Goal: Task Accomplishment & Management: Manage account settings

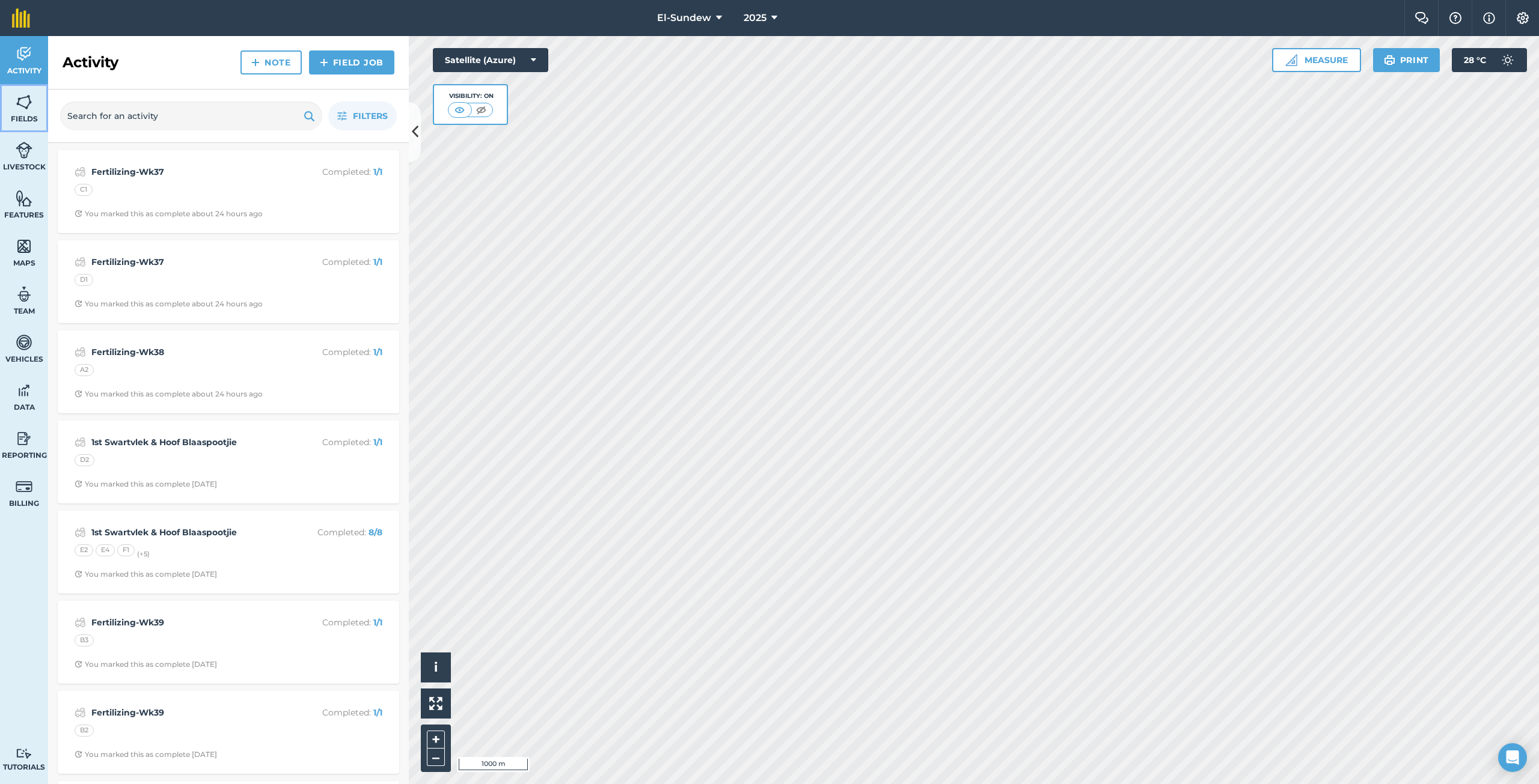
click at [20, 109] on img at bounding box center [24, 102] width 17 height 18
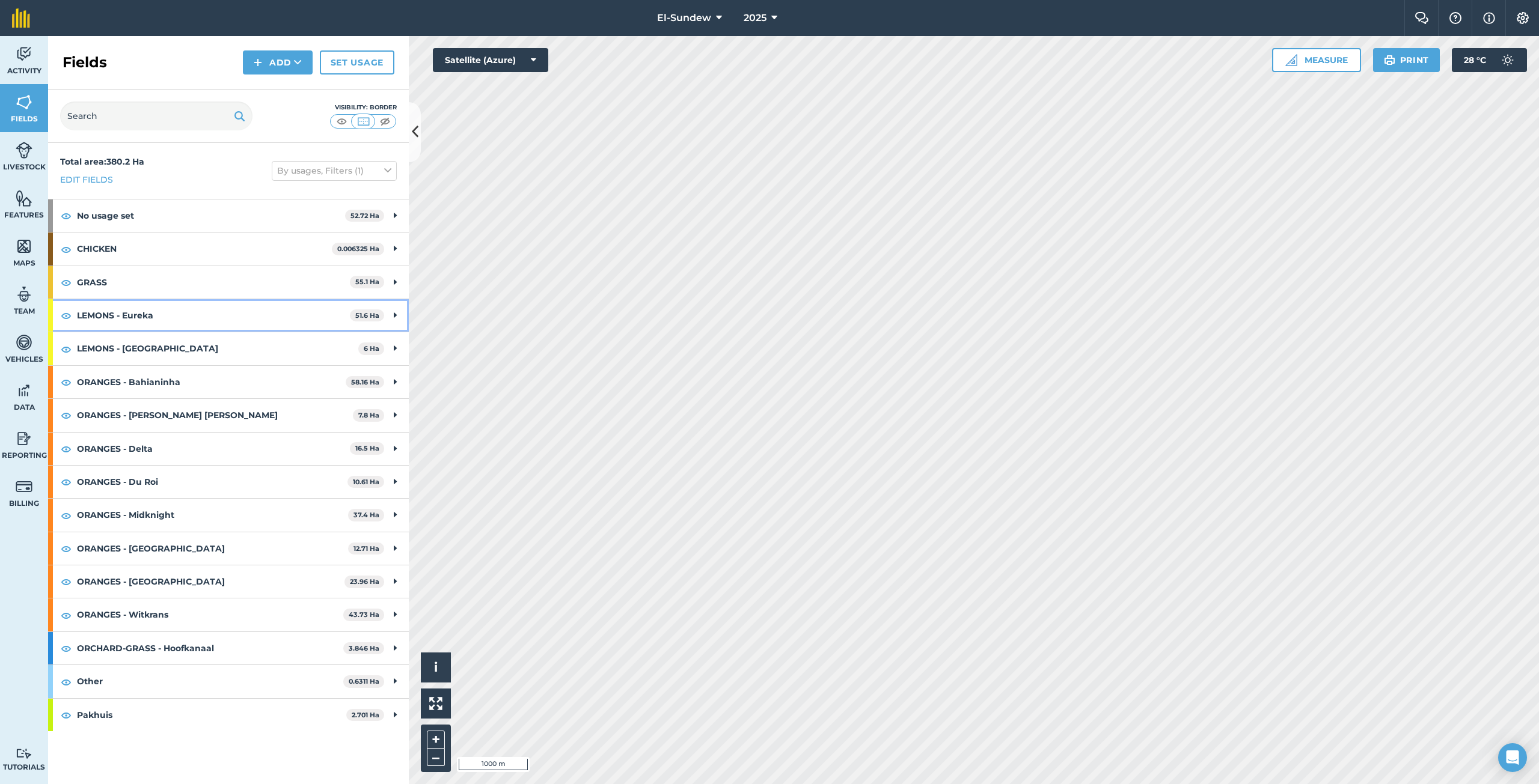
click at [190, 319] on strong "LEMONS - Eureka" at bounding box center [213, 315] width 273 height 33
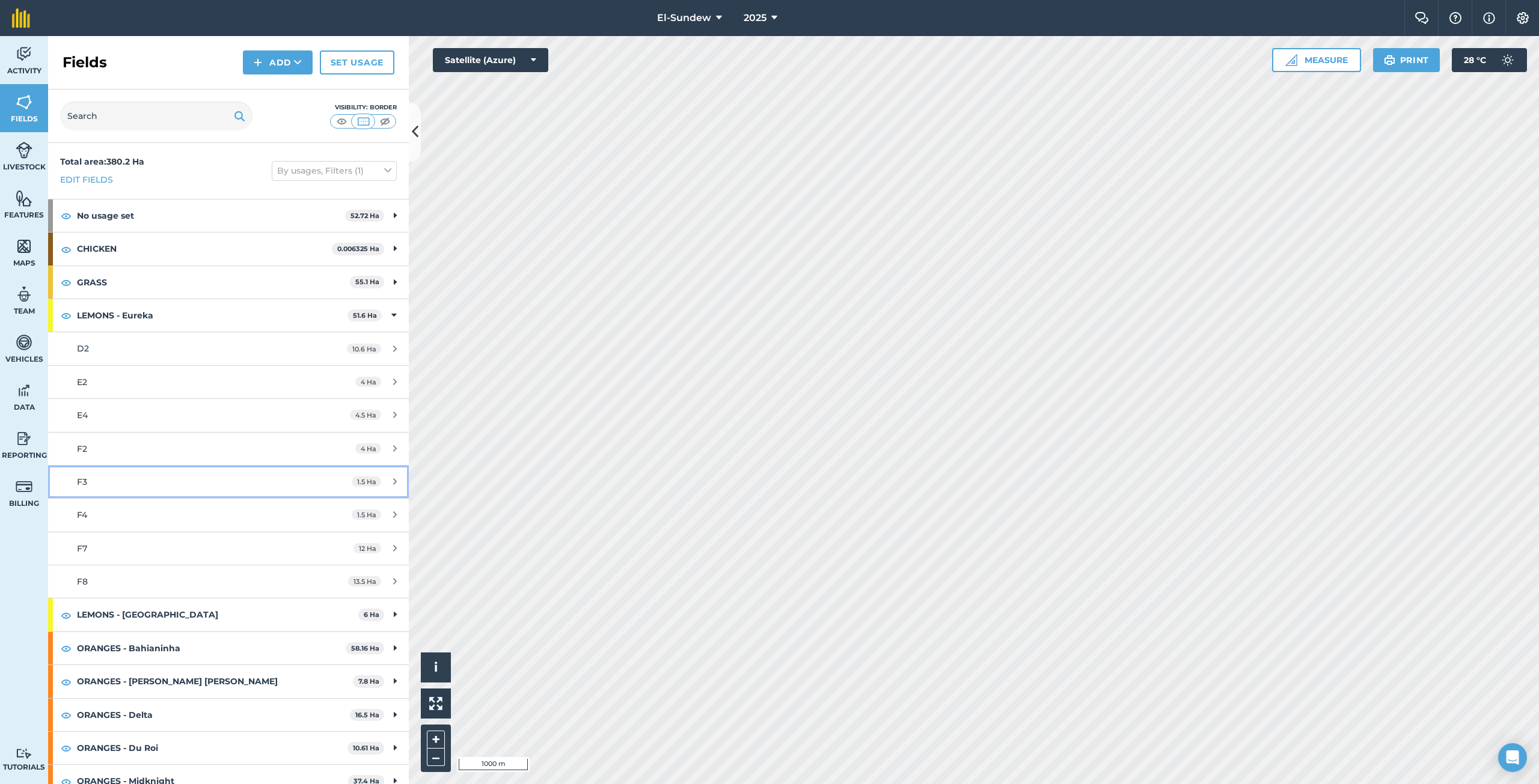
click at [148, 484] on div "F3" at bounding box center [190, 482] width 226 height 13
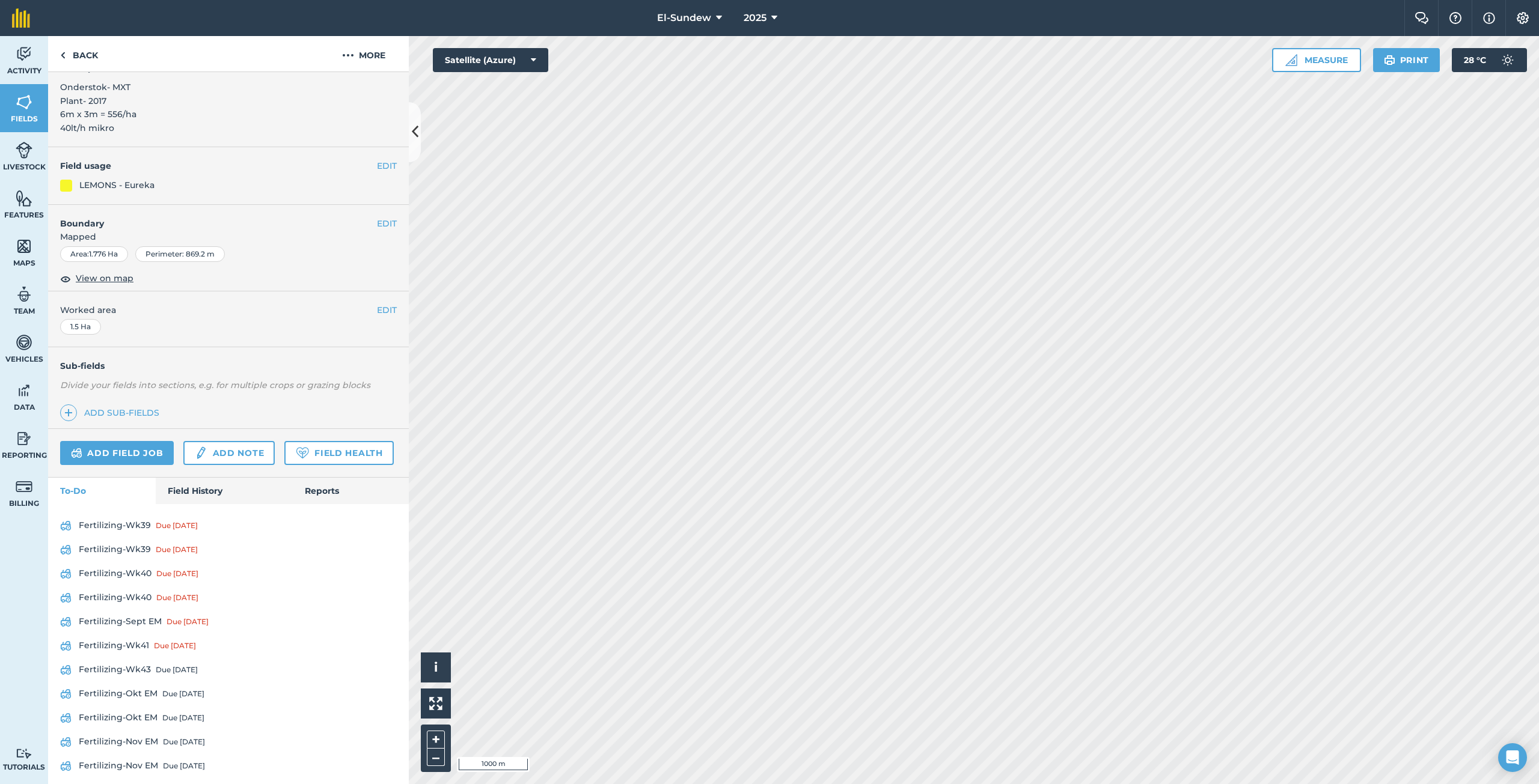
scroll to position [106, 0]
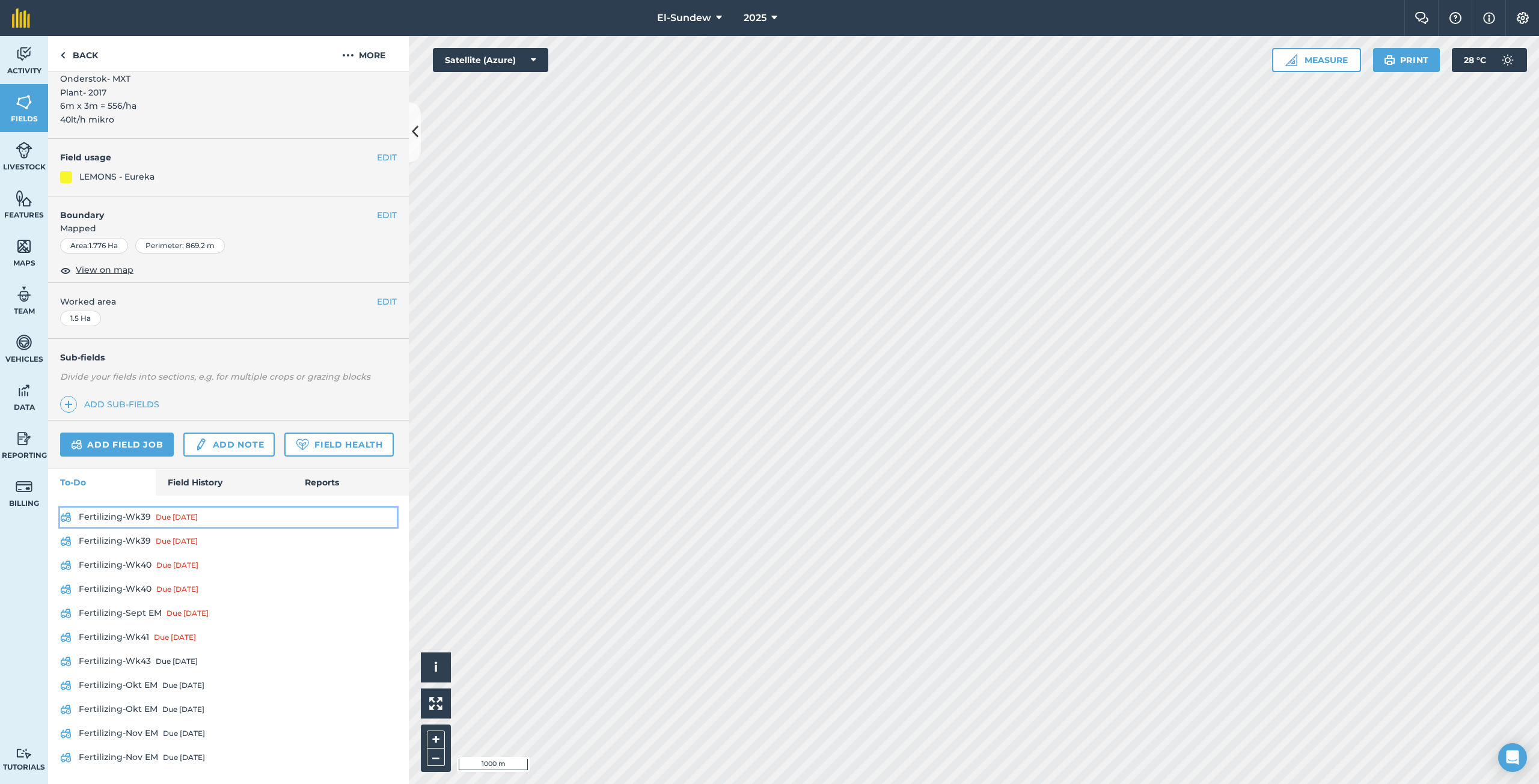
click at [140, 518] on link "Fertilizing-Wk39 Due [DATE]" at bounding box center [228, 518] width 337 height 20
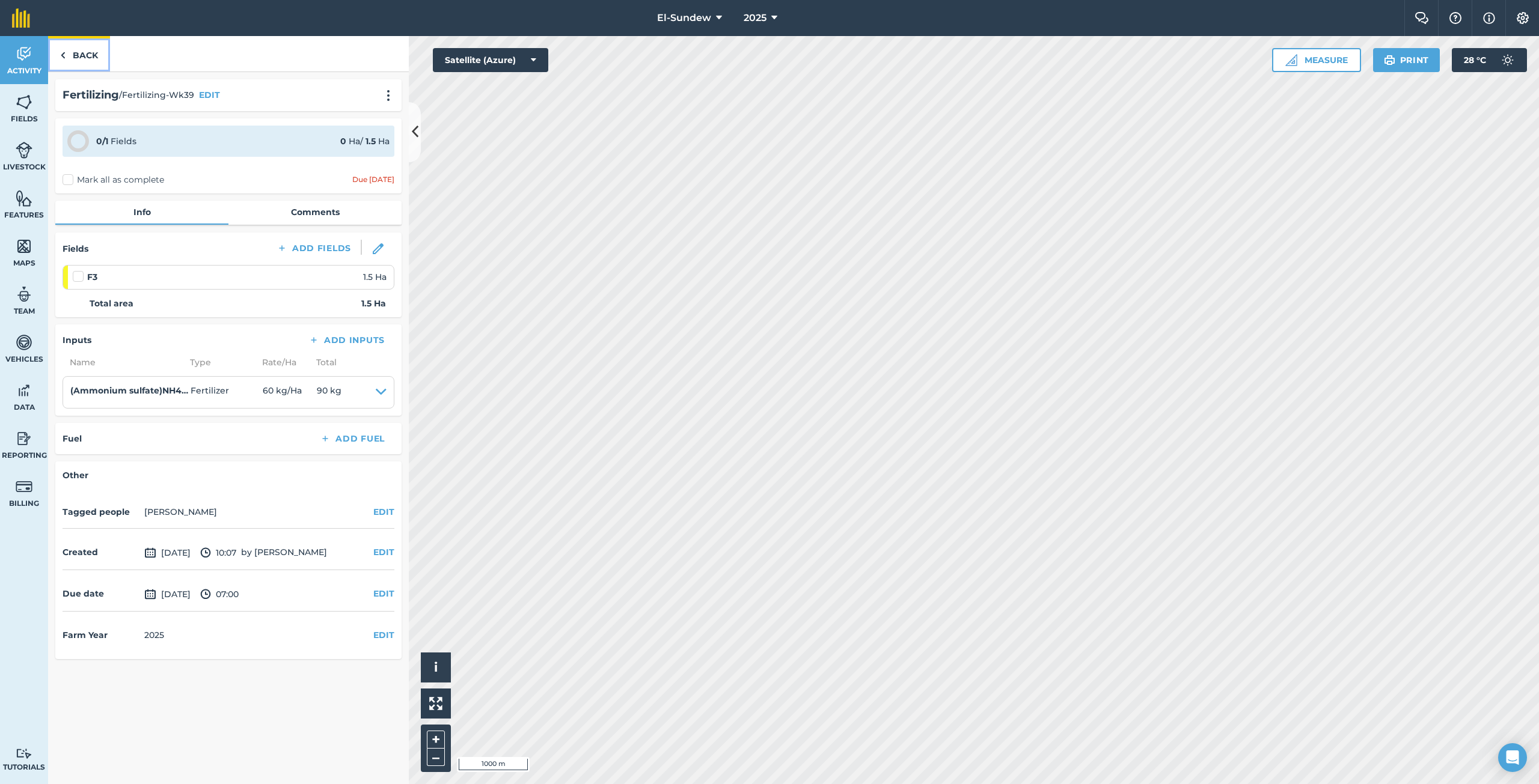
click at [85, 63] on link "Back" at bounding box center [79, 53] width 62 height 35
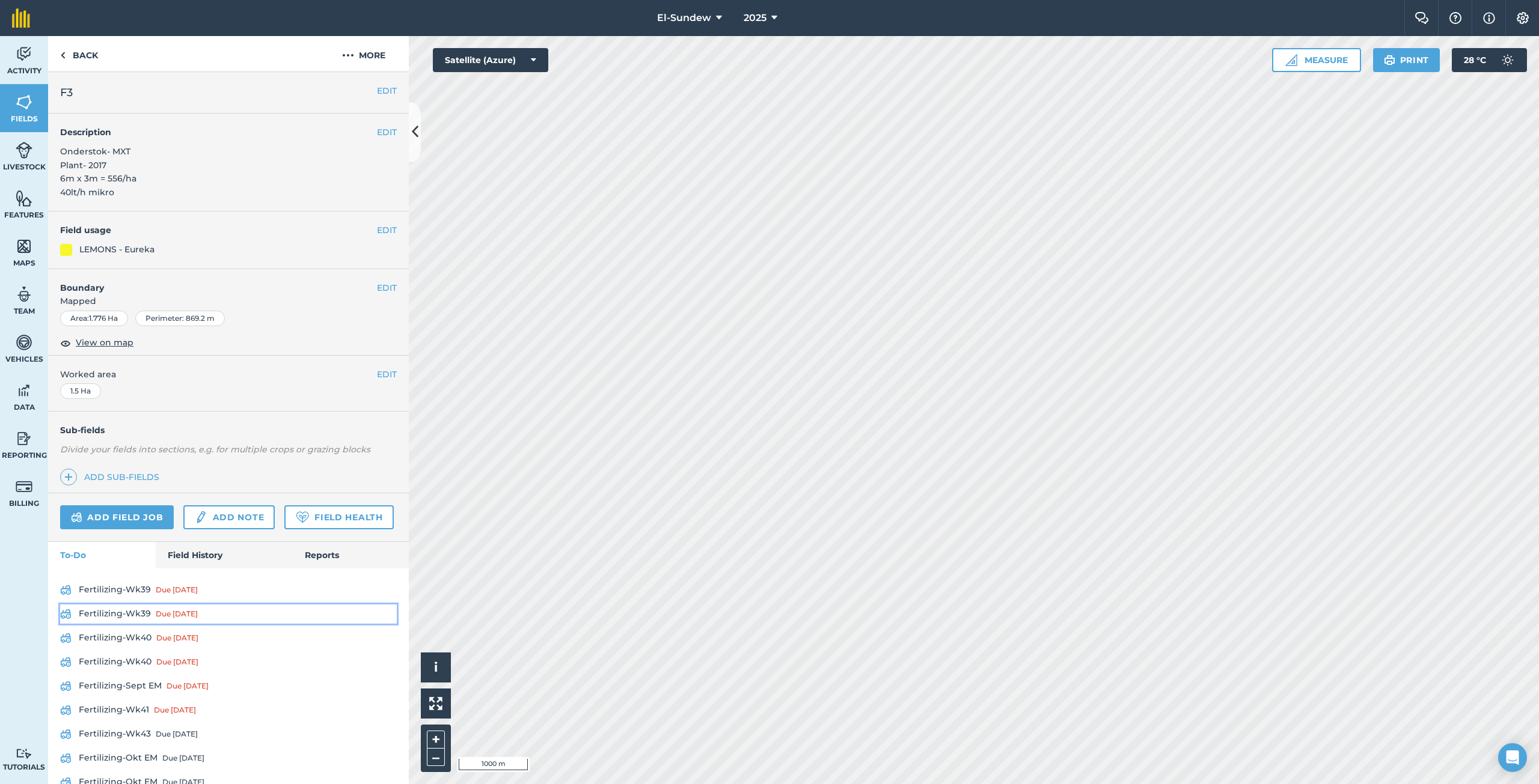
click at [122, 624] on link "Fertilizing-Wk39 Due [DATE]" at bounding box center [228, 614] width 337 height 20
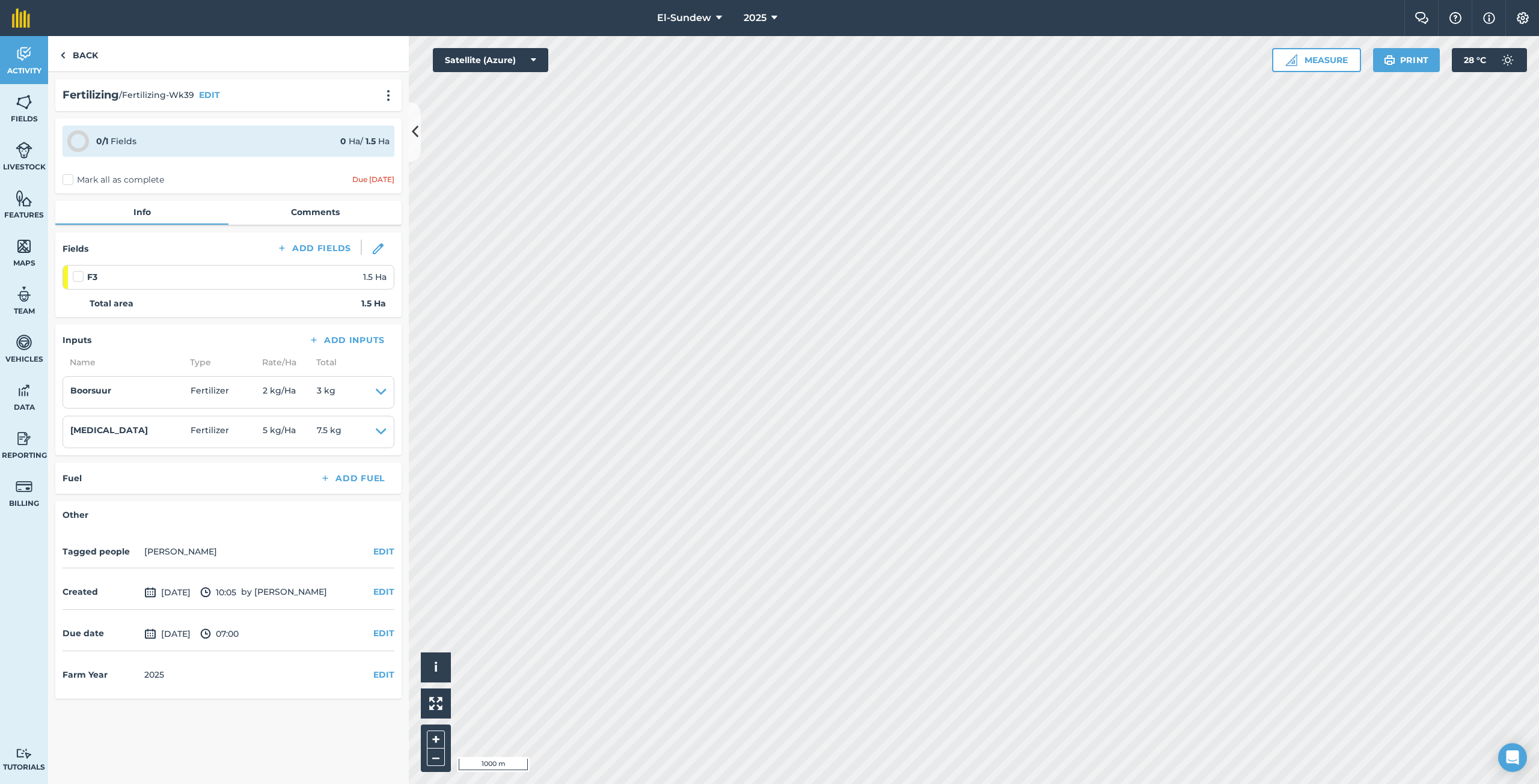
click at [77, 270] on label at bounding box center [80, 270] width 14 height 0
click at [77, 278] on input "checkbox" at bounding box center [77, 274] width 8 height 8
checkbox input "false"
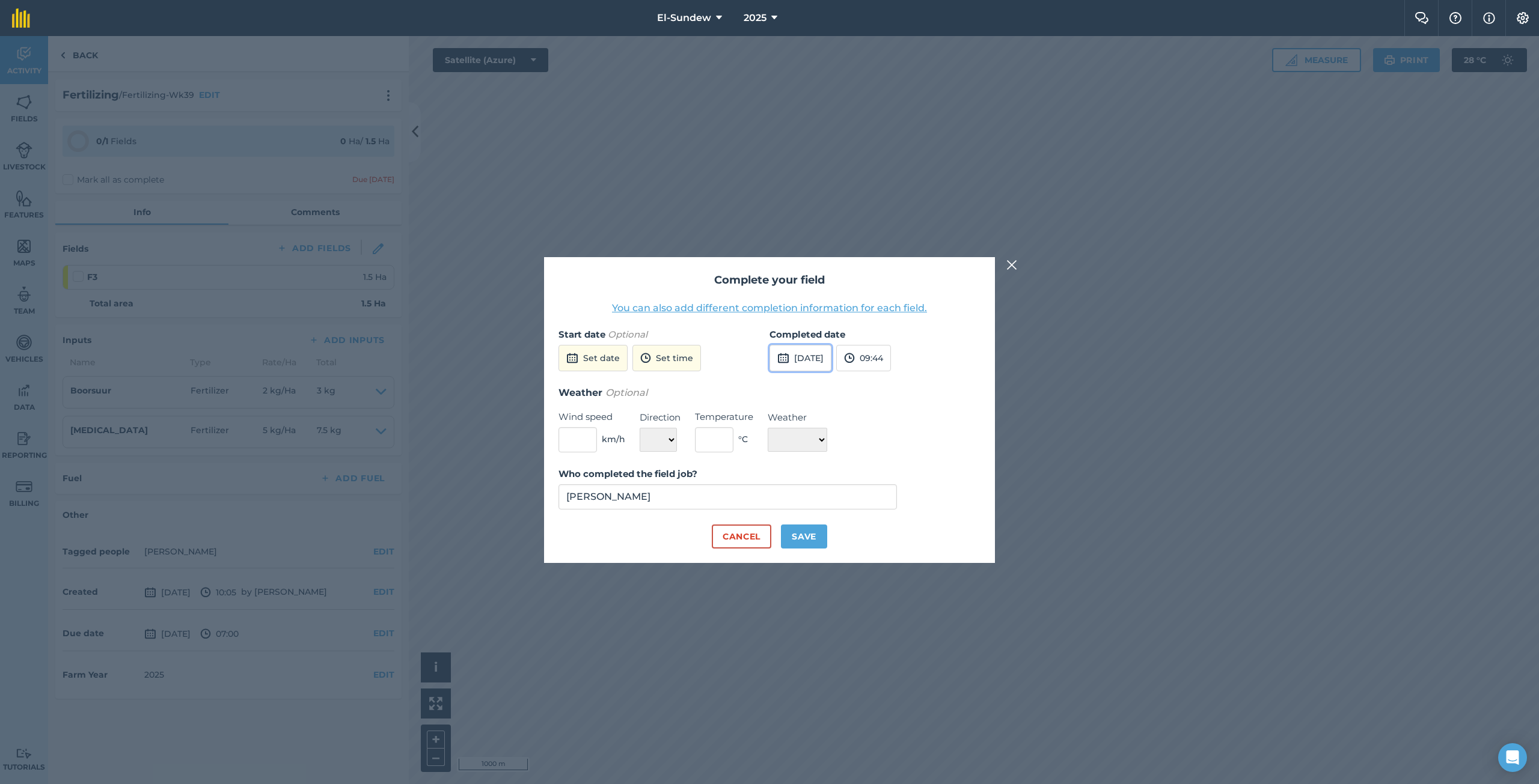
click at [822, 353] on button "[DATE]" at bounding box center [800, 358] width 62 height 27
click at [870, 422] on abbr "2" at bounding box center [869, 423] width 4 height 8
click at [811, 537] on button "Save" at bounding box center [803, 536] width 46 height 24
checkbox input "true"
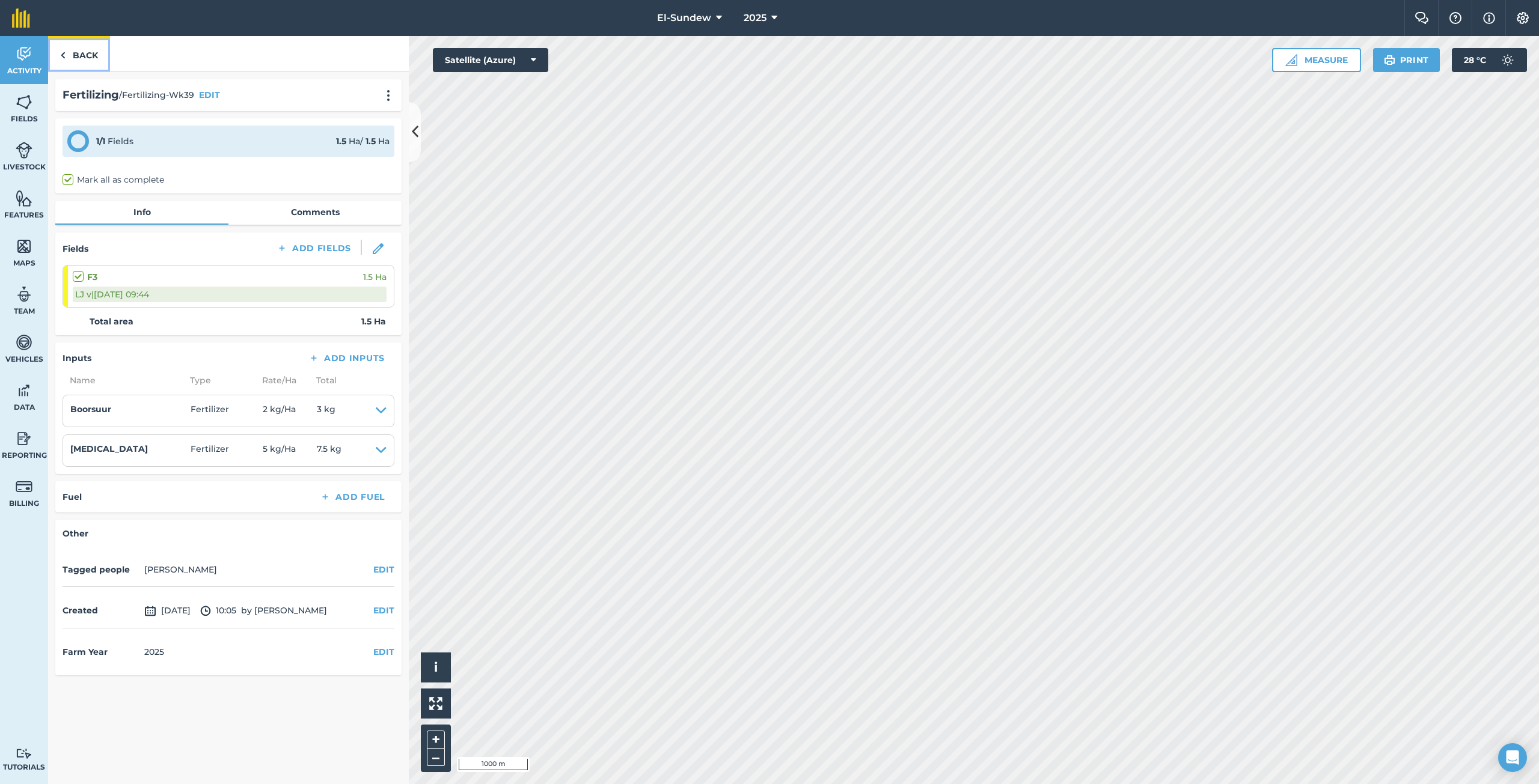
click at [87, 51] on link "Back" at bounding box center [79, 53] width 62 height 35
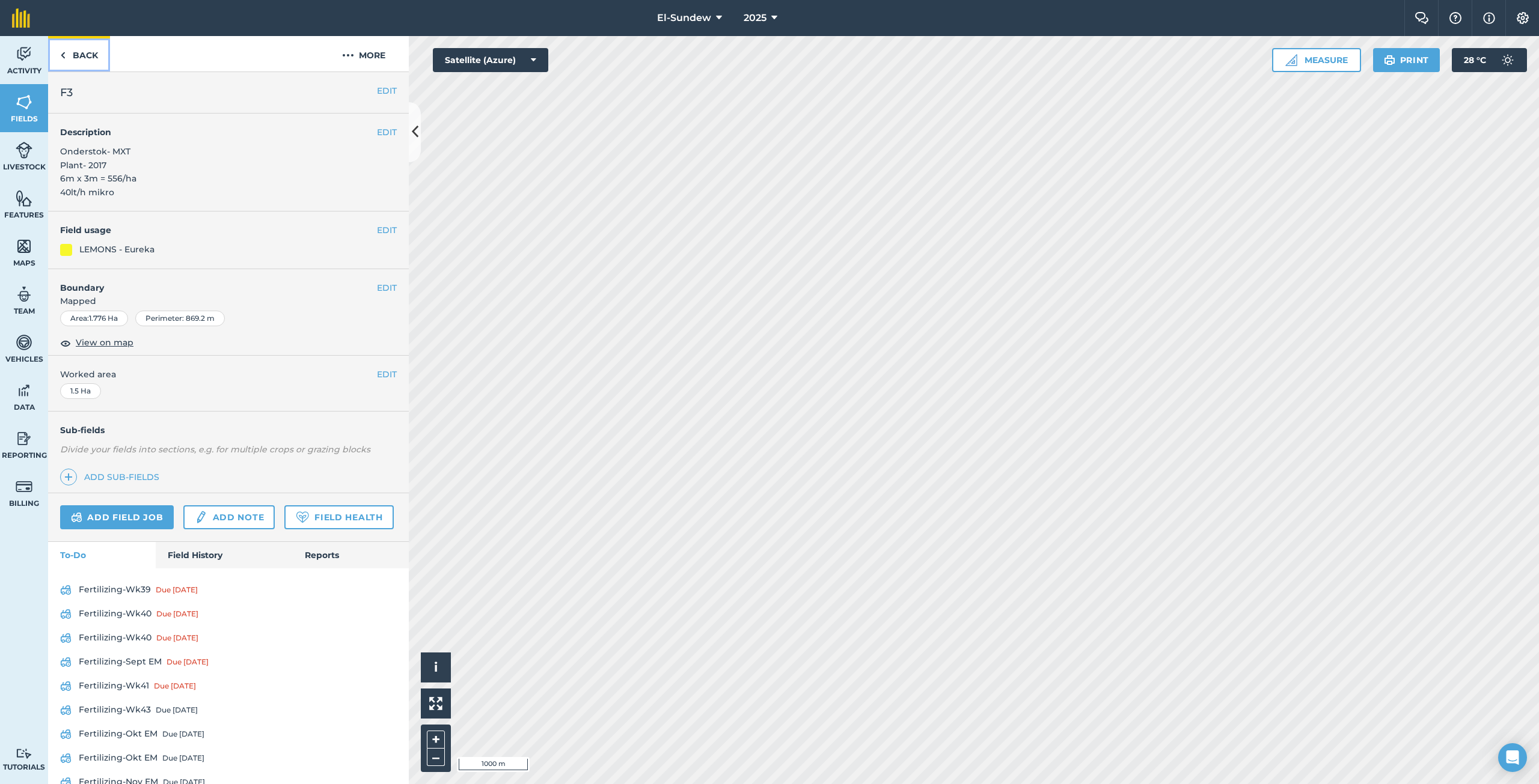
click at [87, 51] on link "Back" at bounding box center [79, 53] width 62 height 35
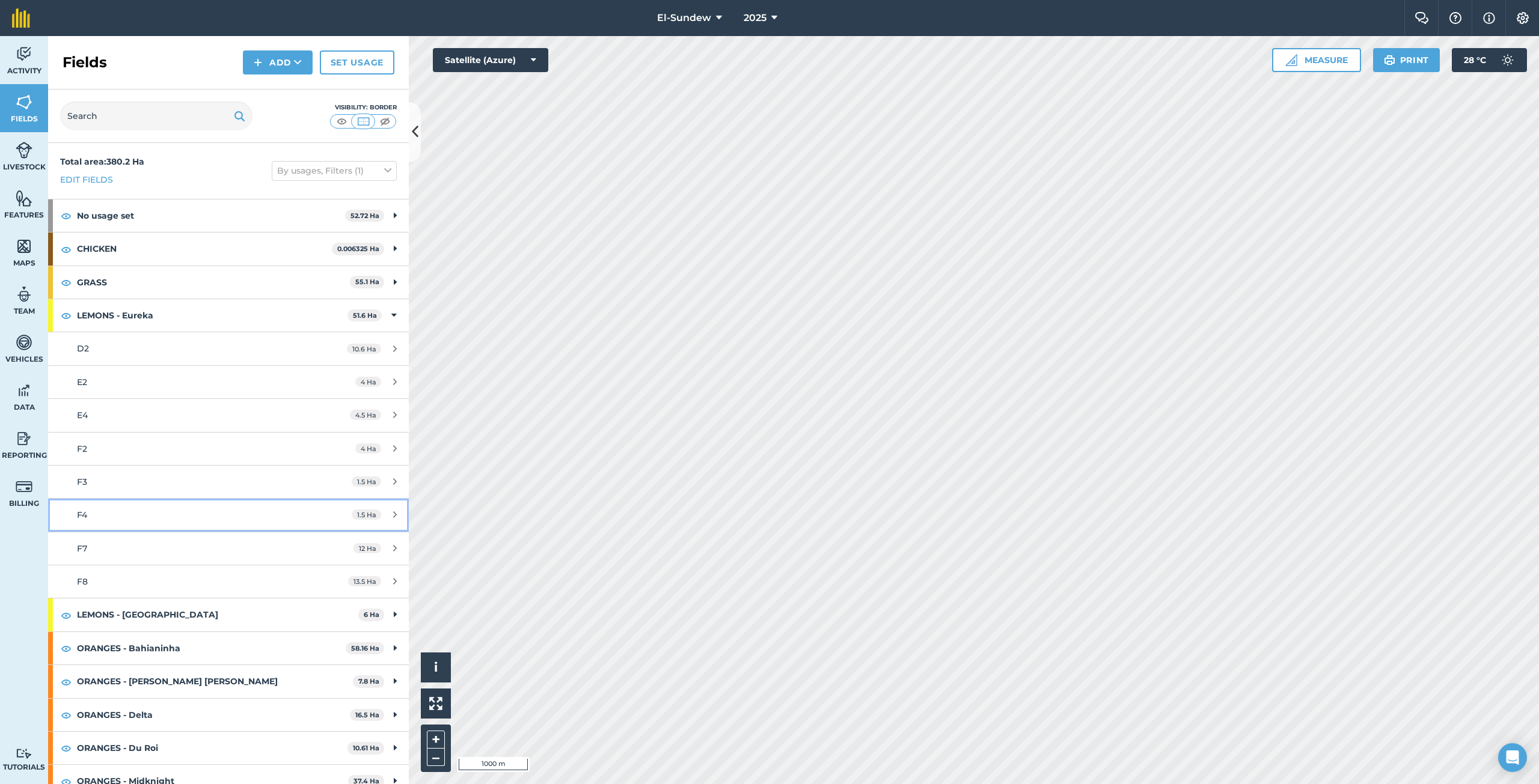
click at [115, 511] on div "F4" at bounding box center [190, 514] width 226 height 13
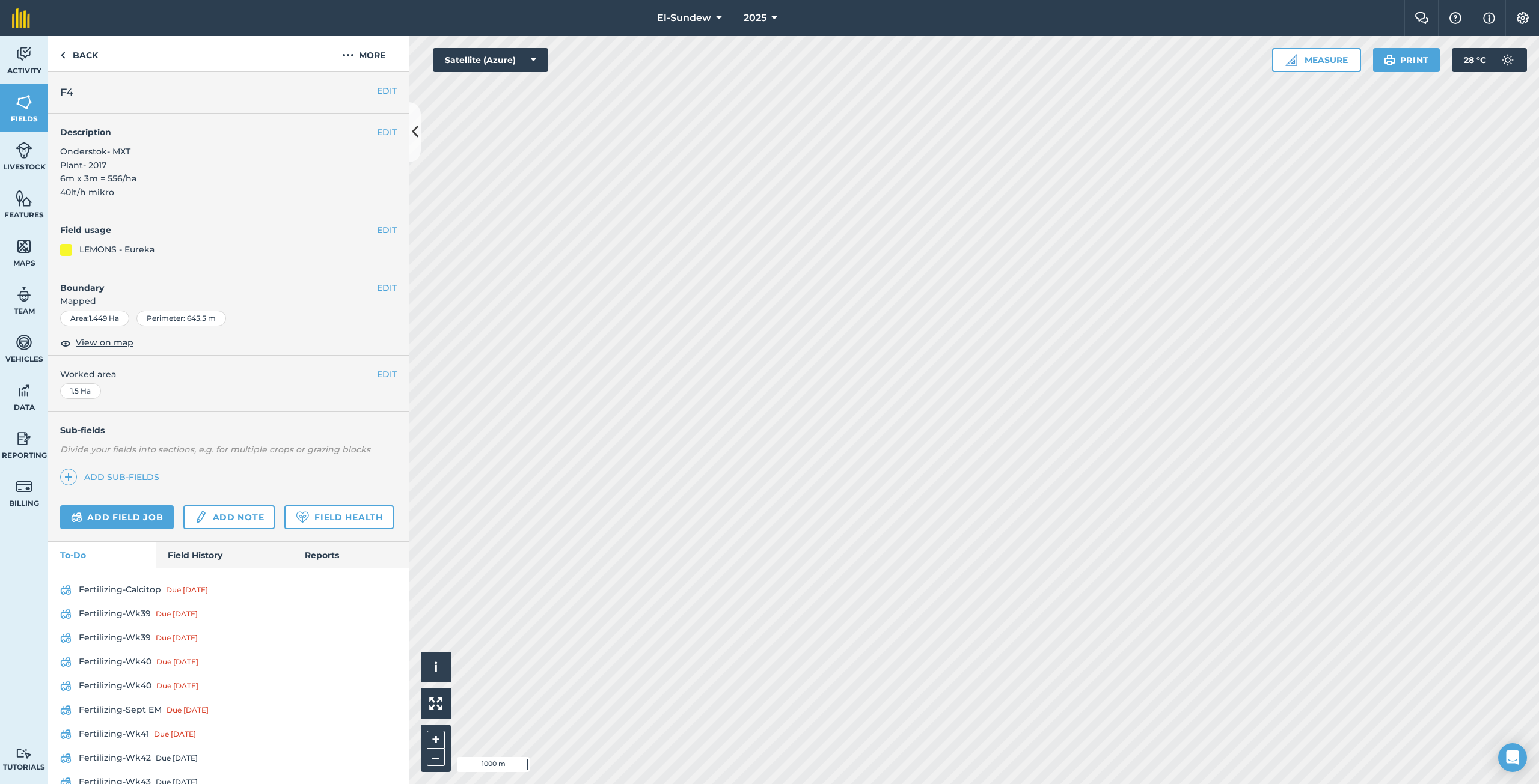
scroll to position [154, 0]
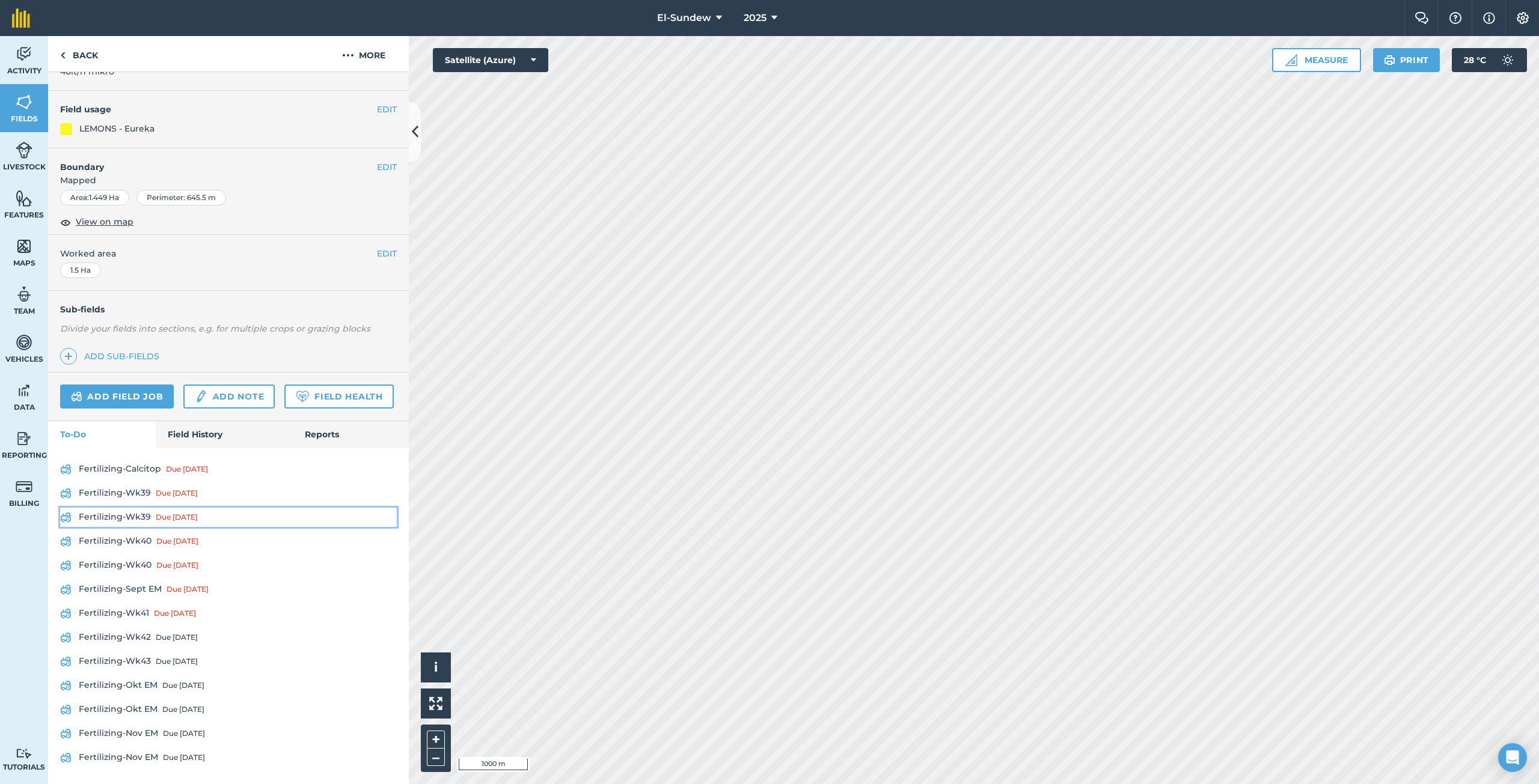
click at [143, 520] on link "Fertilizing-Wk39 Due [DATE]" at bounding box center [228, 518] width 337 height 20
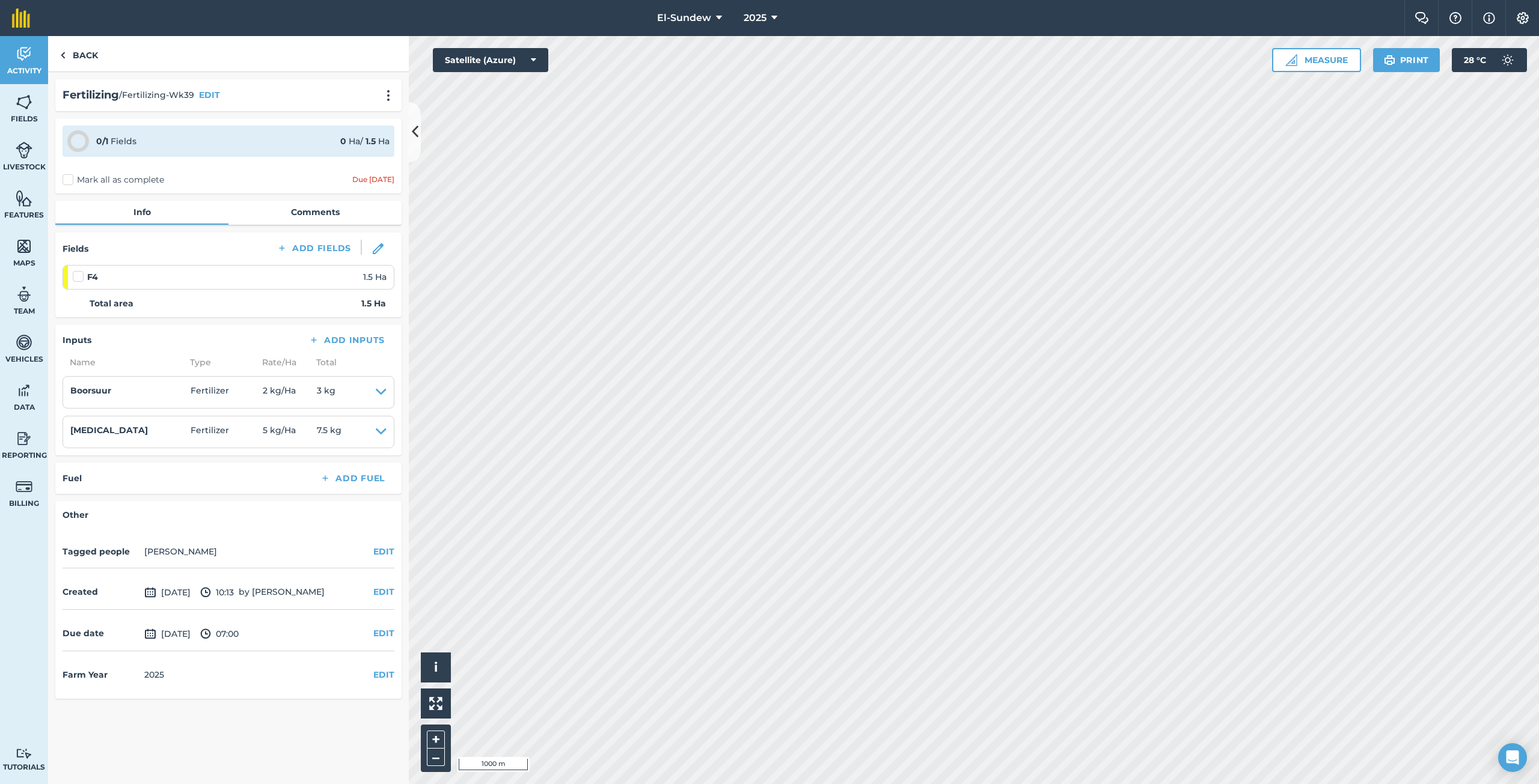
click at [78, 270] on label at bounding box center [80, 270] width 14 height 0
click at [78, 273] on input "checkbox" at bounding box center [77, 274] width 8 height 8
checkbox input "false"
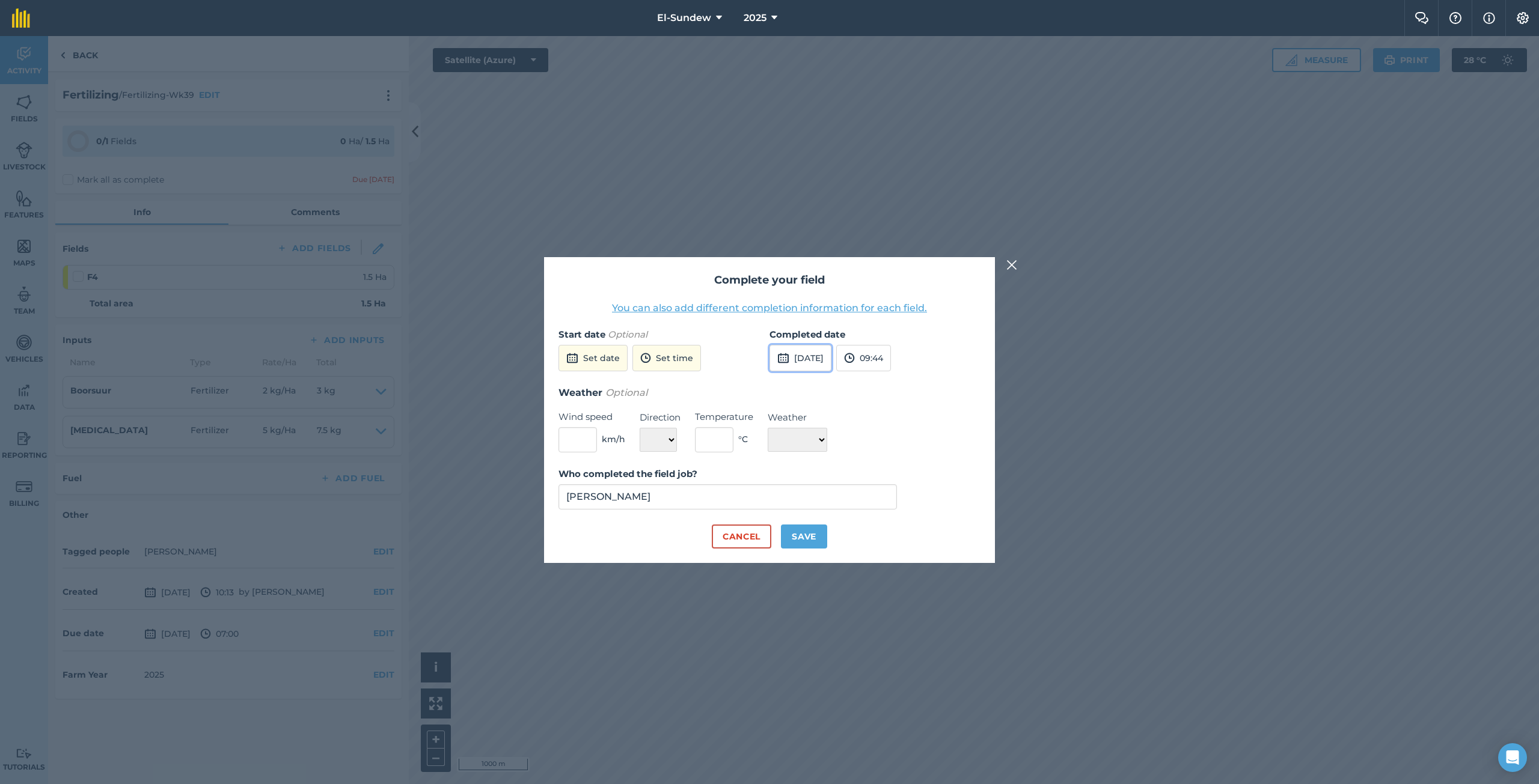
click at [809, 354] on button "[DATE]" at bounding box center [800, 358] width 62 height 27
click at [869, 430] on button "2" at bounding box center [869, 424] width 28 height 20
click at [796, 535] on button "Save" at bounding box center [803, 536] width 46 height 24
checkbox input "true"
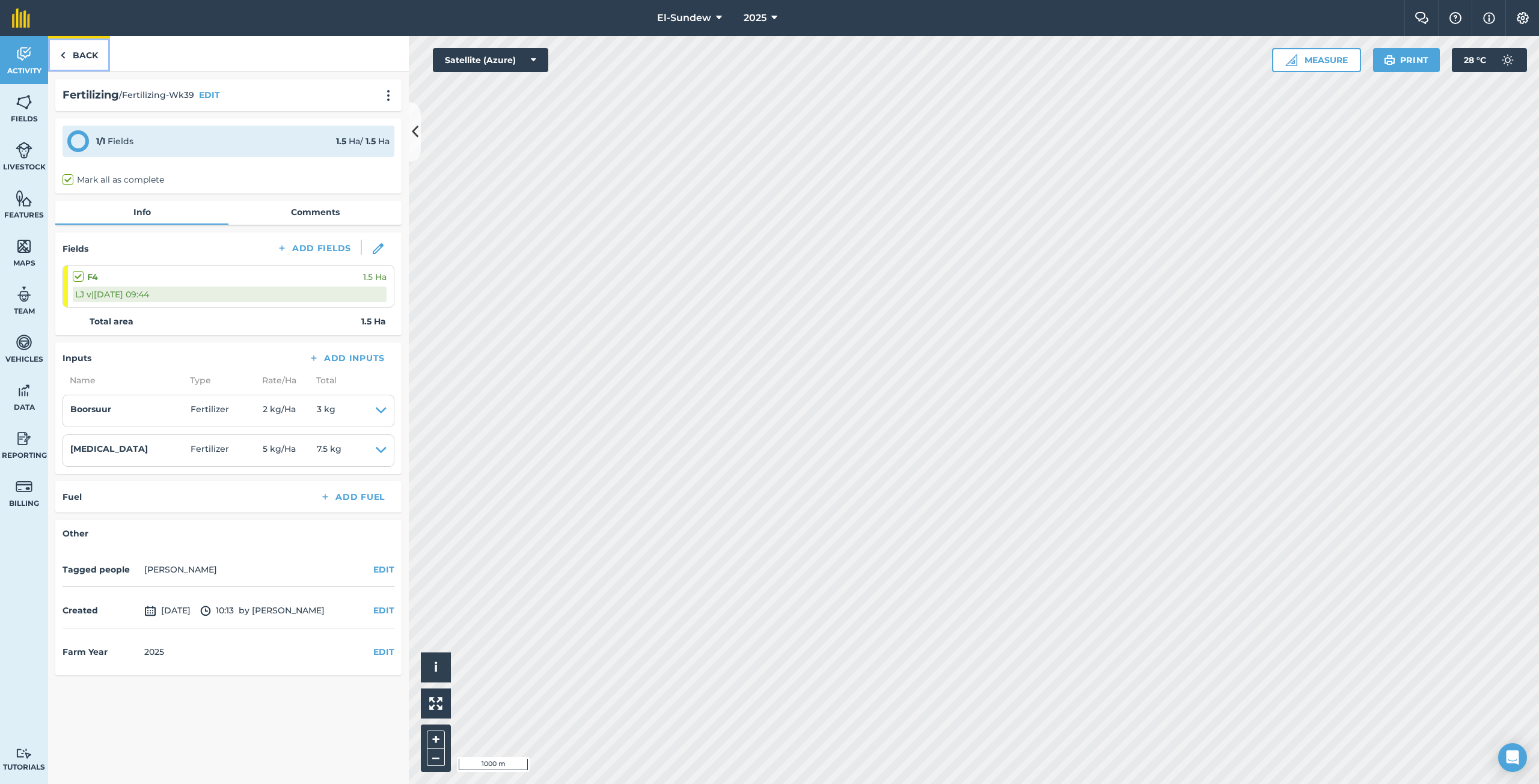
click at [83, 53] on link "Back" at bounding box center [79, 53] width 62 height 35
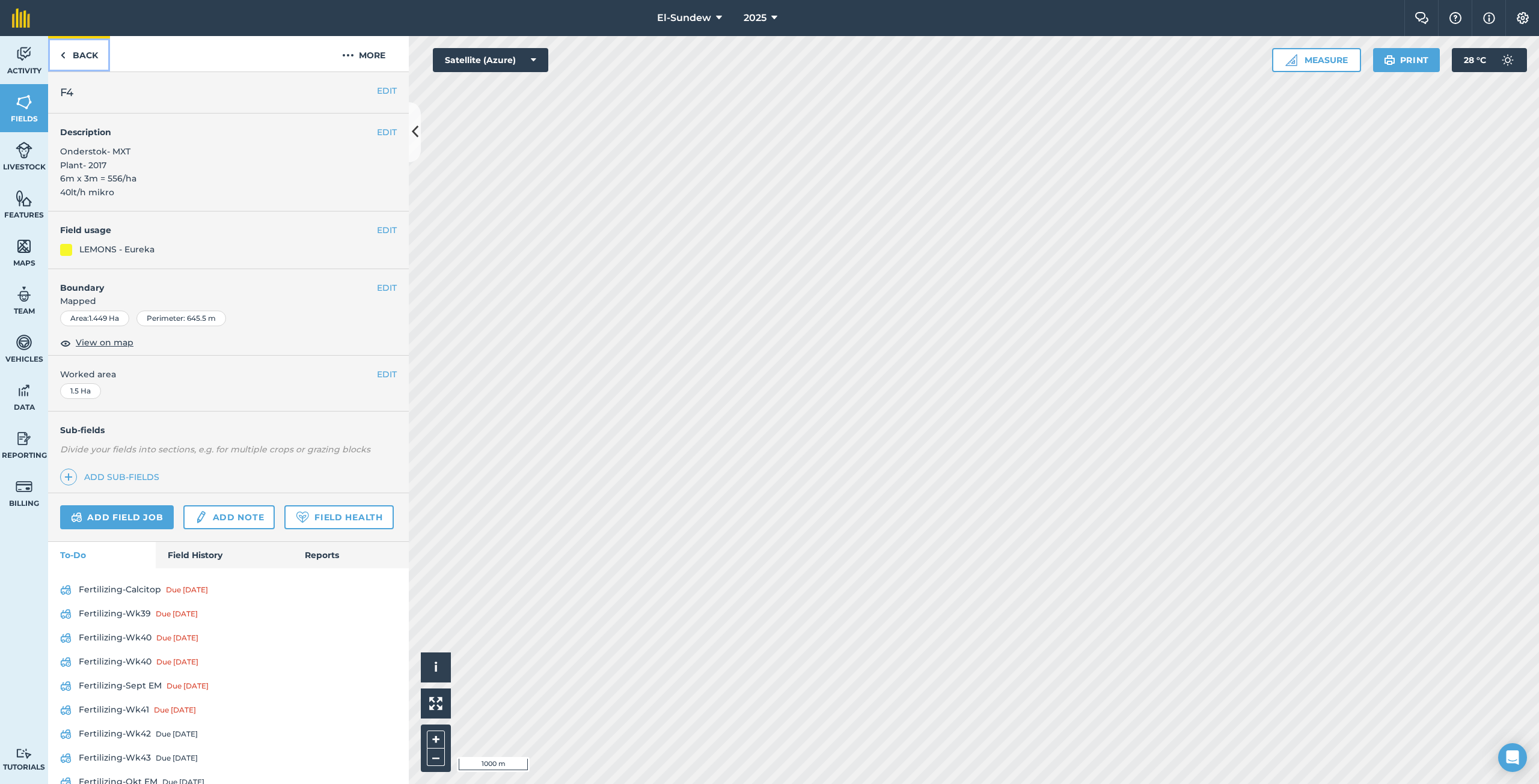
click at [83, 53] on link "Back" at bounding box center [79, 53] width 62 height 35
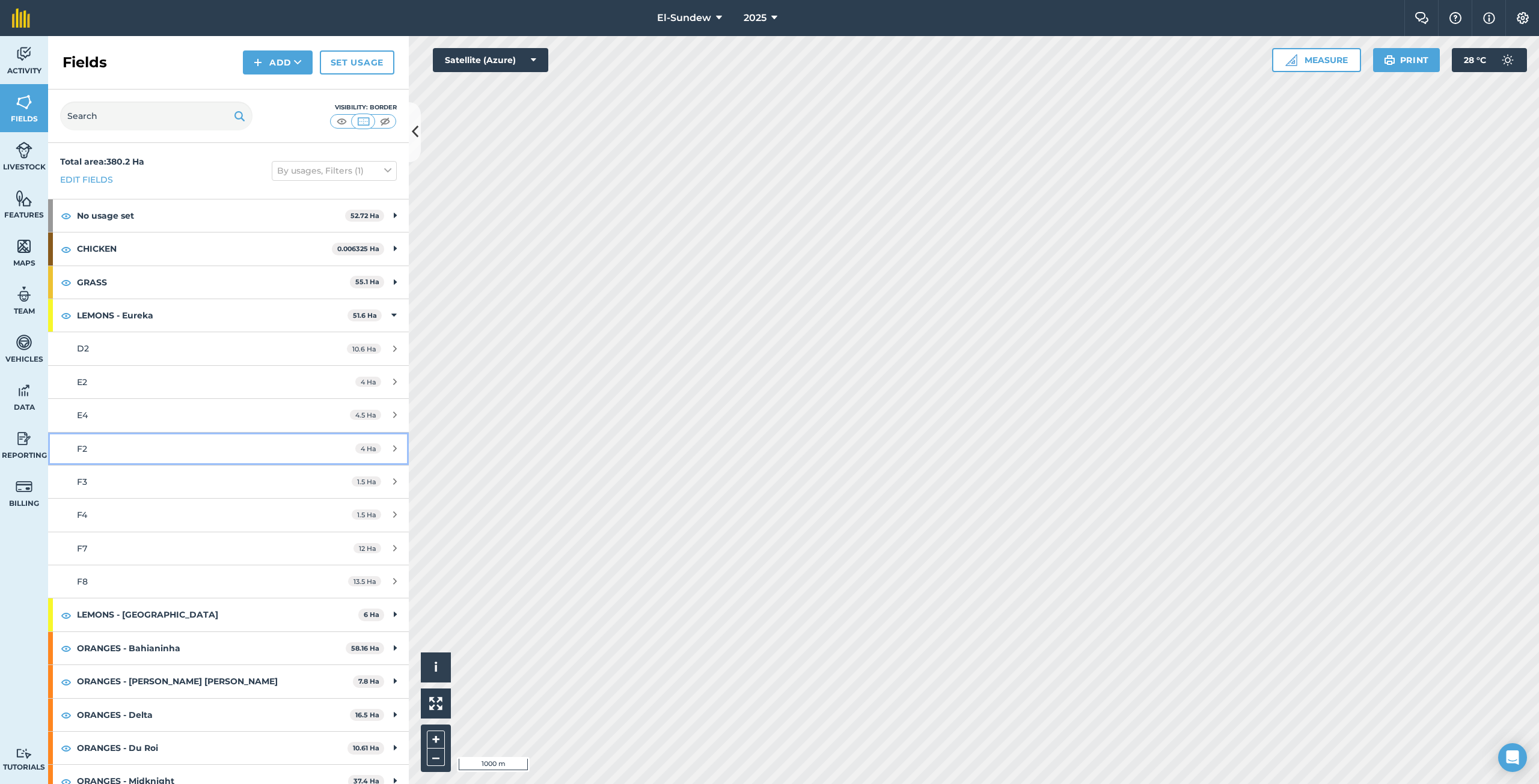
click at [117, 453] on div "F2" at bounding box center [190, 449] width 226 height 13
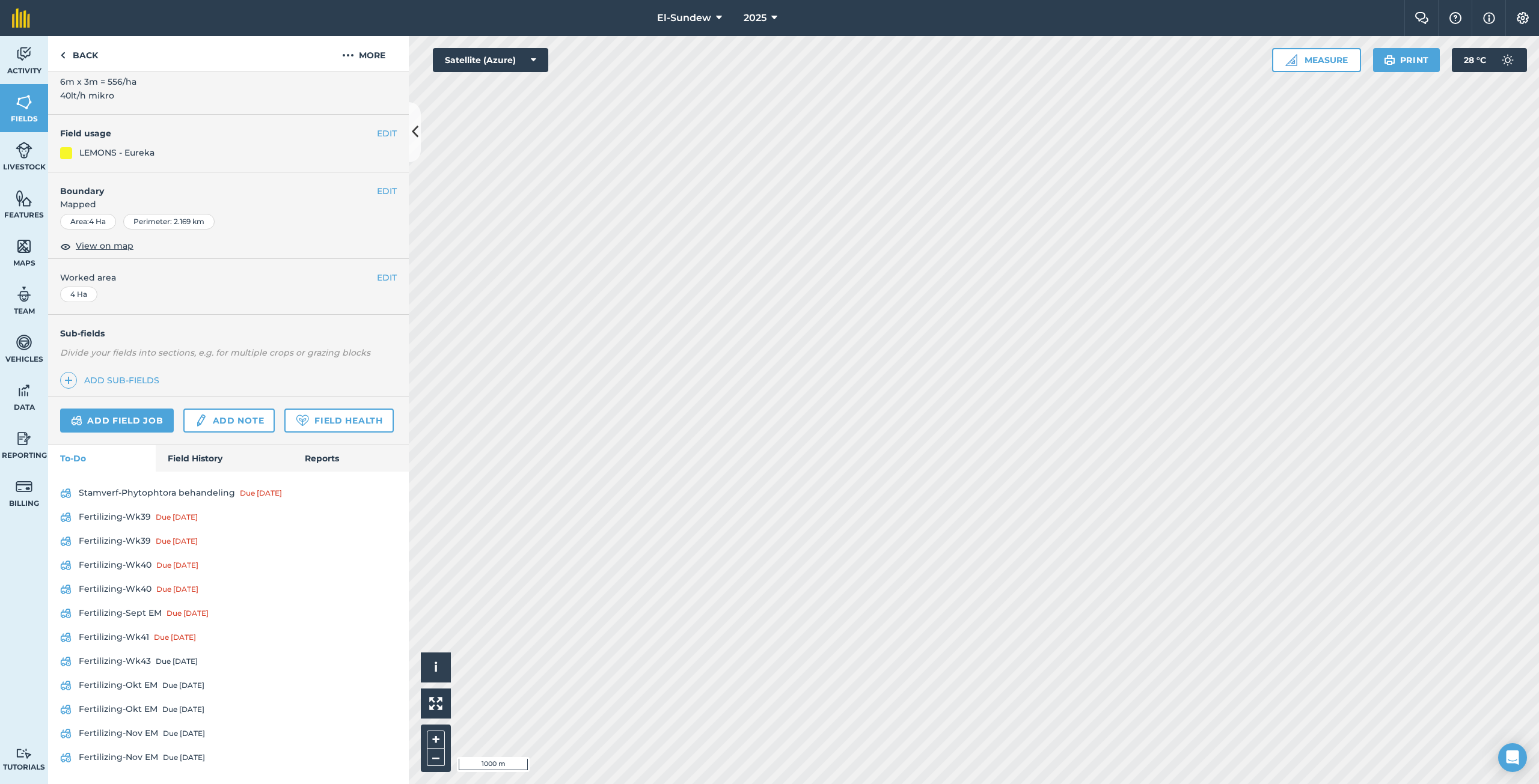
scroll to position [130, 0]
click at [141, 540] on link "Fertilizing-Wk39 Due [DATE]" at bounding box center [228, 541] width 337 height 20
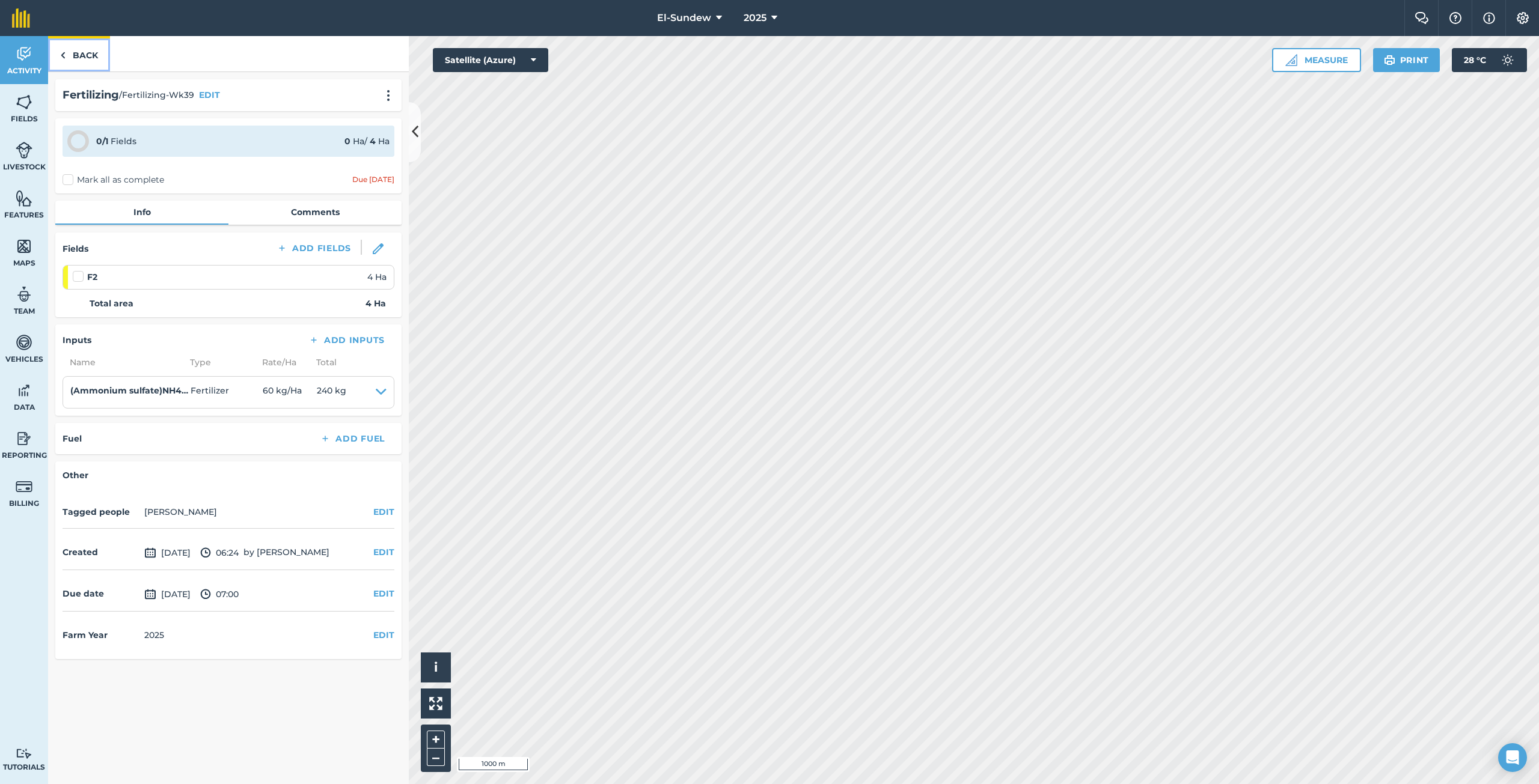
click at [91, 55] on link "Back" at bounding box center [79, 53] width 62 height 35
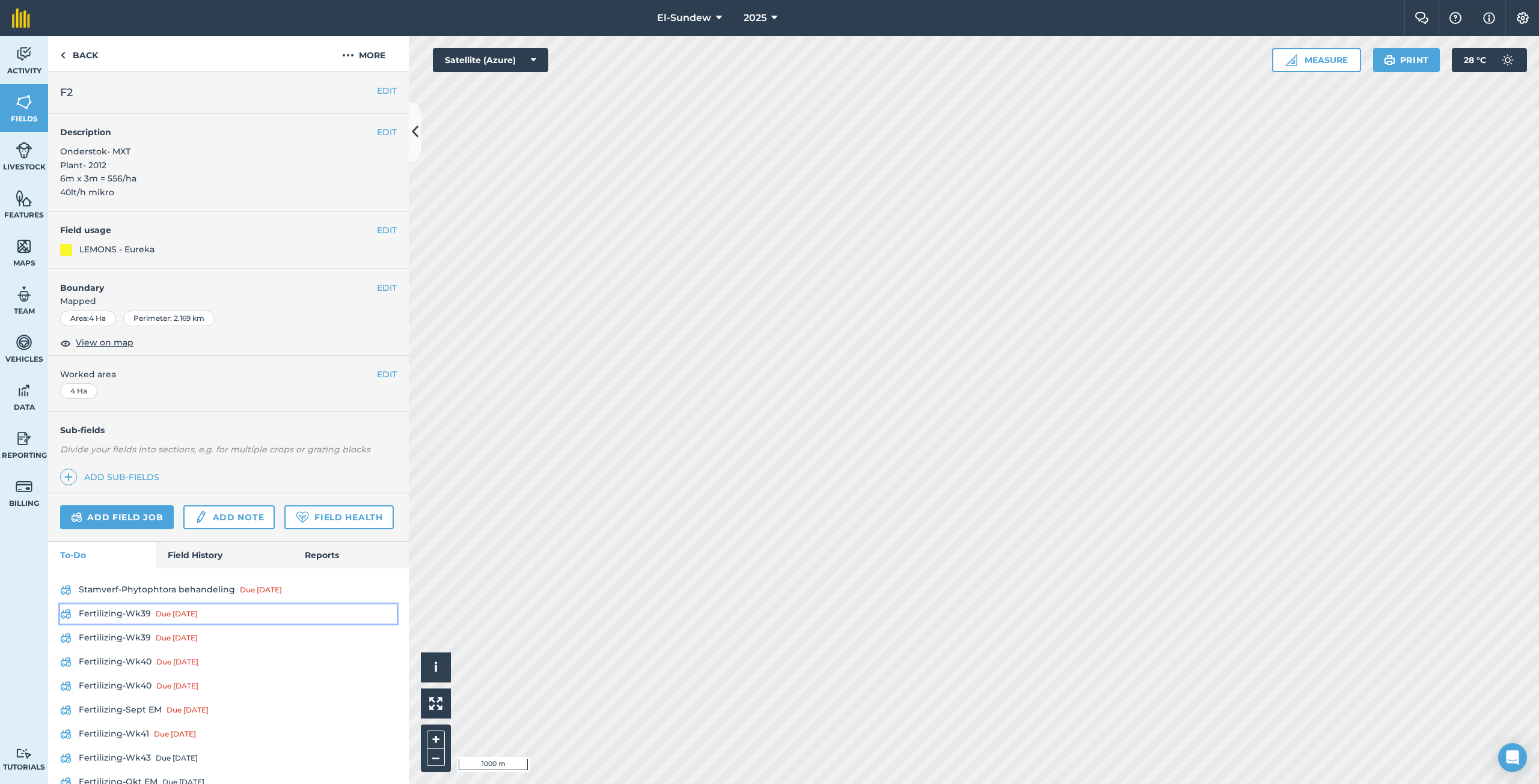
click at [141, 624] on link "Fertilizing-Wk39 Due [DATE]" at bounding box center [228, 614] width 337 height 20
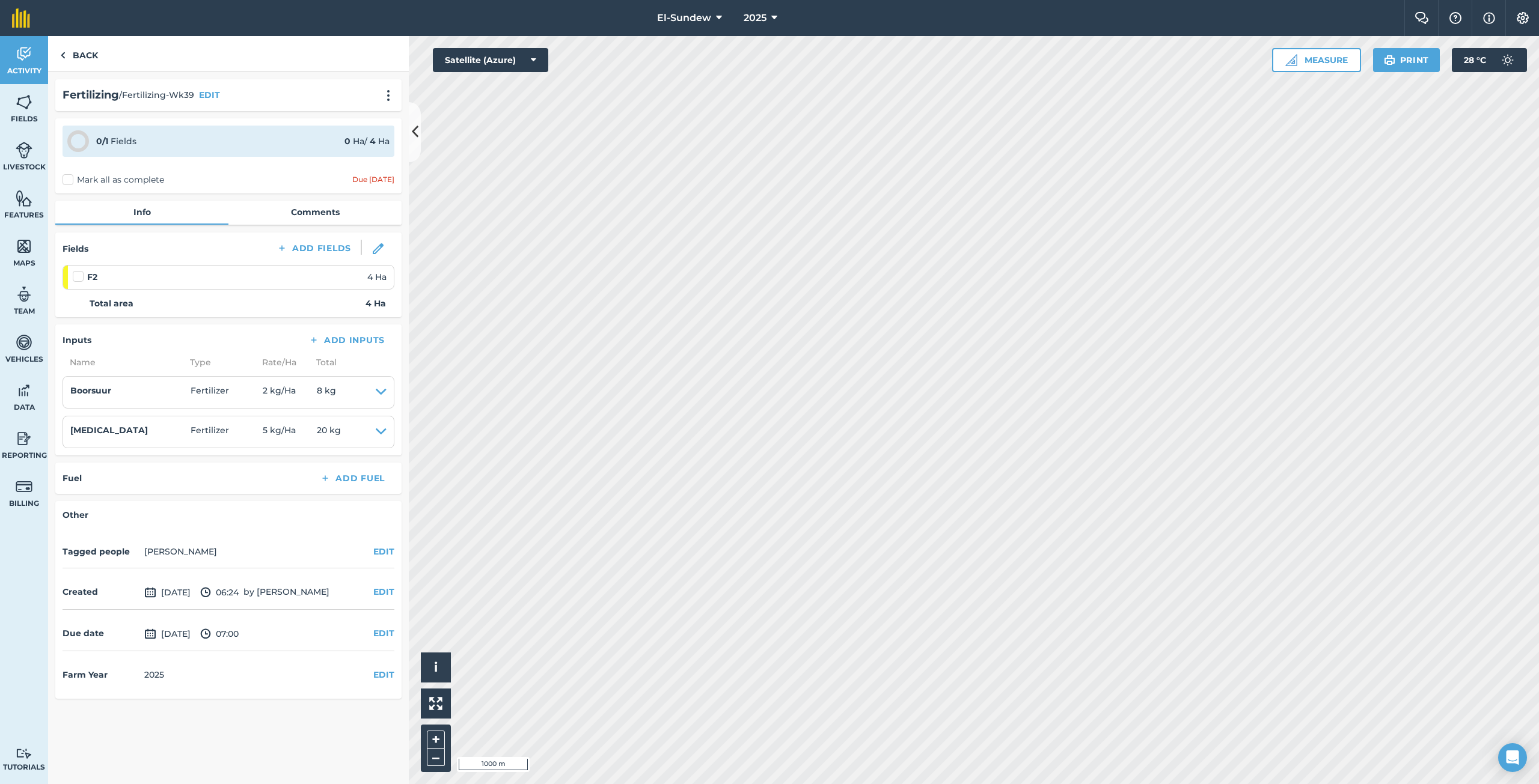
click at [79, 270] on label at bounding box center [80, 270] width 14 height 0
click at [79, 276] on input "checkbox" at bounding box center [77, 274] width 8 height 8
checkbox input "false"
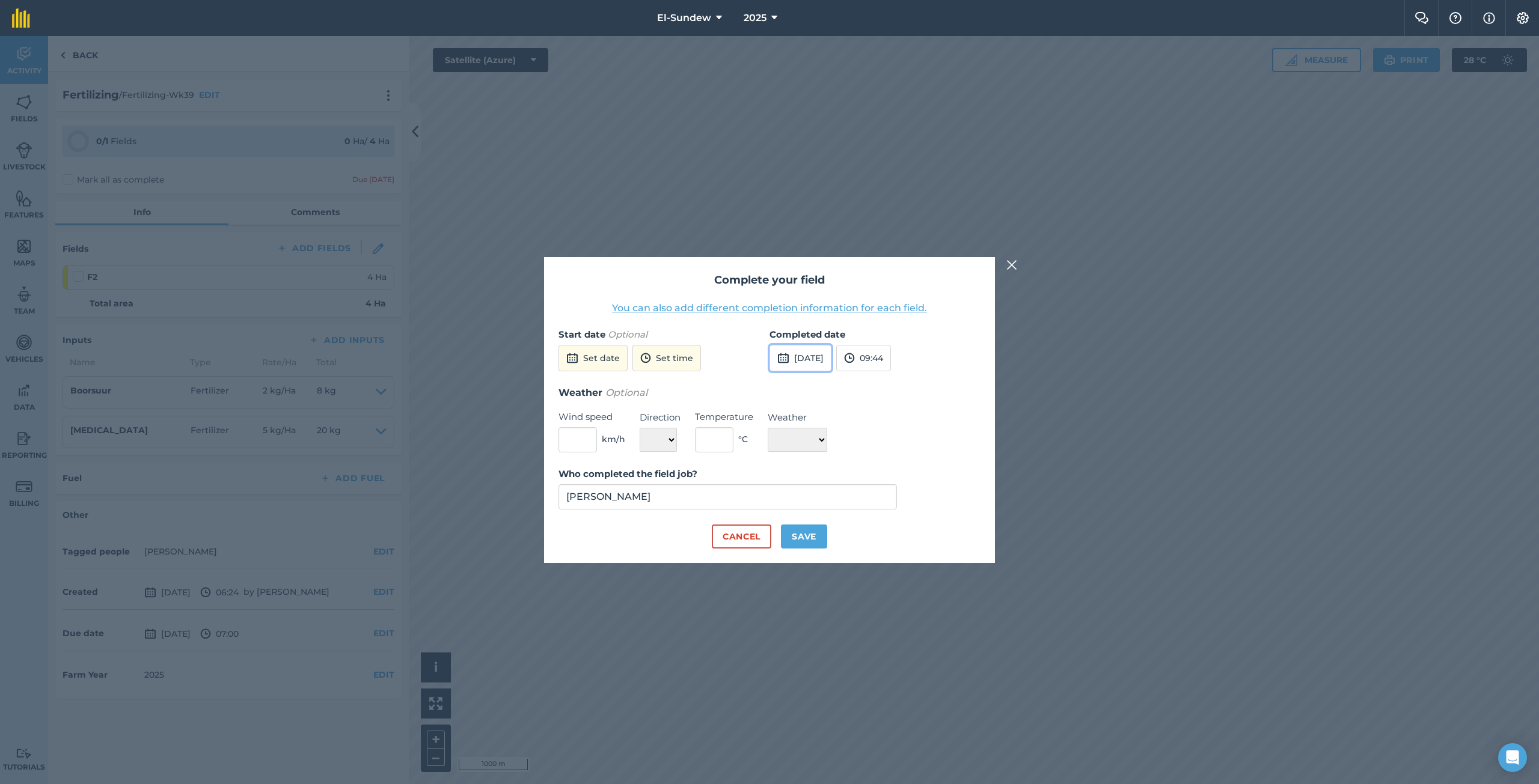
click at [811, 348] on button "[DATE]" at bounding box center [800, 358] width 62 height 27
click at [869, 421] on abbr "2" at bounding box center [869, 423] width 4 height 8
click at [808, 531] on button "Save" at bounding box center [803, 536] width 46 height 24
checkbox input "true"
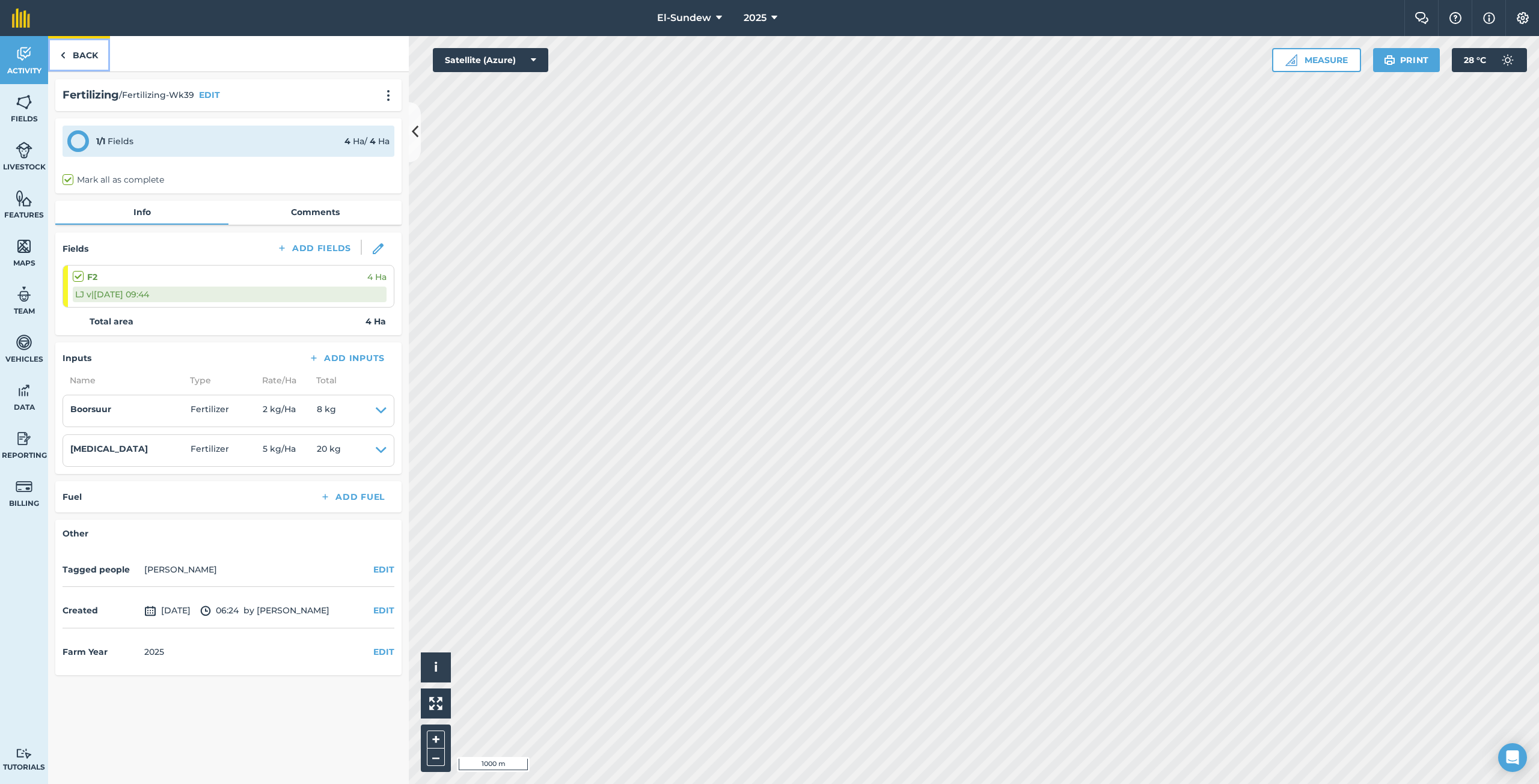
click at [89, 54] on link "Back" at bounding box center [79, 53] width 62 height 35
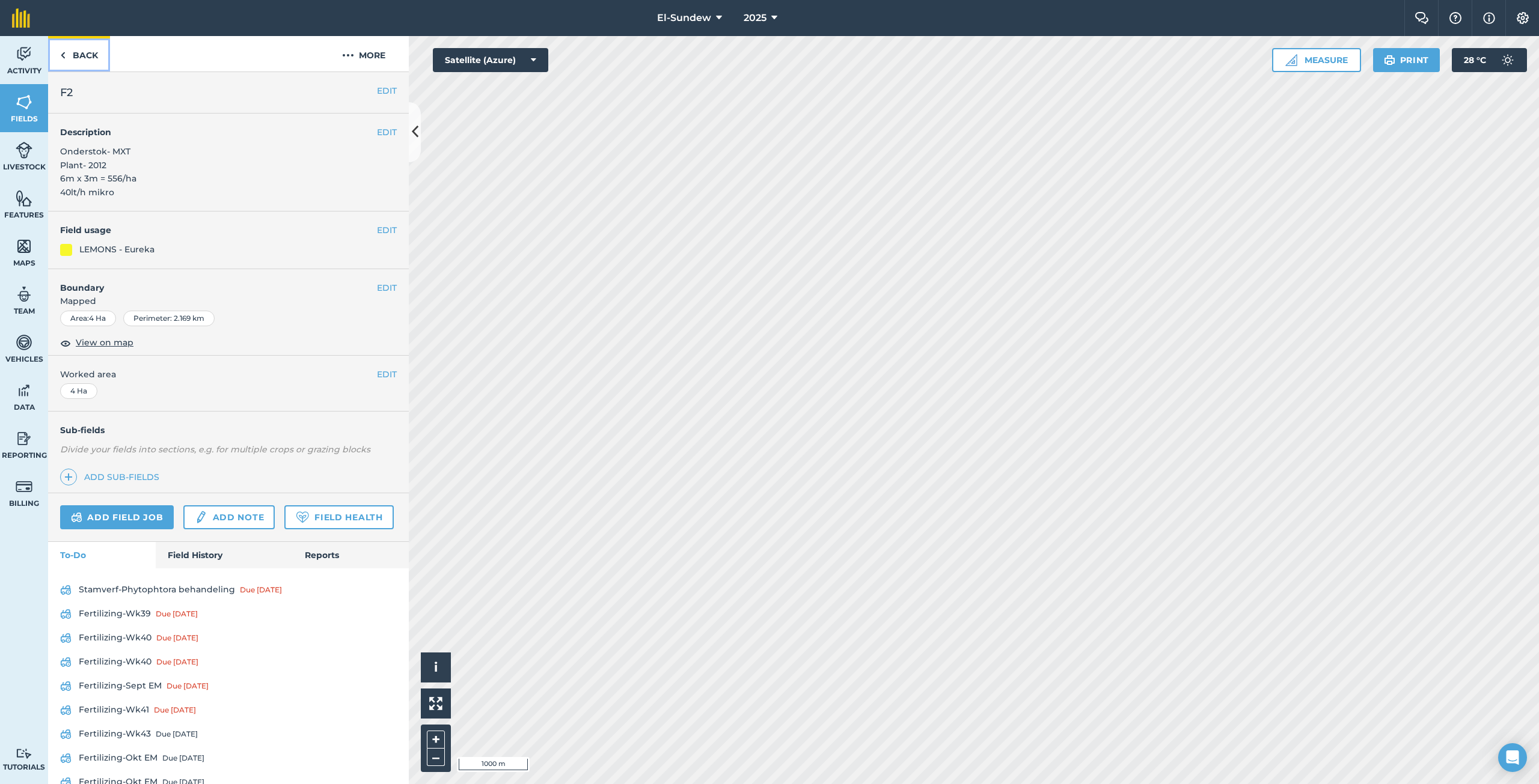
click at [91, 59] on link "Back" at bounding box center [79, 53] width 62 height 35
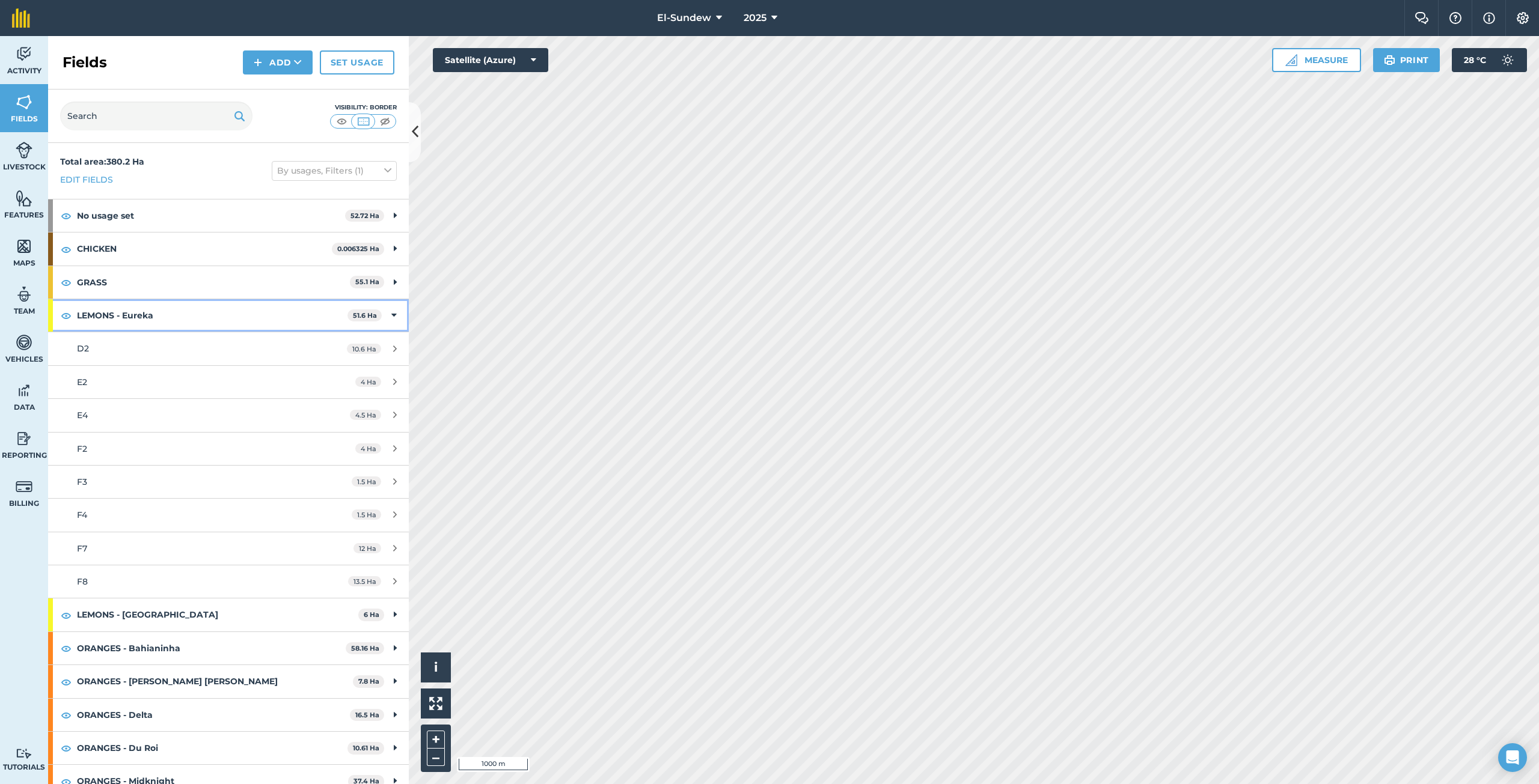
click at [167, 311] on strong "LEMONS - Eureka" at bounding box center [212, 315] width 270 height 33
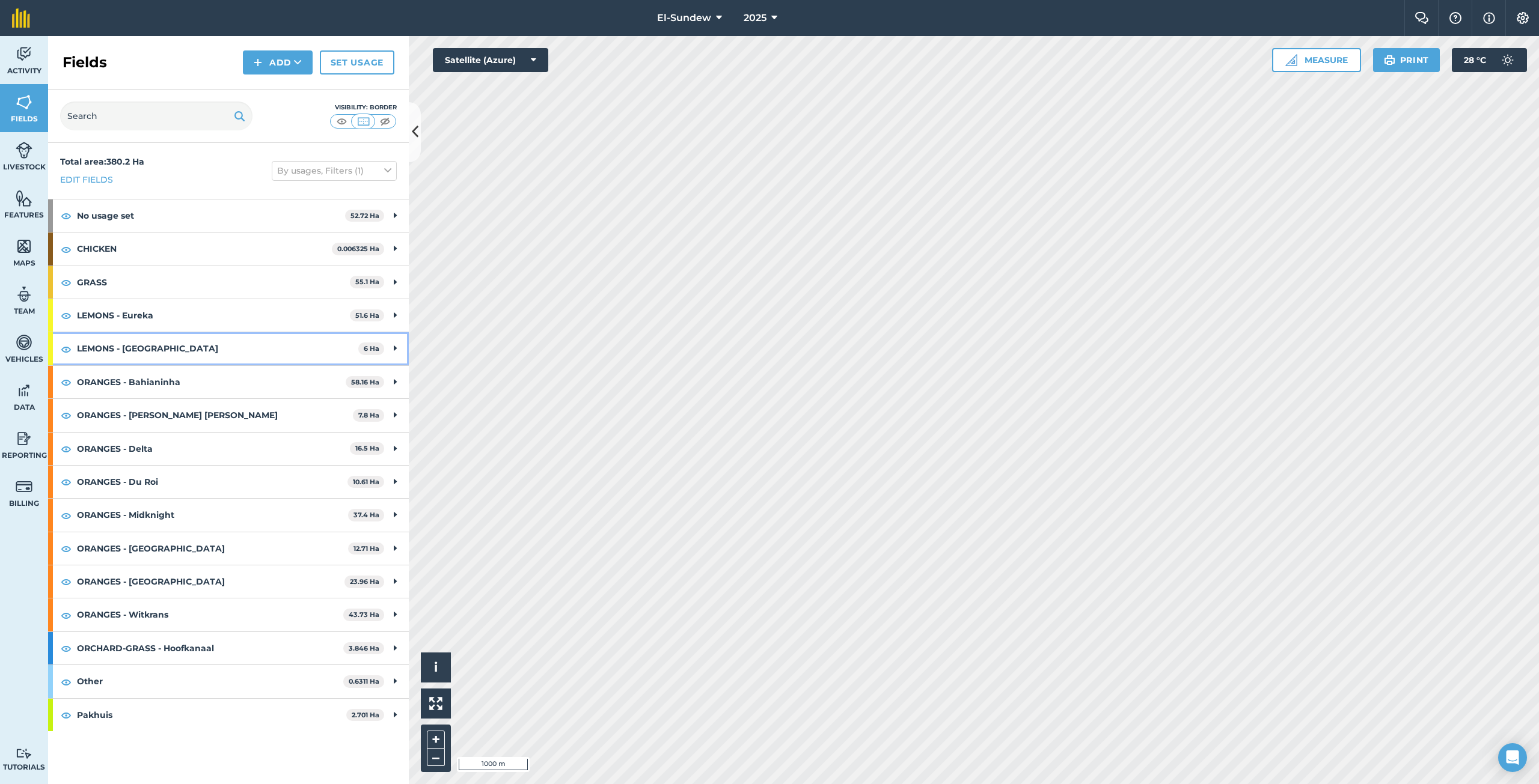
click at [170, 345] on strong "LEMONS - [GEOGRAPHIC_DATA]" at bounding box center [218, 348] width 281 height 33
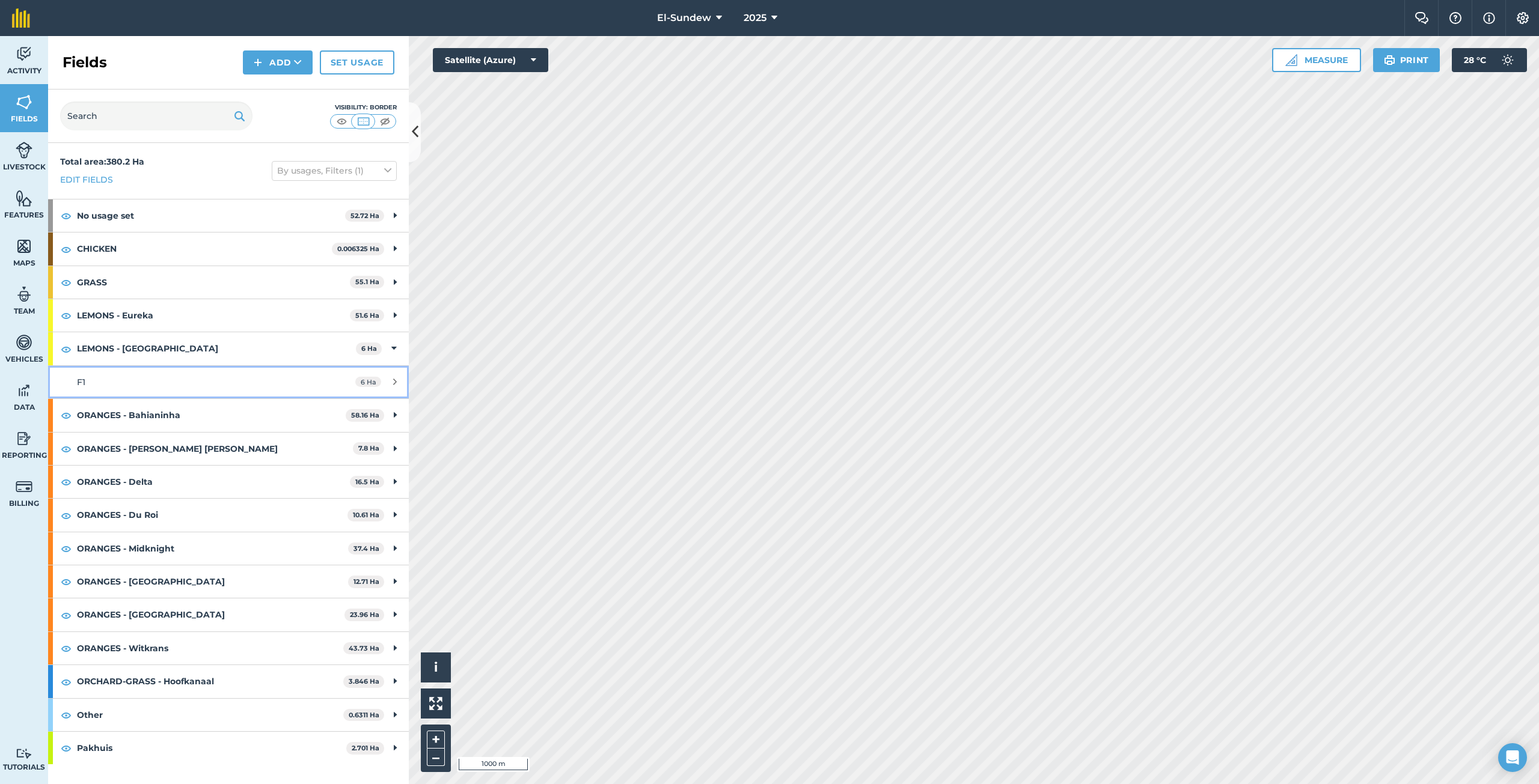
click at [171, 393] on link "F1 6 Ha" at bounding box center [228, 382] width 360 height 33
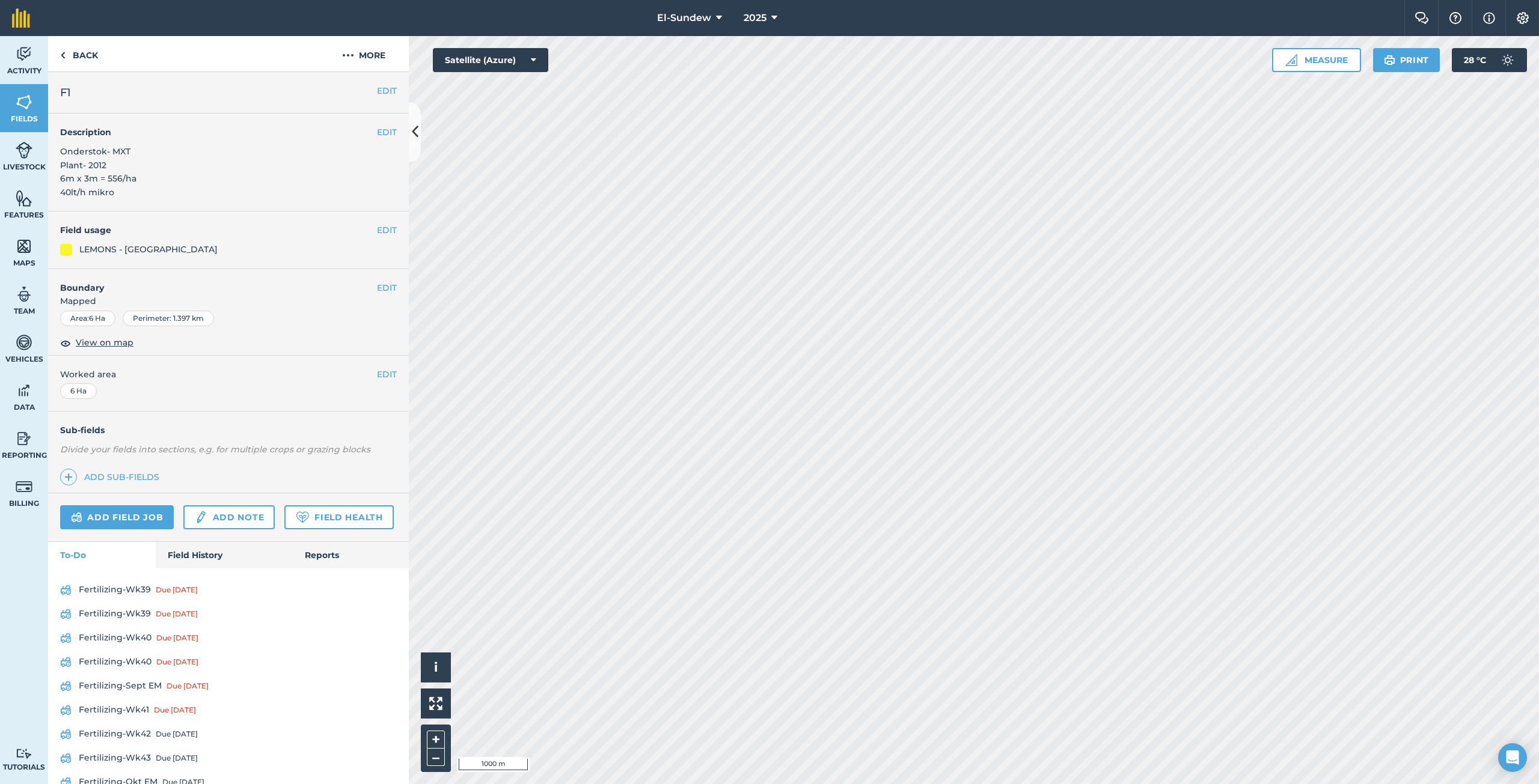
scroll to position [130, 0]
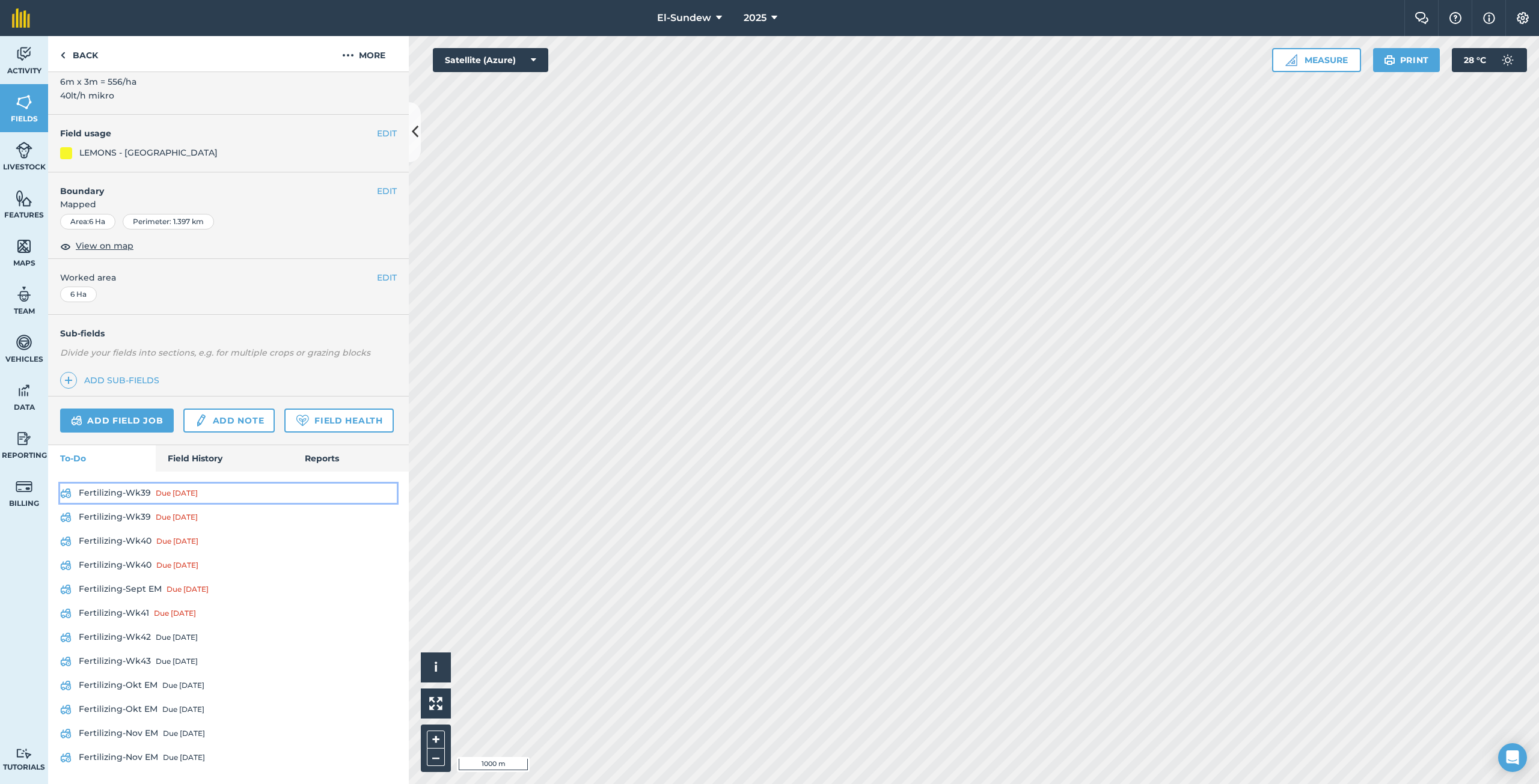
click at [130, 489] on link "Fertilizing-Wk39 Due [DATE]" at bounding box center [228, 494] width 337 height 20
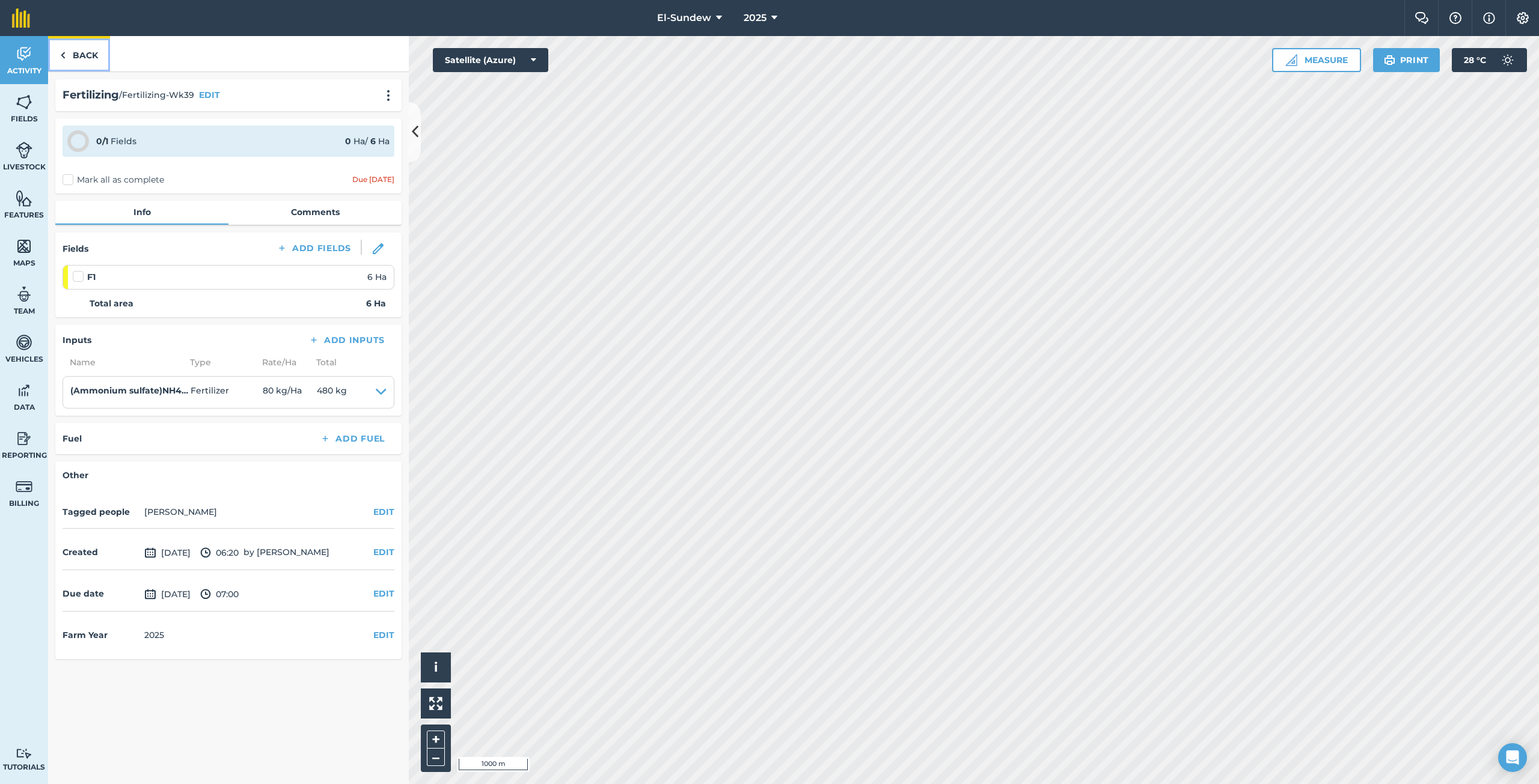
click at [91, 55] on link "Back" at bounding box center [79, 53] width 62 height 35
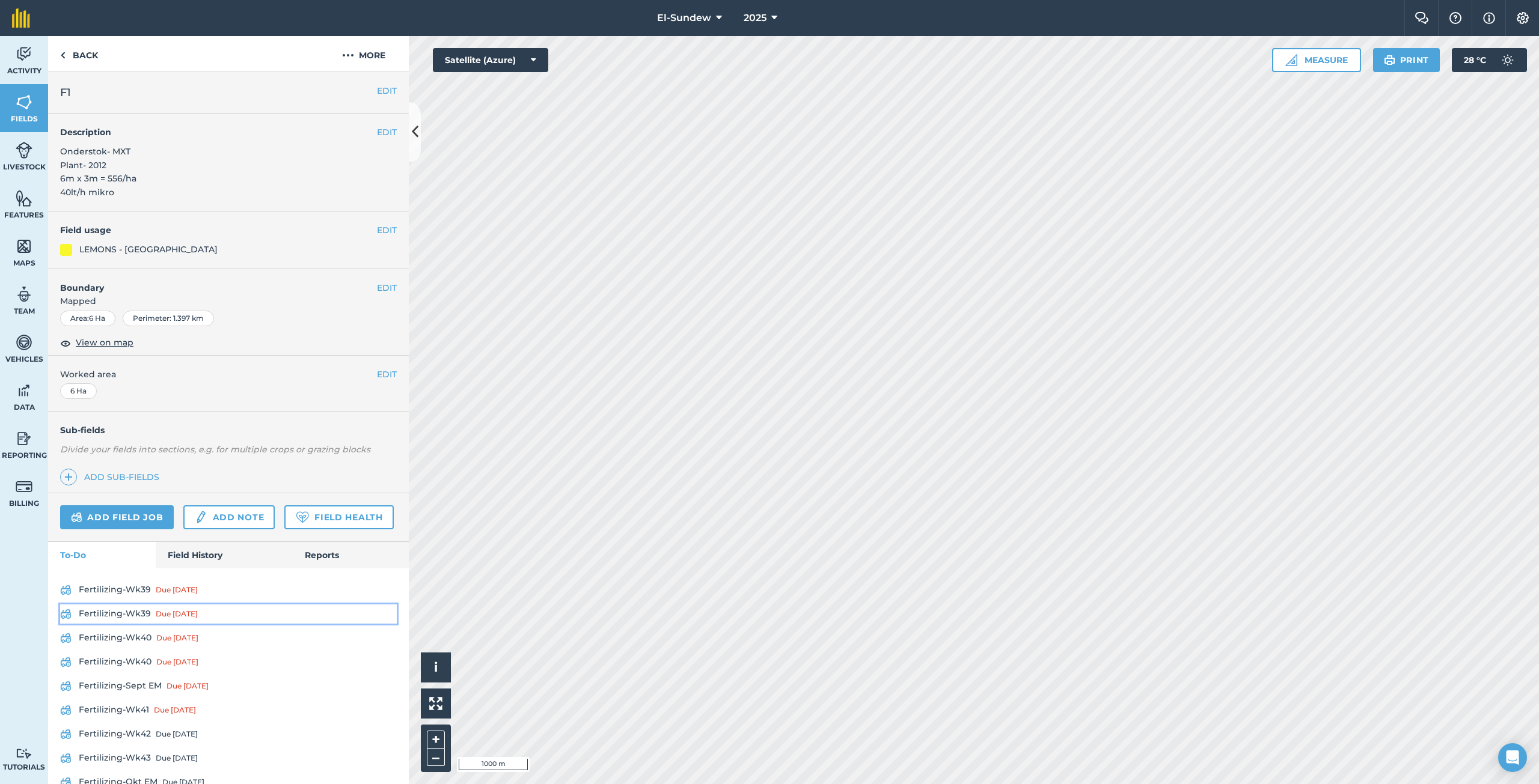
click at [128, 624] on link "Fertilizing-Wk39 Due [DATE]" at bounding box center [228, 614] width 337 height 20
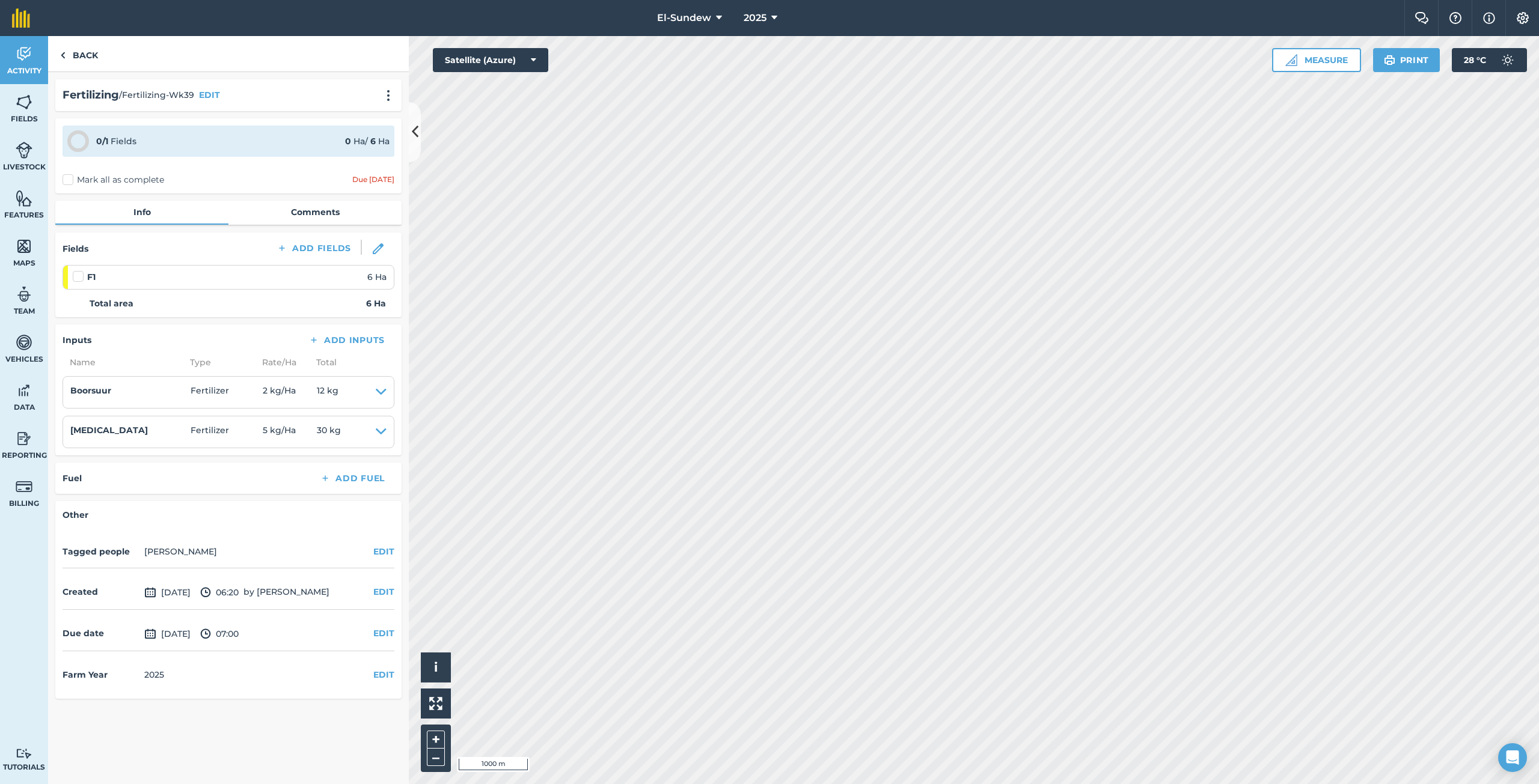
click at [80, 270] on label at bounding box center [80, 270] width 14 height 0
click at [80, 275] on input "checkbox" at bounding box center [77, 274] width 8 height 8
checkbox input "false"
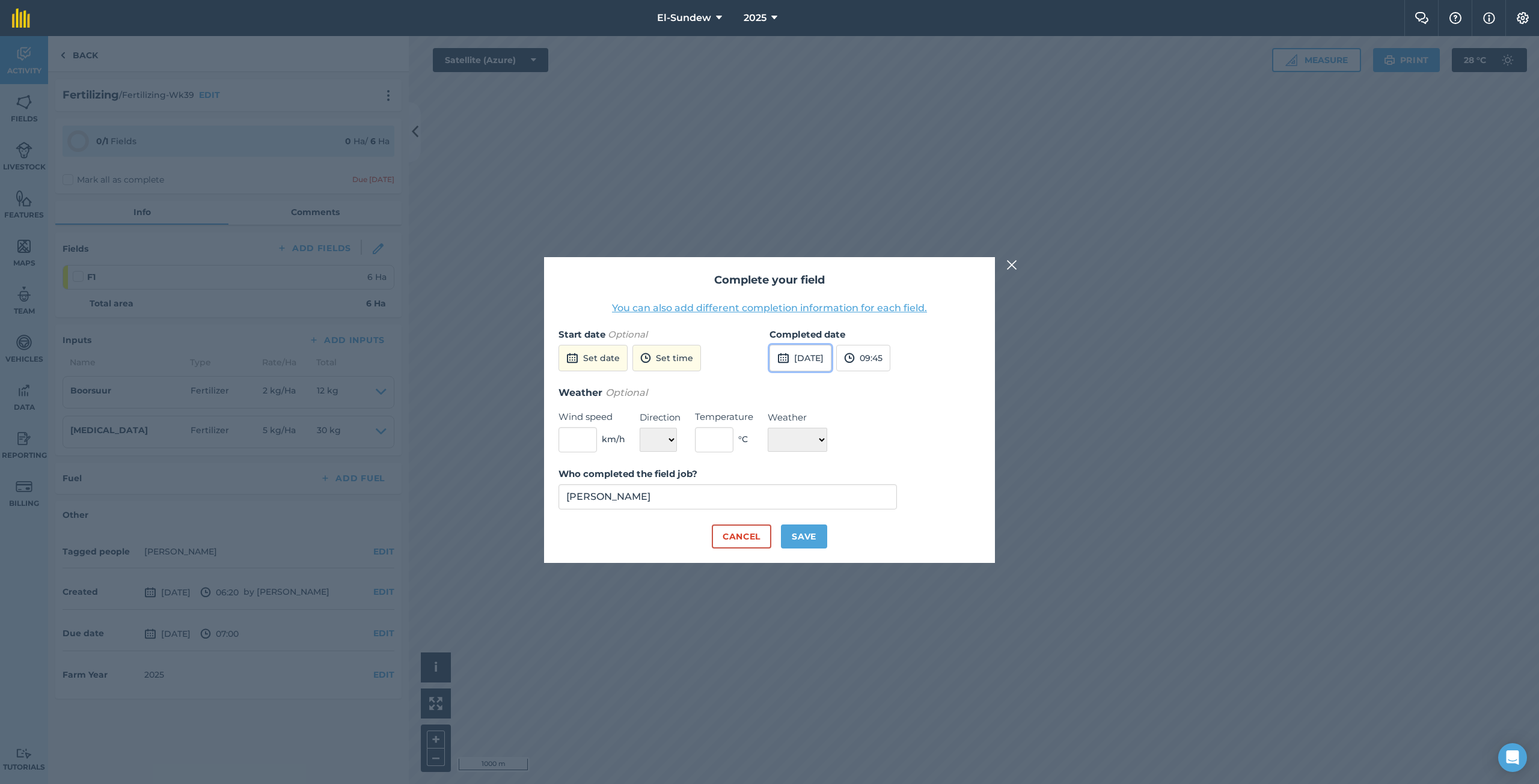
click at [803, 354] on button "[DATE]" at bounding box center [800, 358] width 62 height 27
click at [876, 421] on button "2" at bounding box center [869, 424] width 28 height 20
click at [802, 531] on button "Save" at bounding box center [803, 536] width 46 height 24
checkbox input "true"
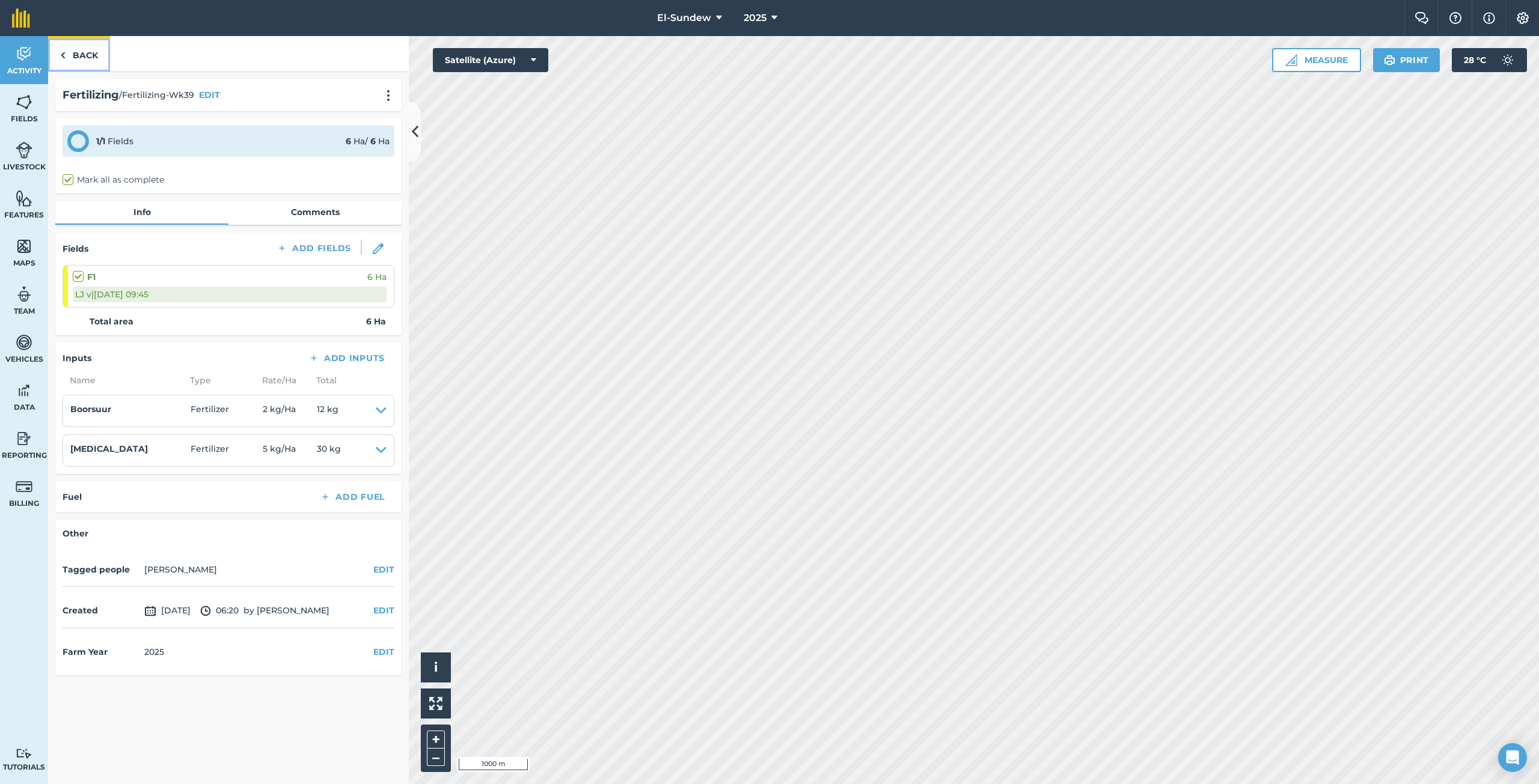
click at [94, 47] on link "Back" at bounding box center [79, 53] width 62 height 35
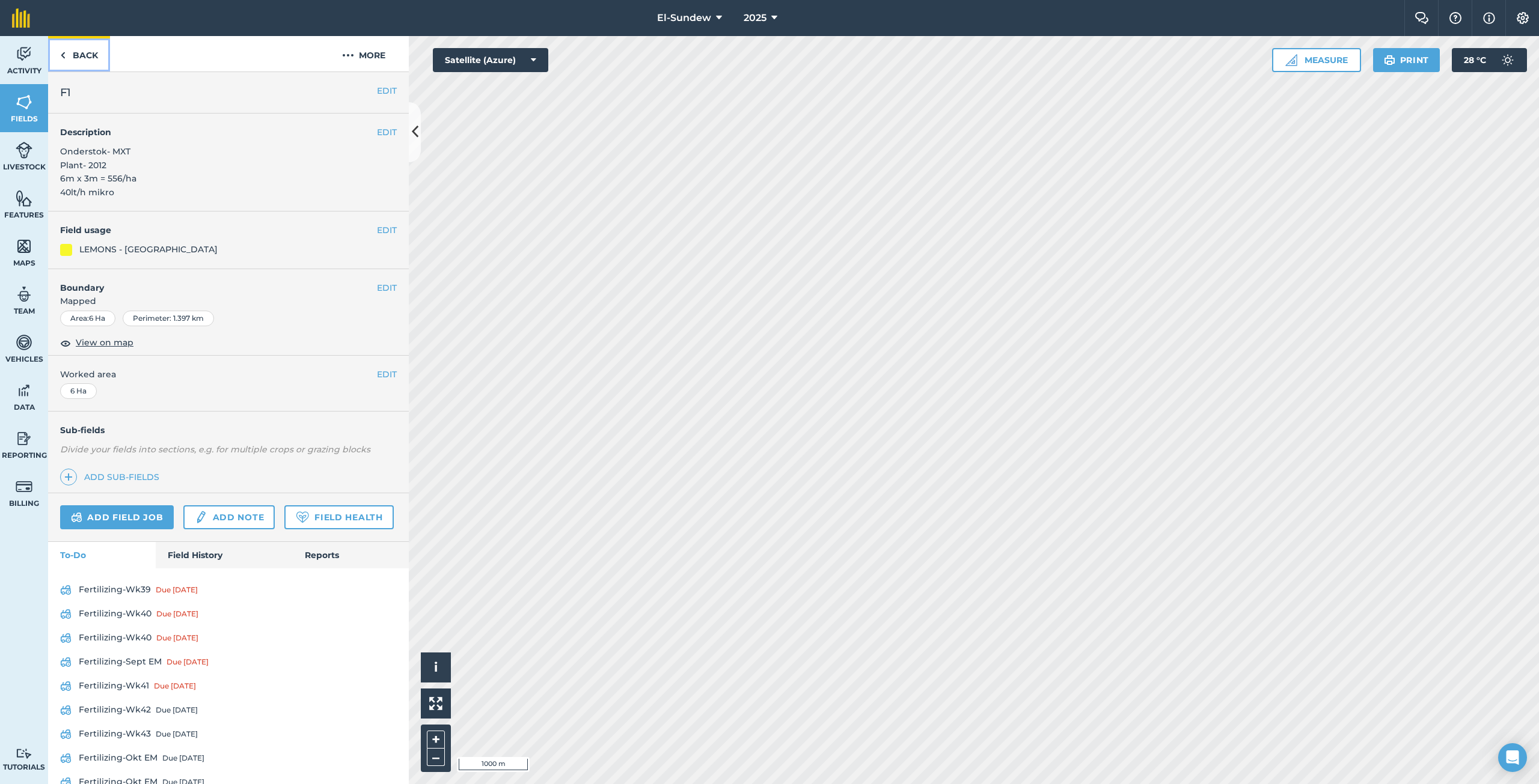
click at [93, 62] on link "Back" at bounding box center [79, 53] width 62 height 35
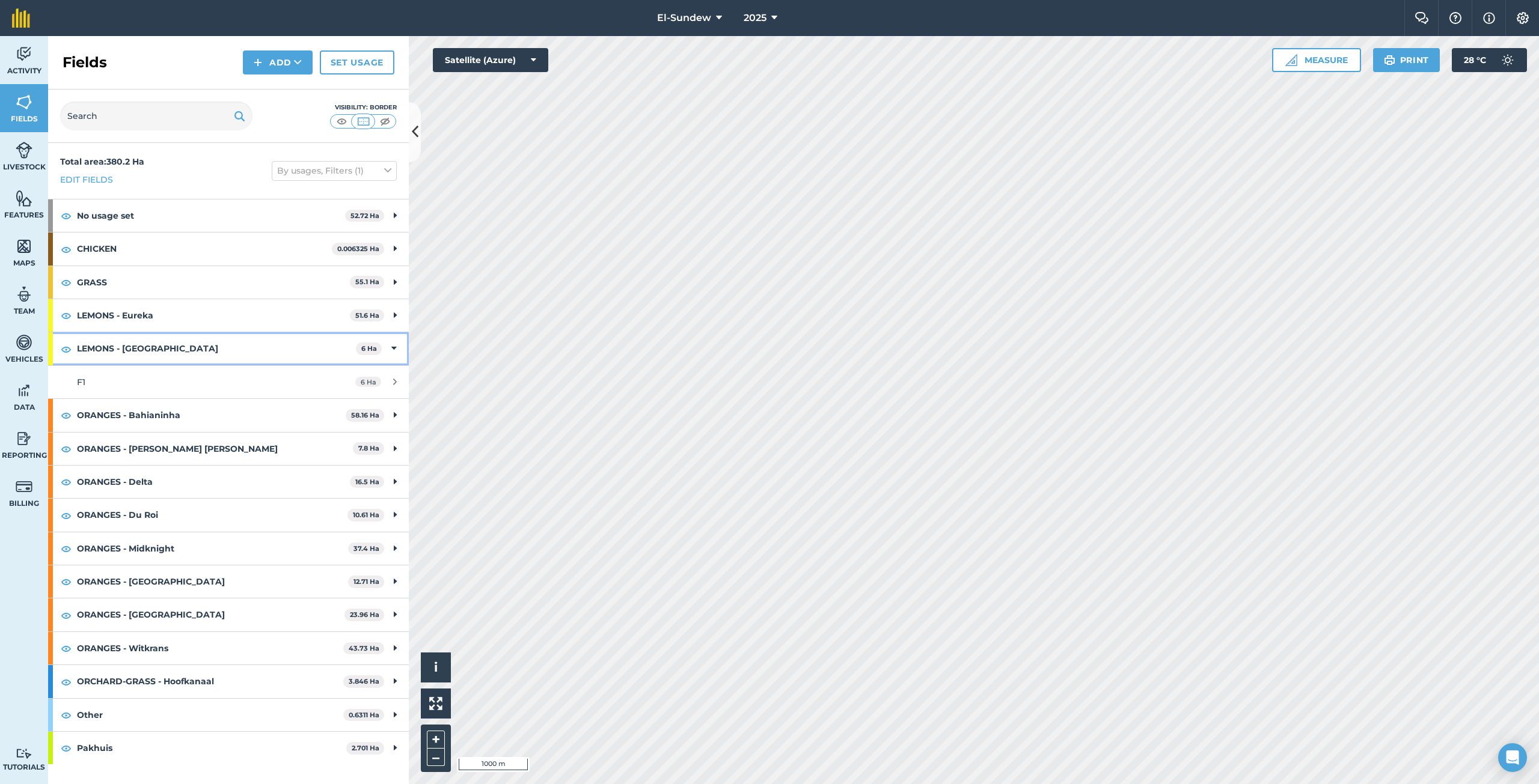
click at [172, 349] on strong "LEMONS - [GEOGRAPHIC_DATA]" at bounding box center [216, 348] width 279 height 33
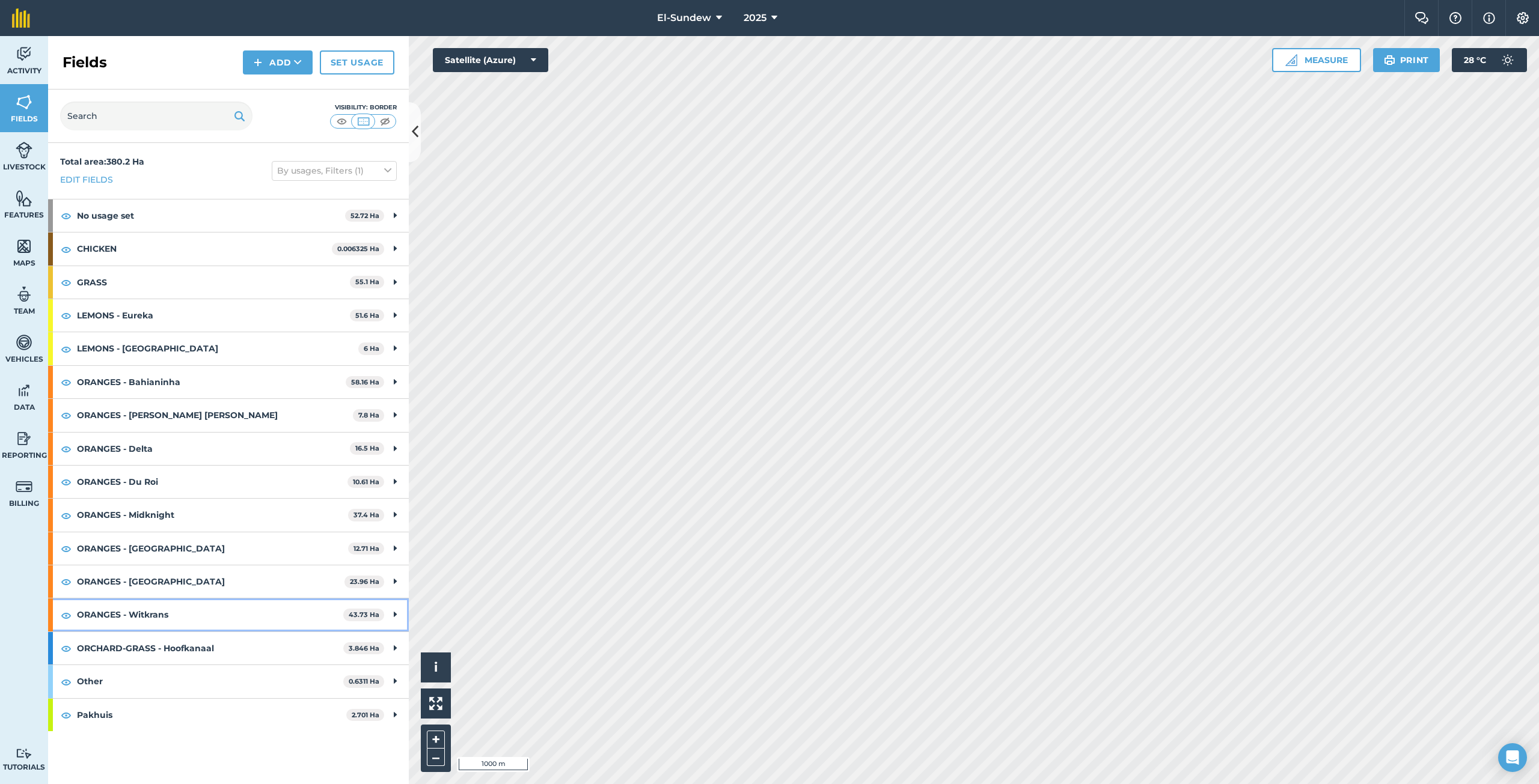
click at [205, 607] on strong "ORANGES - Witkrans" at bounding box center [210, 615] width 266 height 33
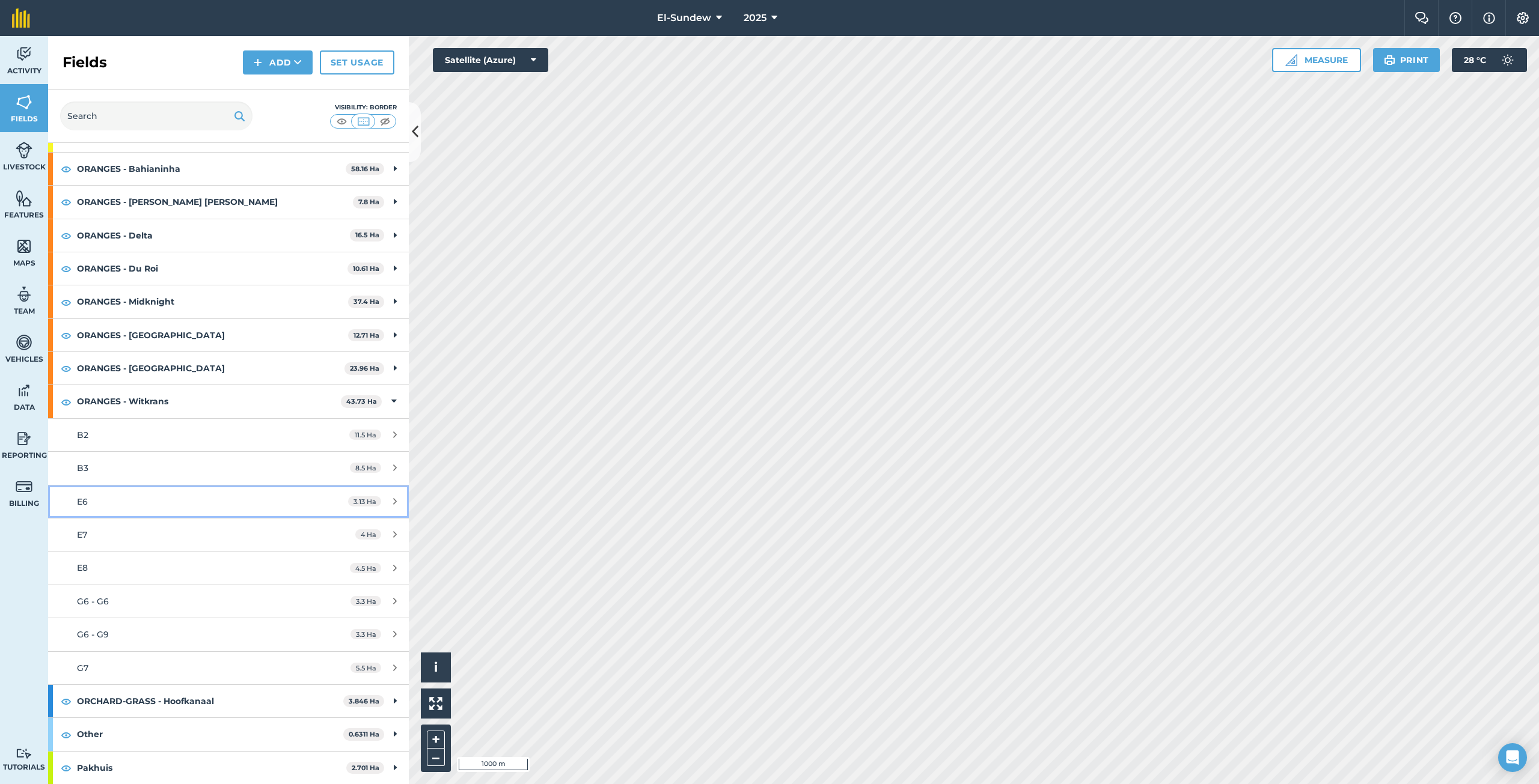
click at [171, 503] on div "E6" at bounding box center [190, 501] width 226 height 13
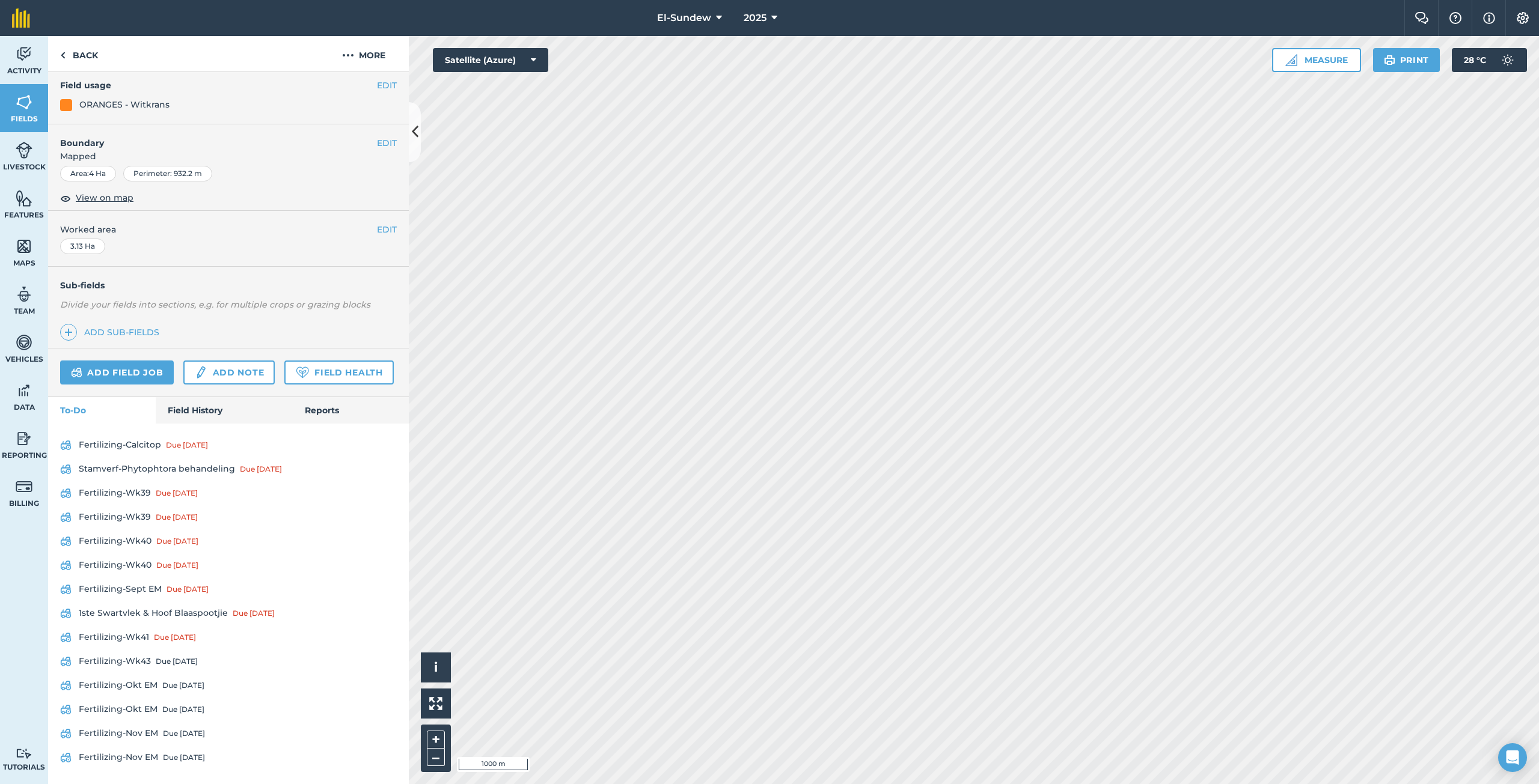
scroll to position [178, 0]
click at [141, 495] on link "Fertilizing-Wk39 Due [DATE]" at bounding box center [228, 494] width 337 height 20
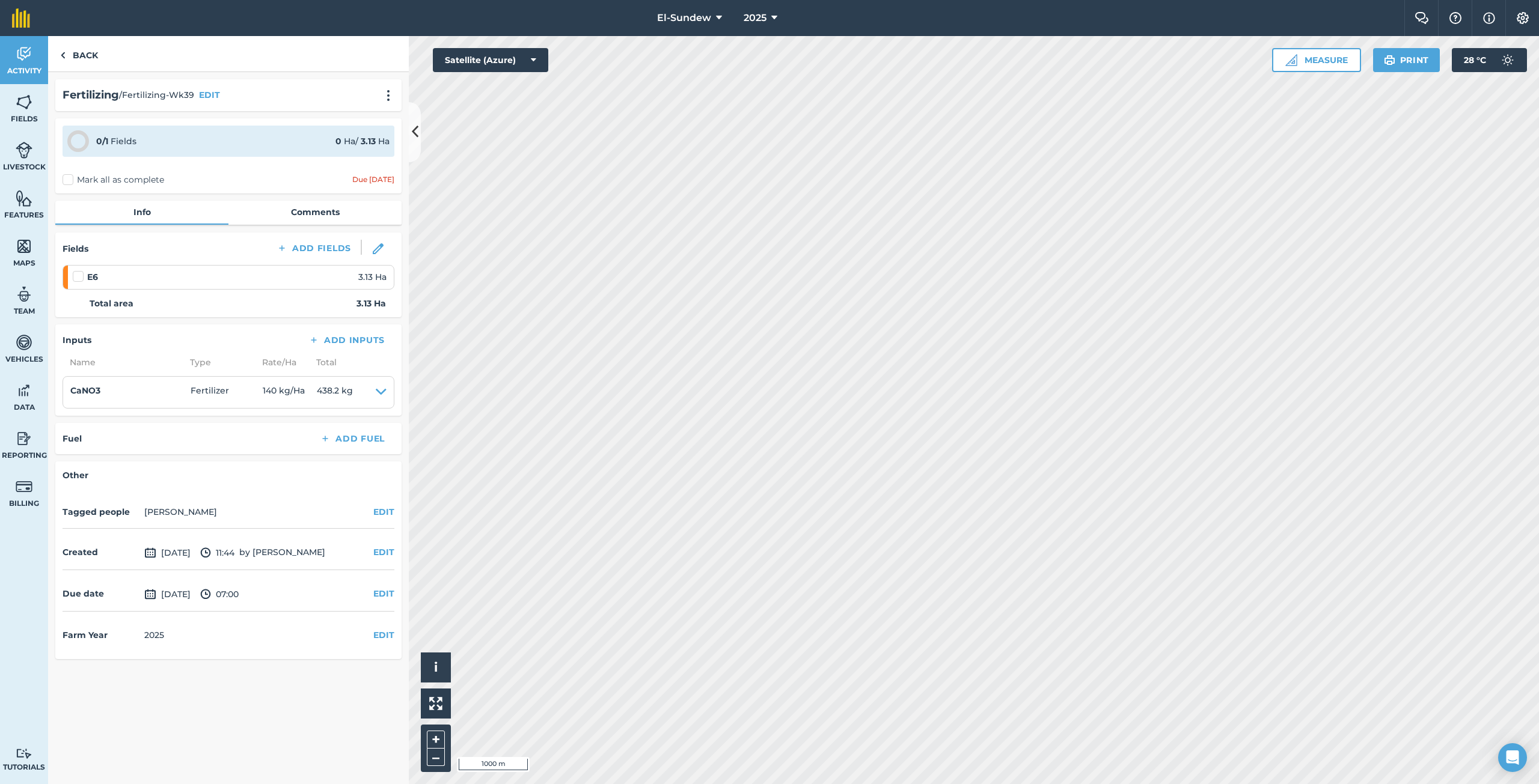
click at [77, 270] on label at bounding box center [80, 270] width 14 height 0
click at [77, 276] on input "checkbox" at bounding box center [77, 274] width 8 height 8
checkbox input "false"
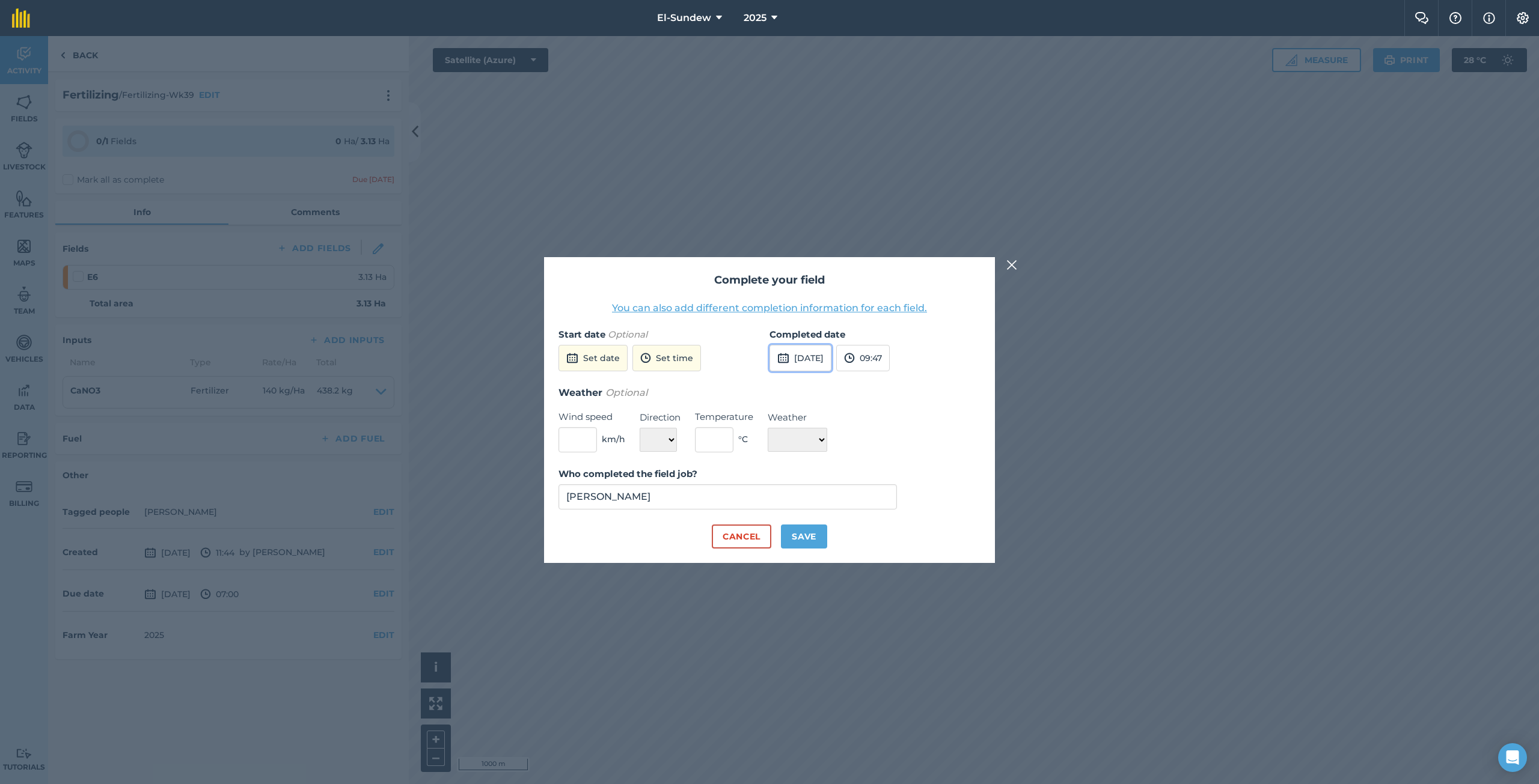
click at [813, 355] on button "[DATE]" at bounding box center [800, 358] width 62 height 27
click at [794, 445] on button "6" at bounding box center [784, 443] width 28 height 20
click at [803, 539] on button "Save" at bounding box center [803, 536] width 46 height 24
checkbox input "true"
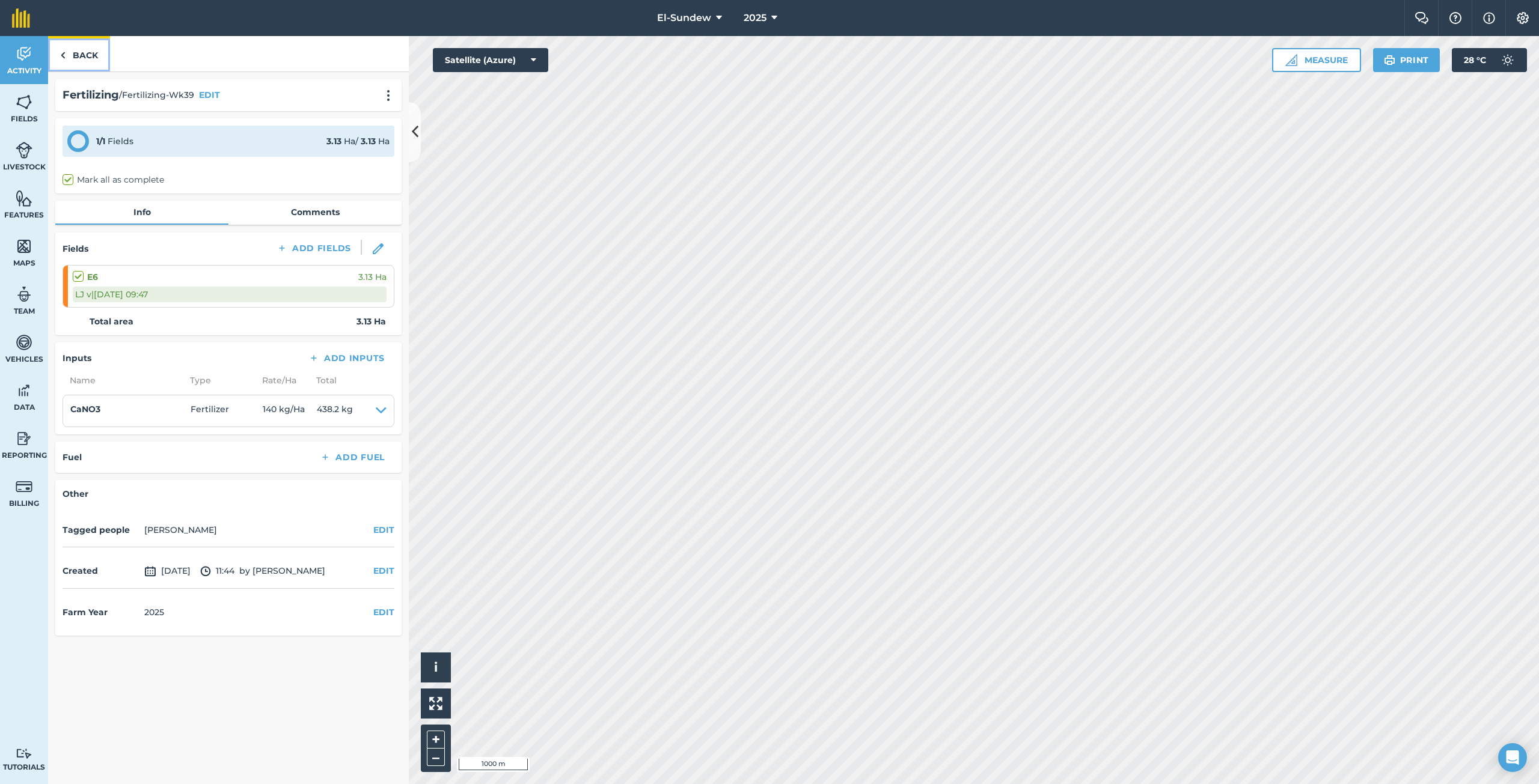
click at [78, 49] on link "Back" at bounding box center [79, 53] width 62 height 35
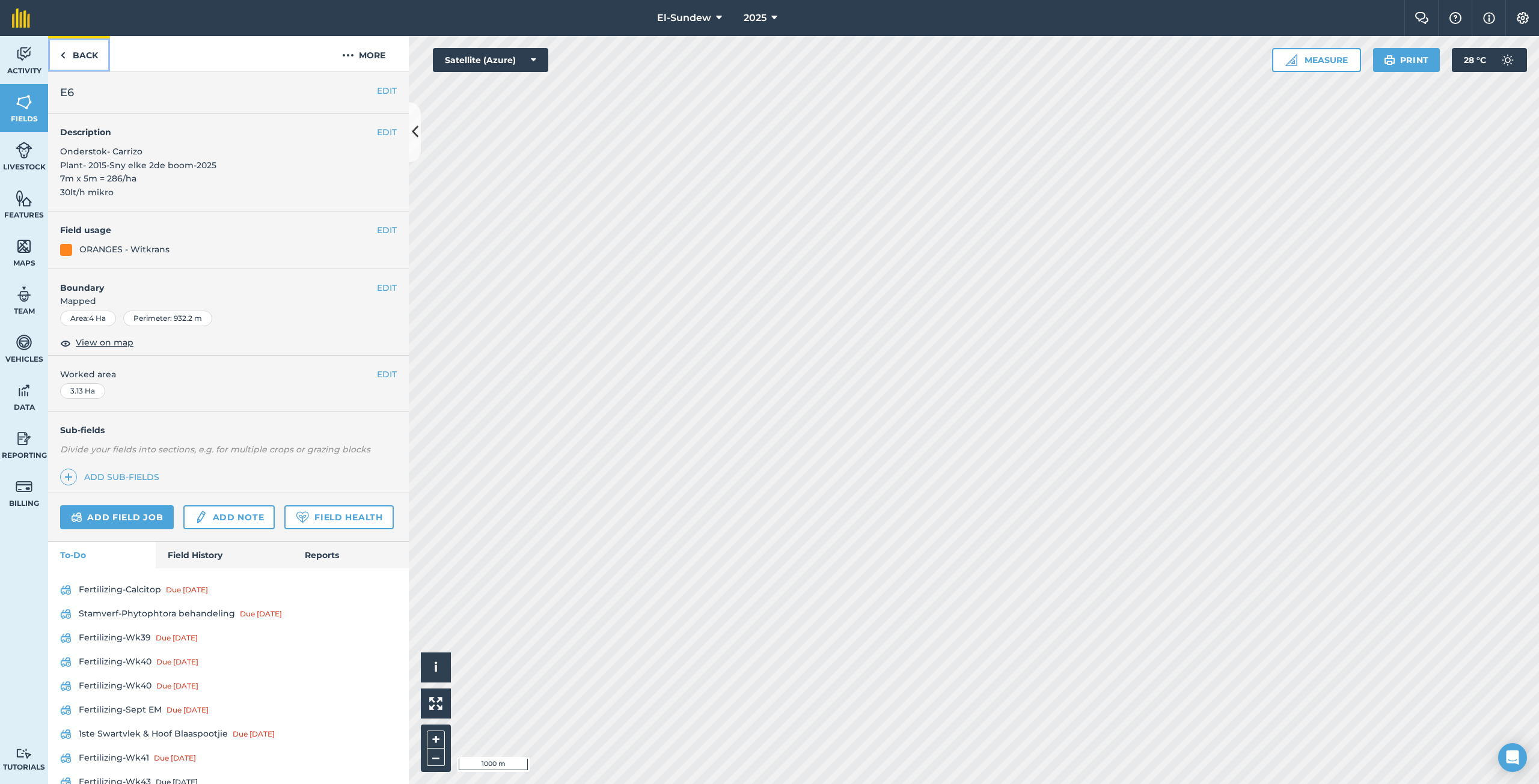
click at [82, 56] on link "Back" at bounding box center [79, 53] width 62 height 35
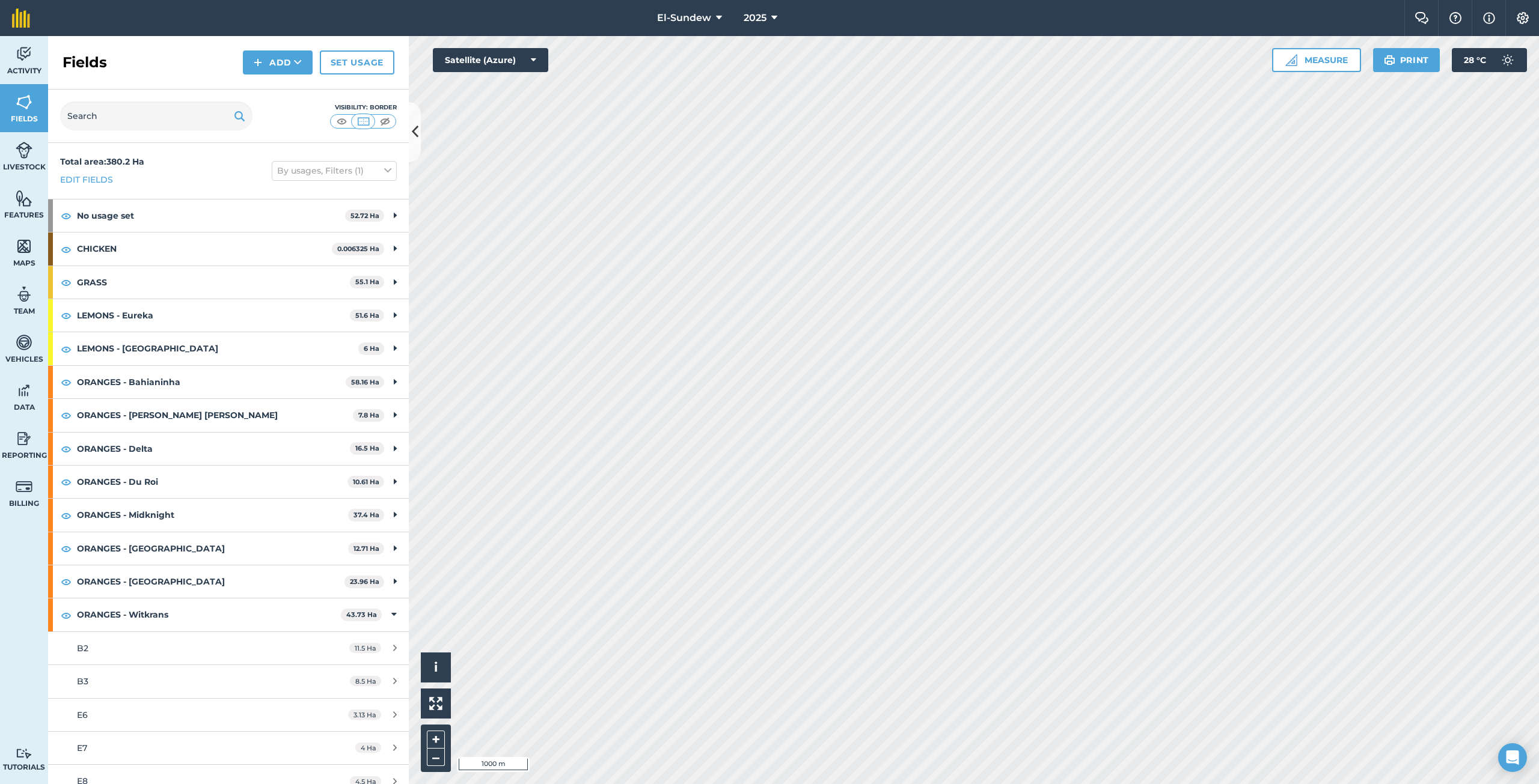
scroll to position [200, 0]
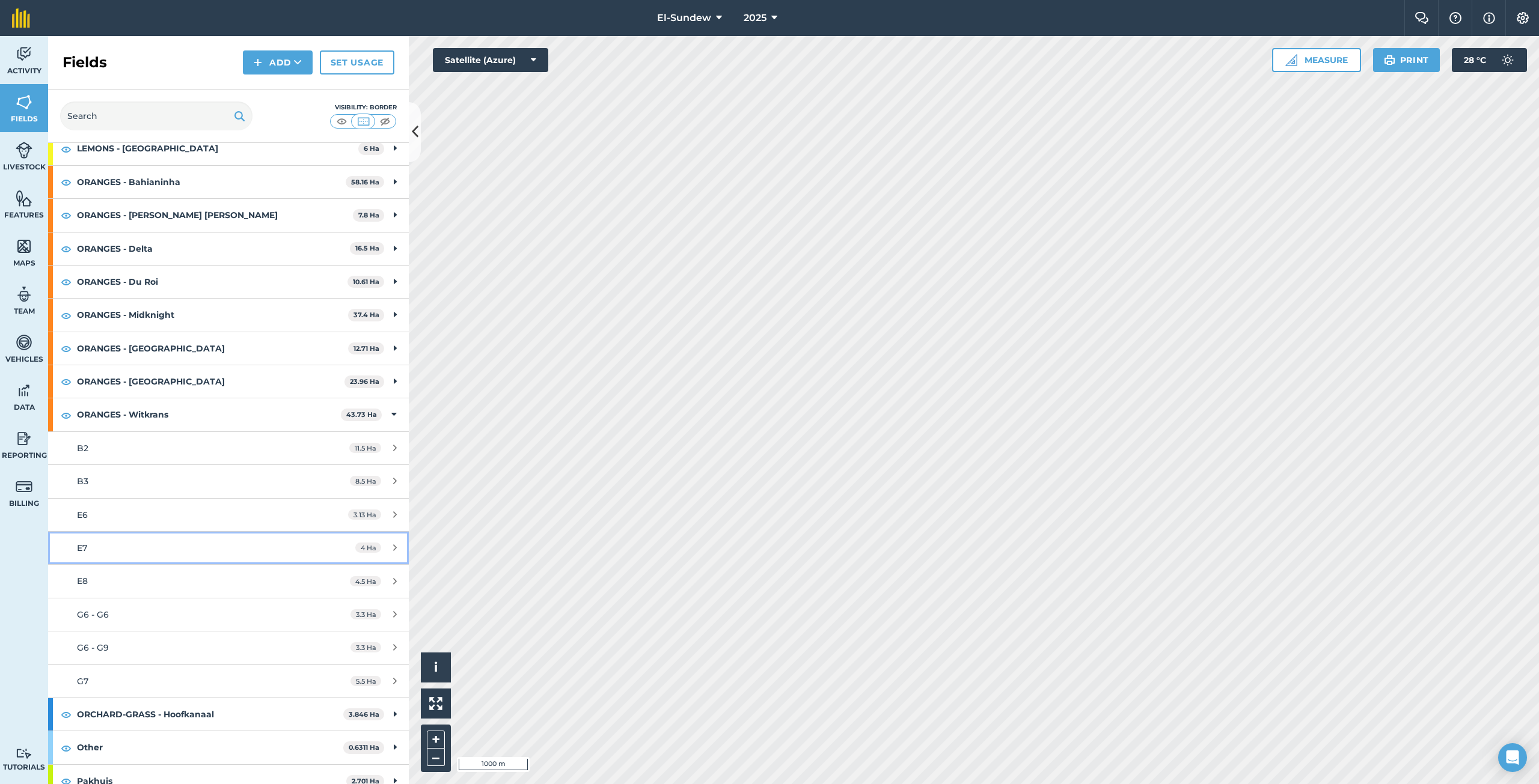
click at [163, 542] on div "E7" at bounding box center [190, 548] width 226 height 13
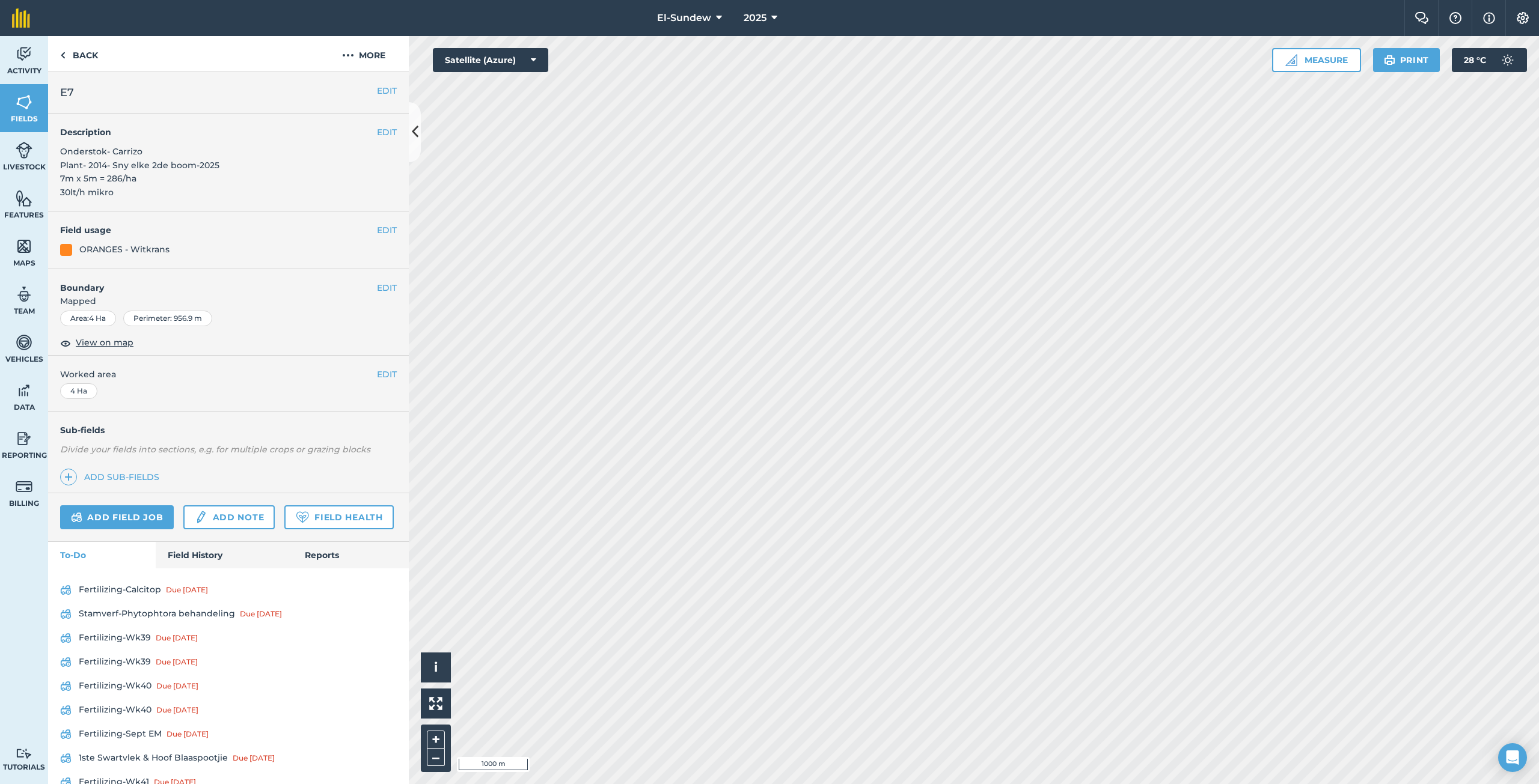
scroll to position [178, 0]
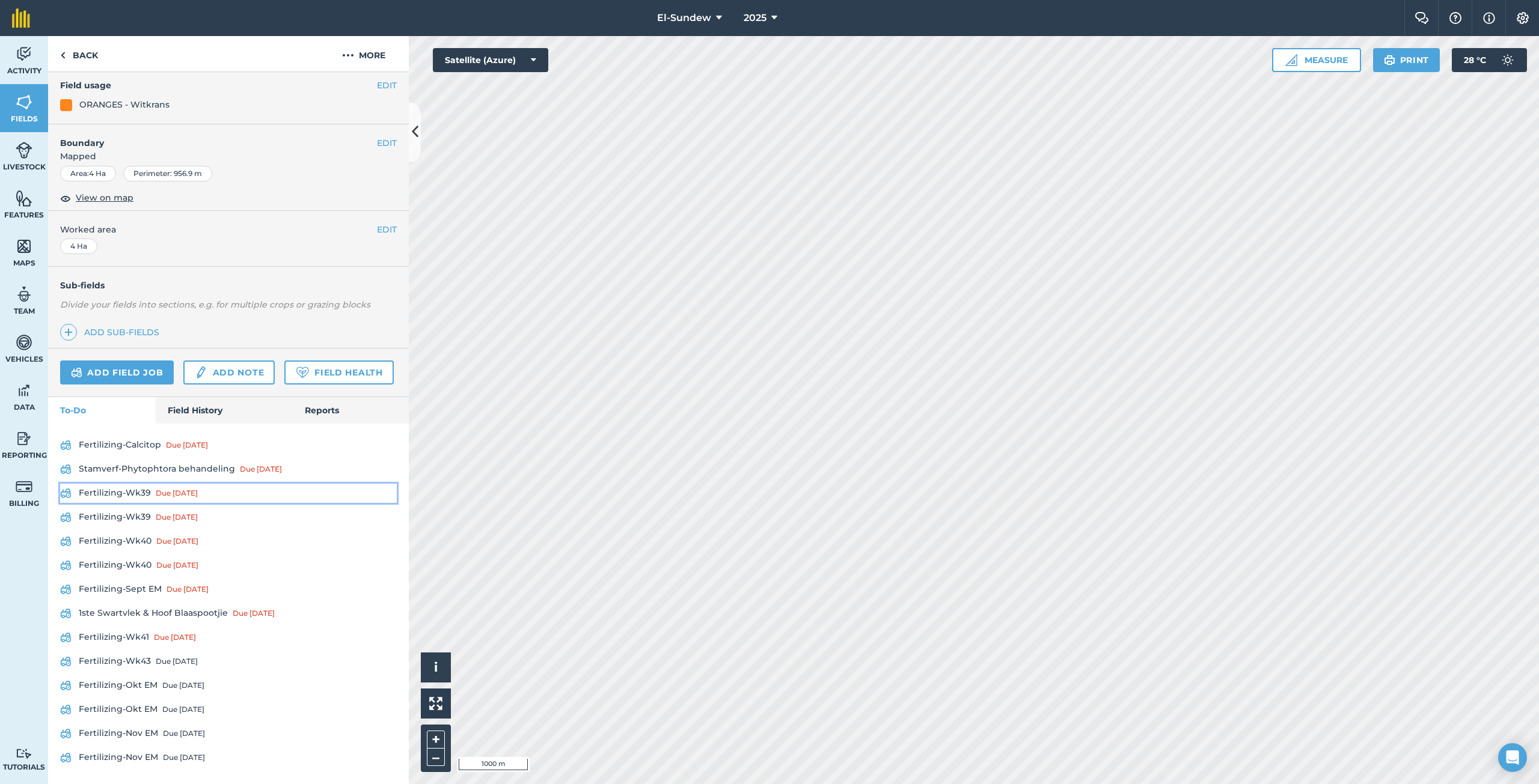
click at [142, 495] on link "Fertilizing-Wk39 Due [DATE]" at bounding box center [228, 494] width 337 height 20
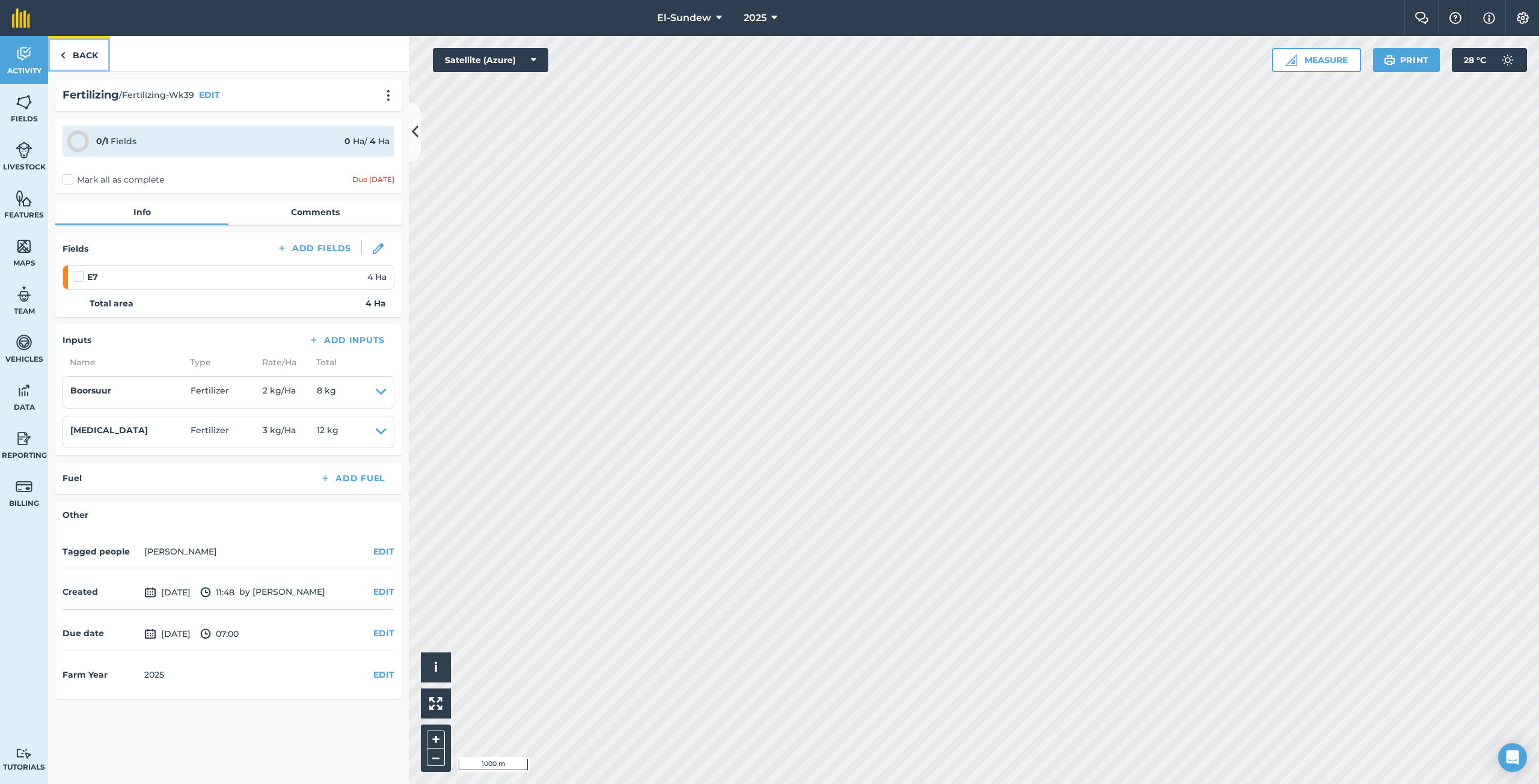
click at [91, 53] on link "Back" at bounding box center [79, 53] width 62 height 35
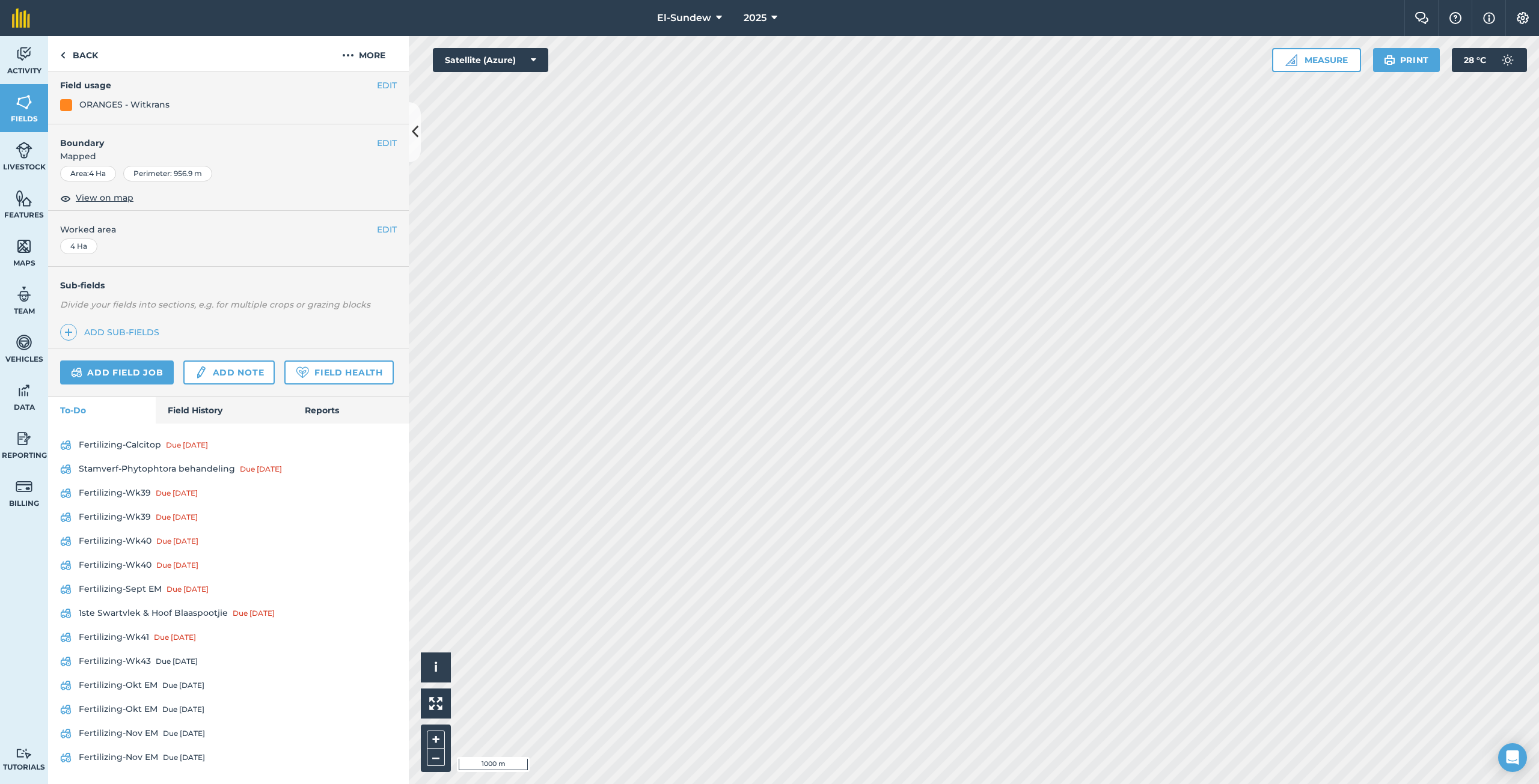
scroll to position [178, 0]
click at [125, 519] on link "Fertilizing-Wk39 Due [DATE]" at bounding box center [228, 518] width 337 height 20
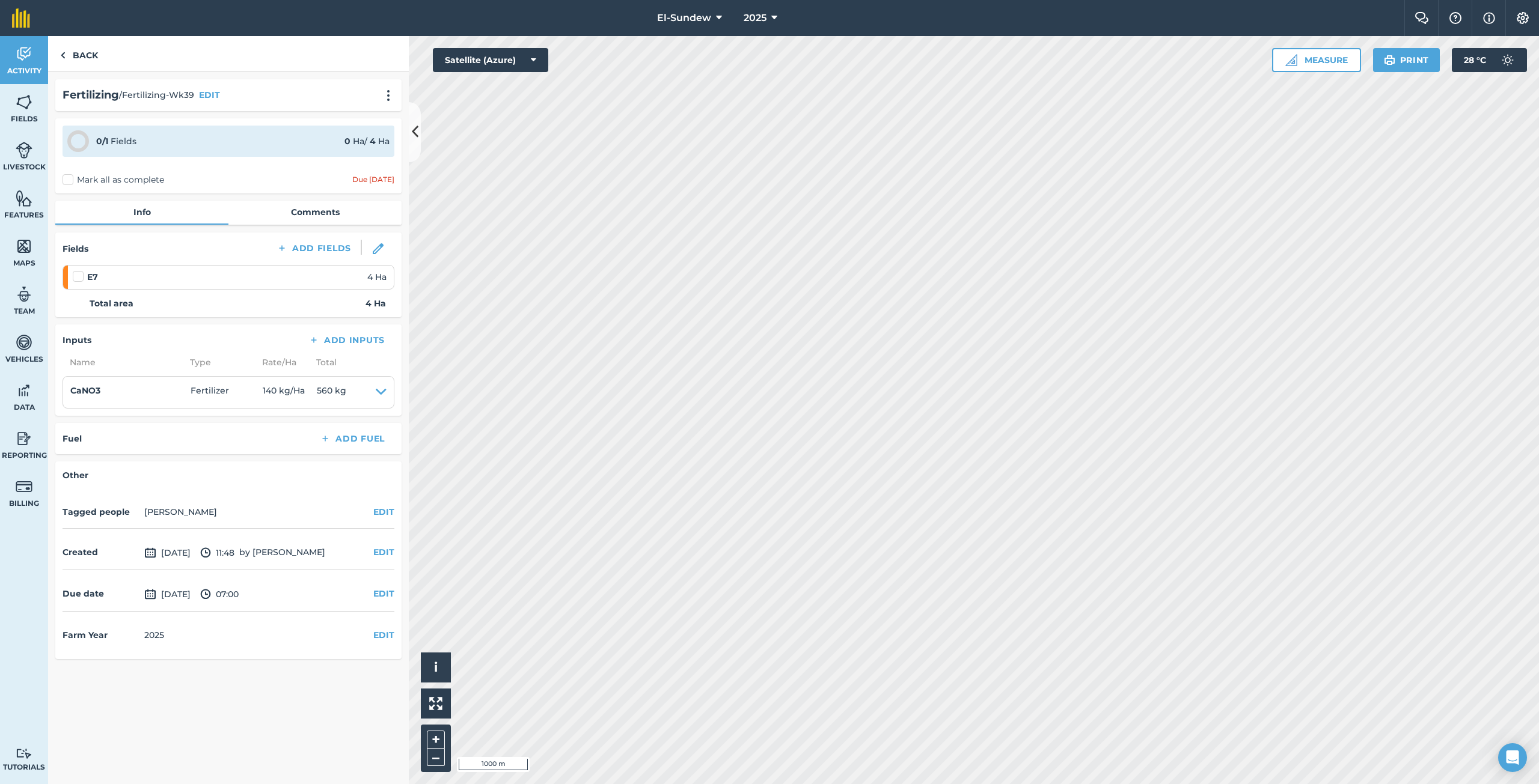
click at [79, 270] on label at bounding box center [80, 270] width 14 height 0
click at [79, 272] on input "checkbox" at bounding box center [77, 274] width 8 height 8
checkbox input "false"
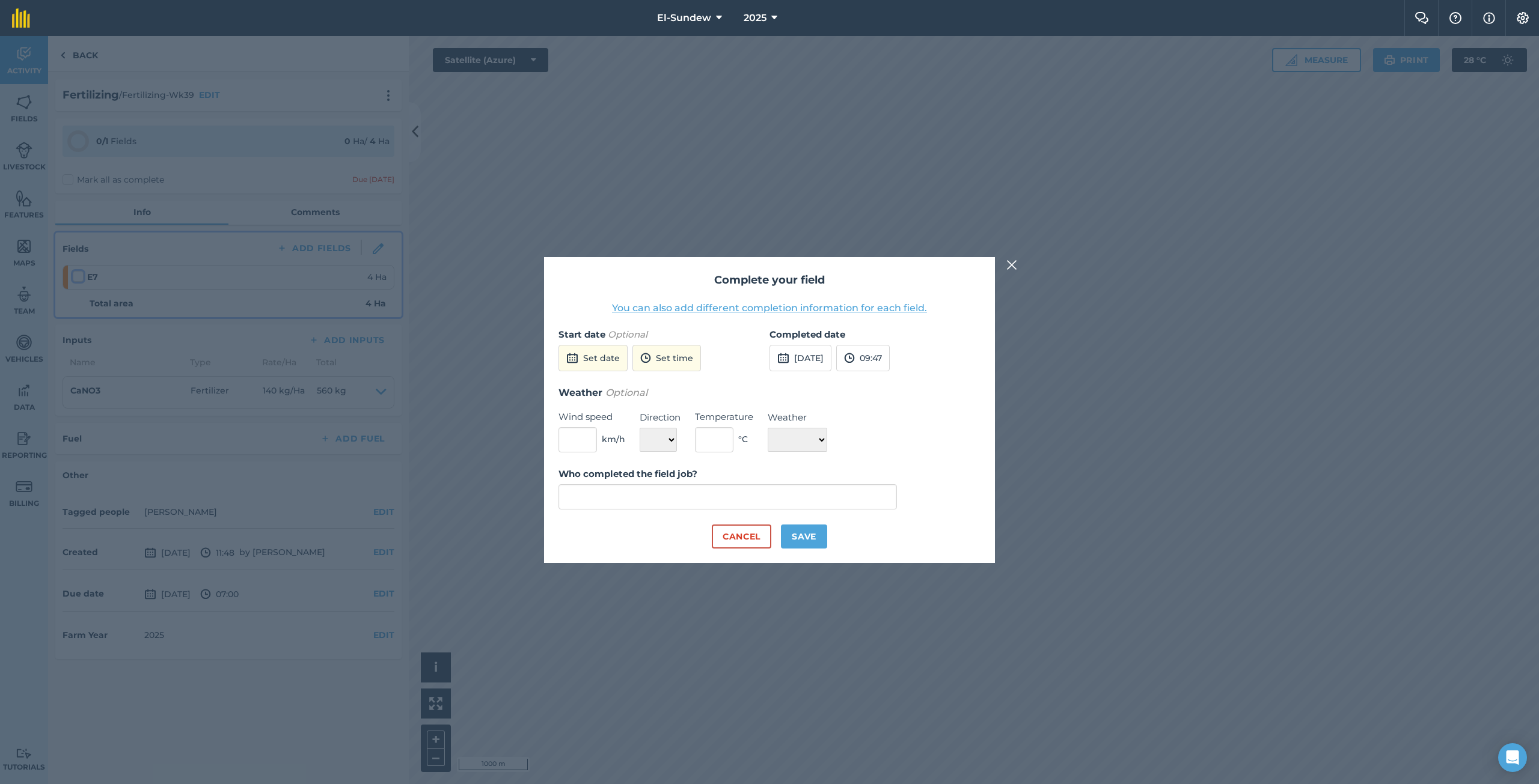
type input "[PERSON_NAME]"
click at [795, 362] on button "[DATE]" at bounding box center [800, 358] width 62 height 27
click at [786, 437] on button "6" at bounding box center [784, 443] width 28 height 20
click at [805, 535] on button "Save" at bounding box center [803, 536] width 46 height 24
checkbox input "true"
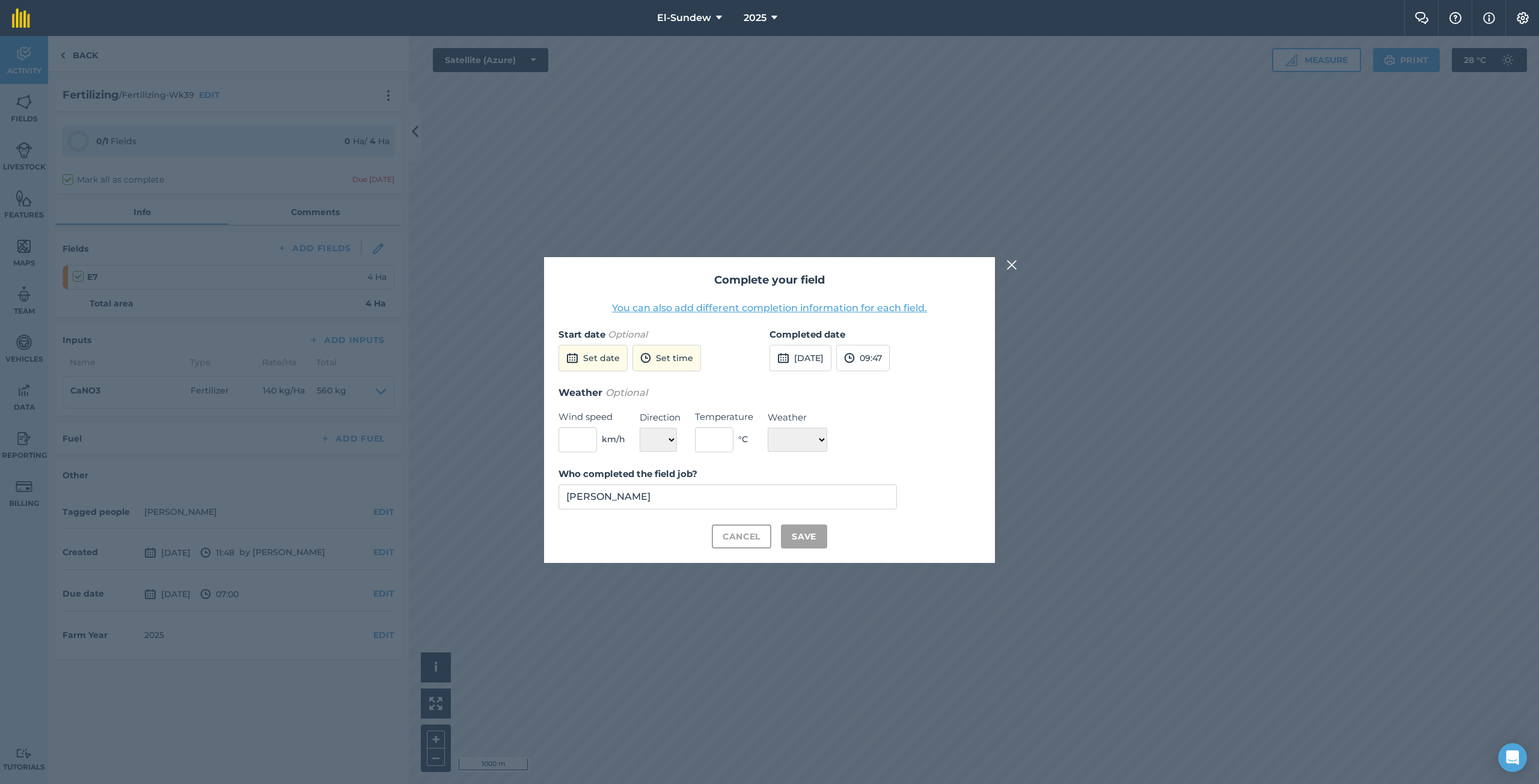
checkbox input "true"
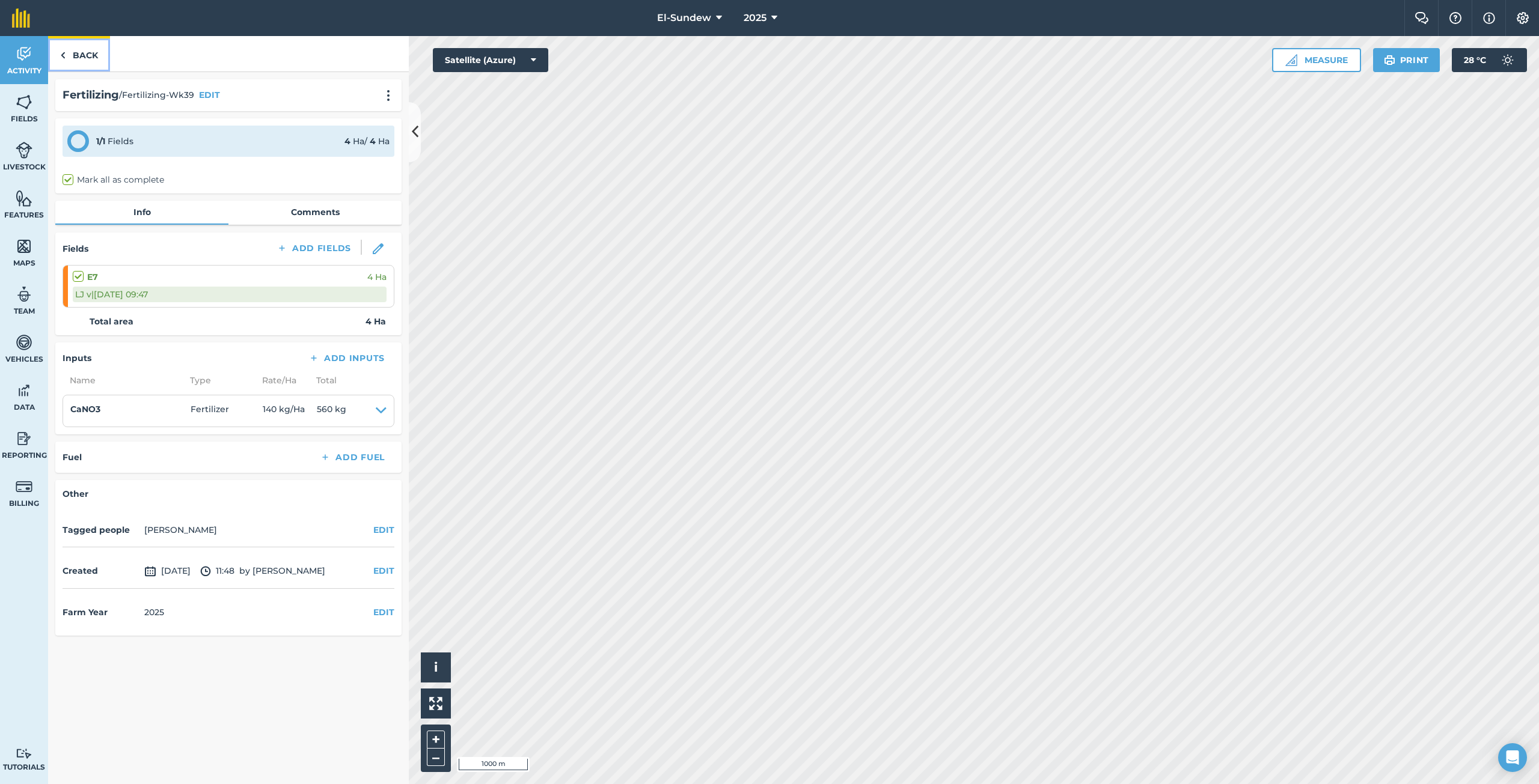
click at [87, 52] on link "Back" at bounding box center [79, 53] width 62 height 35
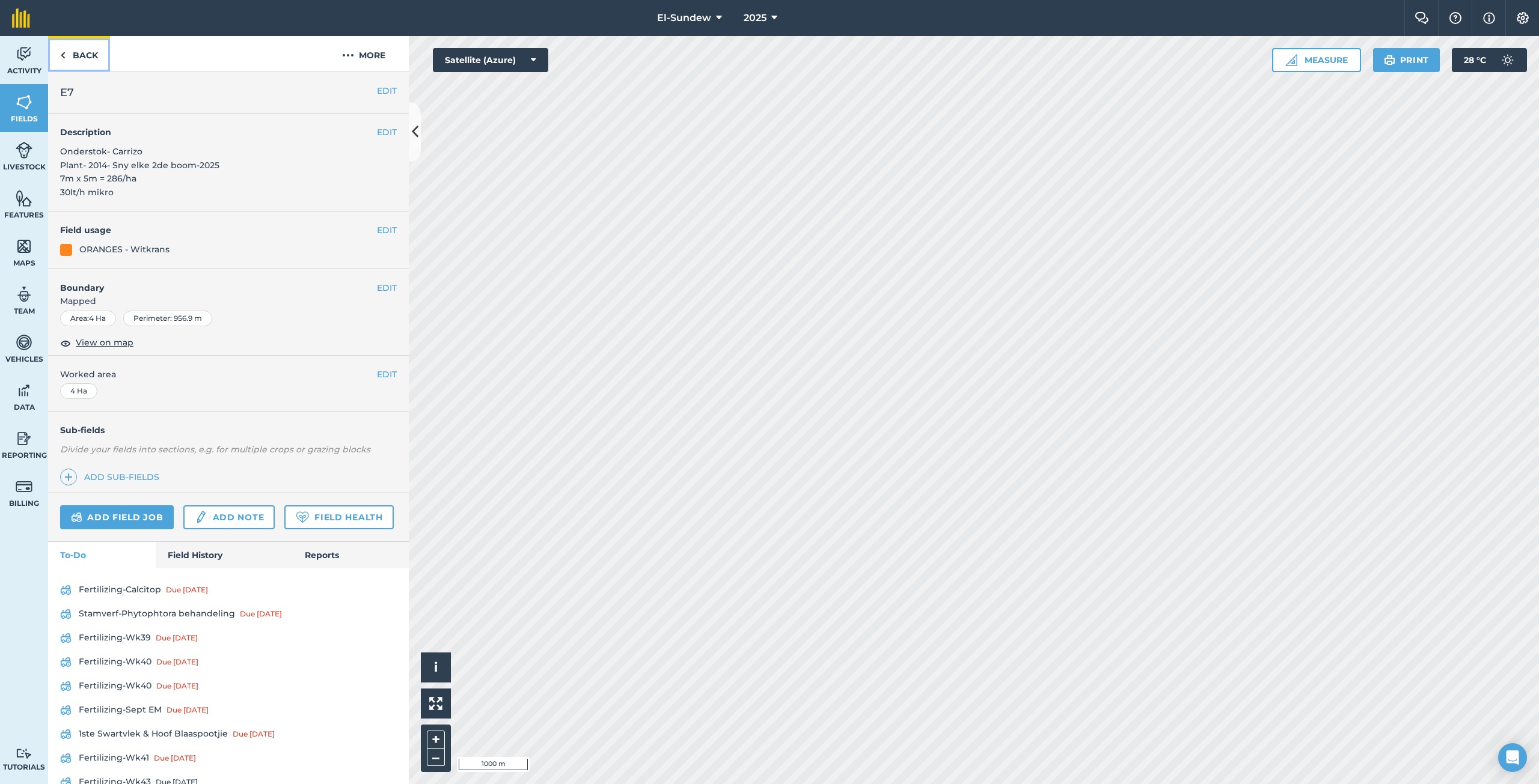
click at [87, 52] on link "Back" at bounding box center [79, 53] width 62 height 35
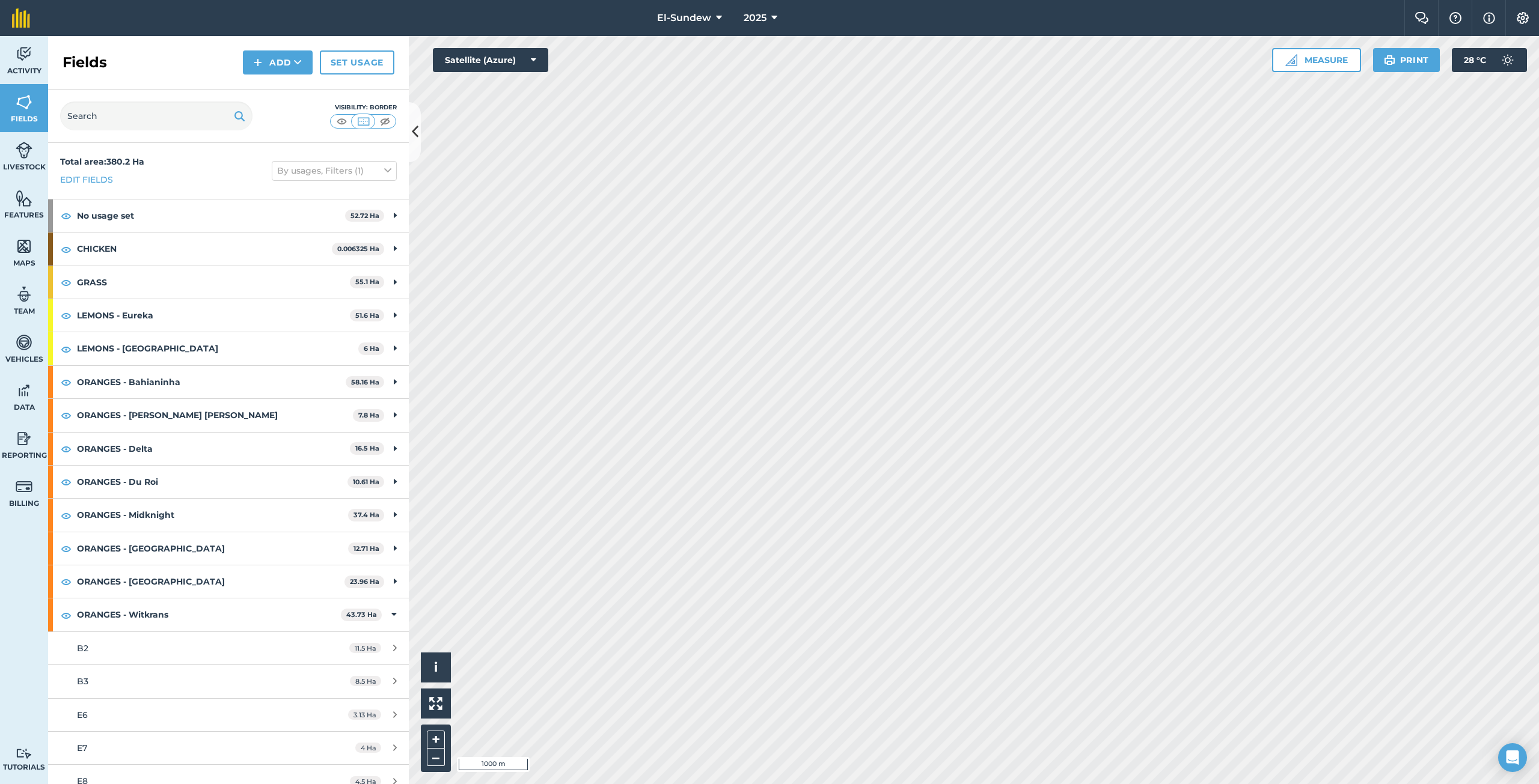
scroll to position [213, 0]
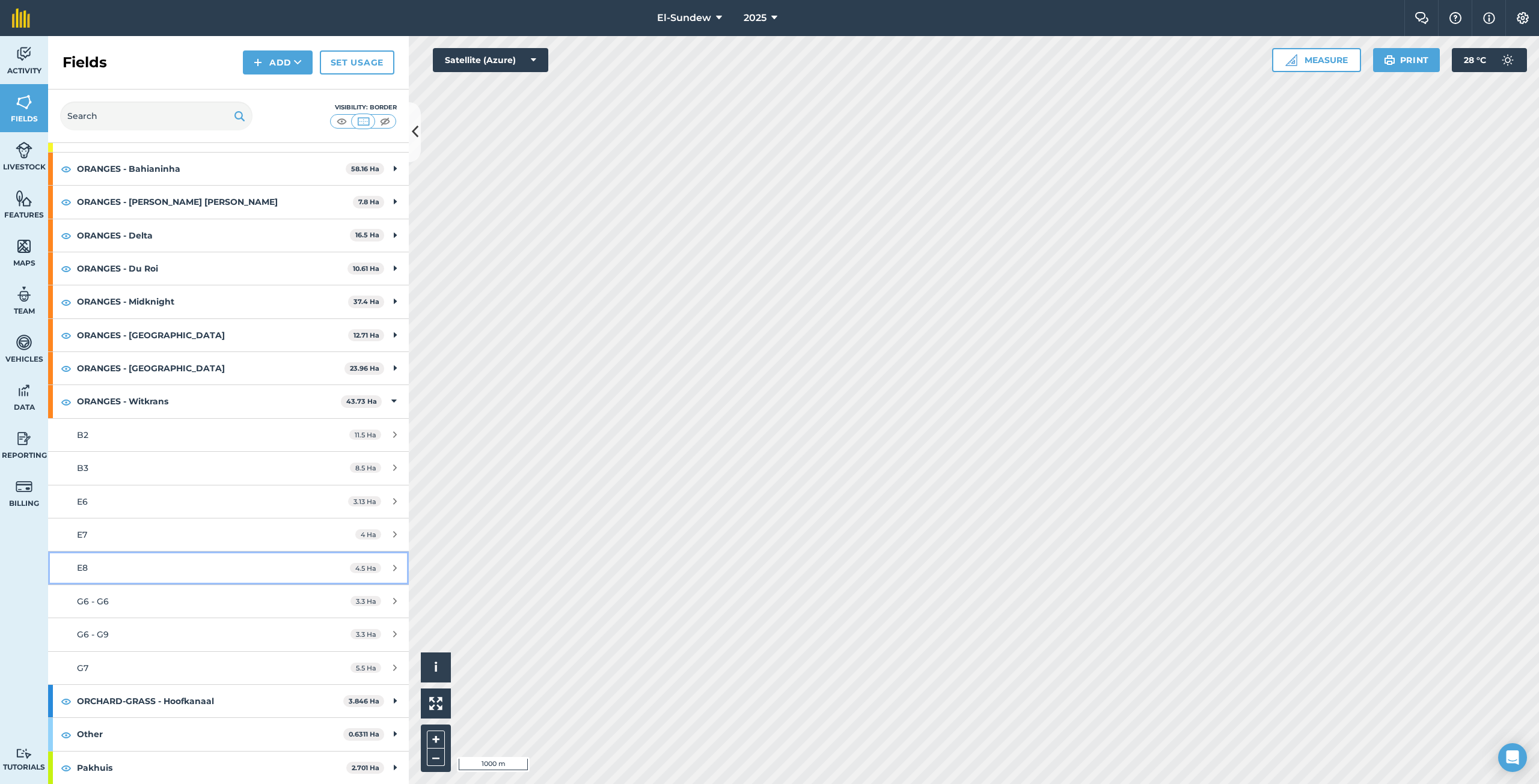
click at [126, 572] on div "E8" at bounding box center [190, 568] width 226 height 13
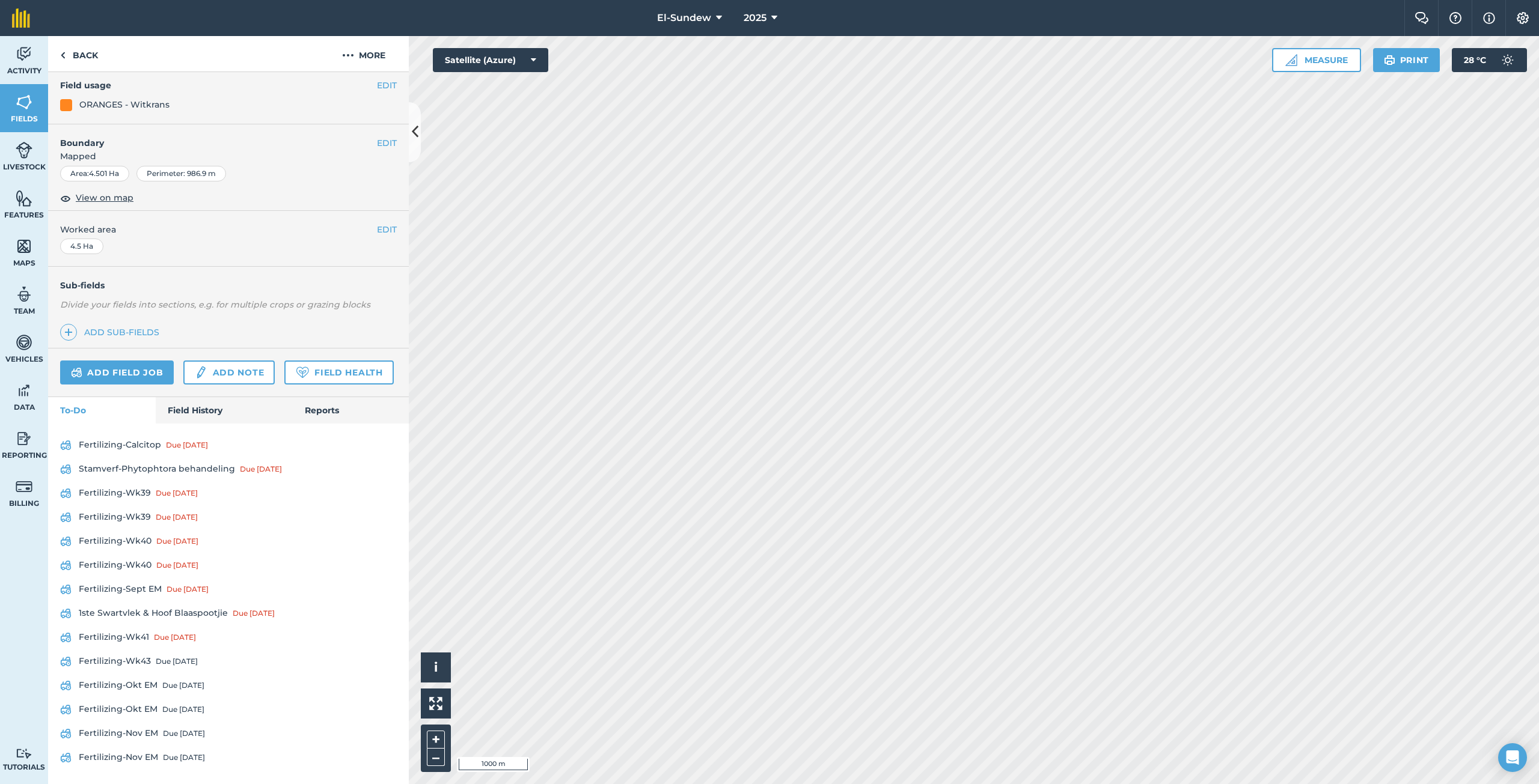
scroll to position [178, 0]
click at [143, 496] on link "Fertilizing-Wk39 Due [DATE]" at bounding box center [228, 494] width 337 height 20
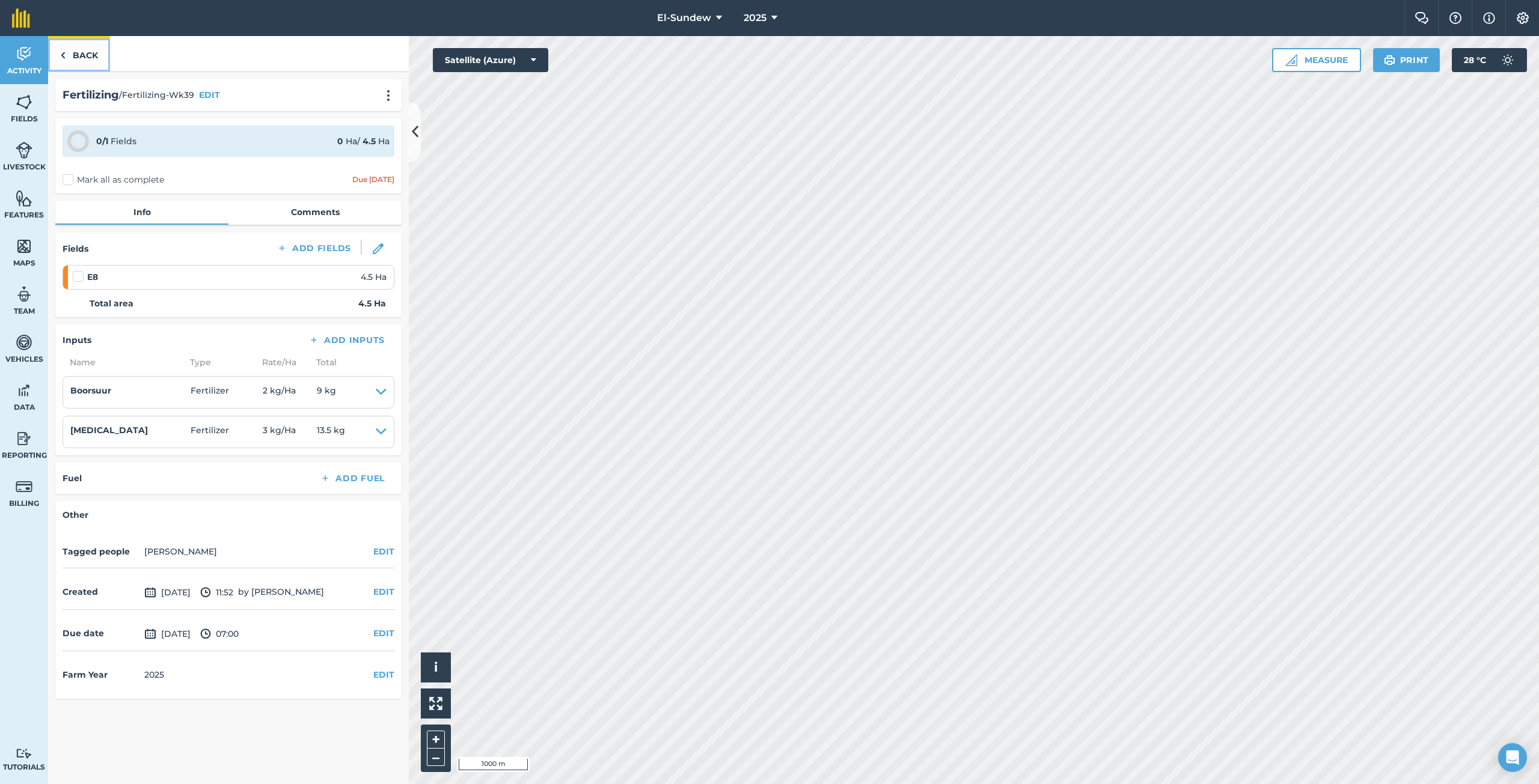
click at [96, 57] on link "Back" at bounding box center [79, 53] width 62 height 35
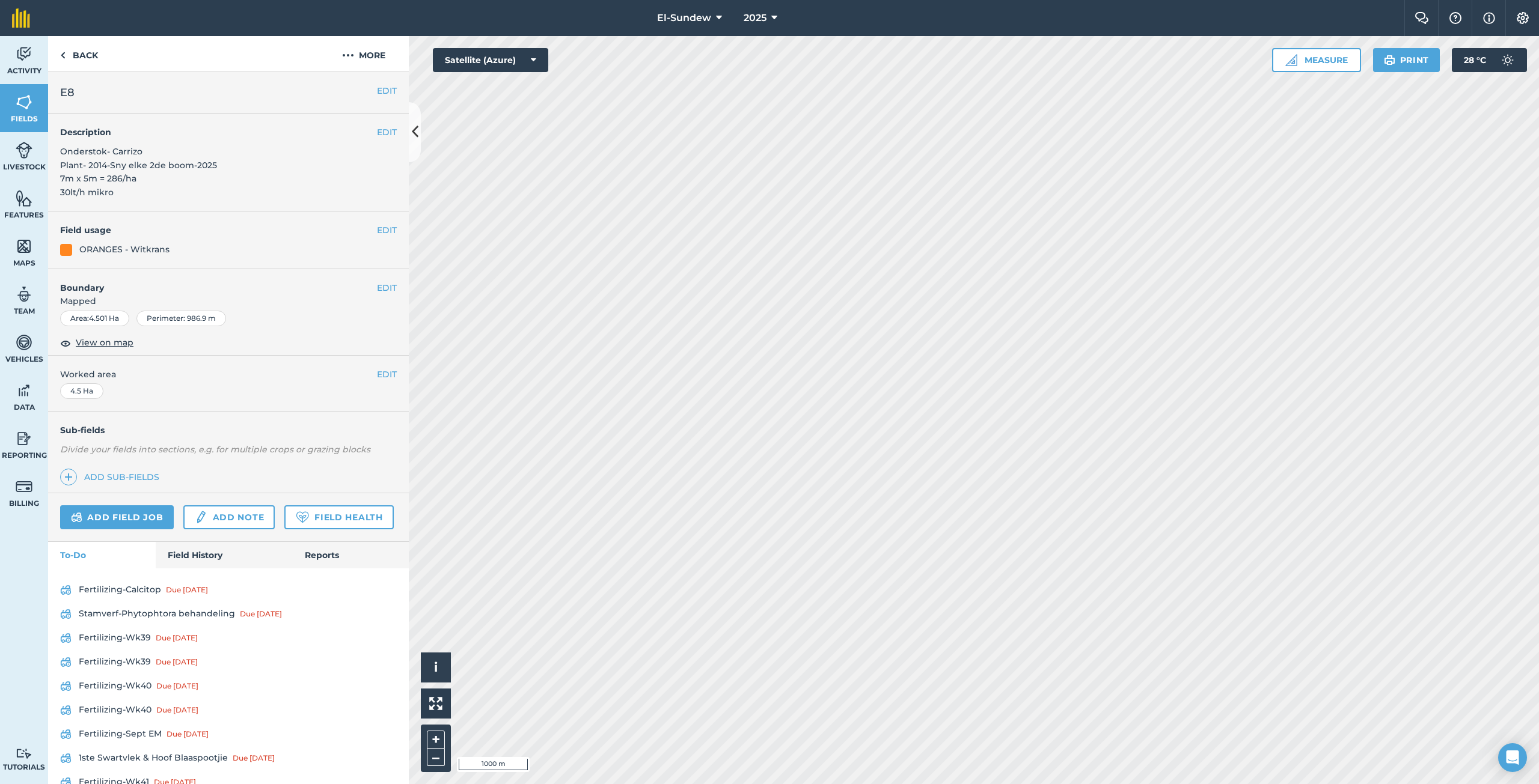
scroll to position [178, 0]
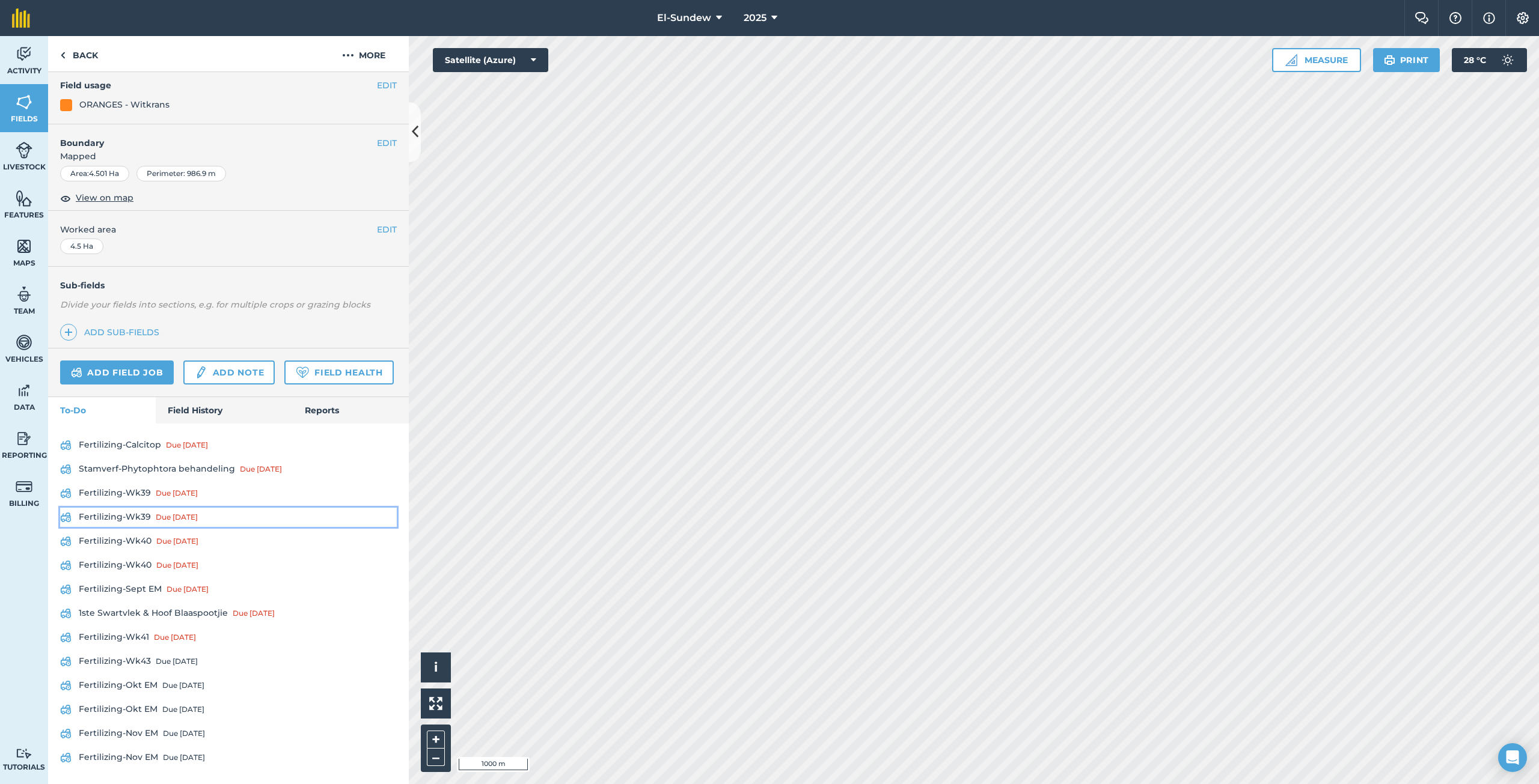
click at [136, 512] on link "Fertilizing-Wk39 Due [DATE]" at bounding box center [228, 518] width 337 height 20
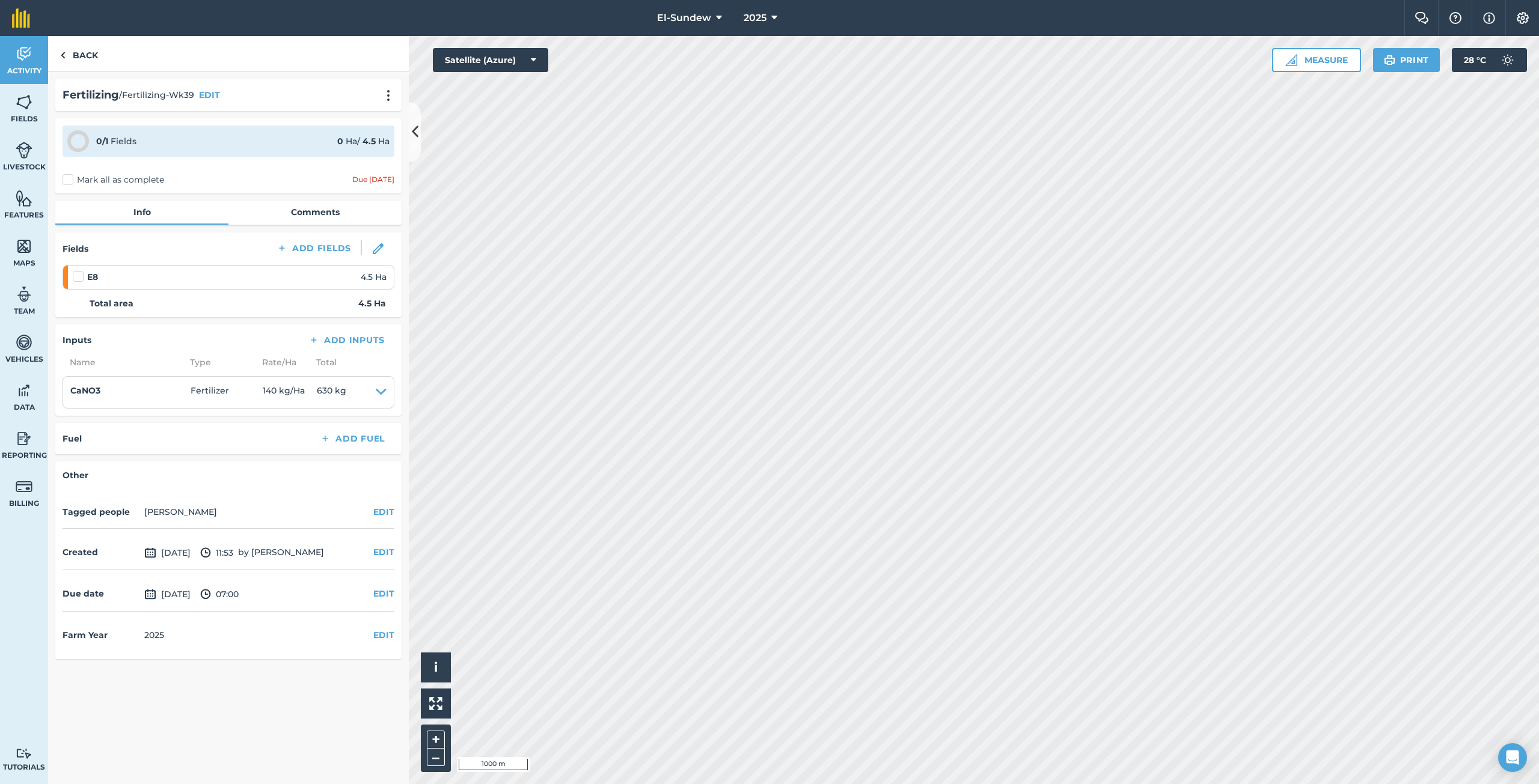
click at [81, 270] on label at bounding box center [80, 270] width 14 height 0
click at [81, 278] on input "checkbox" at bounding box center [77, 274] width 8 height 8
checkbox input "false"
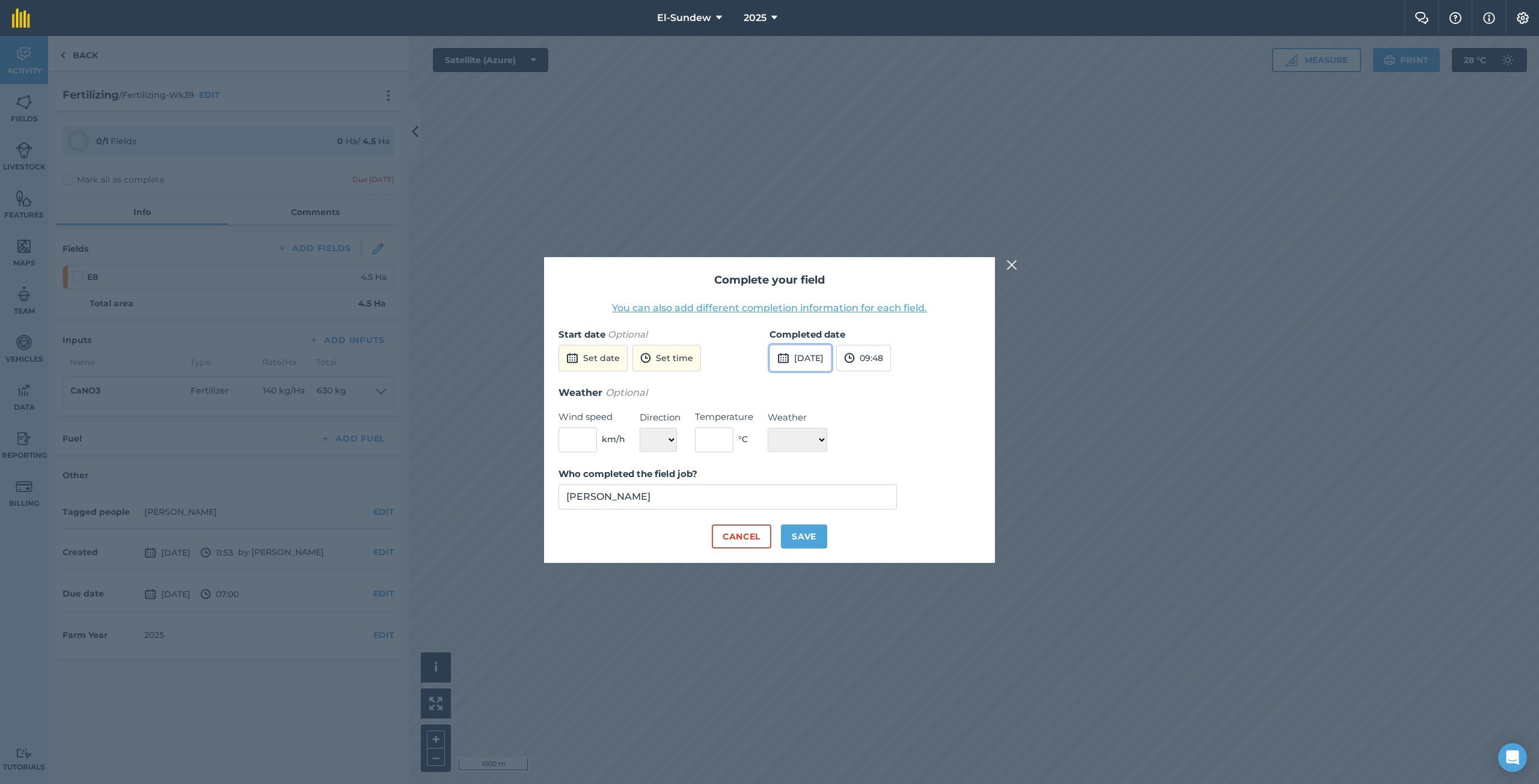
click at [816, 366] on button "[DATE]" at bounding box center [800, 358] width 62 height 27
click at [787, 441] on button "6" at bounding box center [784, 443] width 28 height 20
click at [808, 526] on button "Save" at bounding box center [803, 536] width 46 height 24
checkbox input "true"
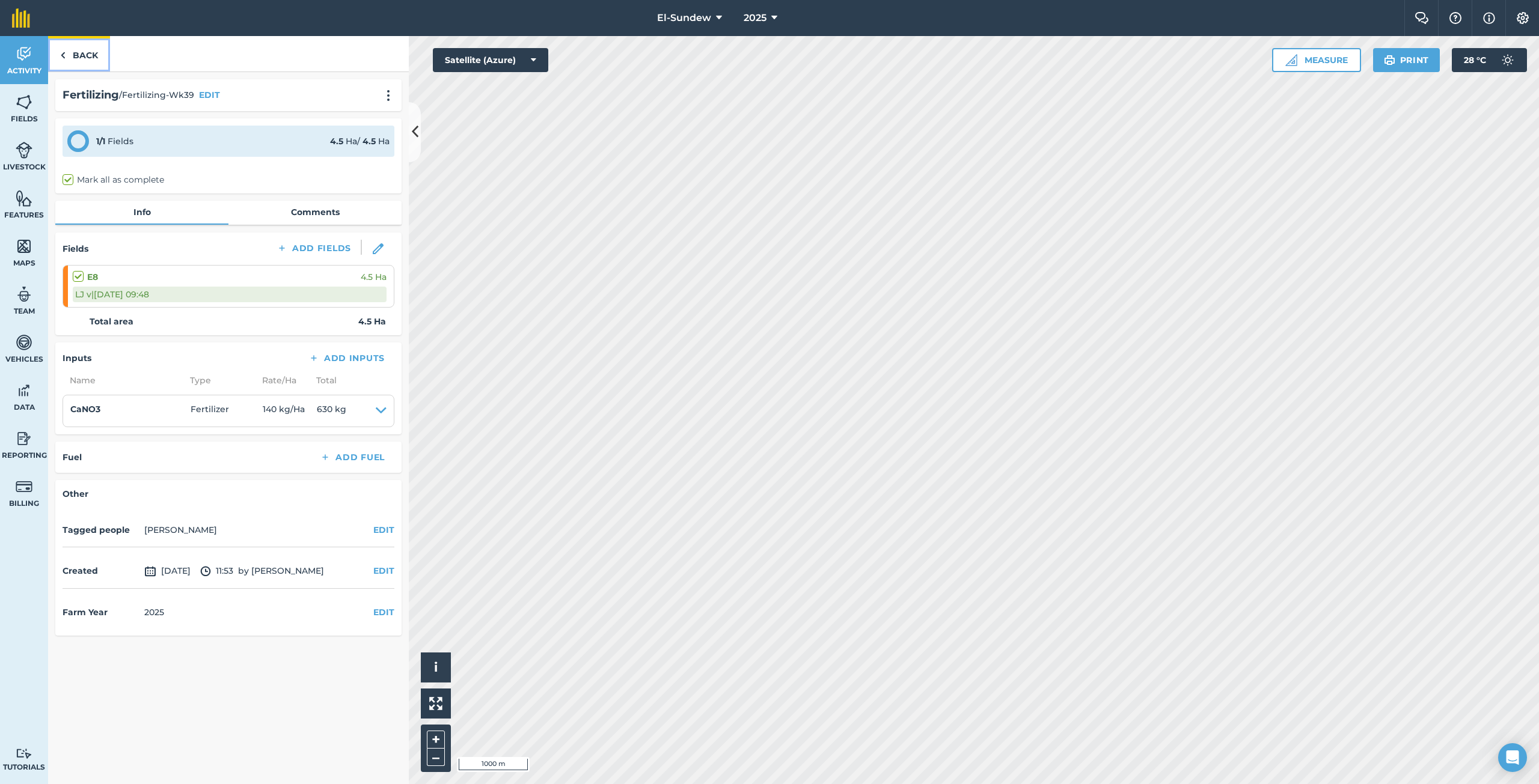
click at [74, 57] on link "Back" at bounding box center [79, 53] width 62 height 35
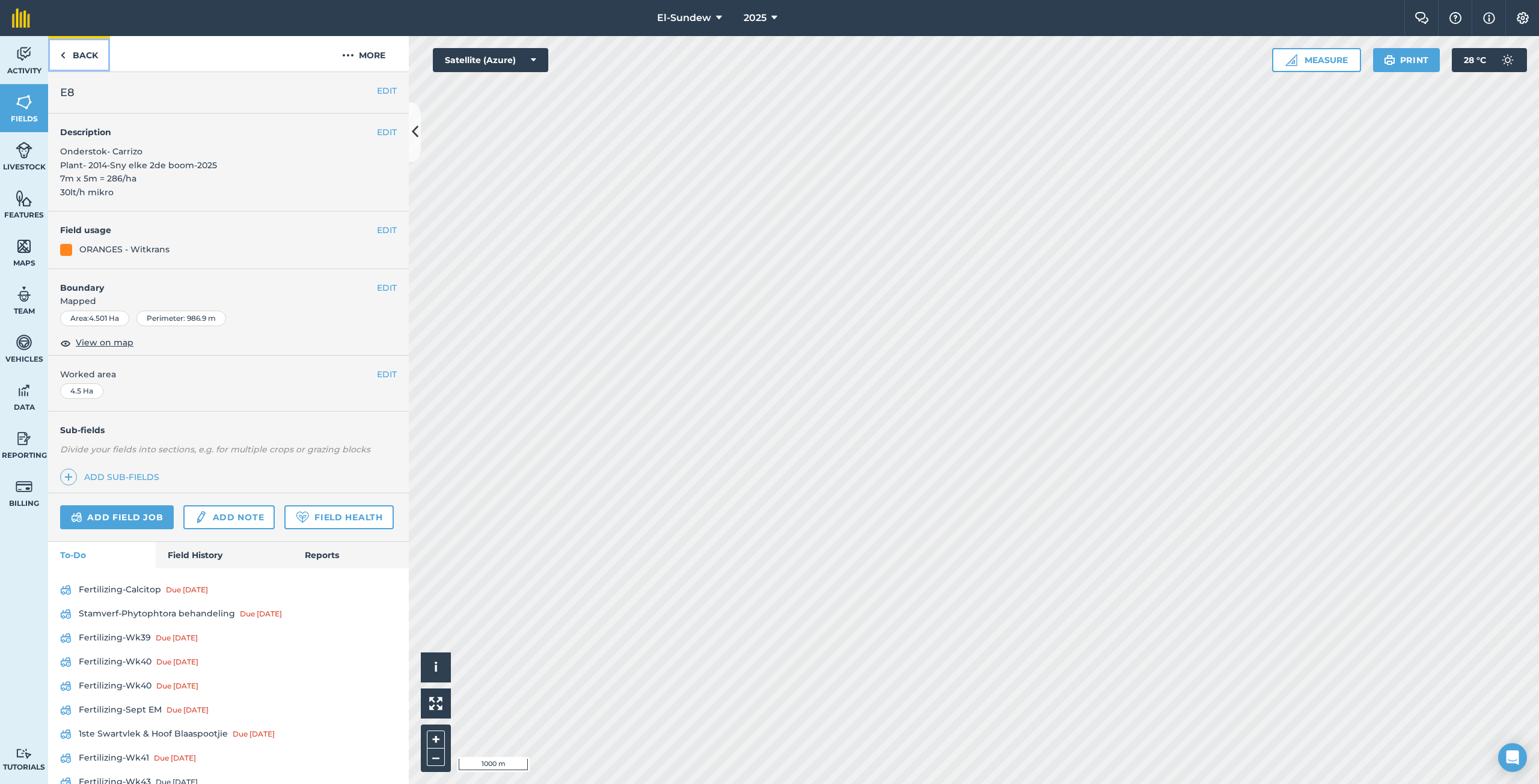
click at [74, 57] on link "Back" at bounding box center [79, 53] width 62 height 35
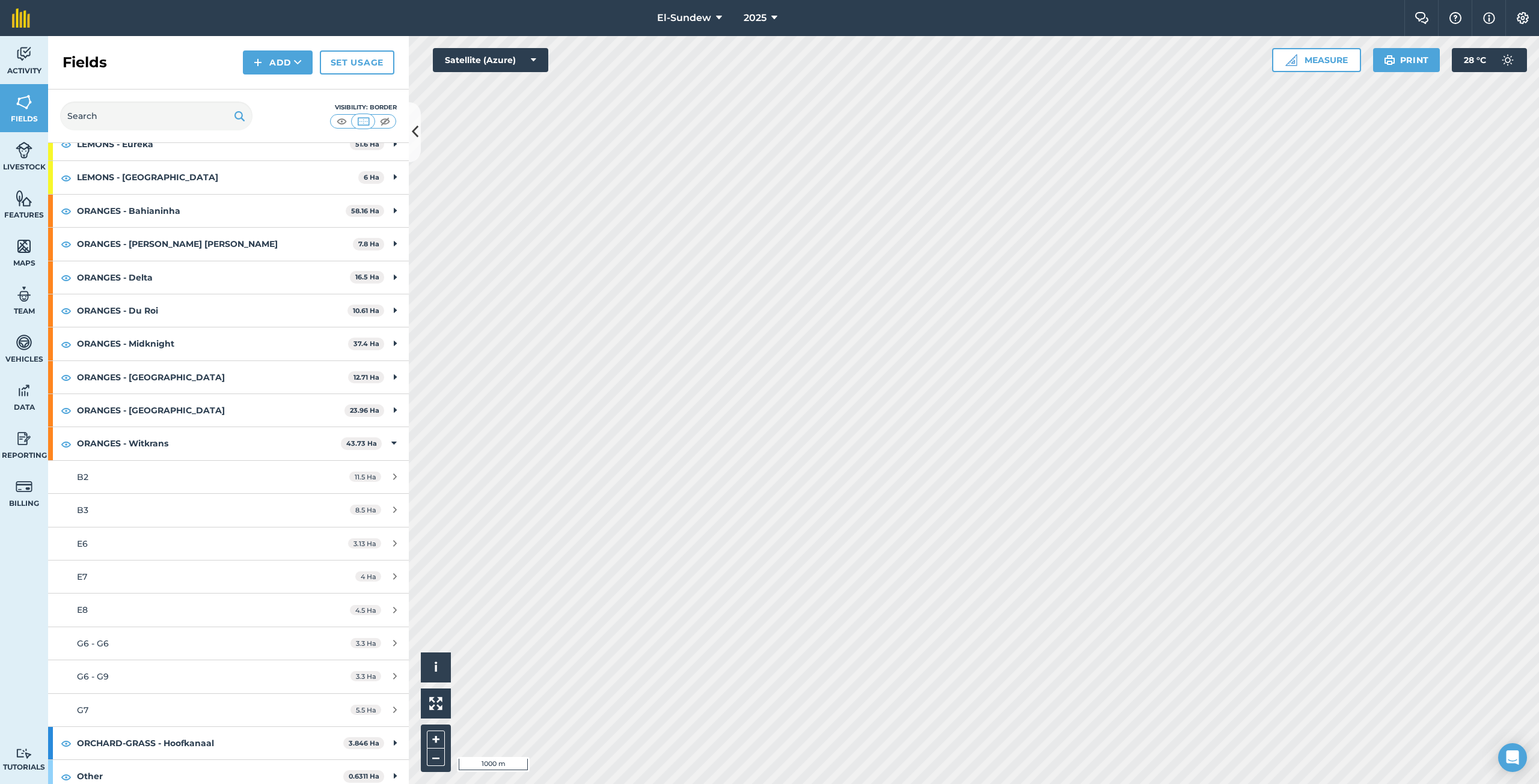
scroll to position [200, 0]
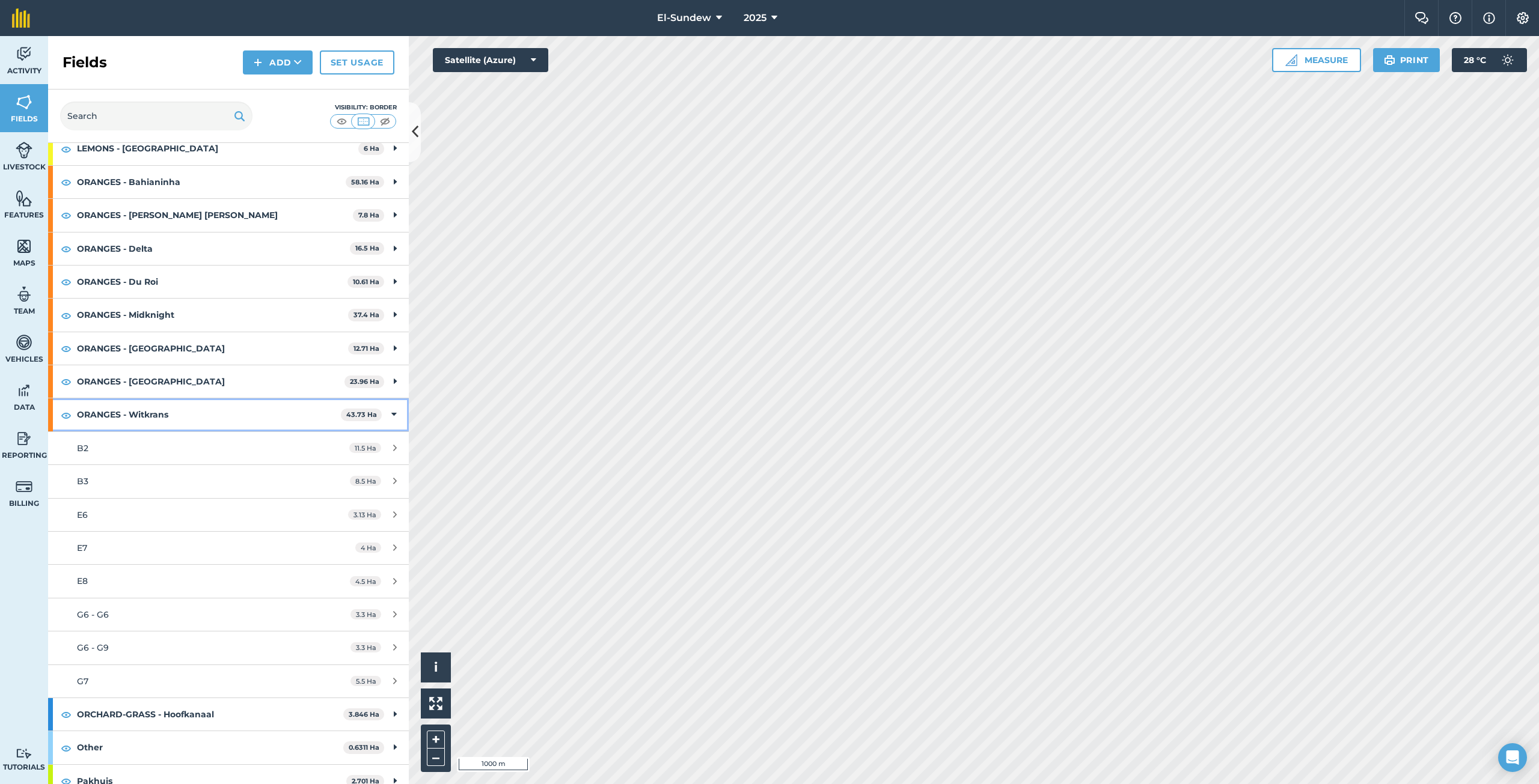
click at [149, 408] on strong "ORANGES - Witkrans" at bounding box center [209, 415] width 264 height 33
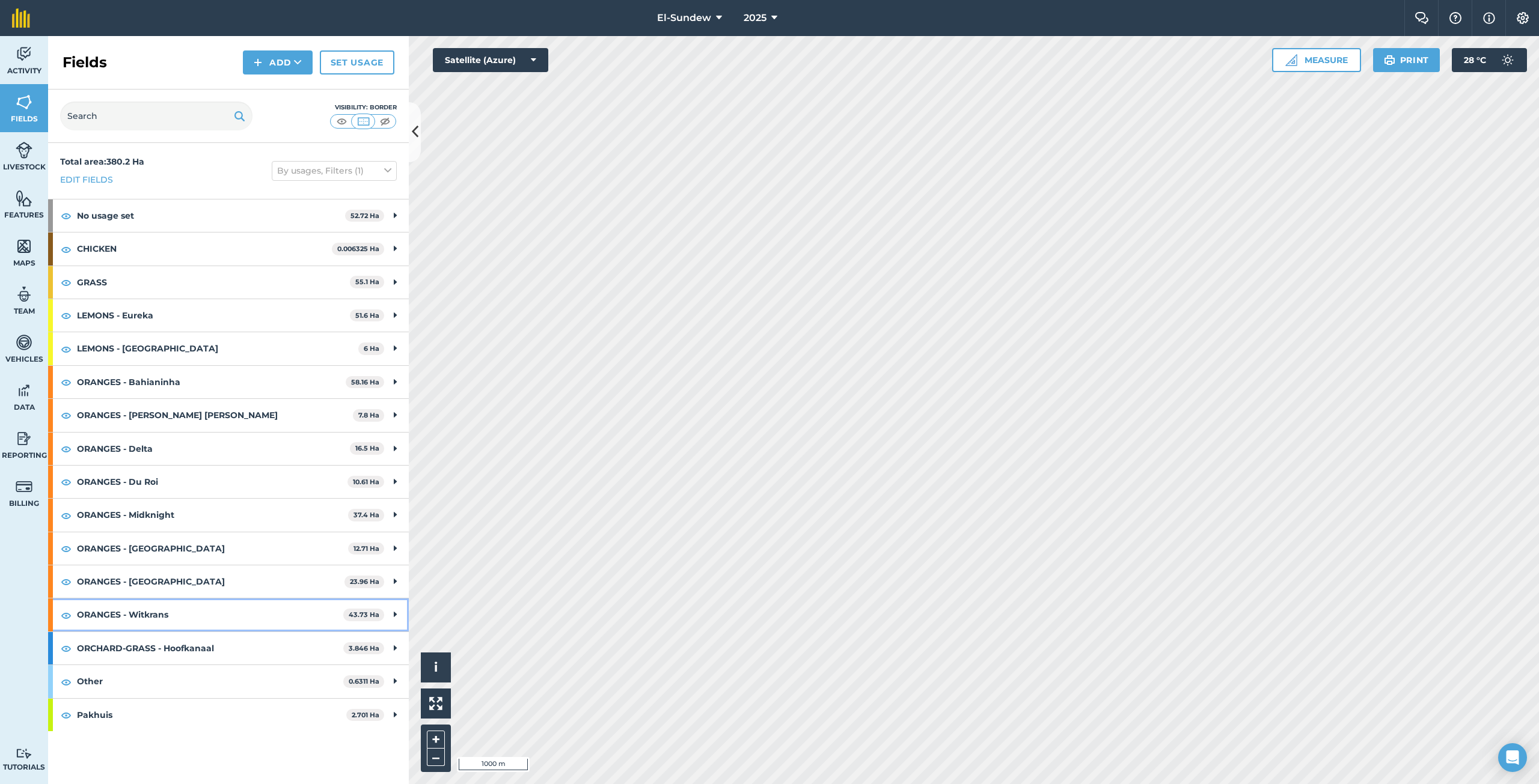
scroll to position [0, 0]
click at [182, 380] on strong "ORANGES - Bahianinha" at bounding box center [211, 382] width 268 height 33
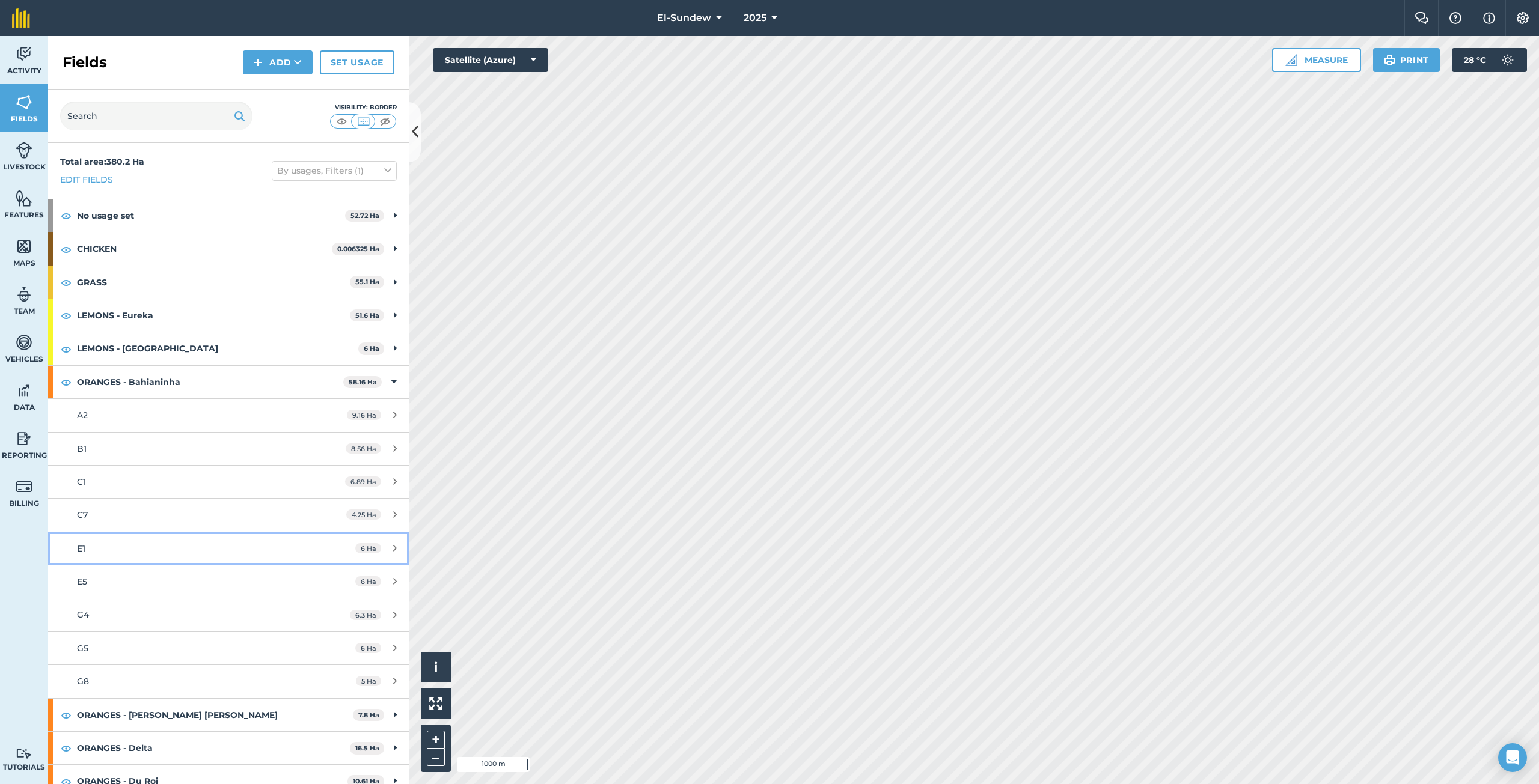
click at [143, 546] on div "E1" at bounding box center [190, 548] width 226 height 13
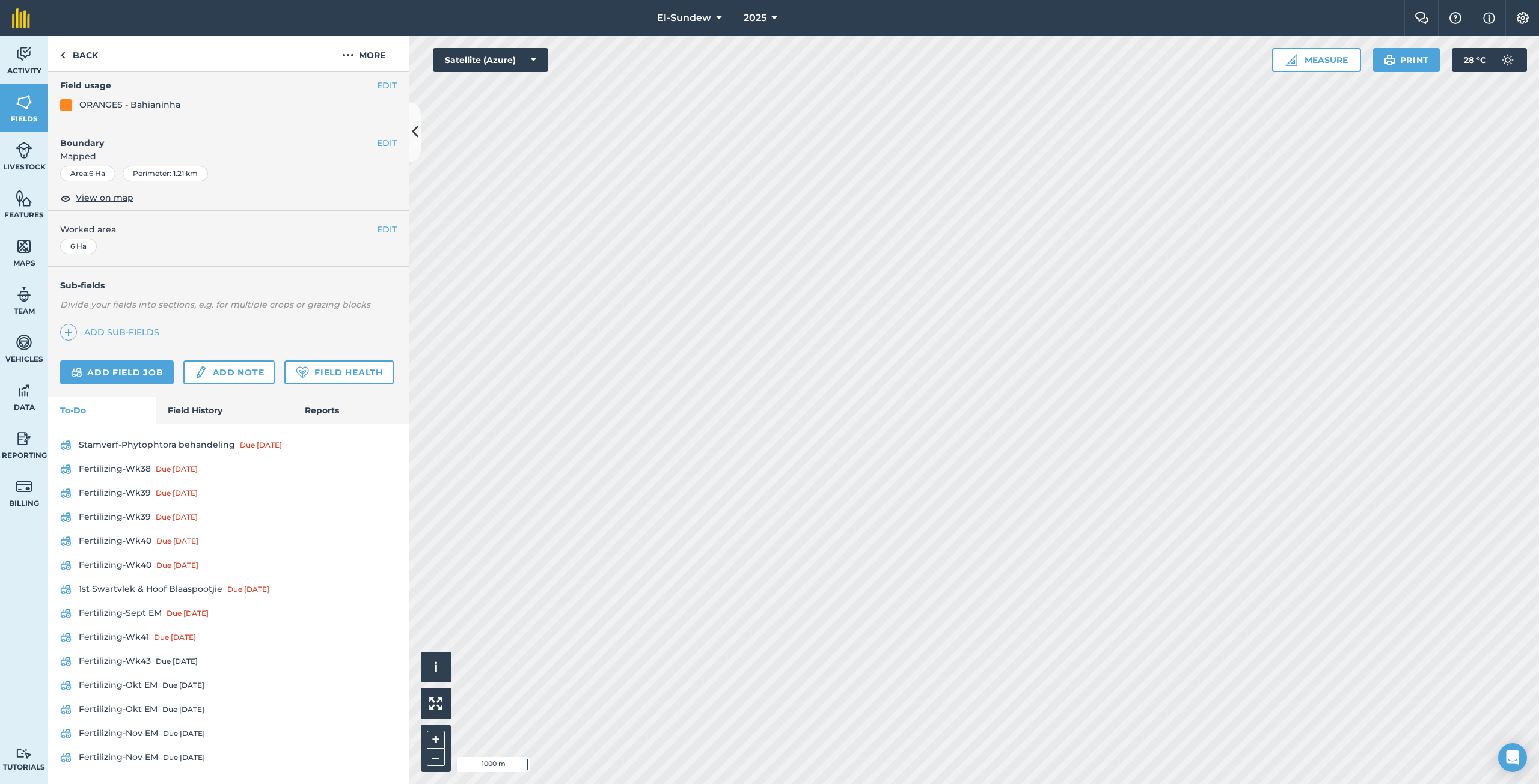
scroll to position [178, 0]
click at [147, 469] on link "Fertilizing-Wk38 Due [DATE]" at bounding box center [228, 469] width 337 height 20
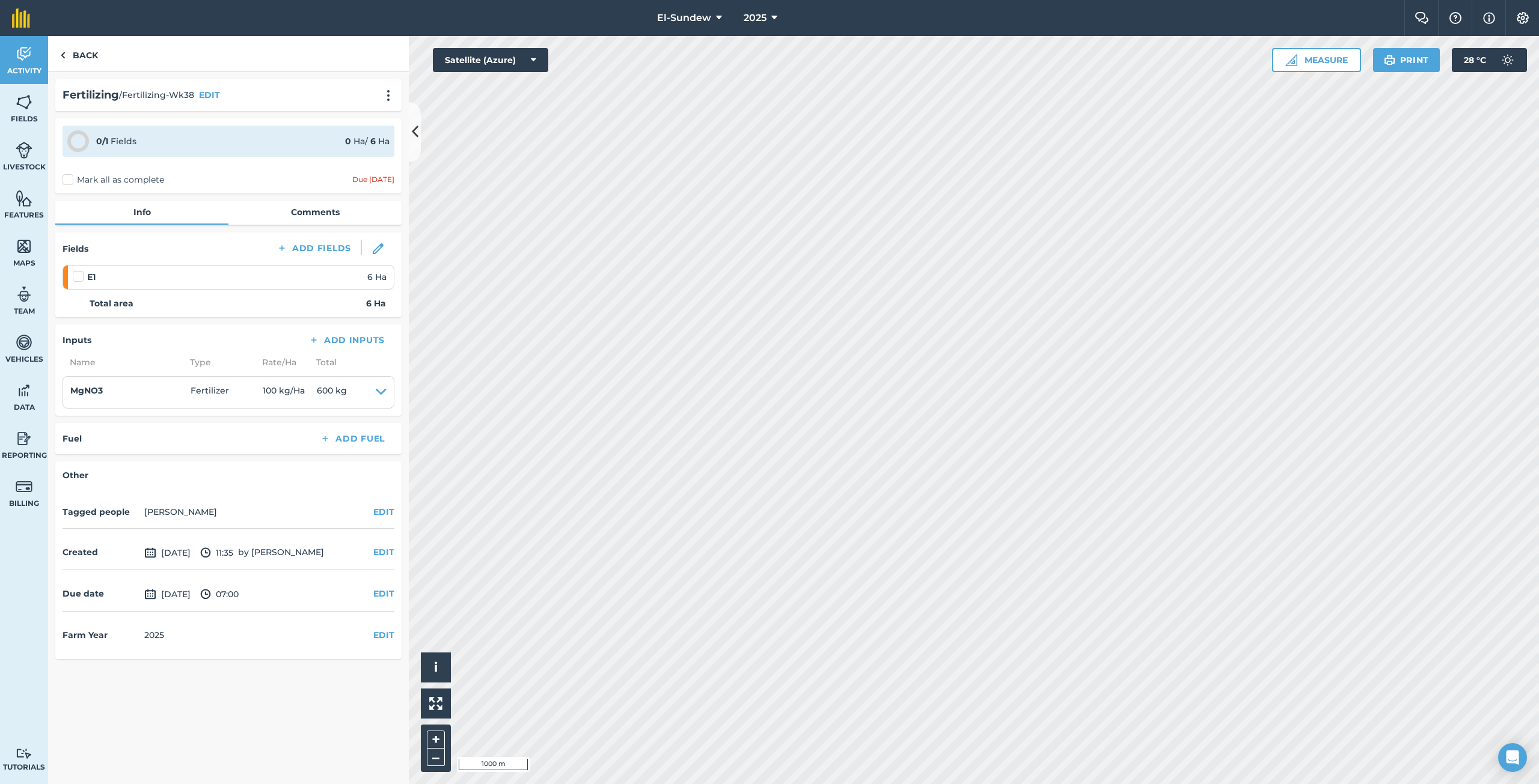
click at [76, 270] on label at bounding box center [80, 270] width 14 height 0
click at [76, 278] on input "checkbox" at bounding box center [77, 274] width 8 height 8
checkbox input "false"
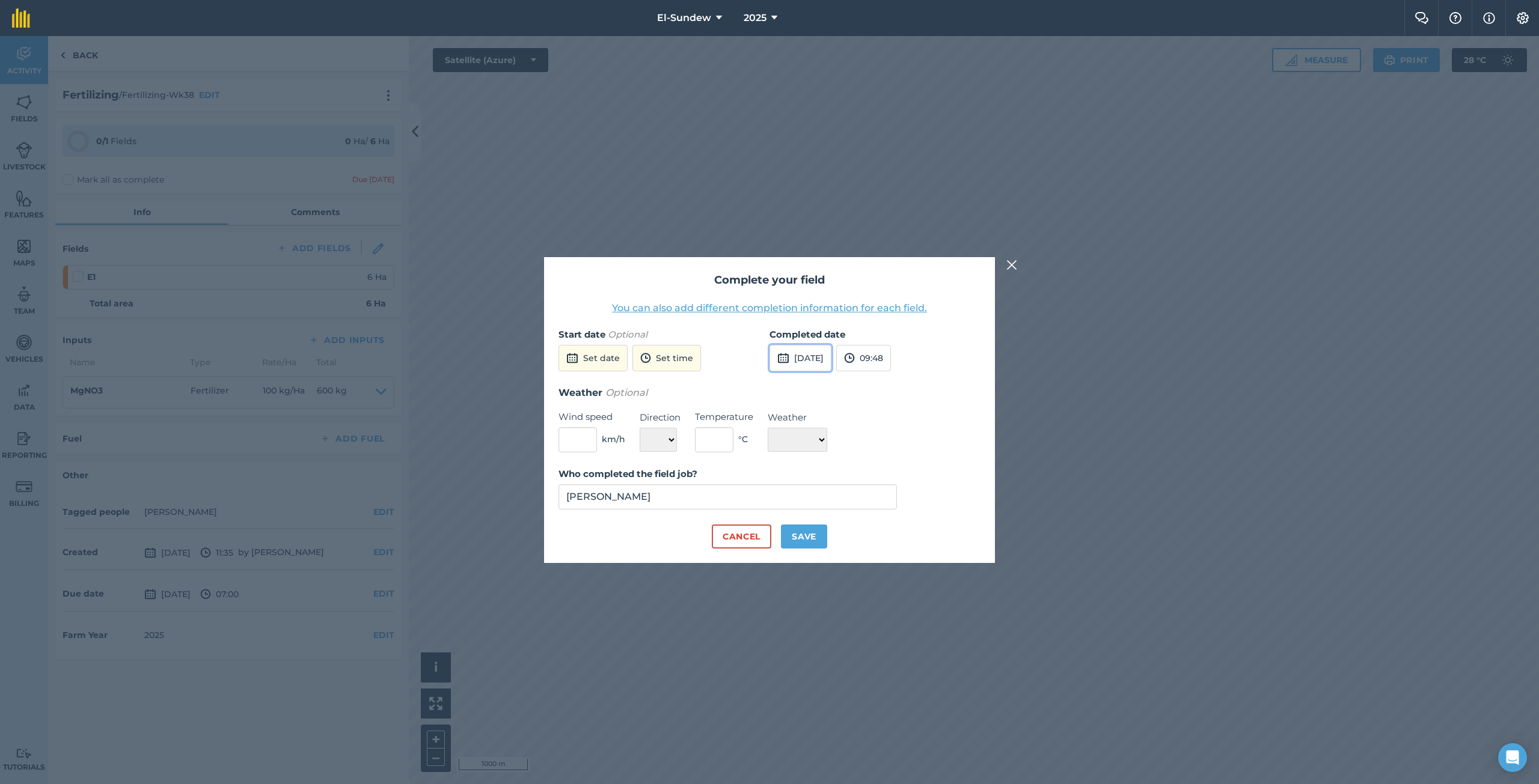
click at [827, 350] on button "[DATE]" at bounding box center [800, 358] width 62 height 27
click at [791, 443] on button "6" at bounding box center [784, 443] width 28 height 20
click at [814, 534] on button "Save" at bounding box center [803, 536] width 46 height 24
checkbox input "true"
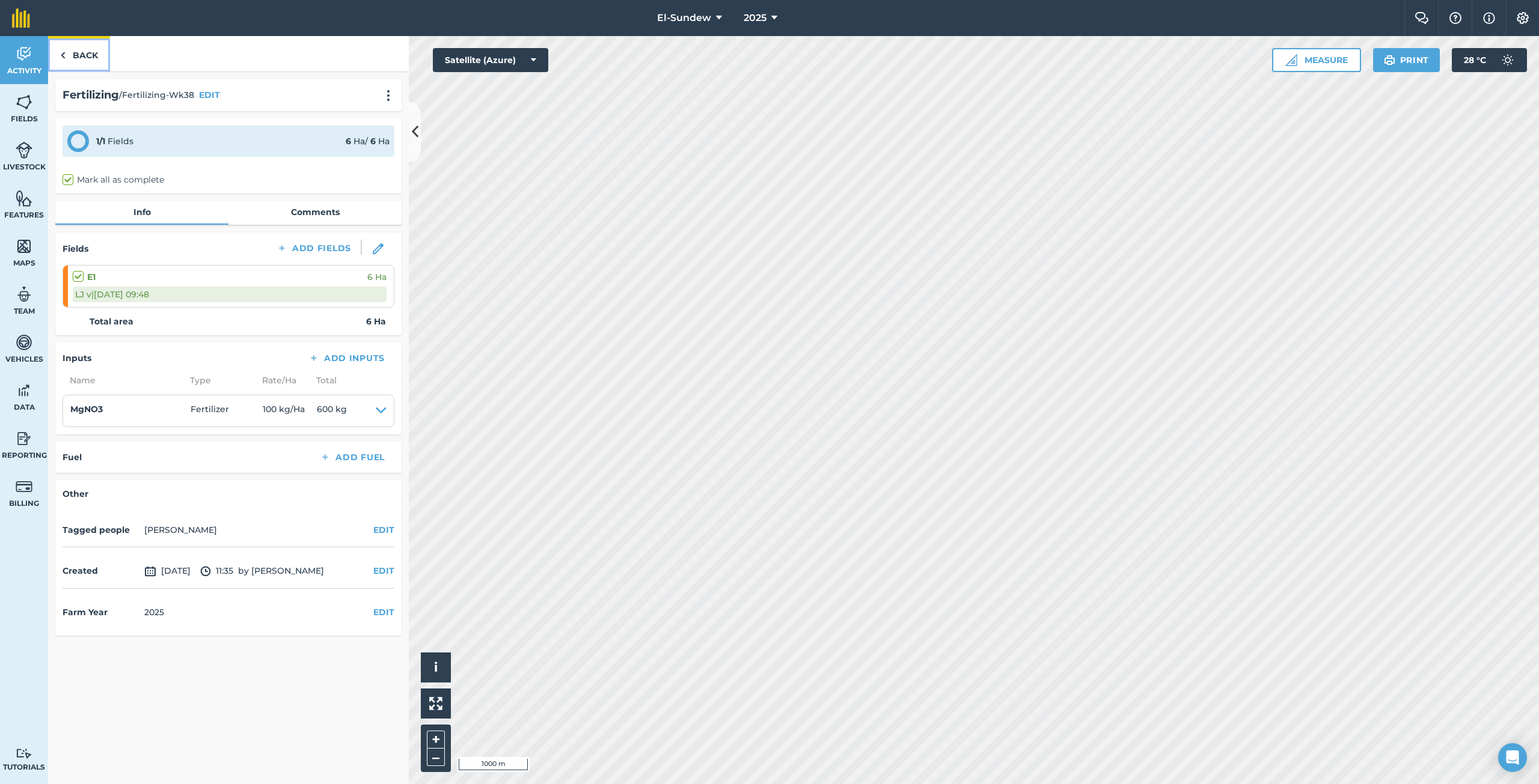
click at [97, 51] on link "Back" at bounding box center [79, 53] width 62 height 35
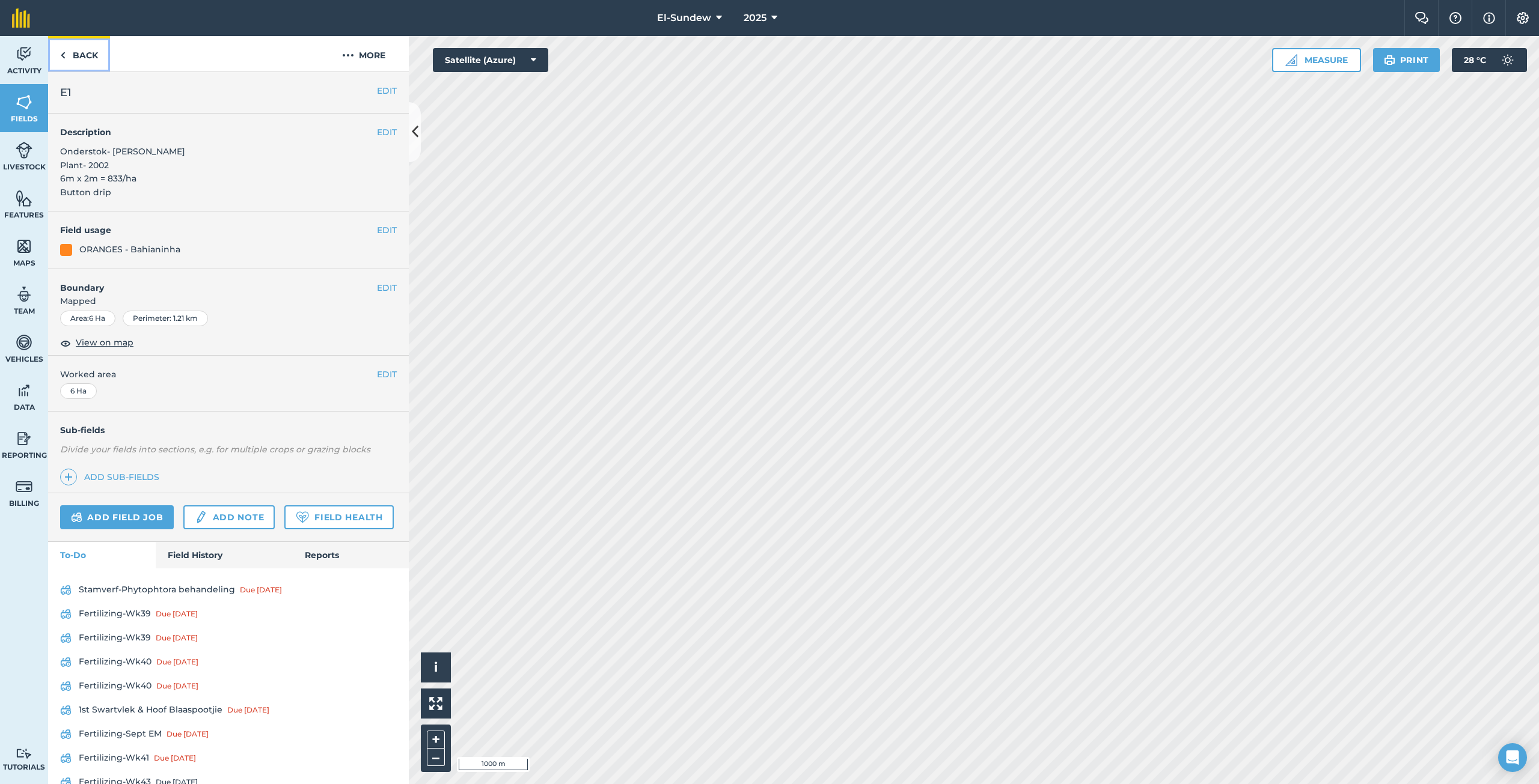
click at [97, 51] on link "Back" at bounding box center [79, 53] width 62 height 35
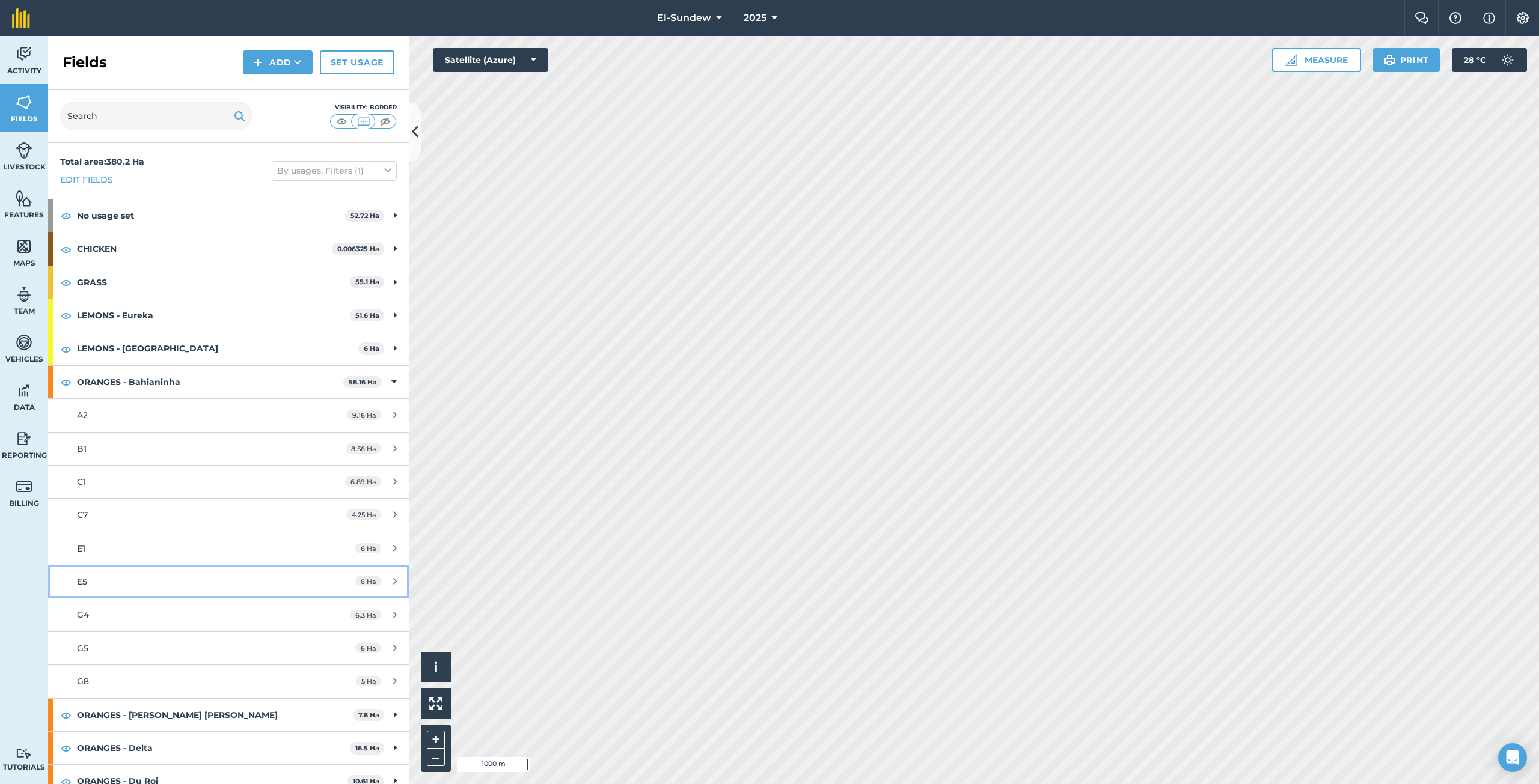
click at [143, 581] on div "E5" at bounding box center [190, 581] width 226 height 13
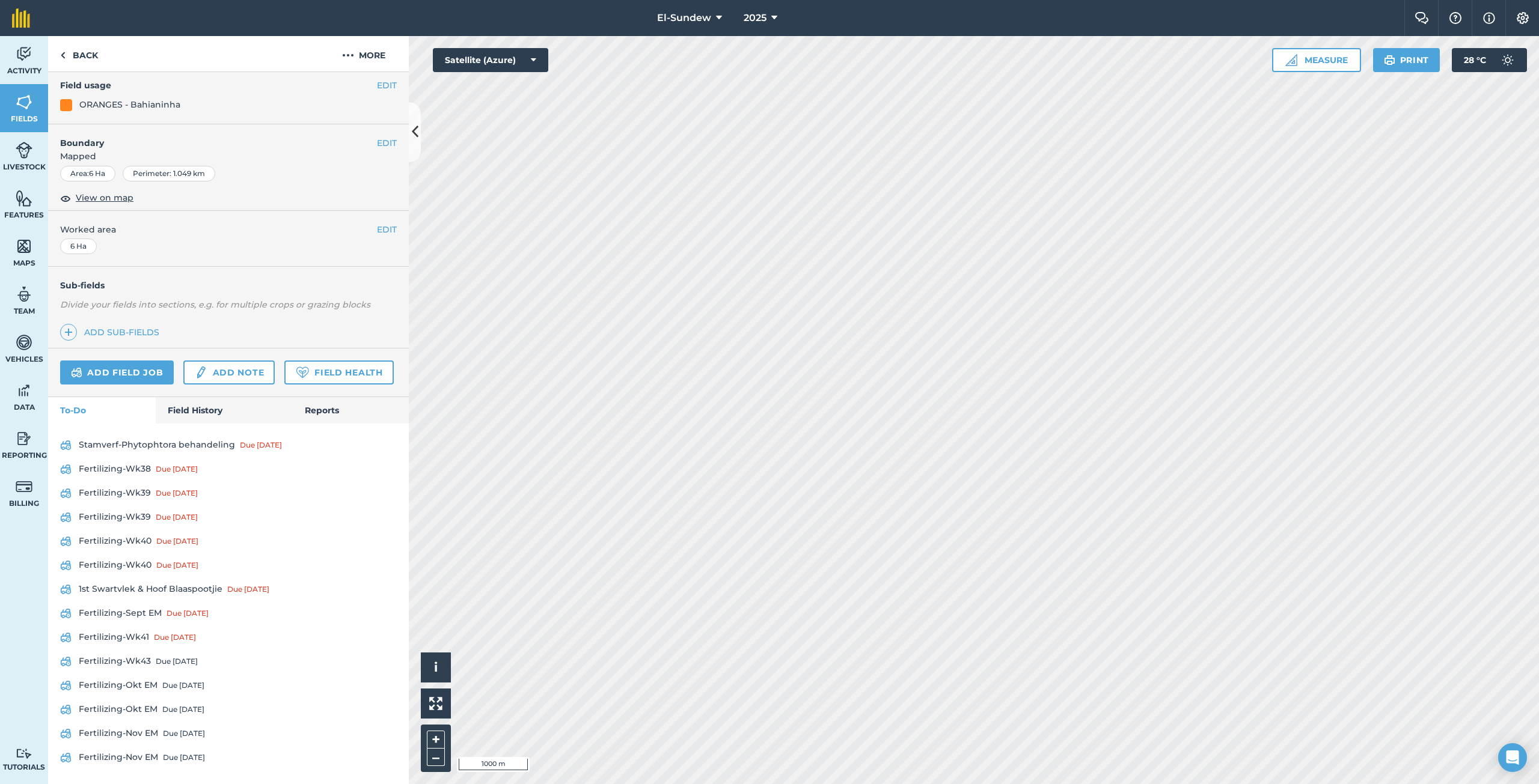
scroll to position [178, 0]
click at [144, 468] on link "Fertilizing-Wk38 Due [DATE]" at bounding box center [228, 469] width 337 height 20
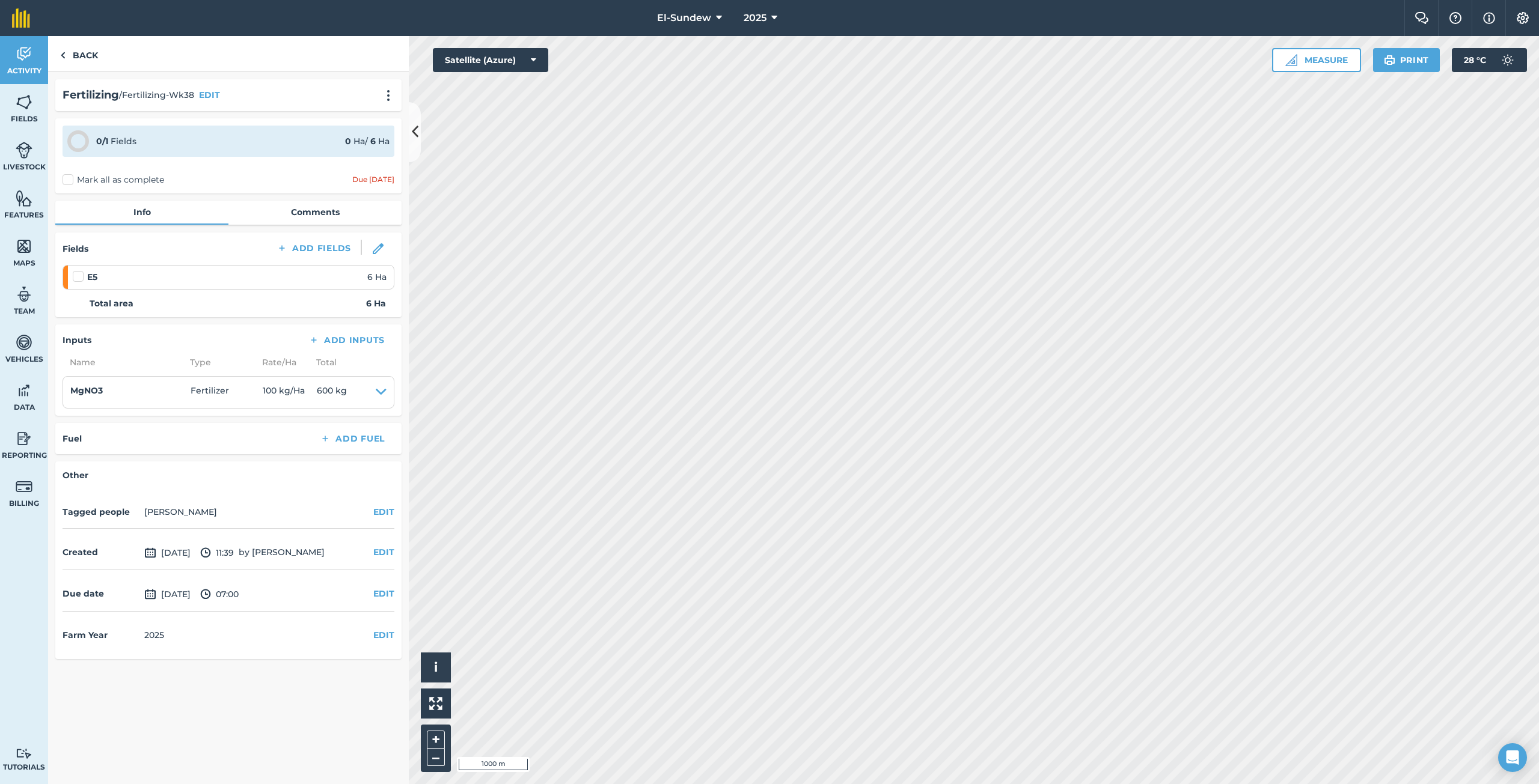
click at [79, 270] on label at bounding box center [80, 270] width 14 height 0
click at [79, 271] on input "checkbox" at bounding box center [77, 274] width 8 height 8
checkbox input "false"
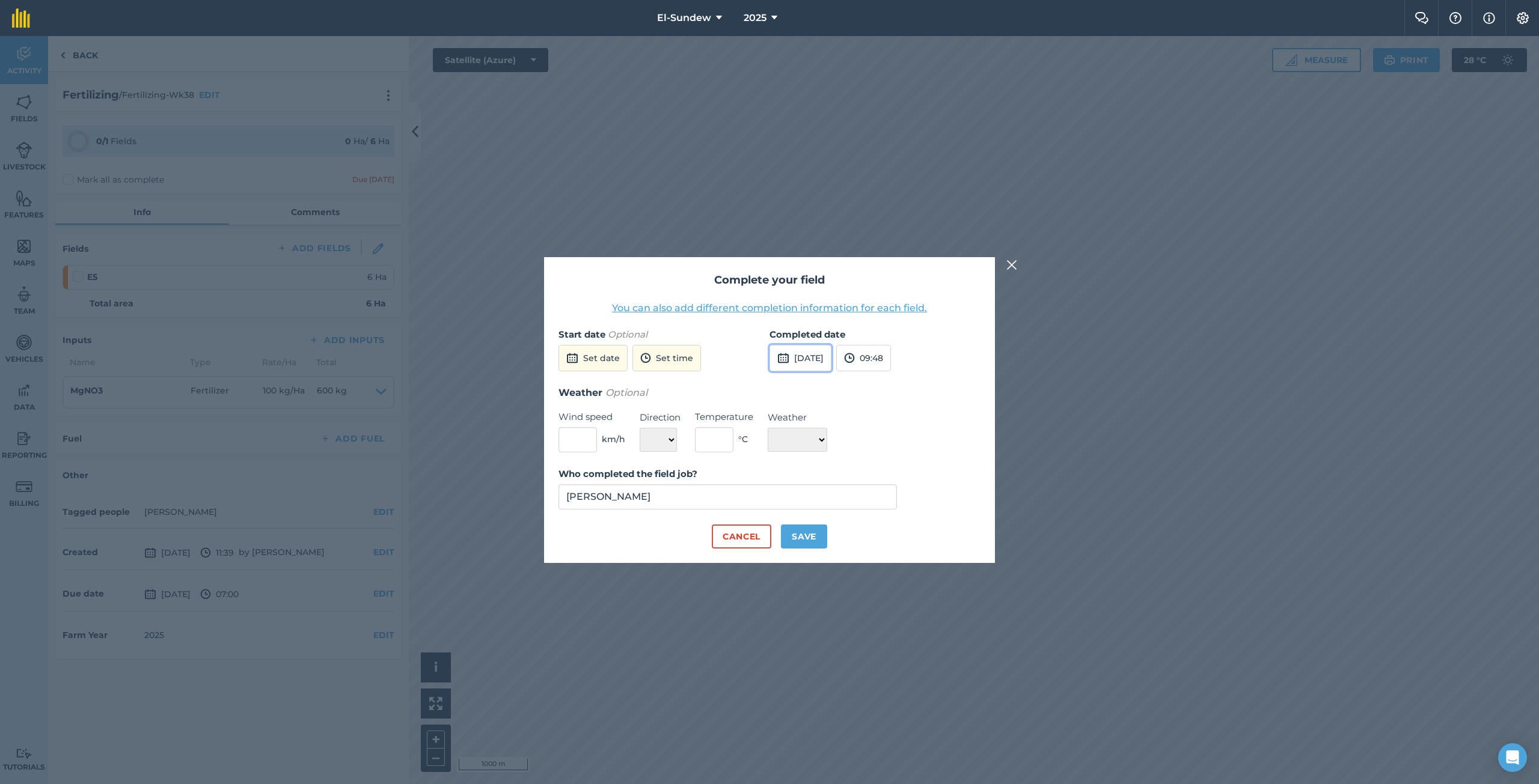
click at [818, 357] on button "[DATE]" at bounding box center [800, 358] width 62 height 27
click at [787, 440] on button "6" at bounding box center [784, 443] width 28 height 20
click at [805, 535] on button "Save" at bounding box center [803, 536] width 46 height 24
checkbox input "true"
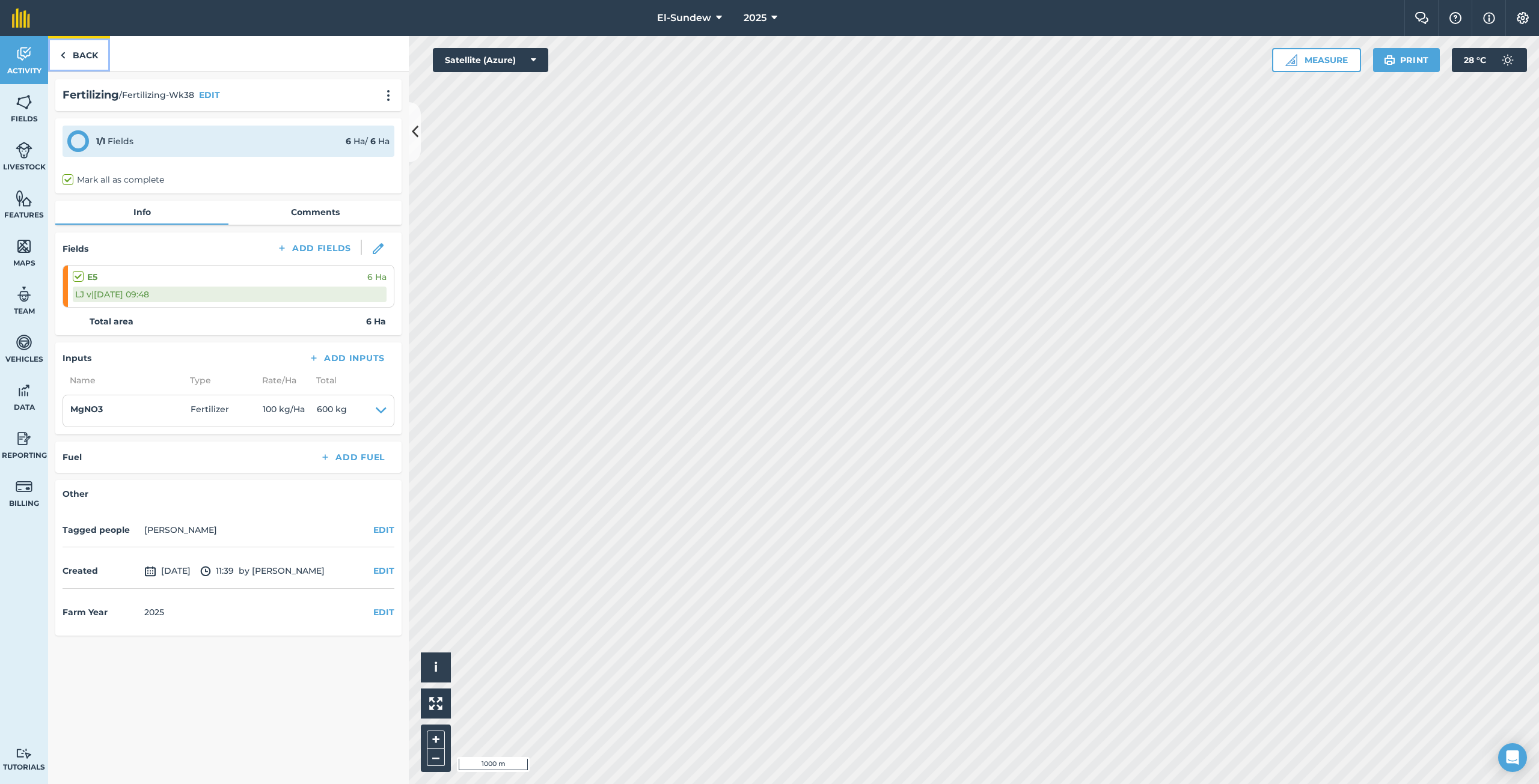
click at [81, 60] on link "Back" at bounding box center [79, 53] width 62 height 35
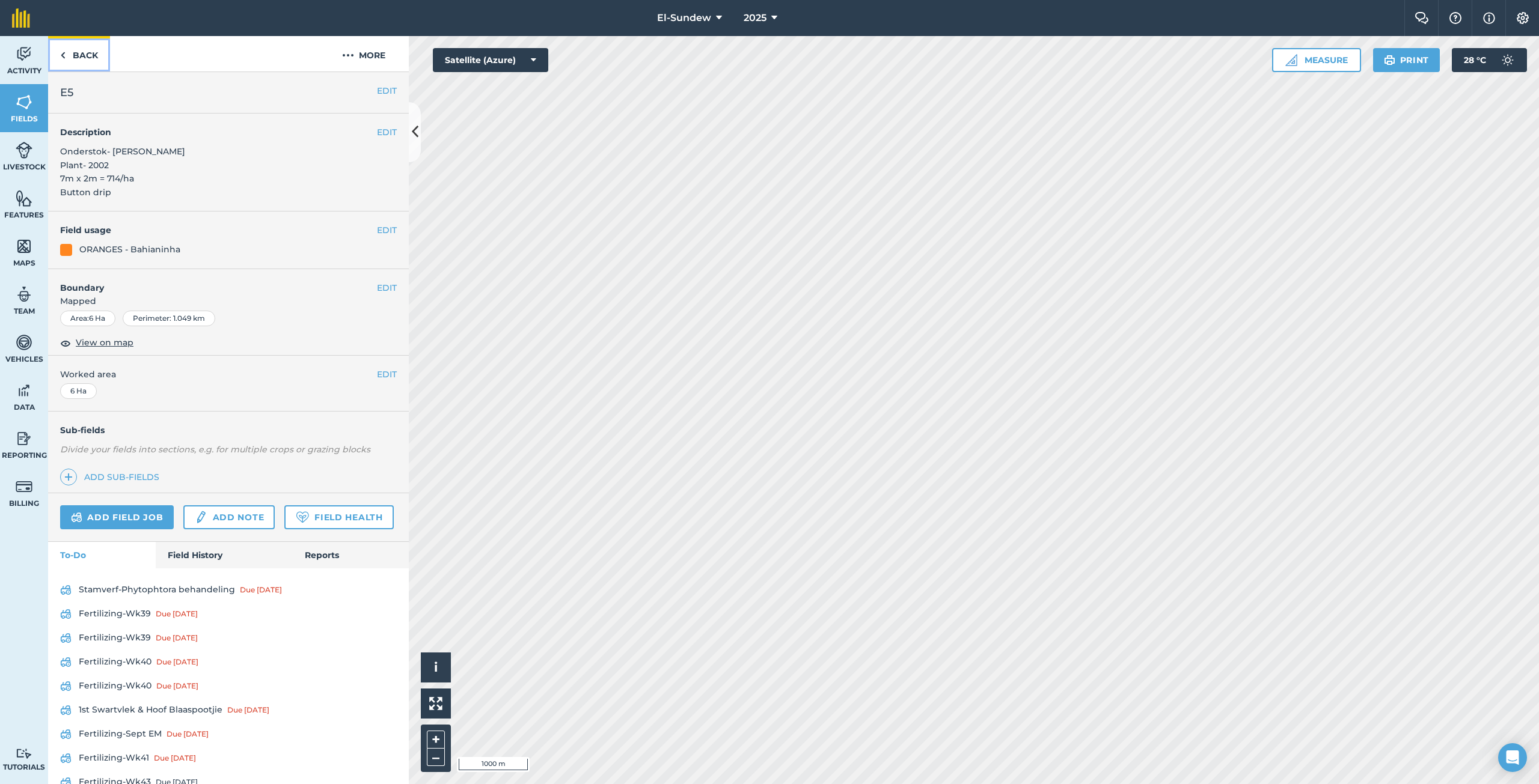
click at [81, 60] on link "Back" at bounding box center [79, 53] width 62 height 35
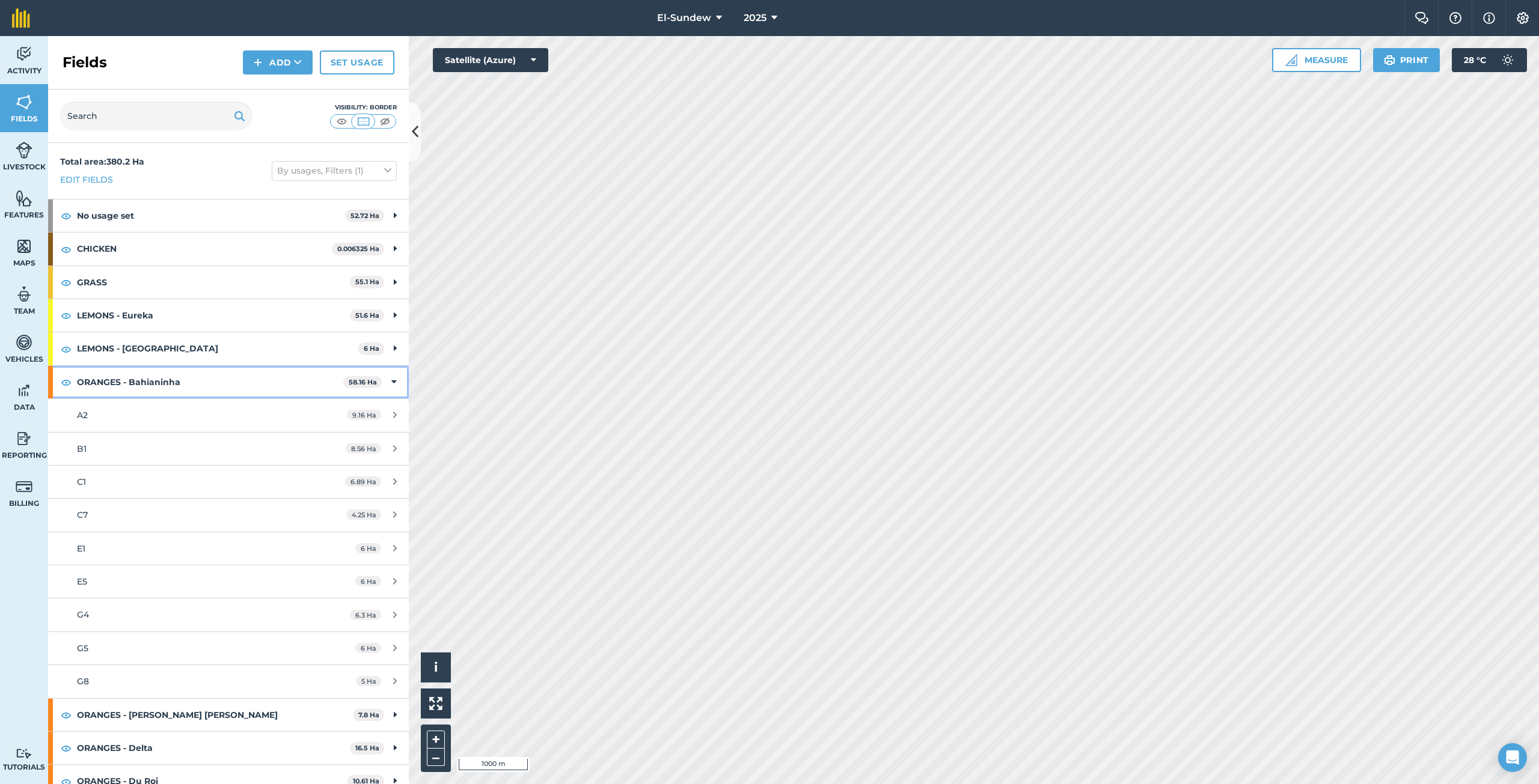
click at [165, 380] on strong "ORANGES - Bahianinha" at bounding box center [210, 382] width 266 height 33
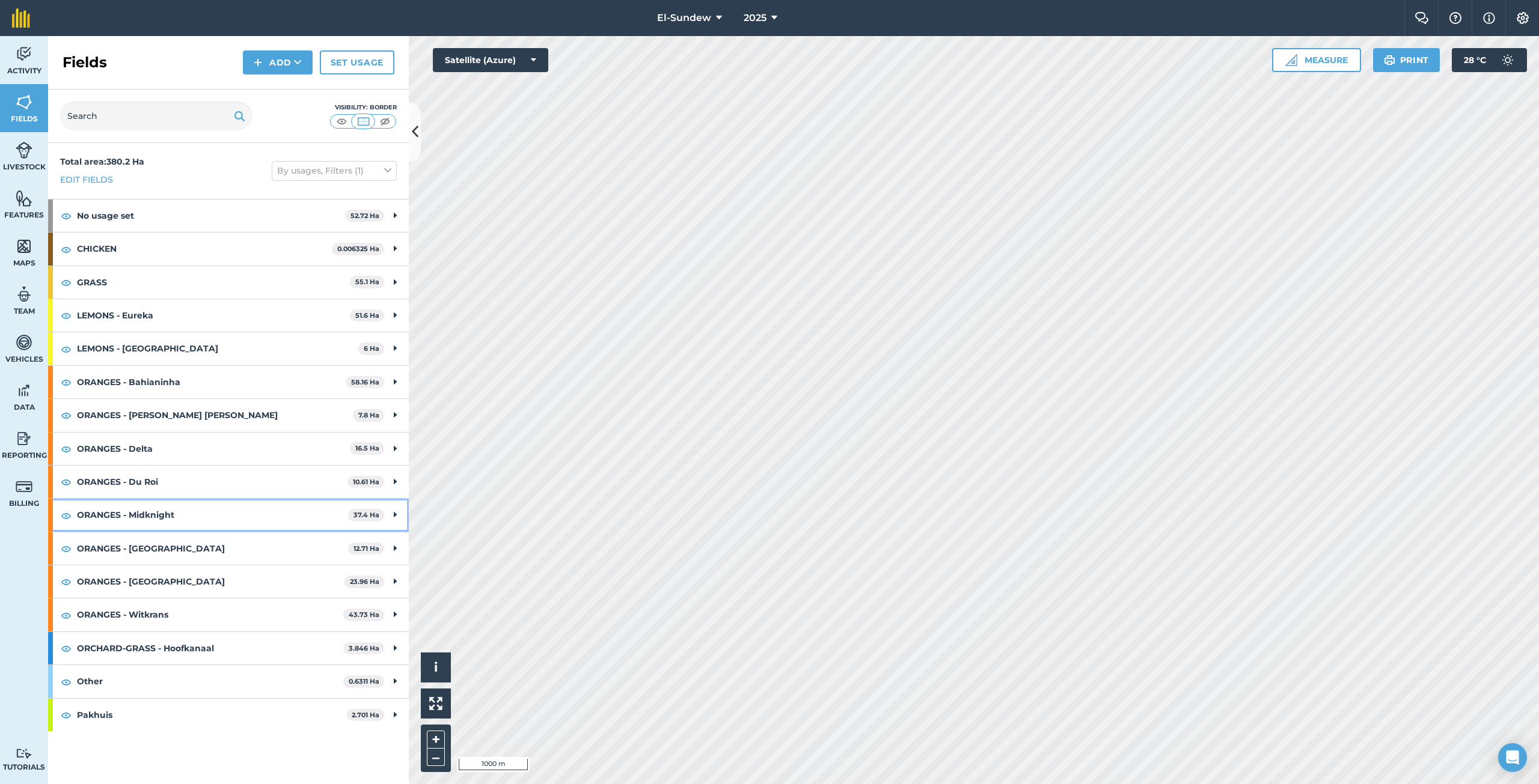
click at [159, 508] on strong "ORANGES - Midknight" at bounding box center [212, 515] width 271 height 33
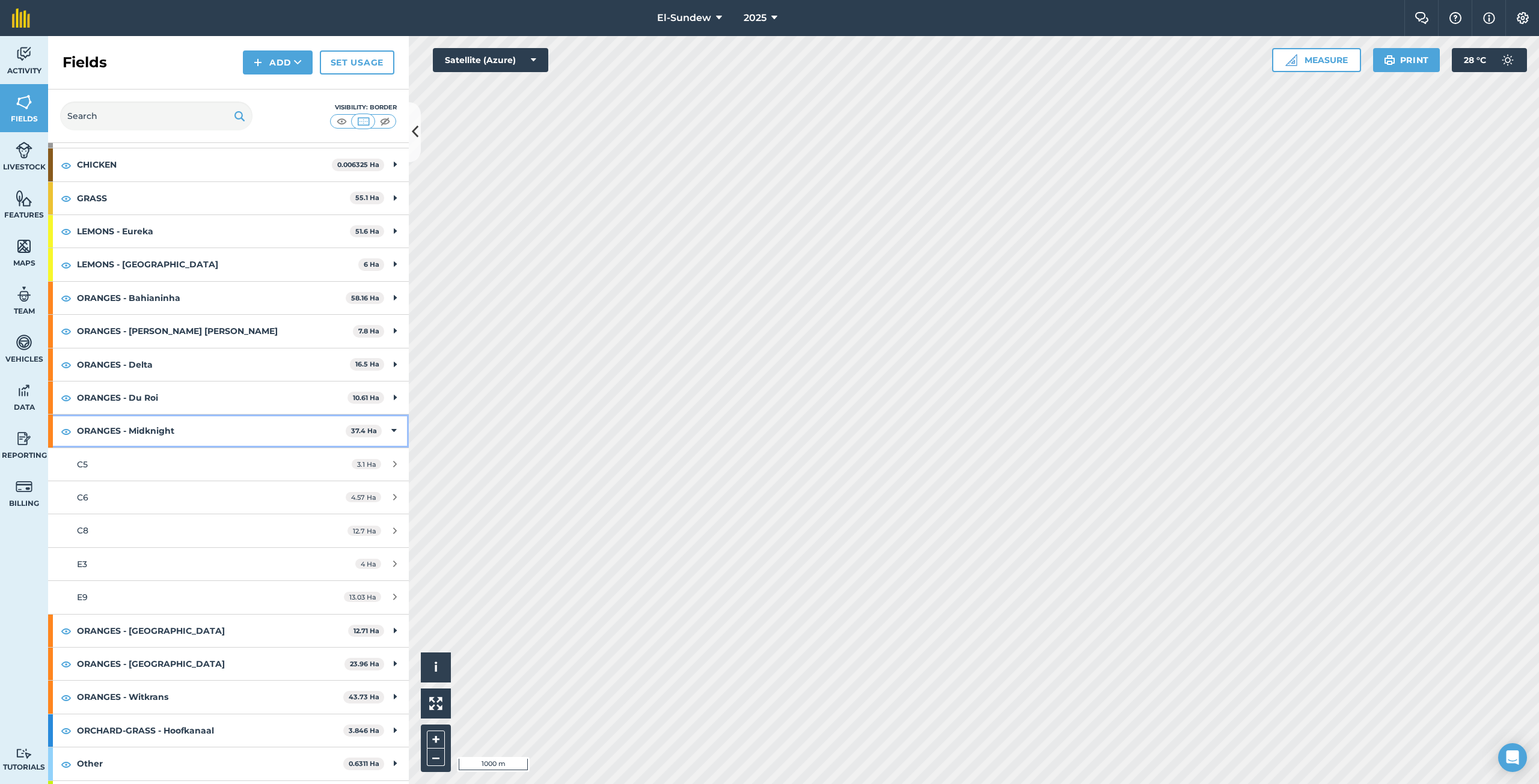
scroll to position [113, 0]
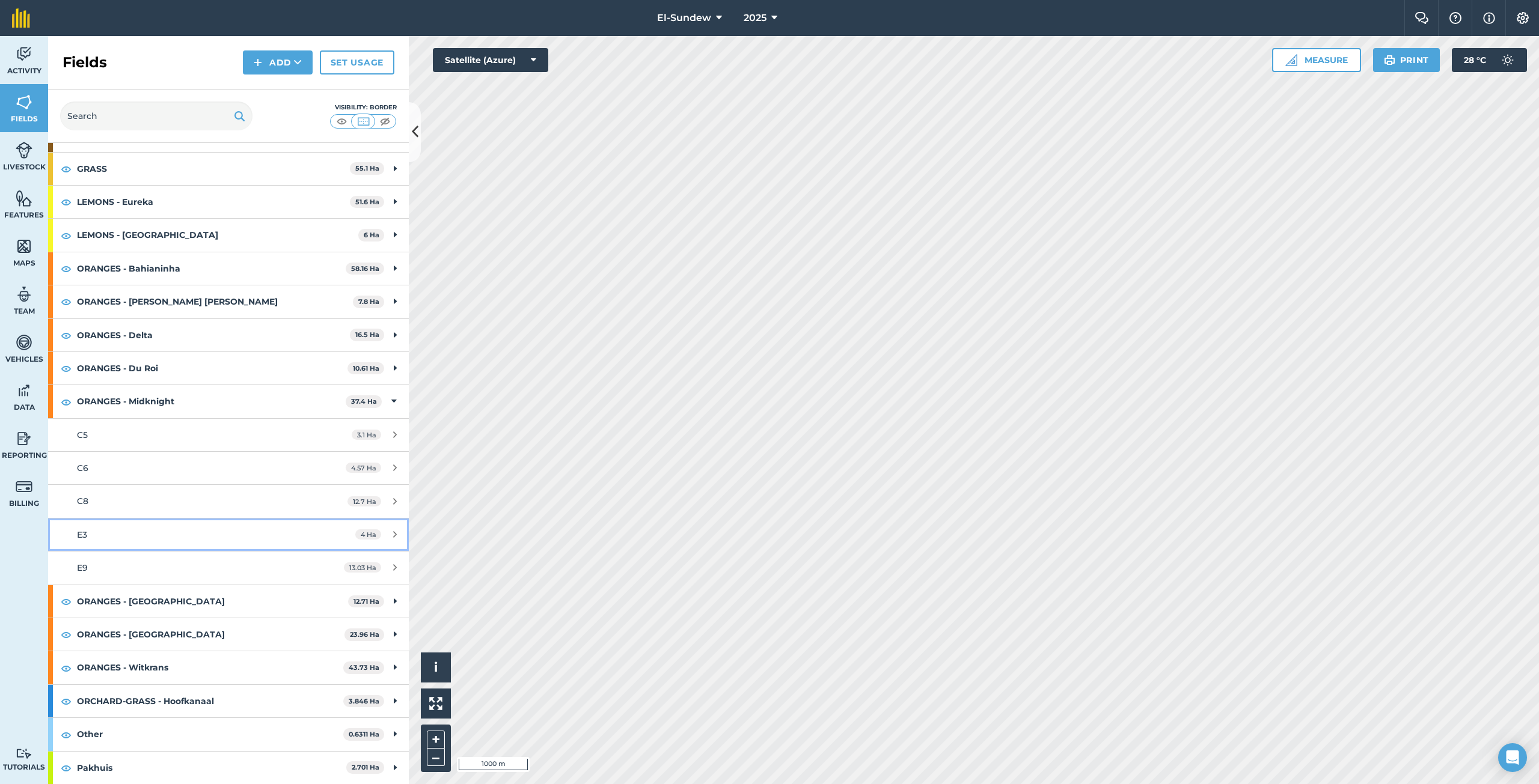
click at [119, 533] on div "E3" at bounding box center [190, 535] width 226 height 13
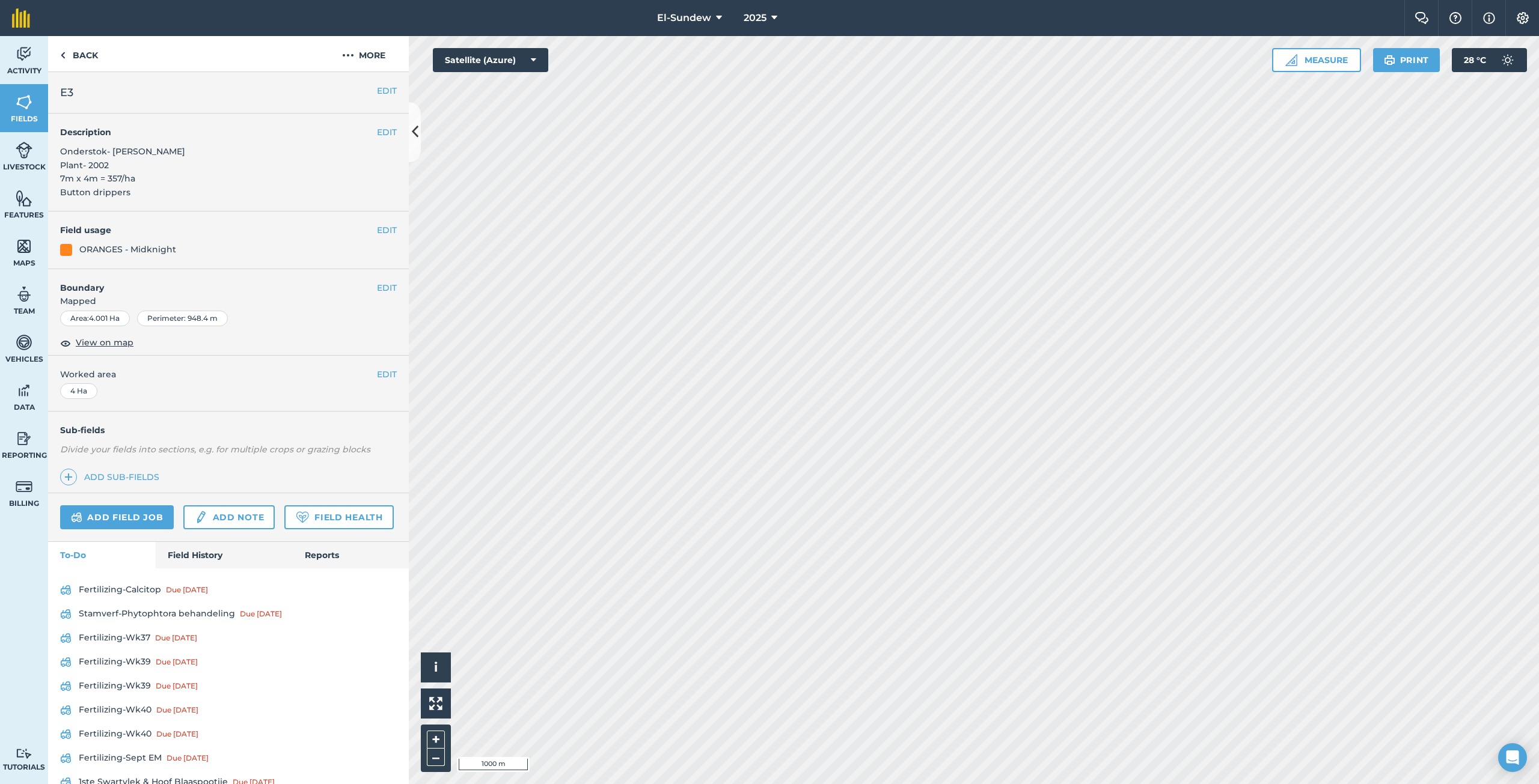
scroll to position [298, 0]
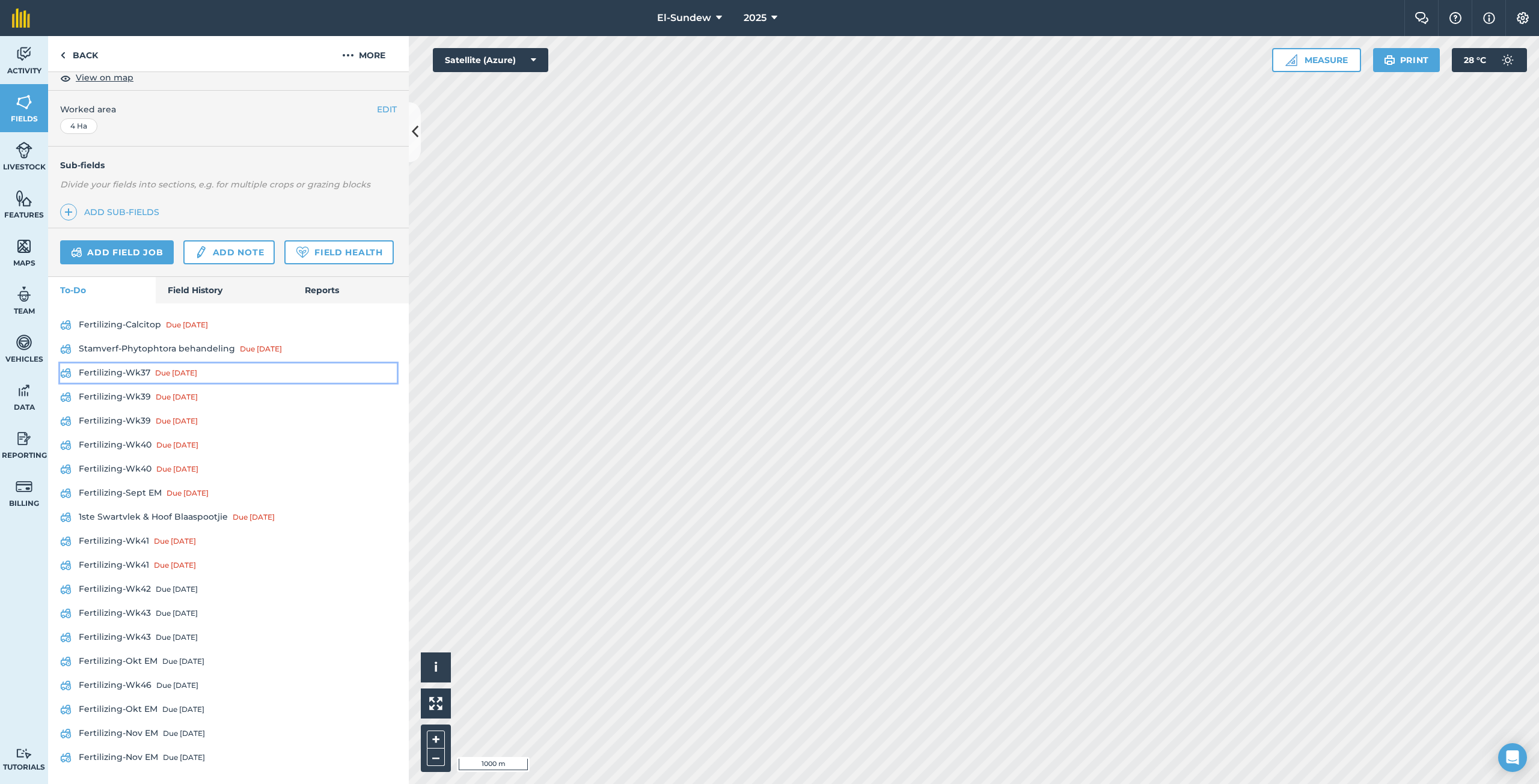
click at [143, 372] on link "Fertilizing-Wk37 Due [DATE]" at bounding box center [228, 373] width 337 height 20
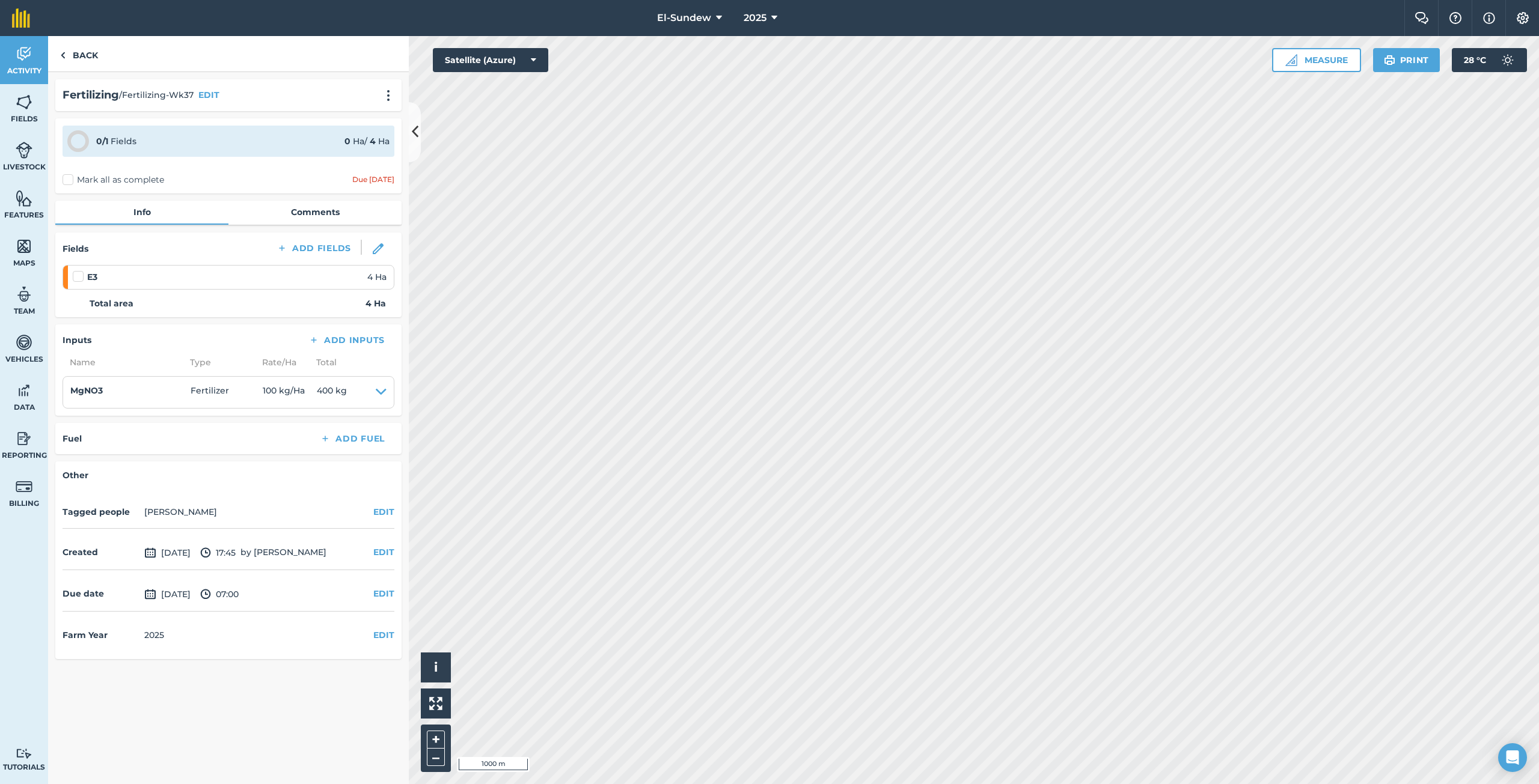
click at [81, 270] on label at bounding box center [80, 270] width 14 height 0
click at [81, 275] on input "checkbox" at bounding box center [77, 274] width 8 height 8
checkbox input "false"
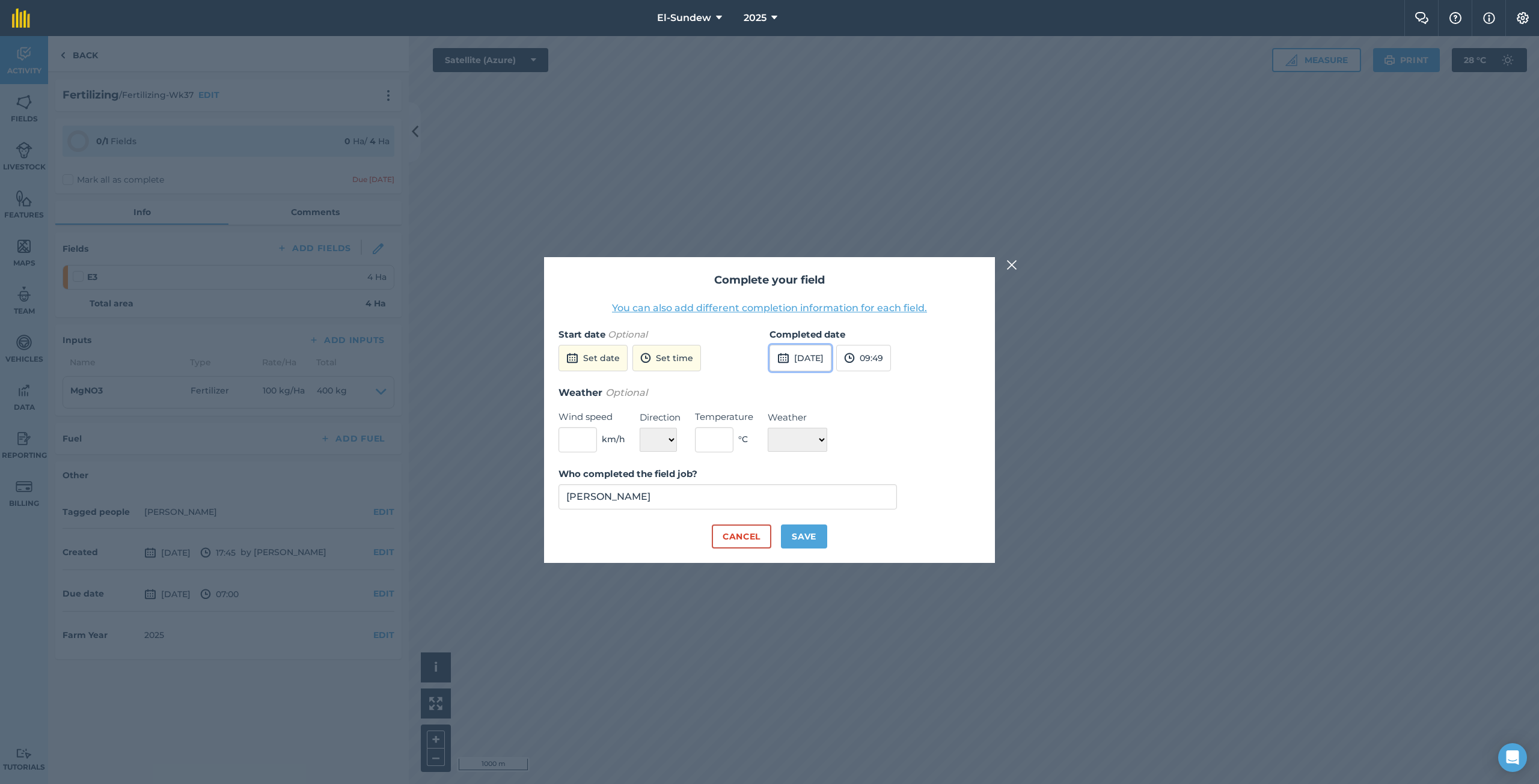
click at [811, 353] on button "[DATE]" at bounding box center [800, 358] width 62 height 27
click at [926, 417] on button "4" at bounding box center [925, 424] width 28 height 20
click at [809, 531] on button "Save" at bounding box center [803, 536] width 46 height 24
checkbox input "true"
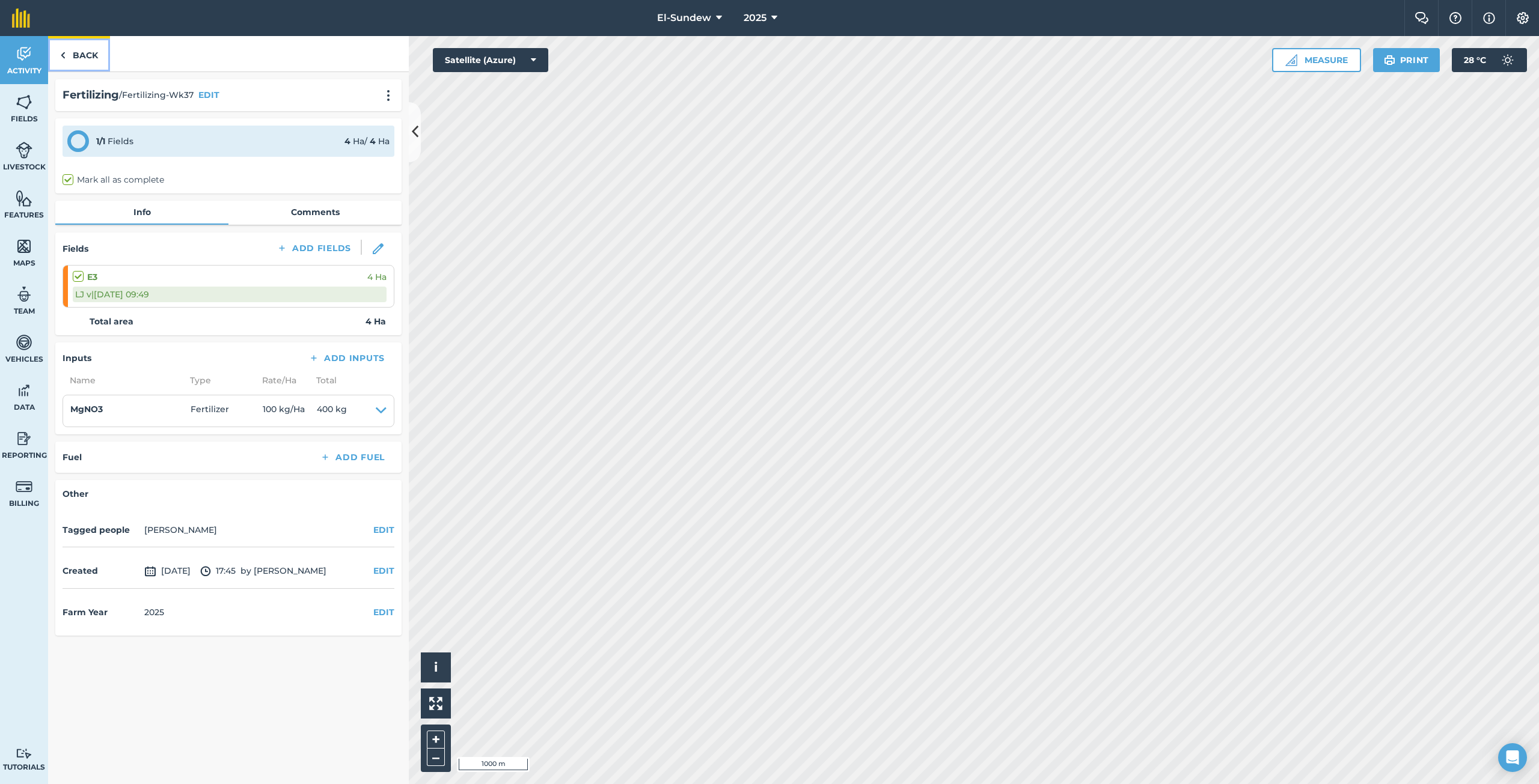
click at [95, 59] on link "Back" at bounding box center [79, 53] width 62 height 35
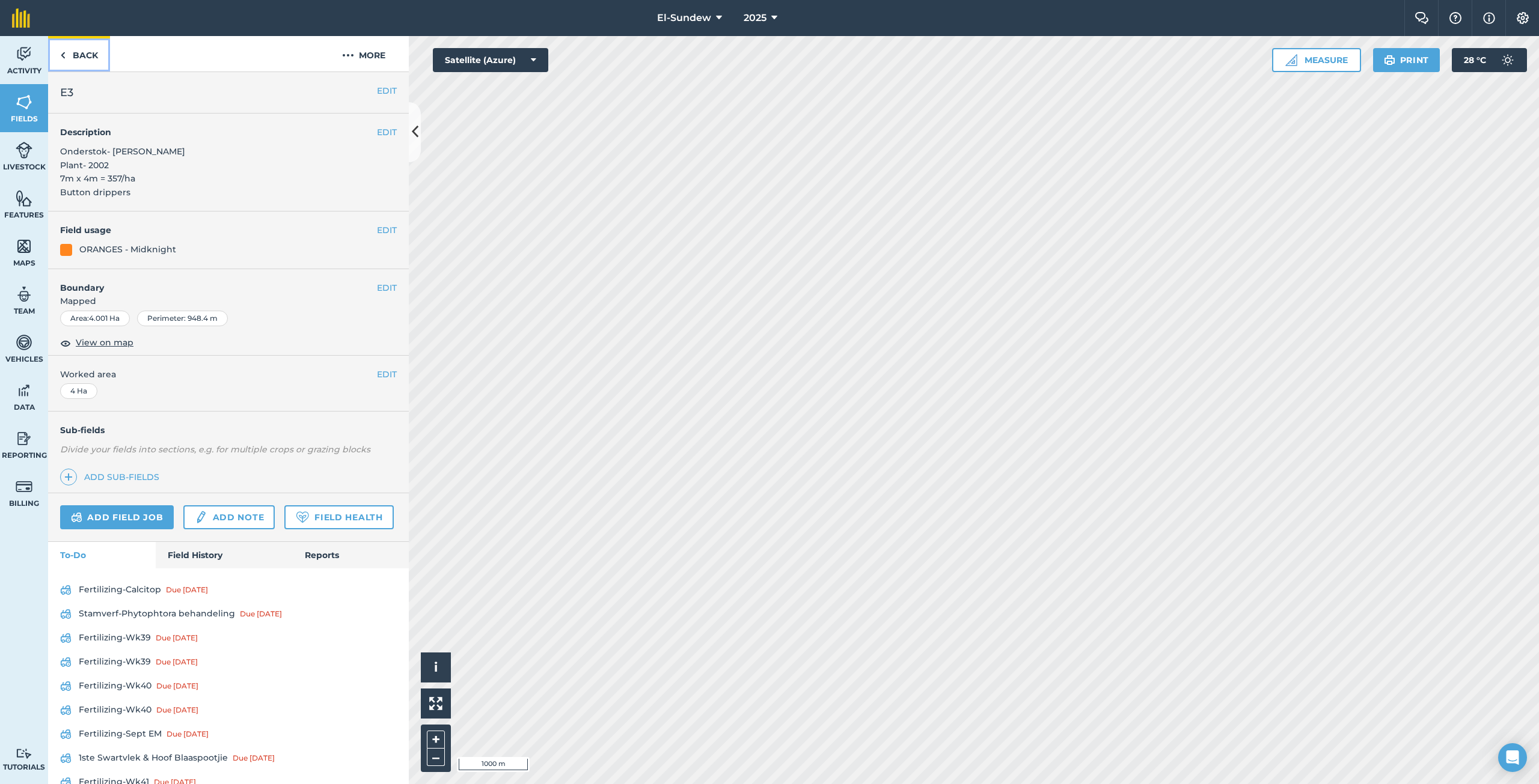
click at [98, 55] on link "Back" at bounding box center [79, 53] width 62 height 35
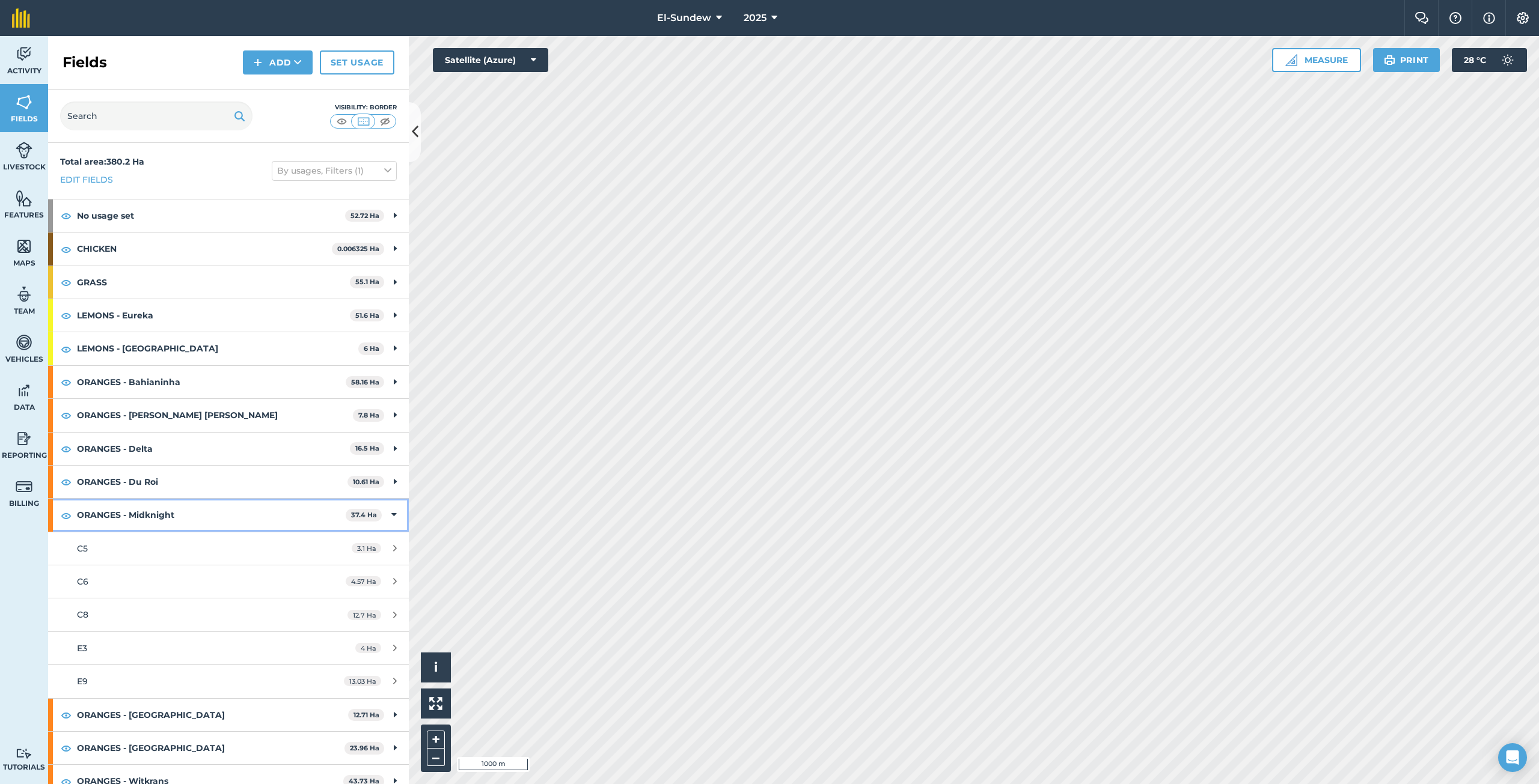
click at [180, 517] on strong "ORANGES - Midknight" at bounding box center [211, 515] width 268 height 33
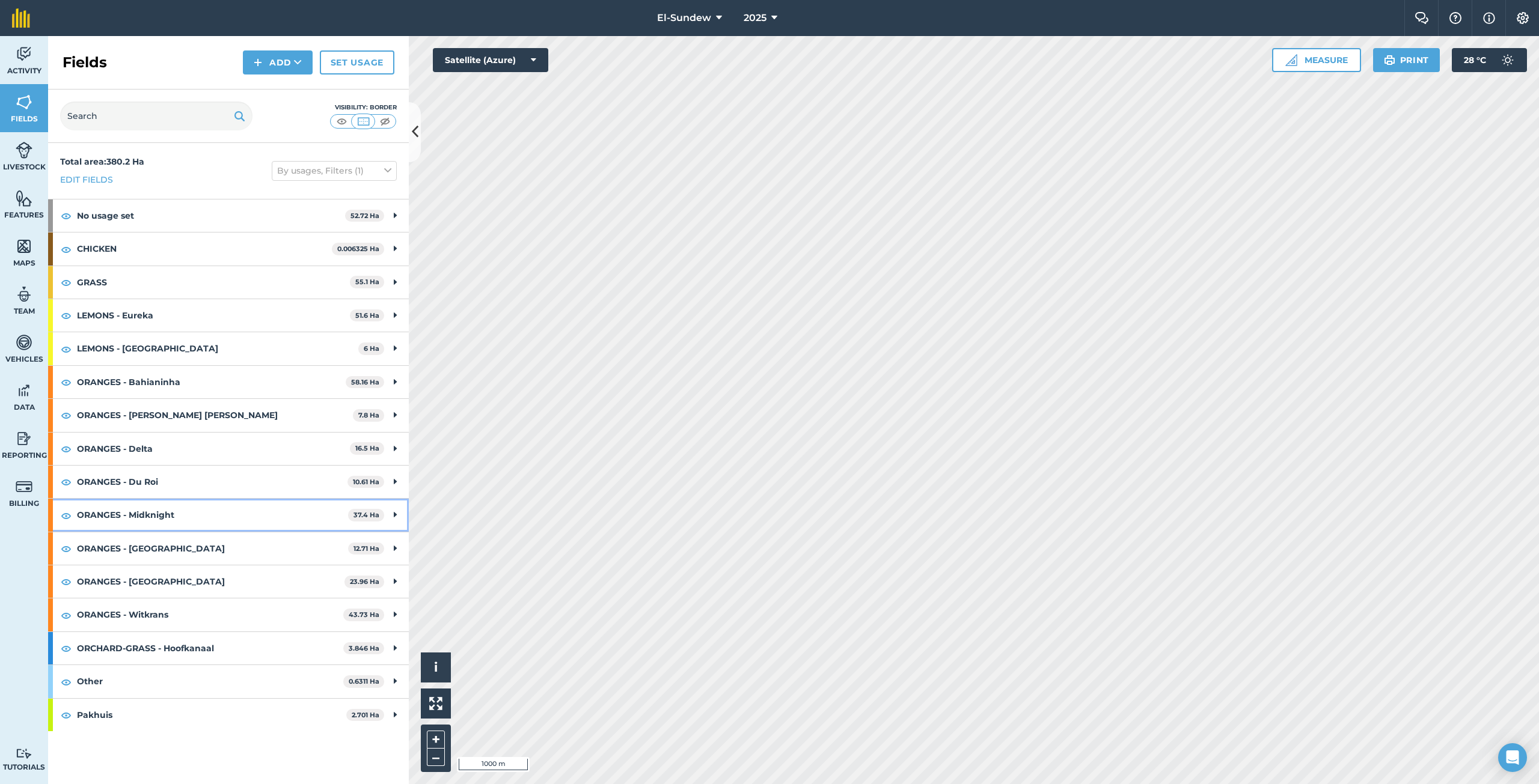
click at [201, 501] on strong "ORANGES - Midknight" at bounding box center [212, 515] width 271 height 33
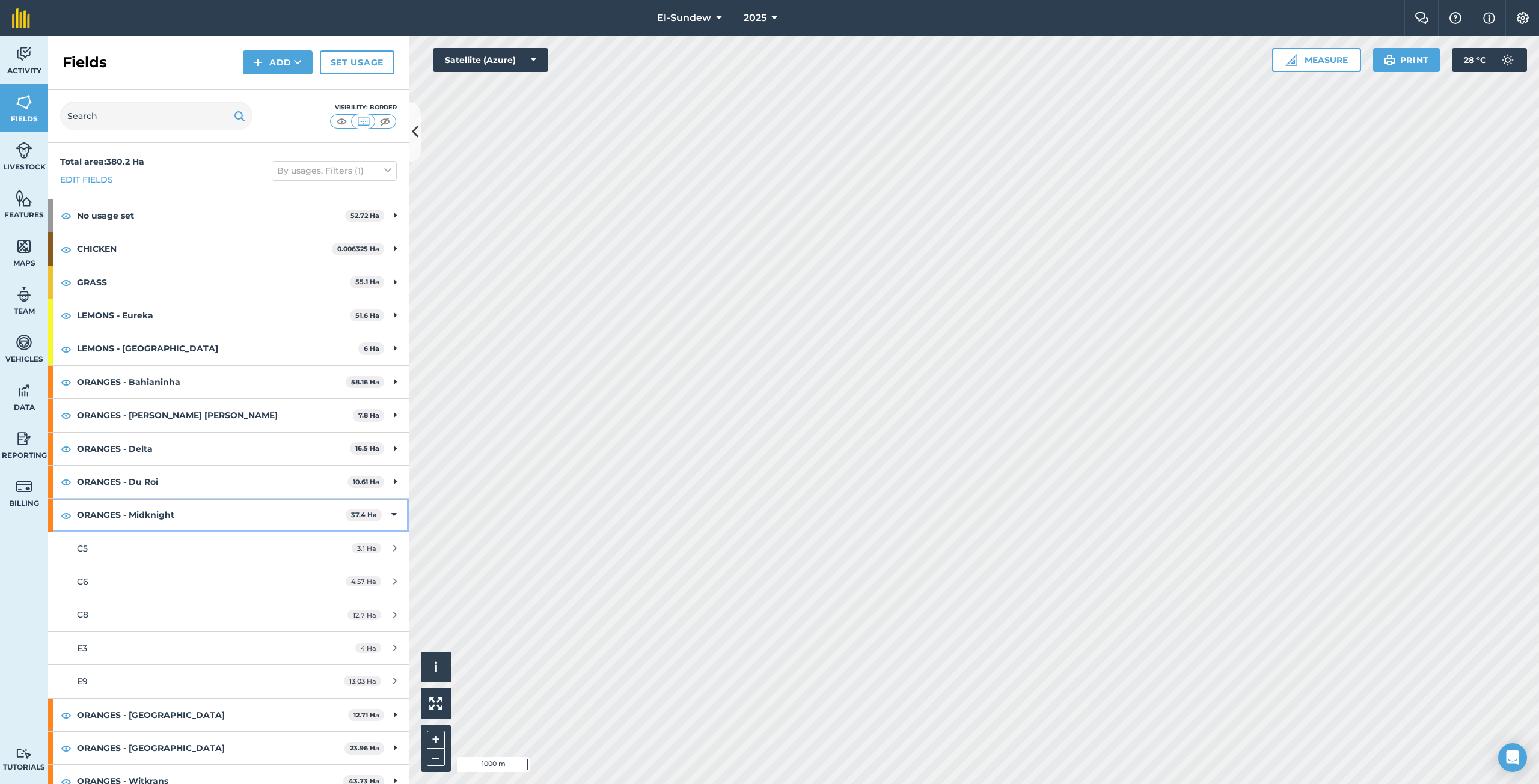
scroll to position [113, 0]
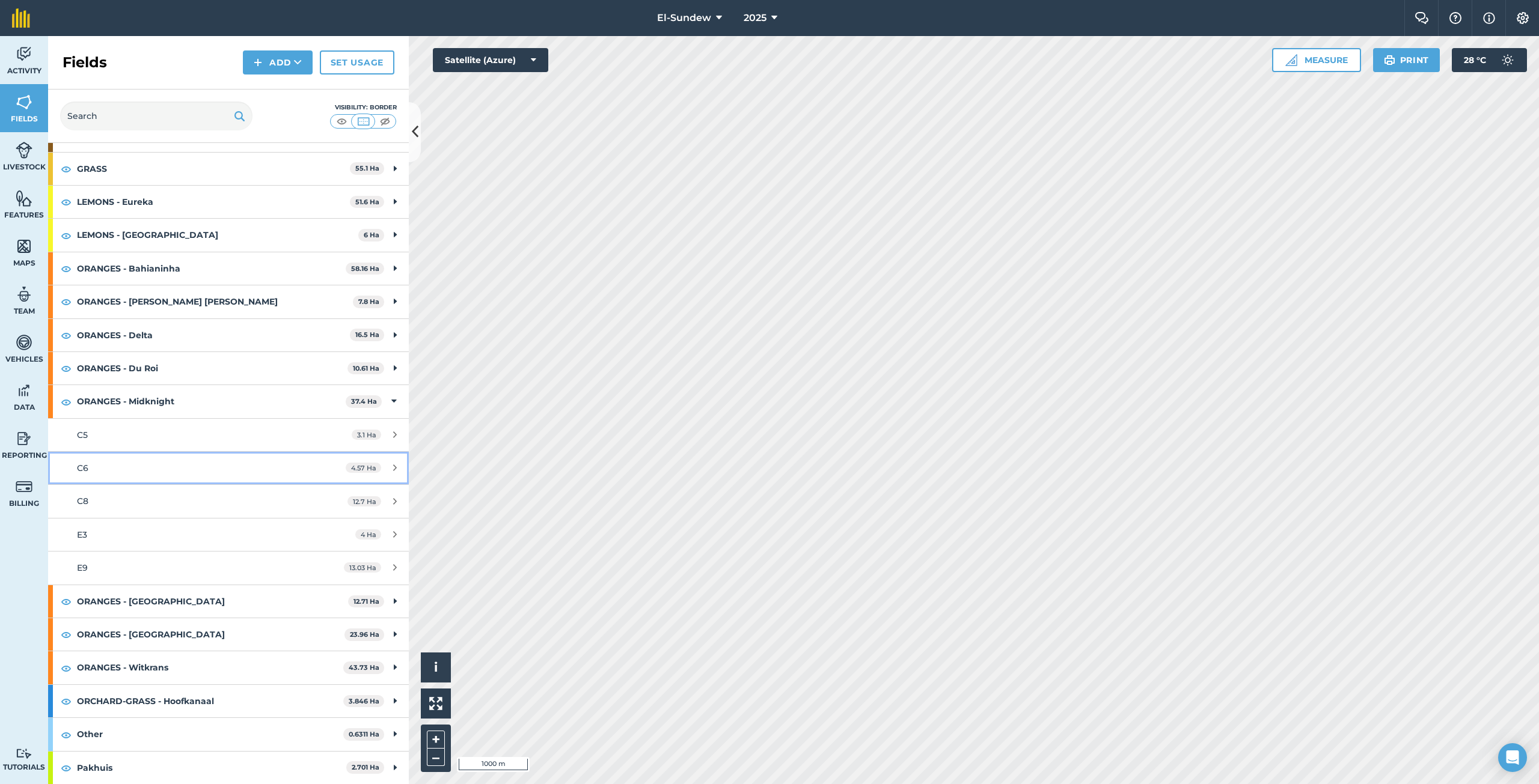
click at [161, 468] on div "C6" at bounding box center [190, 468] width 226 height 13
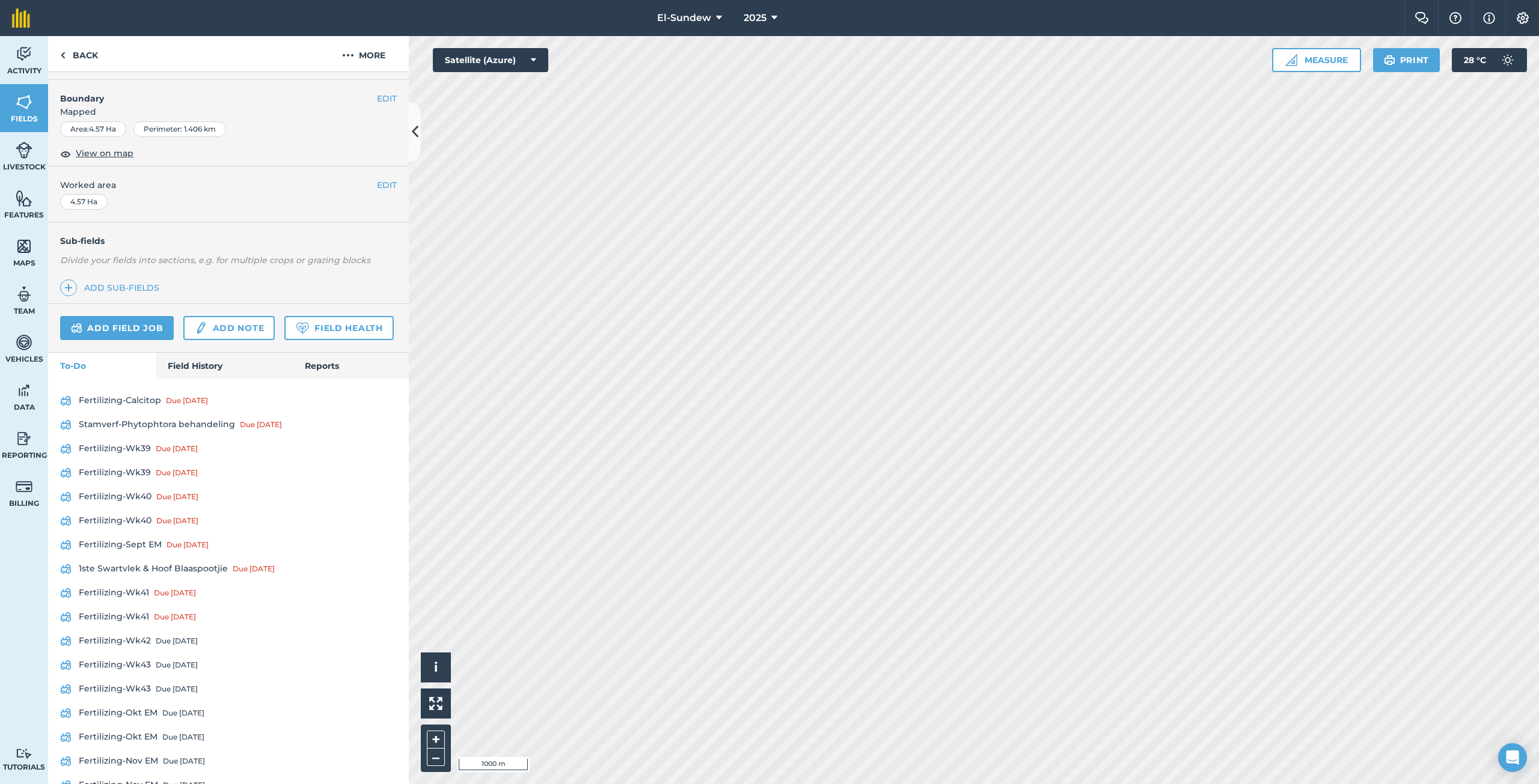
scroll to position [200, 0]
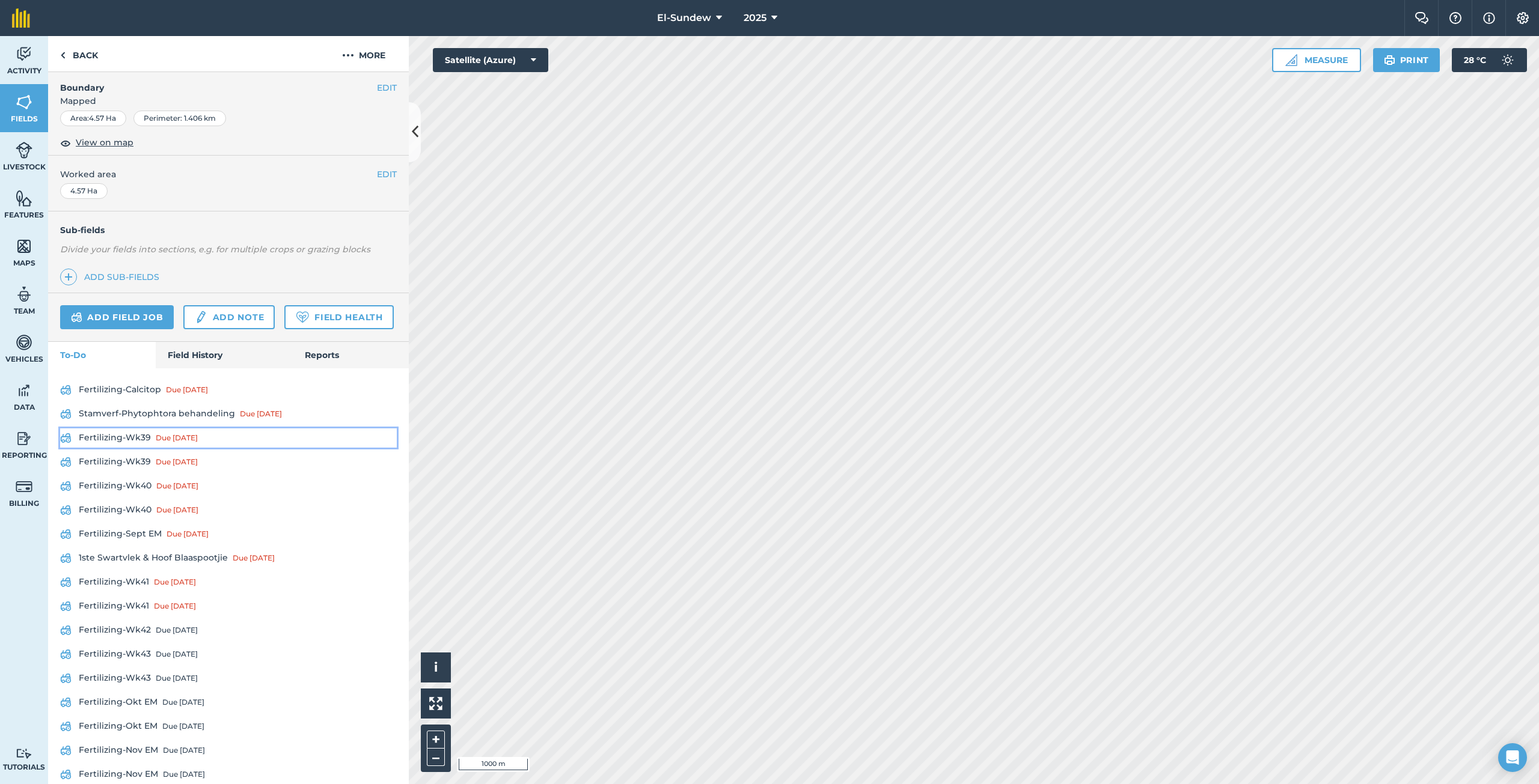
click at [141, 447] on link "Fertilizing-Wk39 Due [DATE]" at bounding box center [228, 438] width 337 height 20
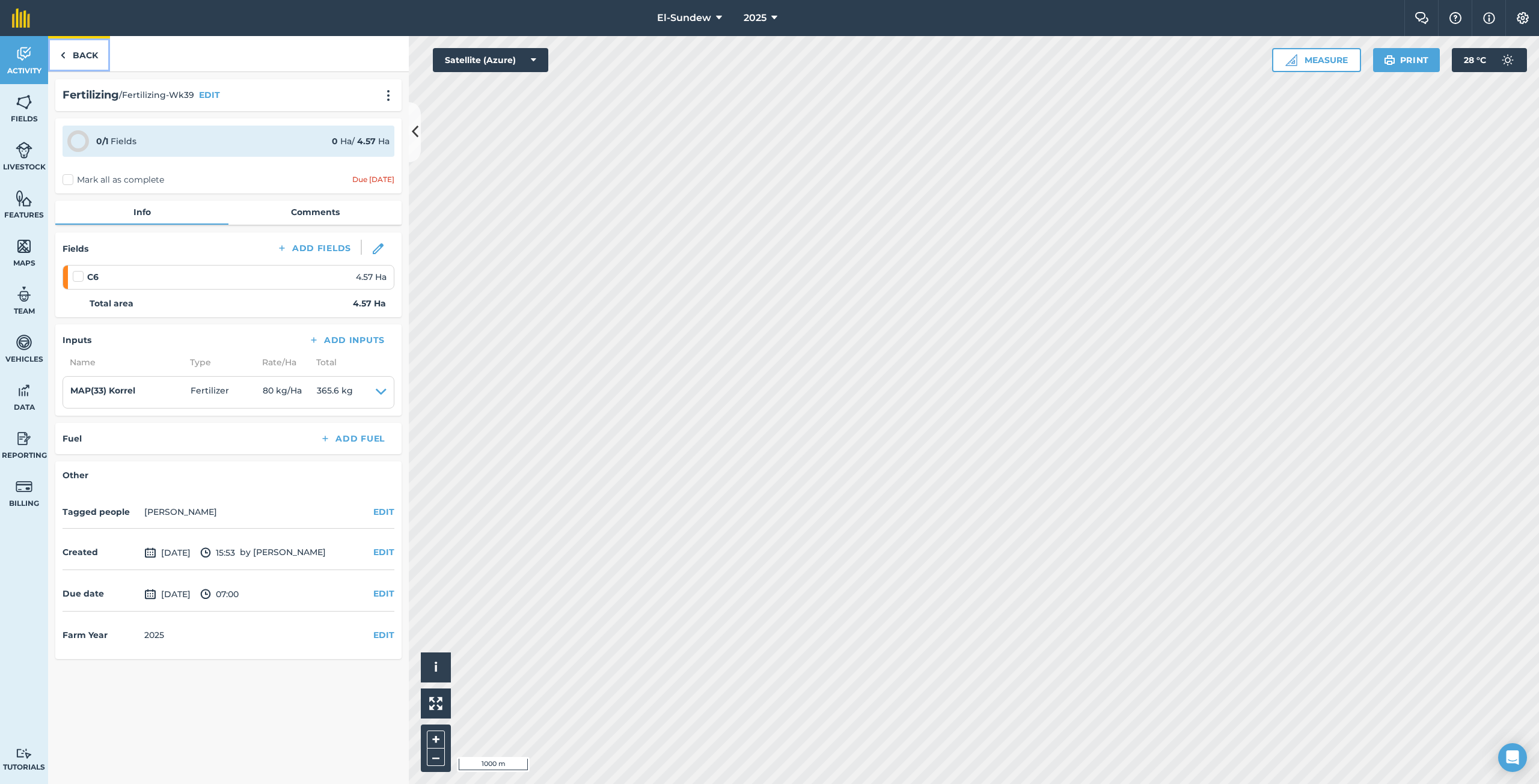
click at [84, 63] on link "Back" at bounding box center [79, 53] width 62 height 35
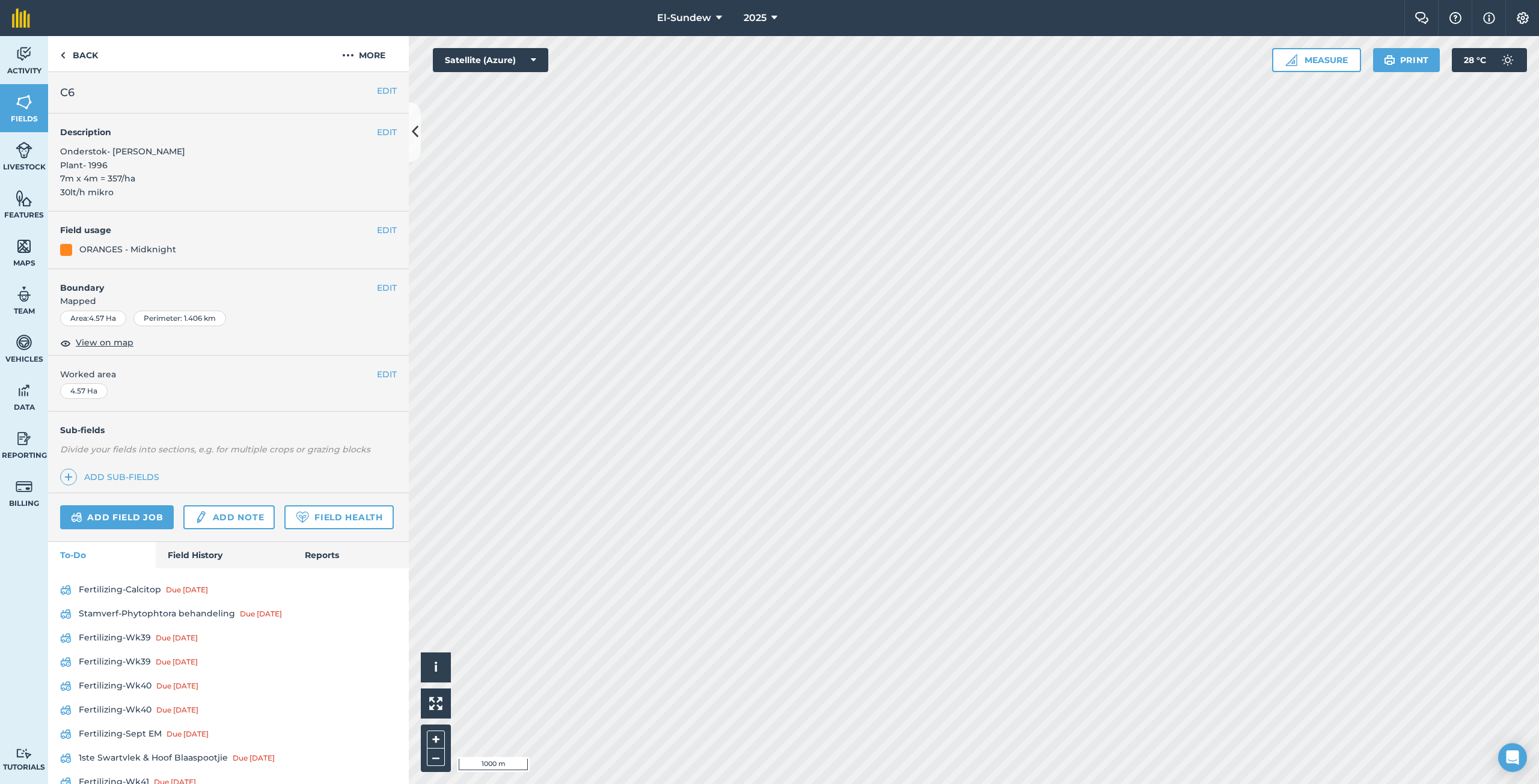
scroll to position [200, 0]
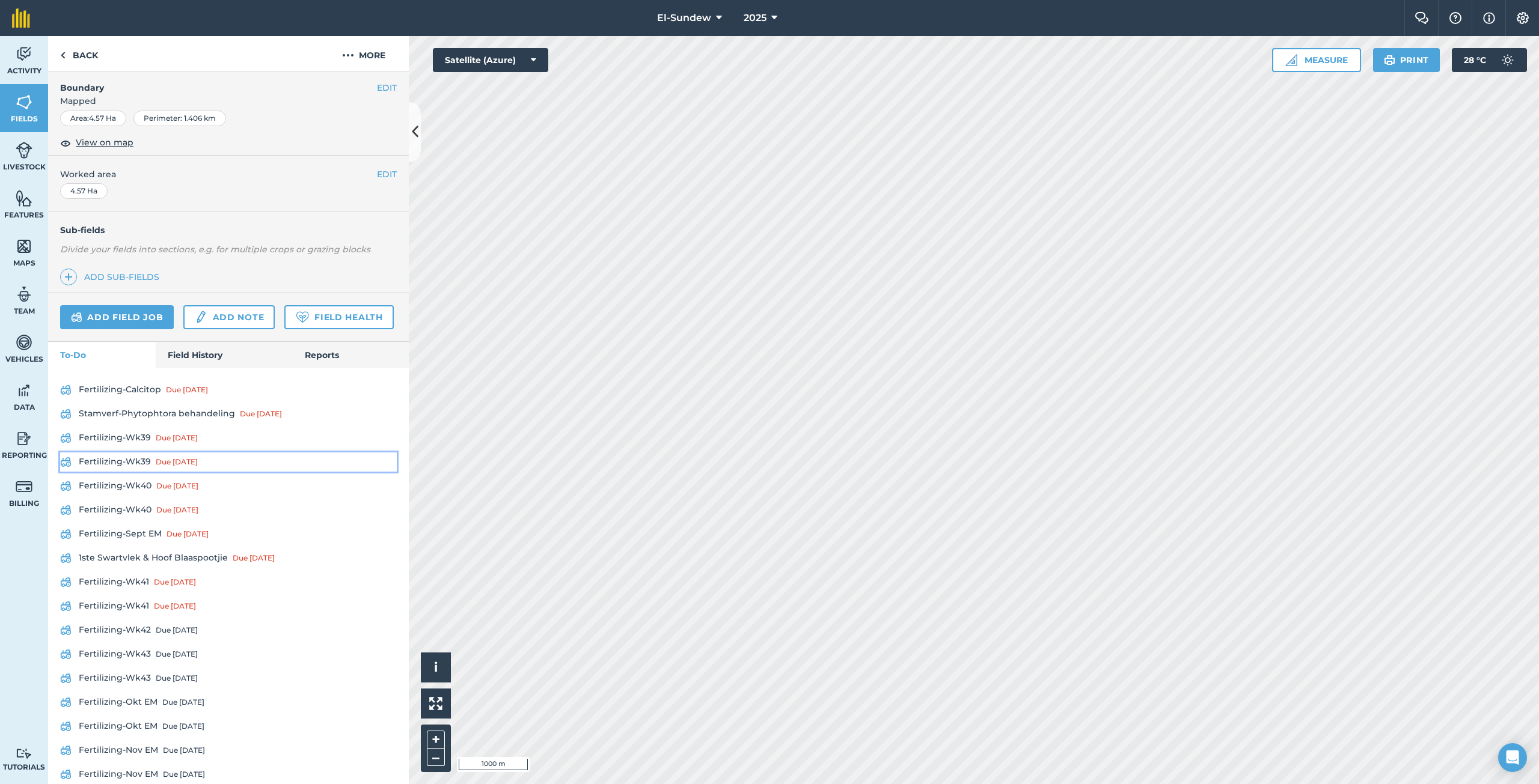
click at [137, 471] on link "Fertilizing-Wk39 Due [DATE]" at bounding box center [228, 462] width 337 height 20
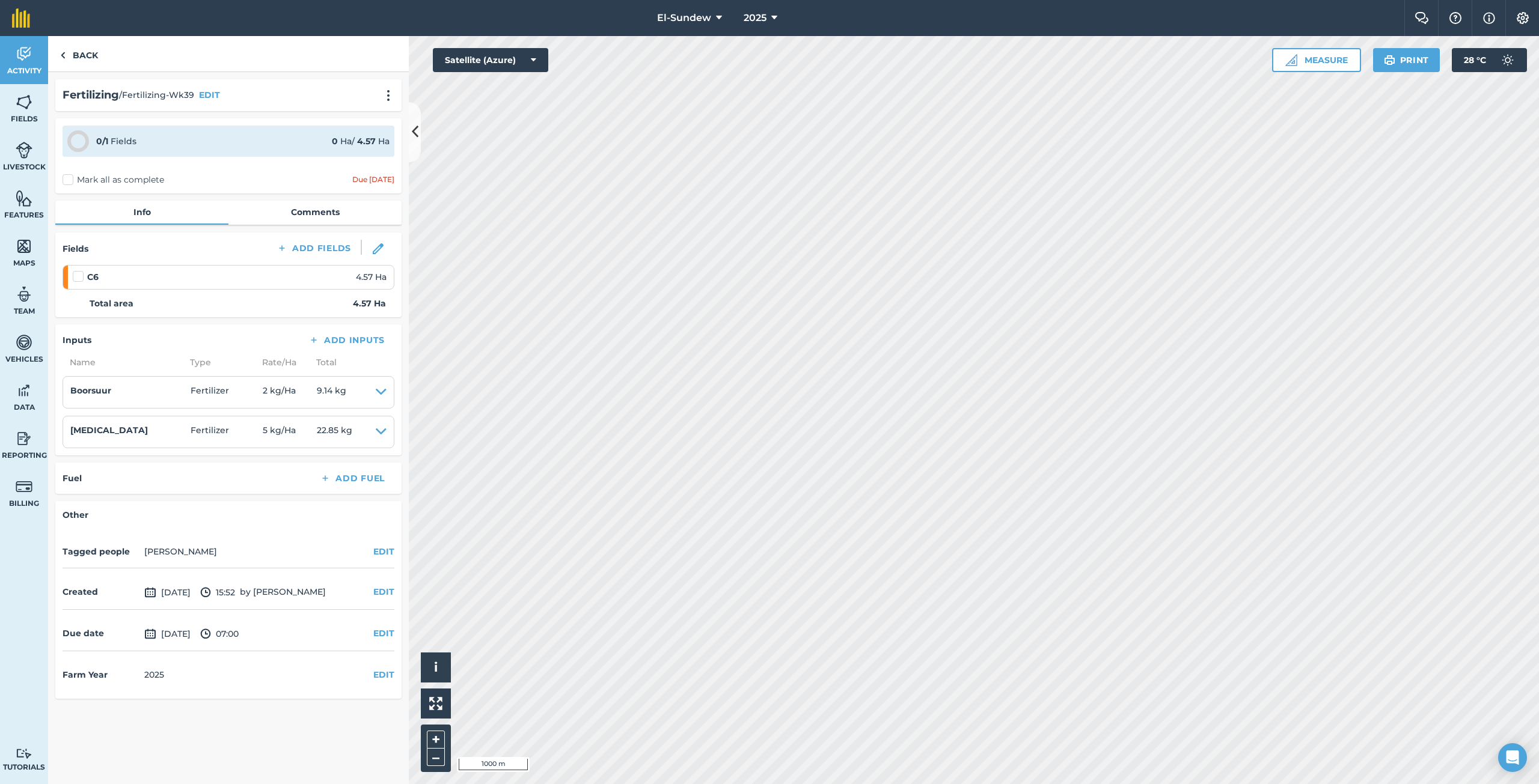
click at [74, 270] on label at bounding box center [80, 270] width 14 height 0
click at [74, 273] on input "checkbox" at bounding box center [77, 274] width 8 height 8
checkbox input "false"
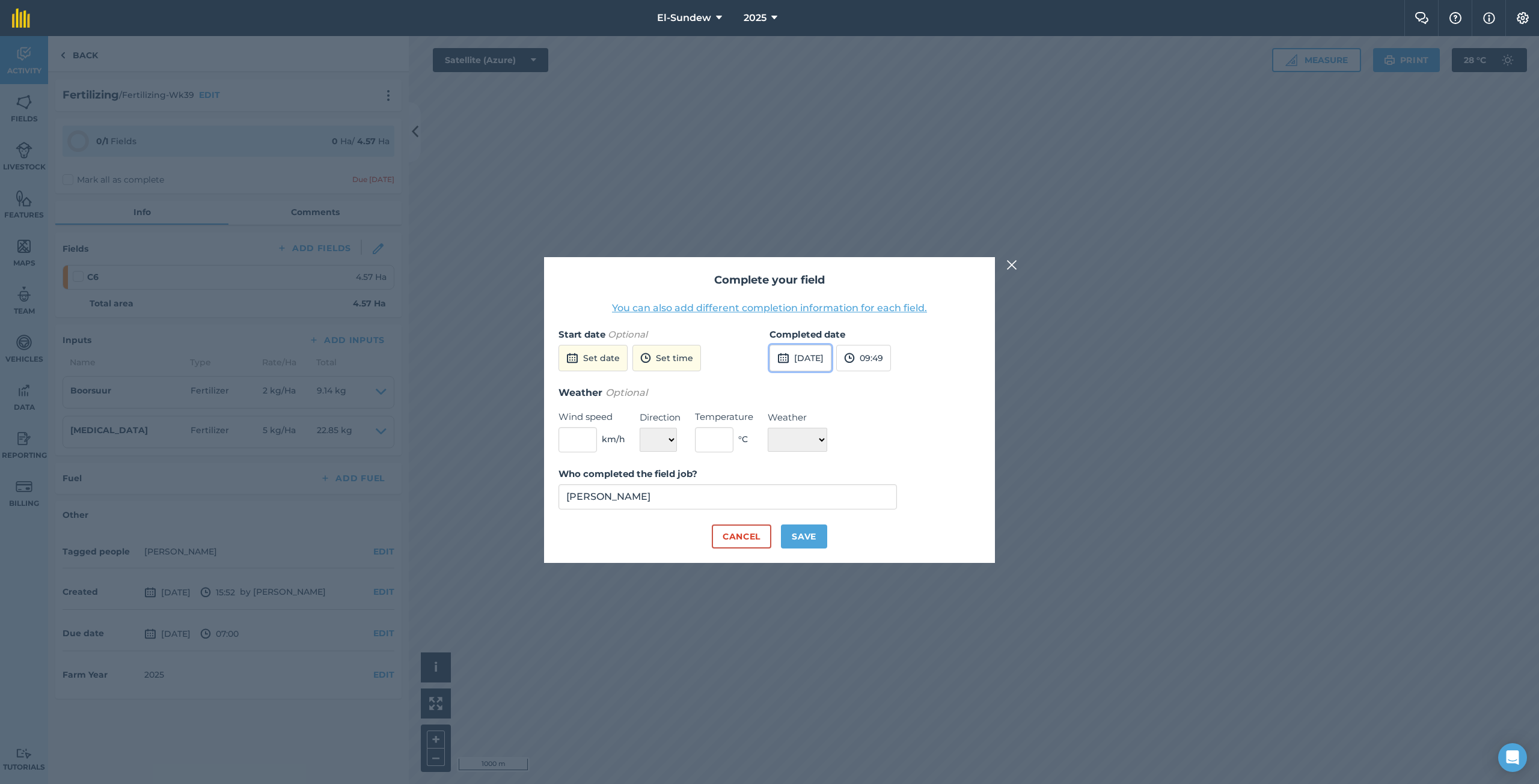
click at [813, 359] on button "[DATE]" at bounding box center [800, 358] width 62 height 27
click at [786, 438] on button "6" at bounding box center [784, 443] width 28 height 20
click at [806, 537] on button "Save" at bounding box center [803, 536] width 46 height 24
checkbox input "true"
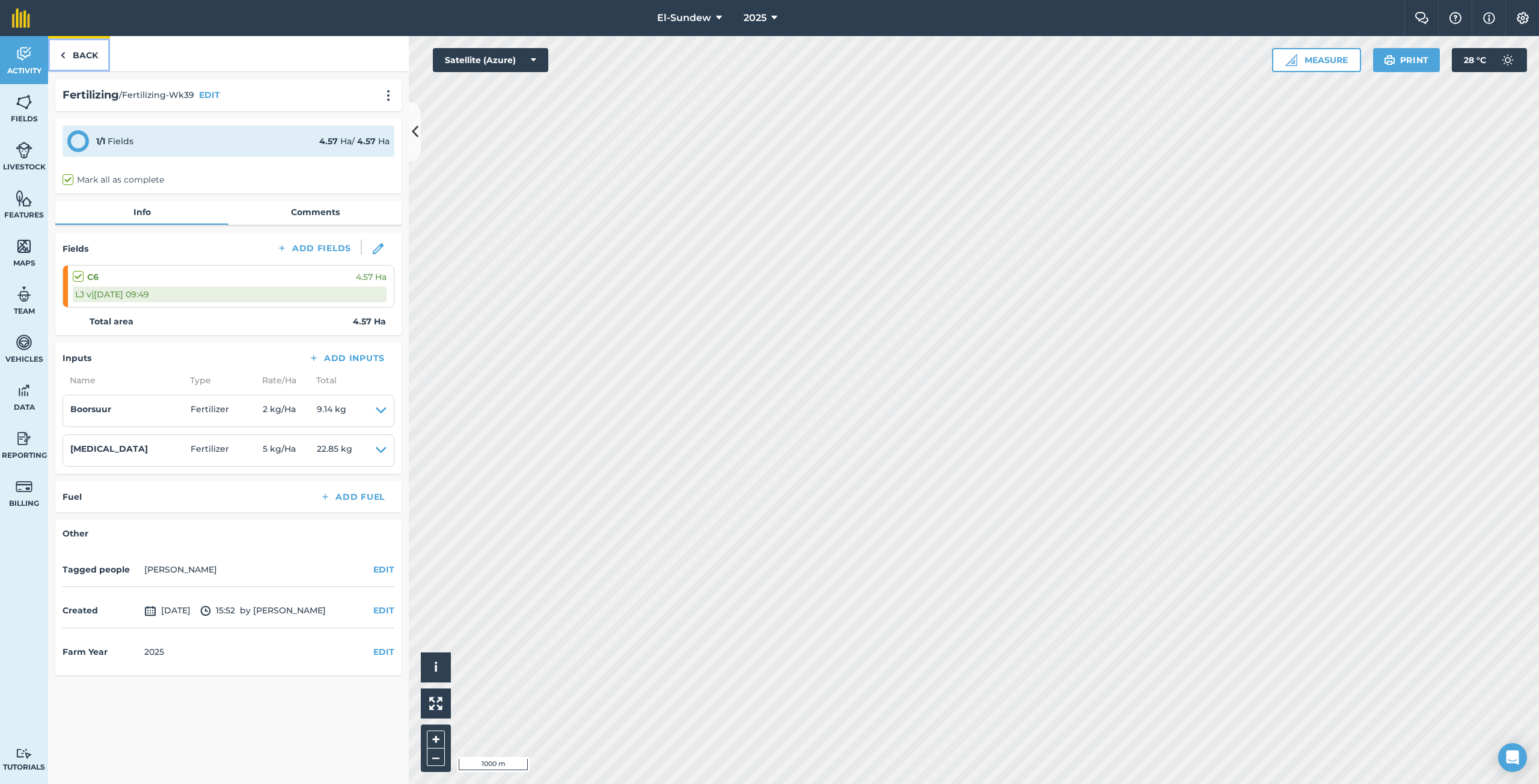
click at [93, 64] on link "Back" at bounding box center [79, 53] width 62 height 35
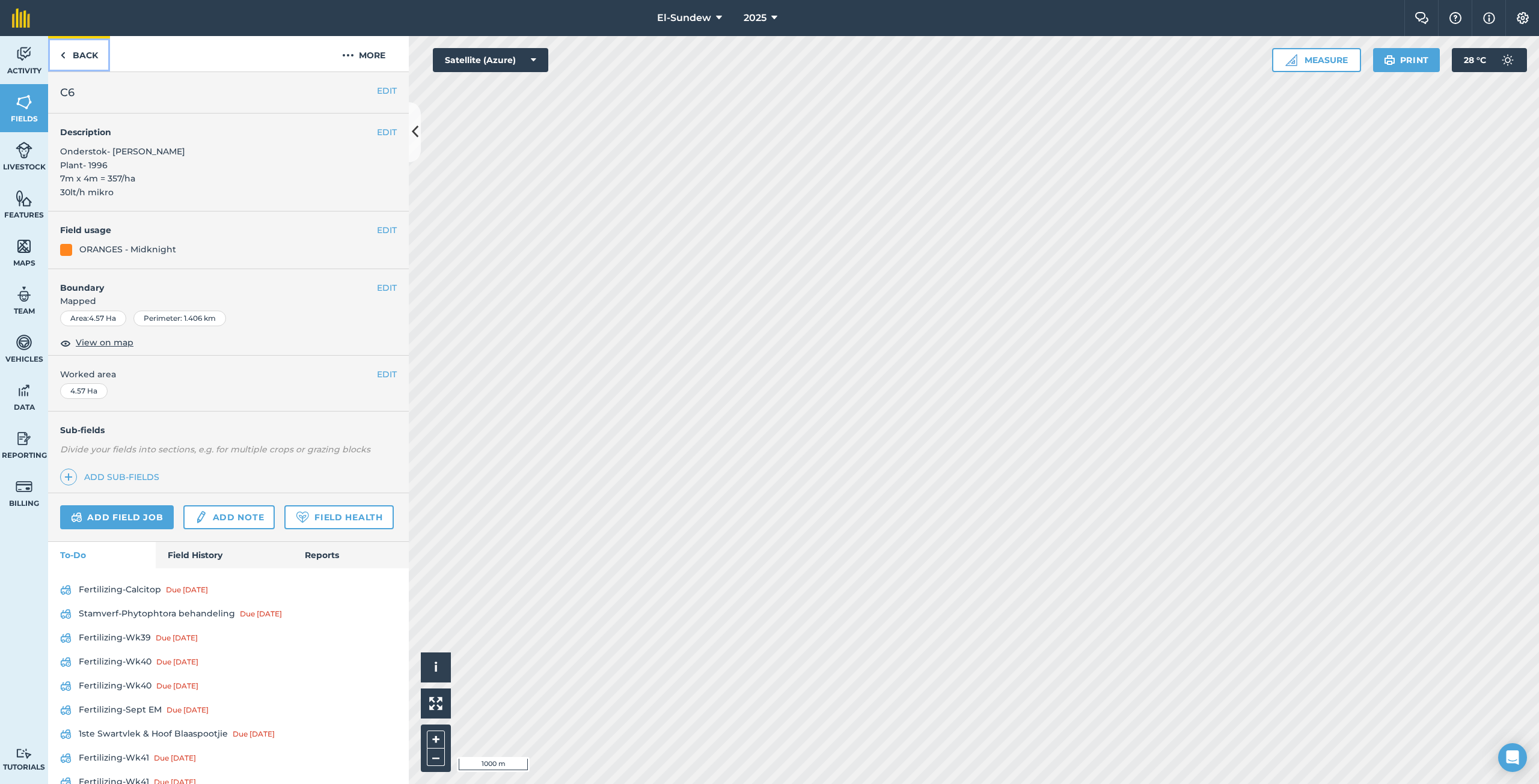
click at [92, 57] on link "Back" at bounding box center [79, 53] width 62 height 35
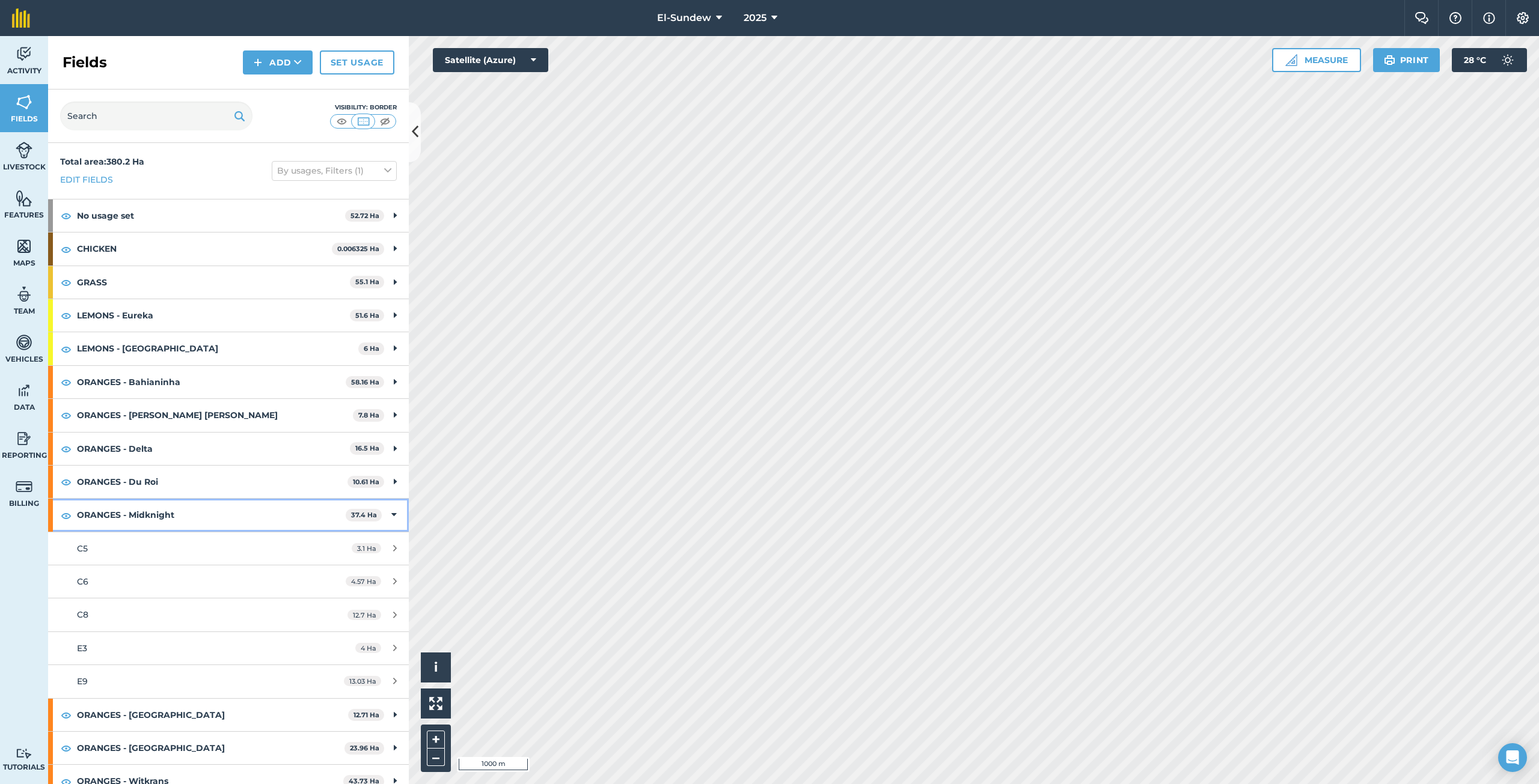
click at [155, 521] on strong "ORANGES - Midknight" at bounding box center [211, 515] width 268 height 33
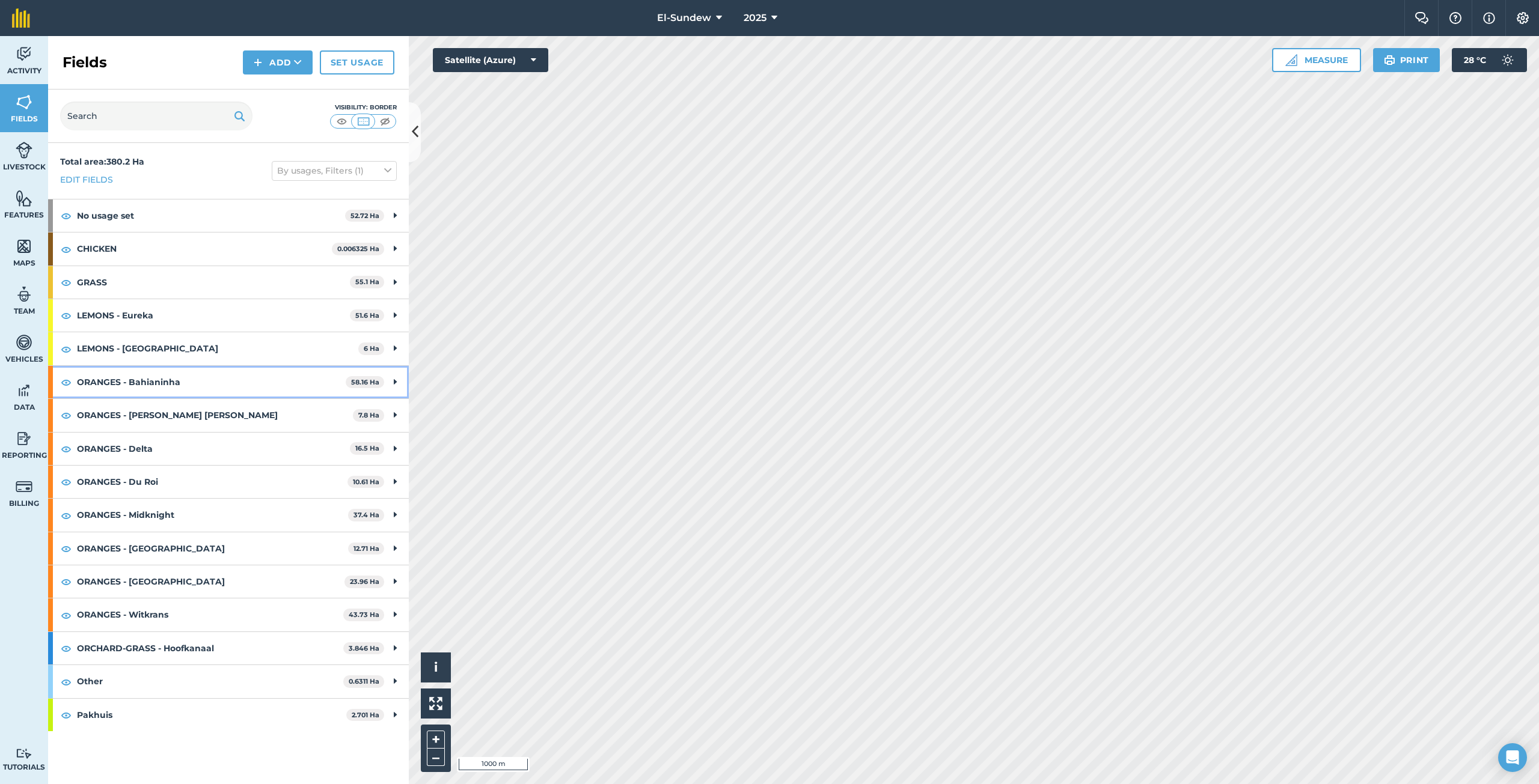
click at [204, 385] on strong "ORANGES - Bahianinha" at bounding box center [211, 382] width 268 height 33
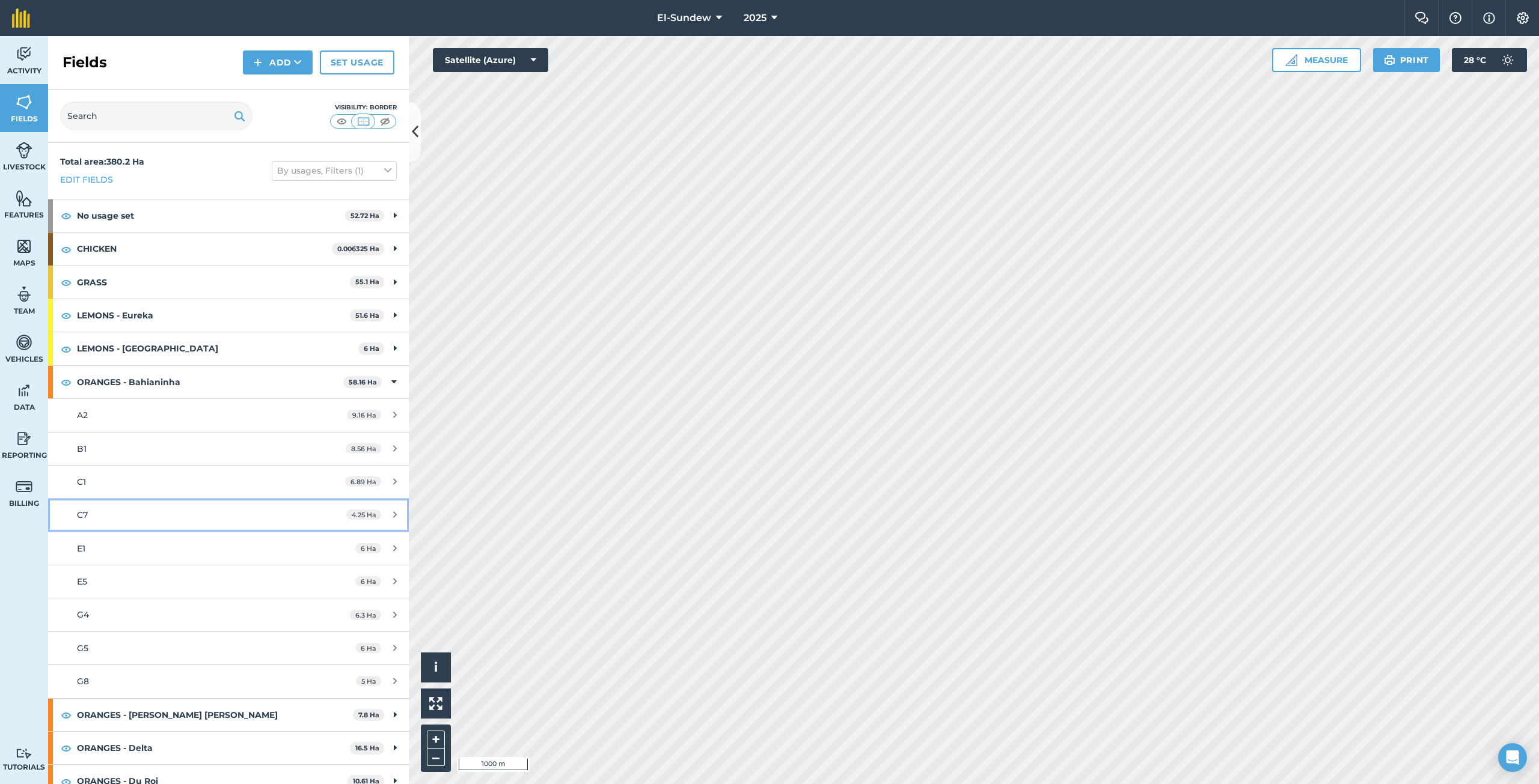
click at [154, 511] on div "C7" at bounding box center [190, 514] width 226 height 13
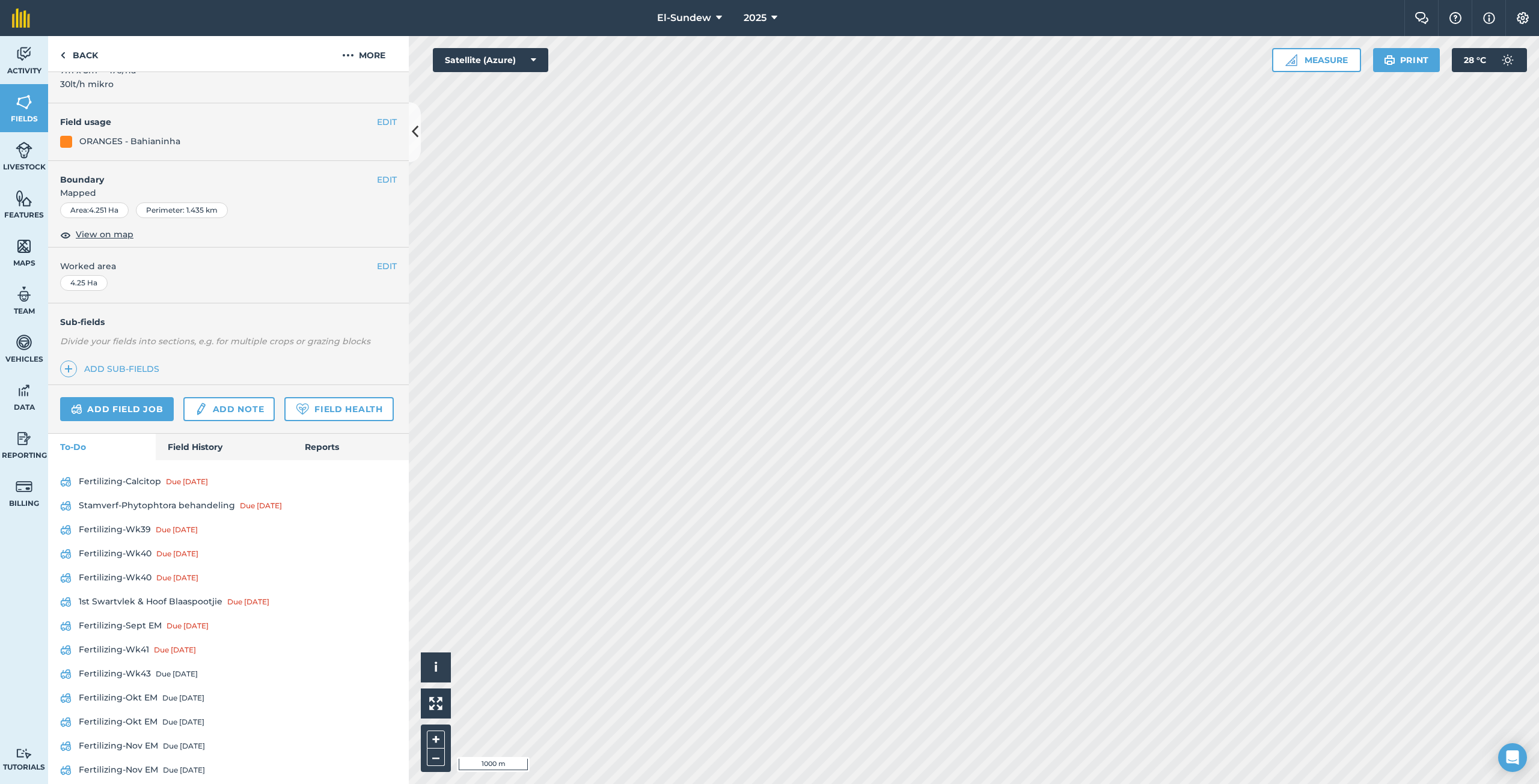
scroll to position [154, 0]
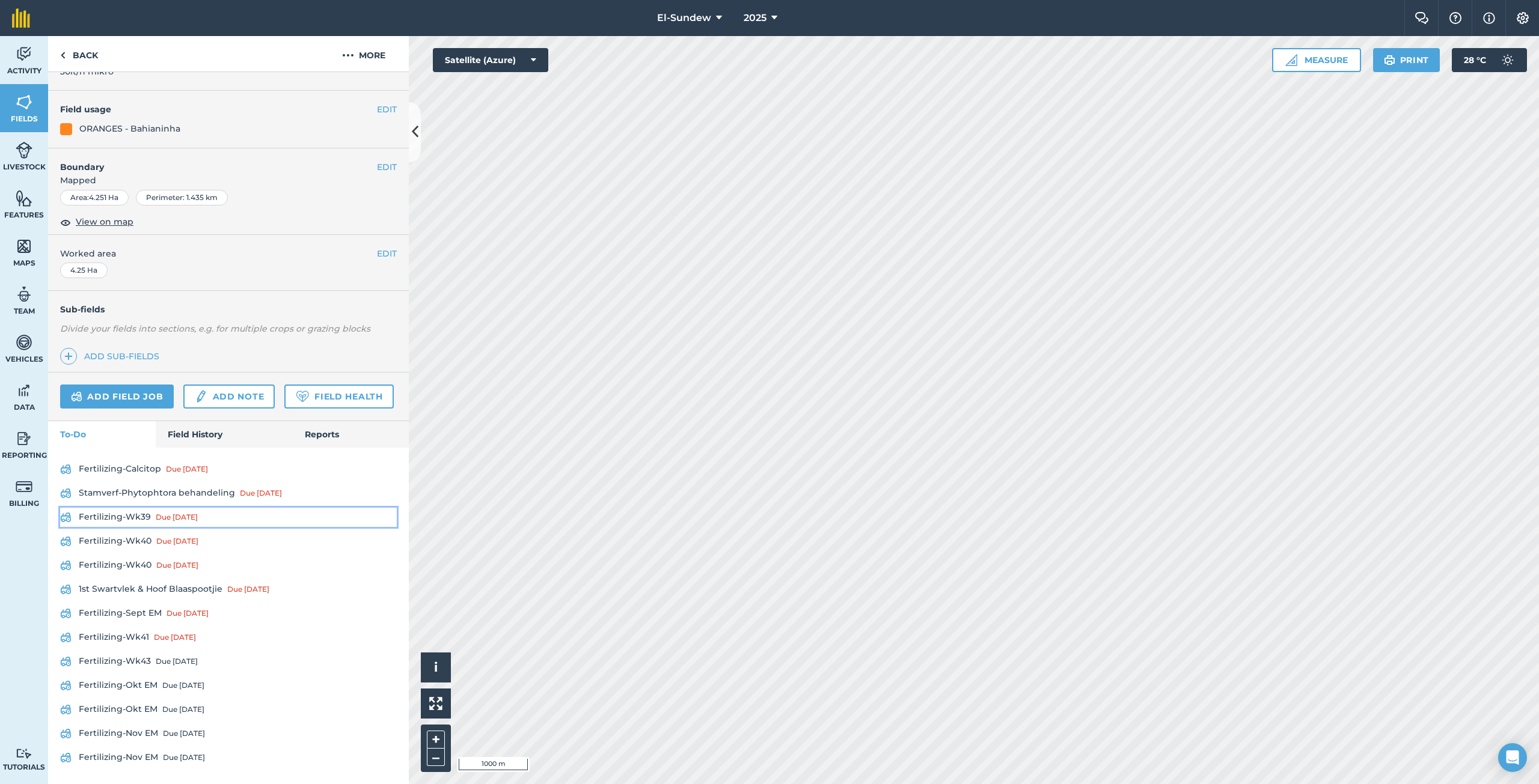
click at [137, 511] on link "Fertilizing-Wk39 Due [DATE]" at bounding box center [228, 518] width 337 height 20
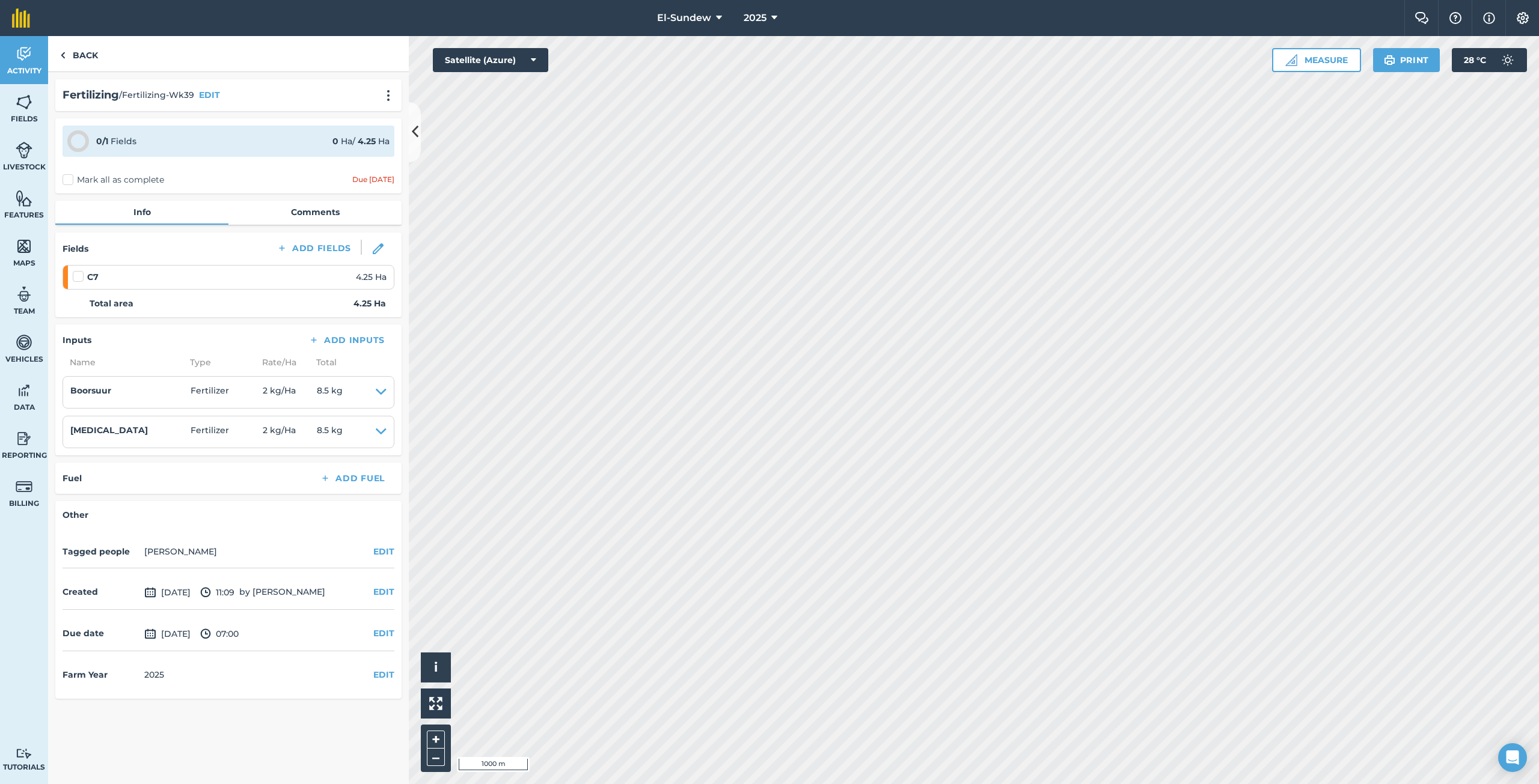
click at [79, 270] on label at bounding box center [80, 270] width 14 height 0
click at [79, 276] on input "checkbox" at bounding box center [77, 274] width 8 height 8
checkbox input "false"
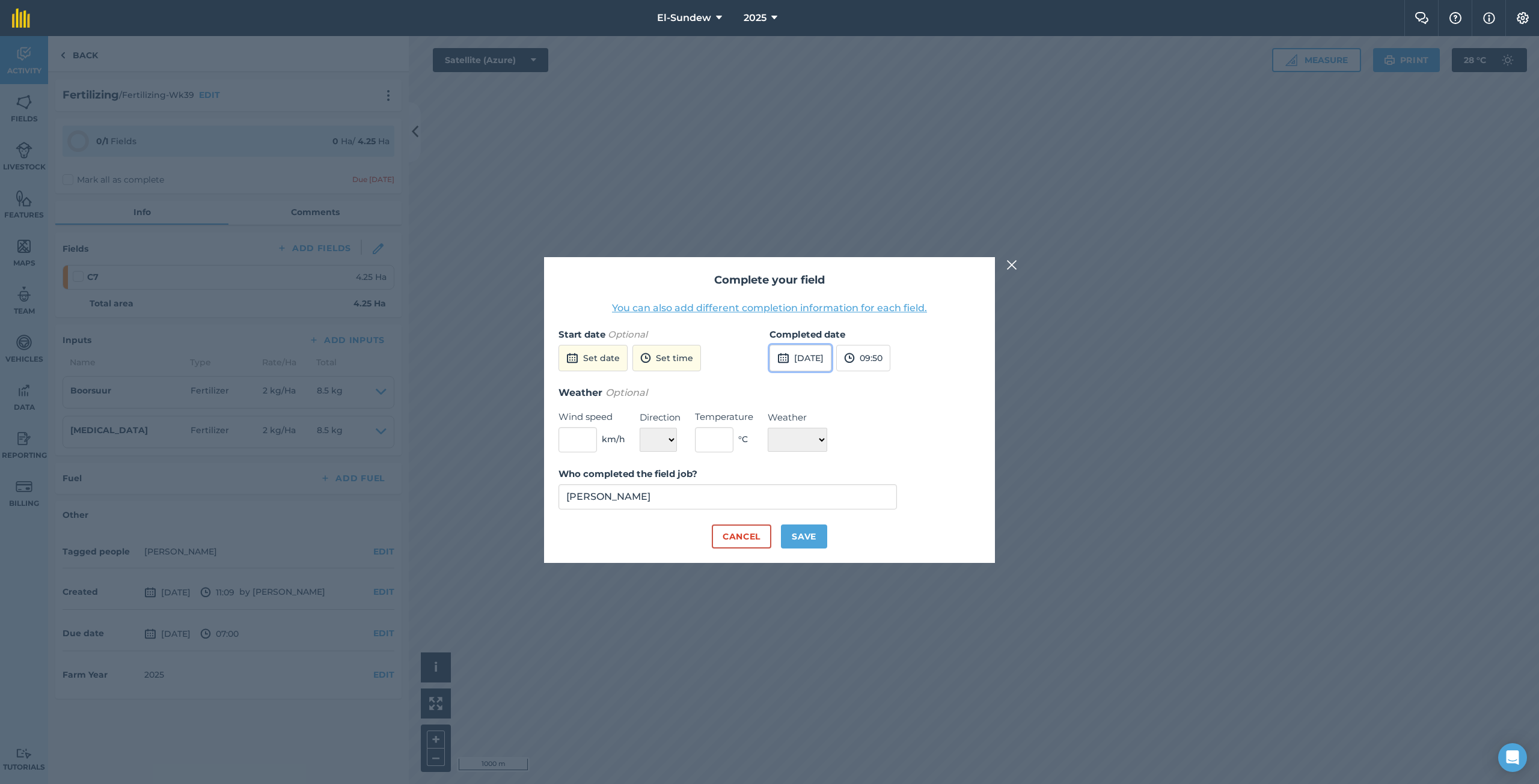
click at [798, 361] on button "[DATE]" at bounding box center [800, 358] width 62 height 27
click at [781, 441] on button "6" at bounding box center [784, 443] width 28 height 20
click at [806, 537] on button "Save" at bounding box center [803, 536] width 46 height 24
checkbox input "true"
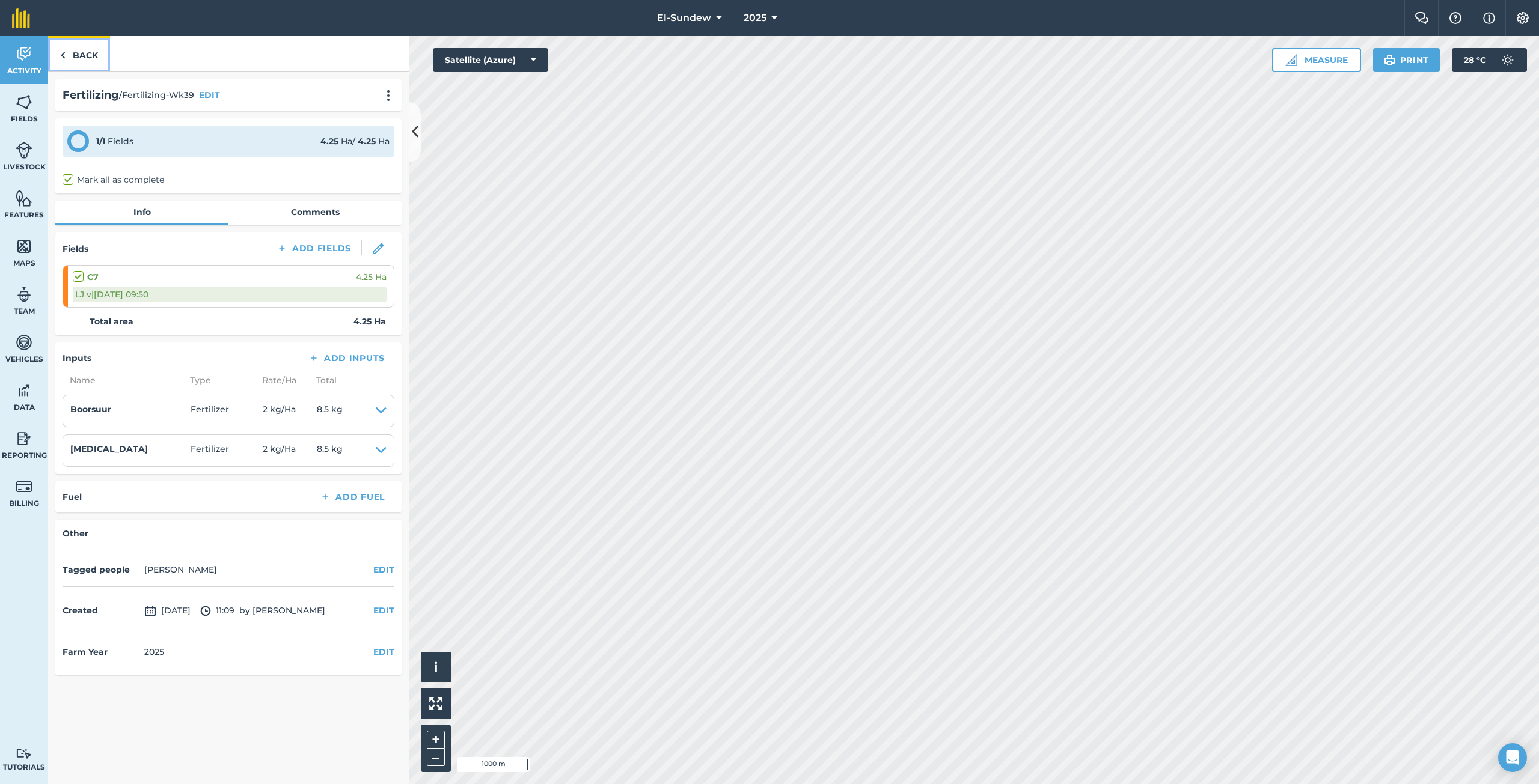
click at [94, 63] on link "Back" at bounding box center [79, 53] width 62 height 35
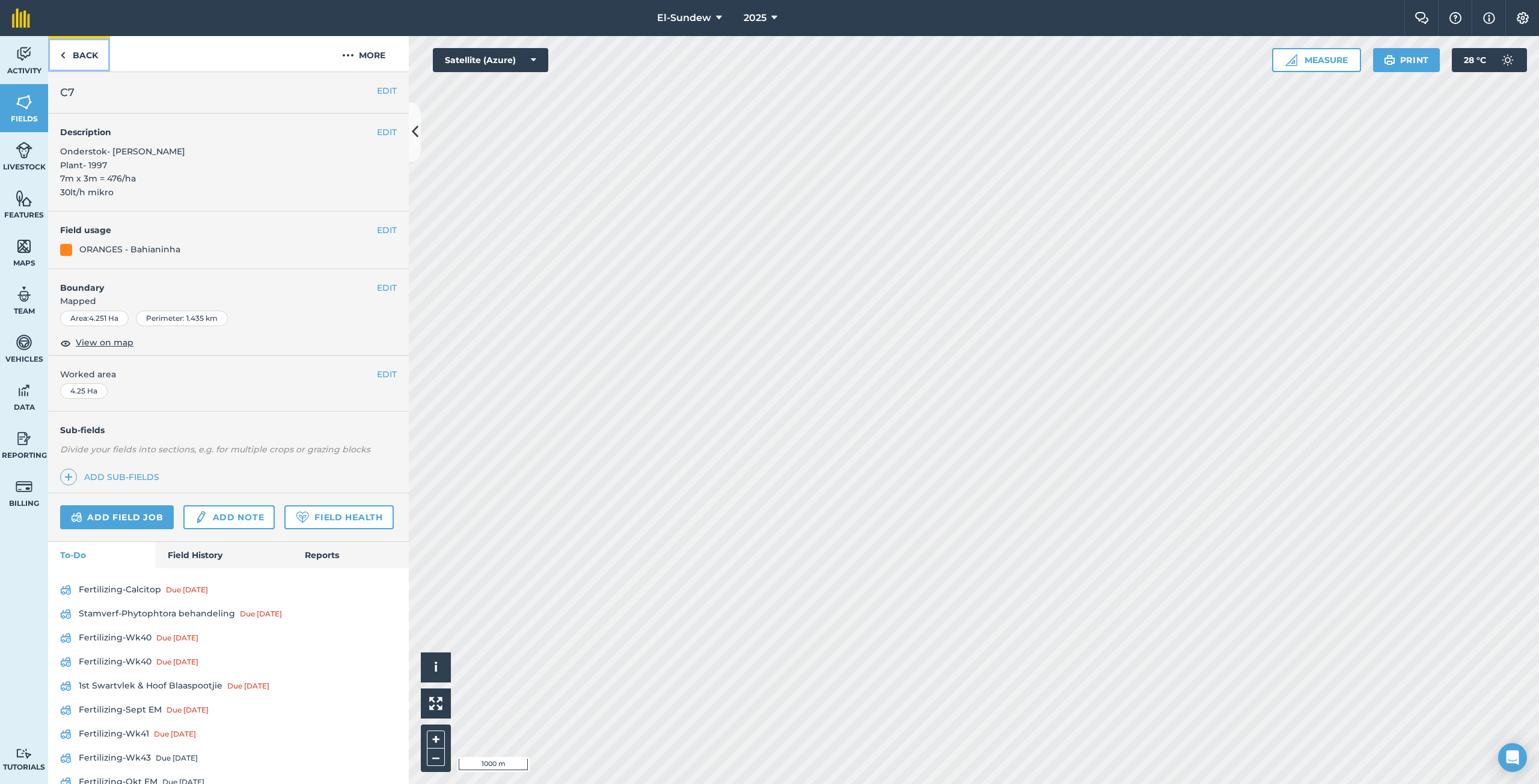
click at [90, 60] on link "Back" at bounding box center [79, 53] width 62 height 35
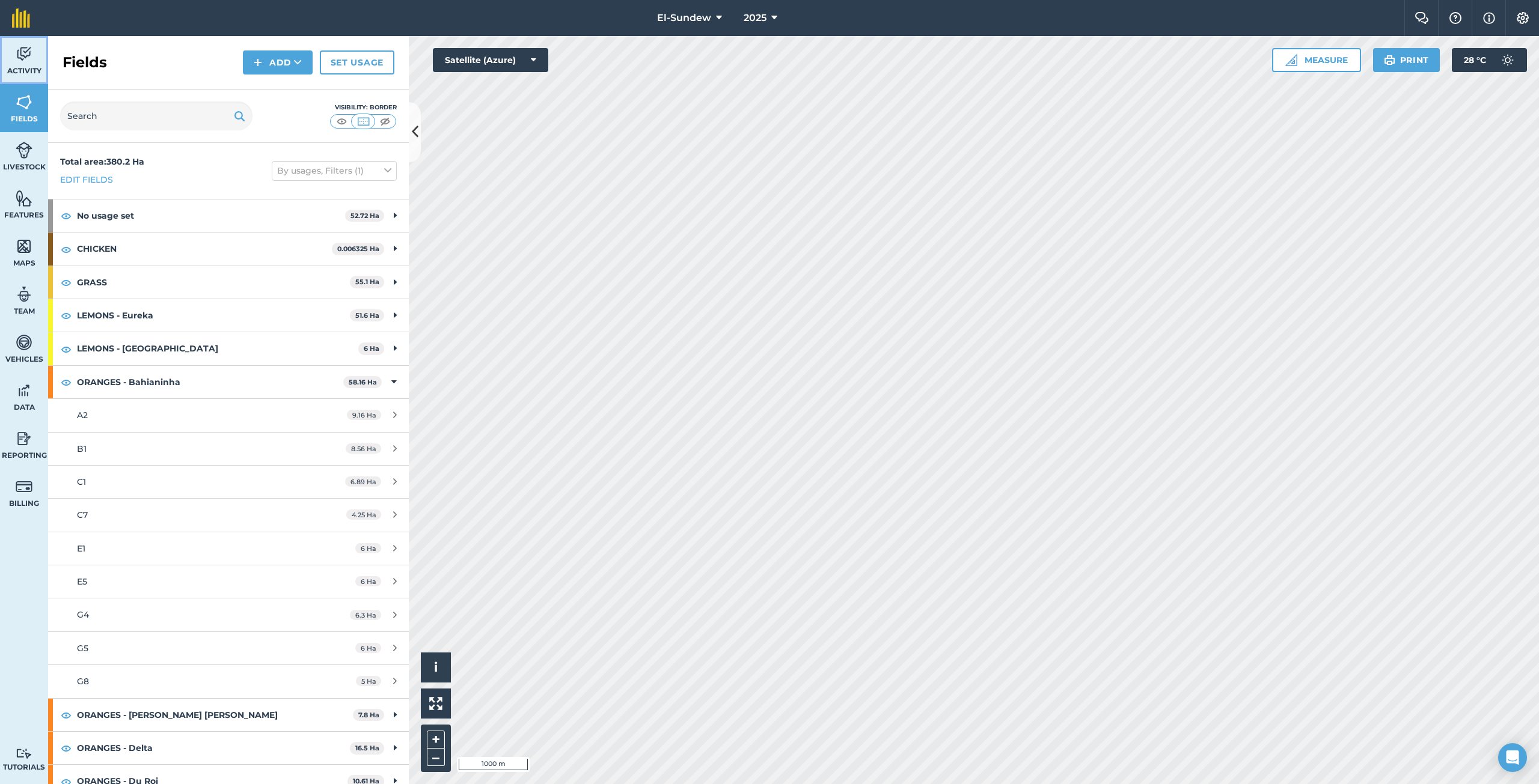
click at [35, 66] on span "Activity" at bounding box center [24, 70] width 48 height 10
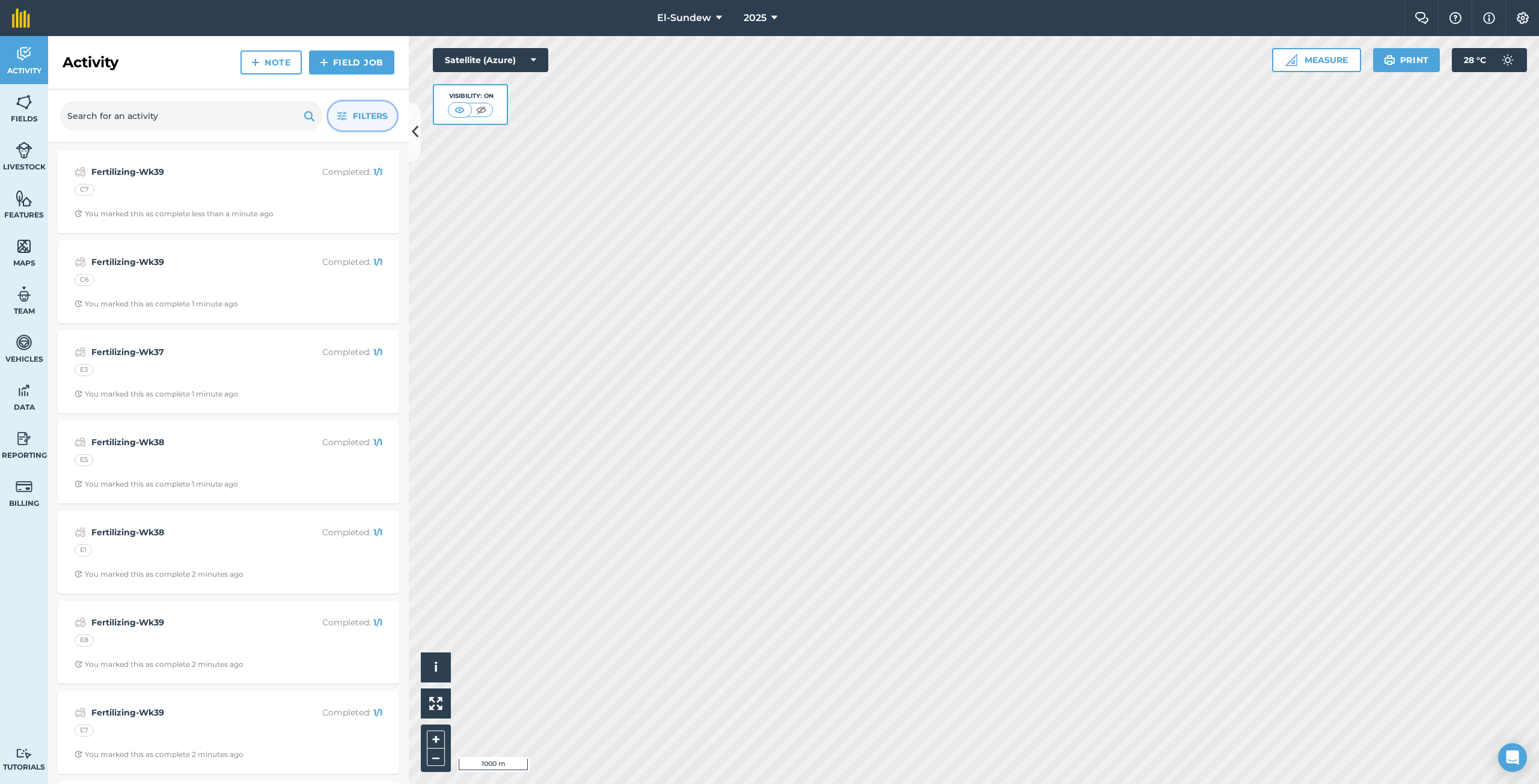
click at [339, 115] on icon "button" at bounding box center [342, 117] width 9 height 9
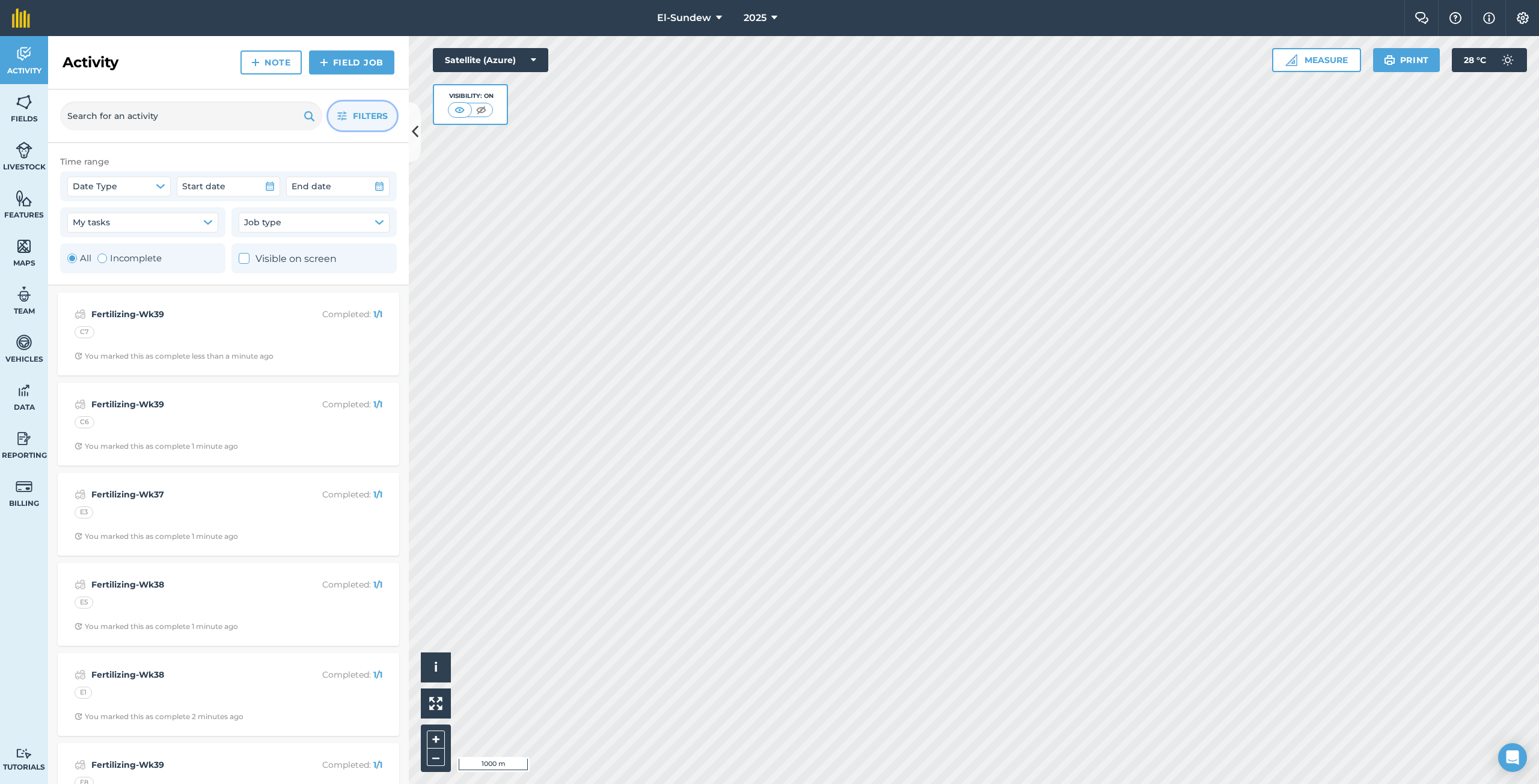
click at [160, 255] on label "Incomplete" at bounding box center [129, 259] width 65 height 14
radio input "false"
radio input "true"
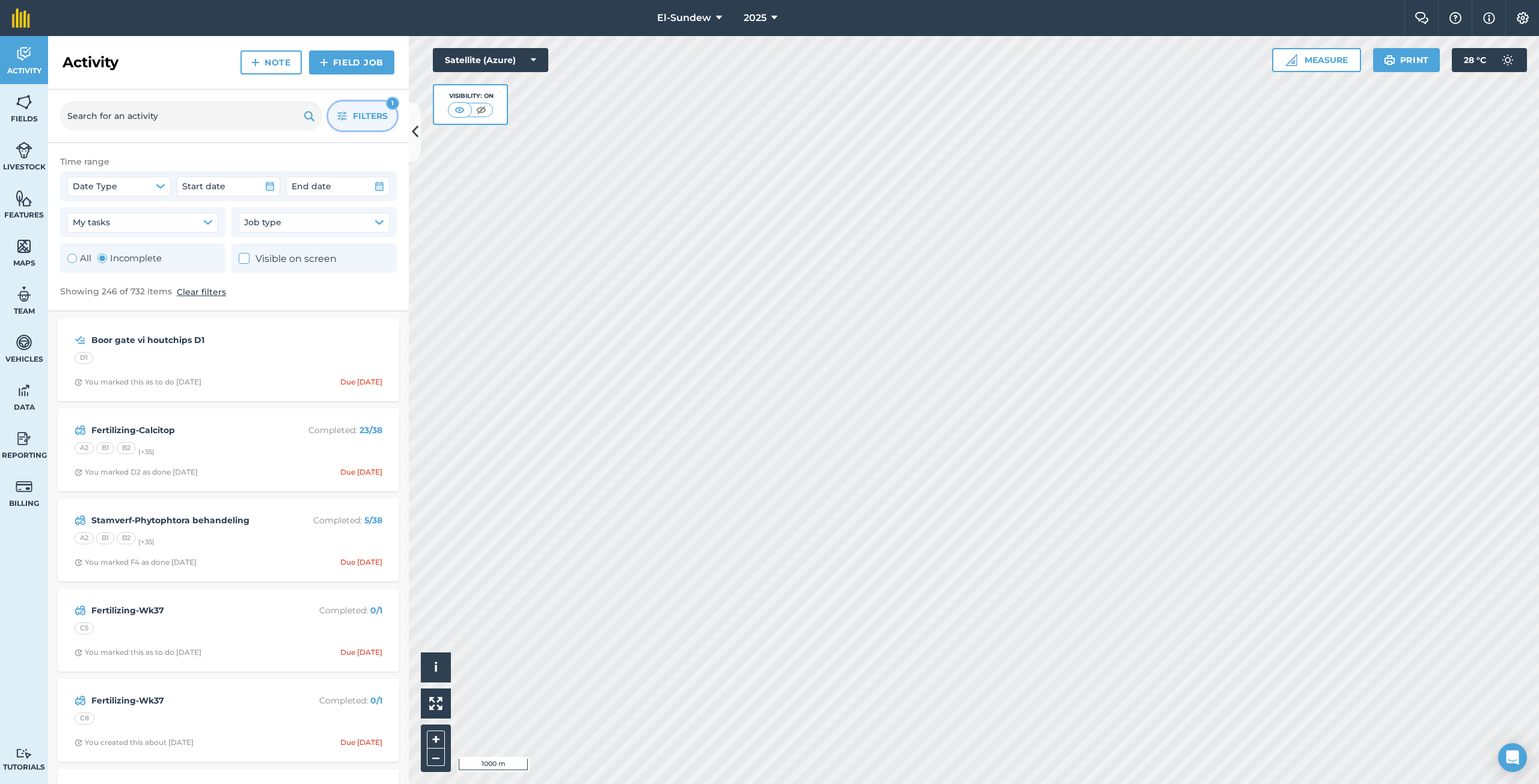
click at [343, 116] on icon "button" at bounding box center [342, 117] width 9 height 9
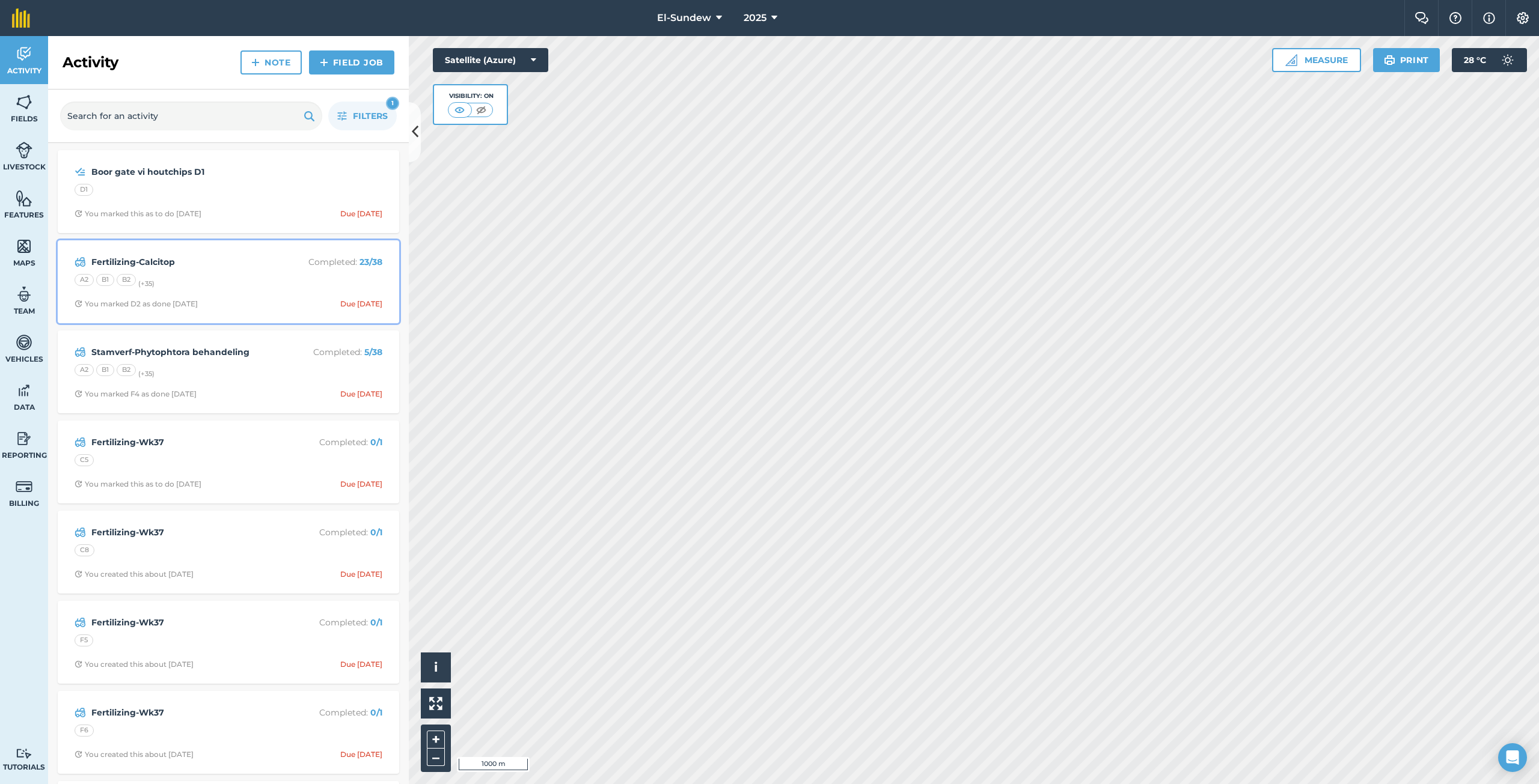
click at [225, 273] on div "Fertilizing-Calcitop Completed : 23 / 38 A2 B1 B2 (+ 35 ) You marked D2 as done…" at bounding box center [229, 281] width 327 height 68
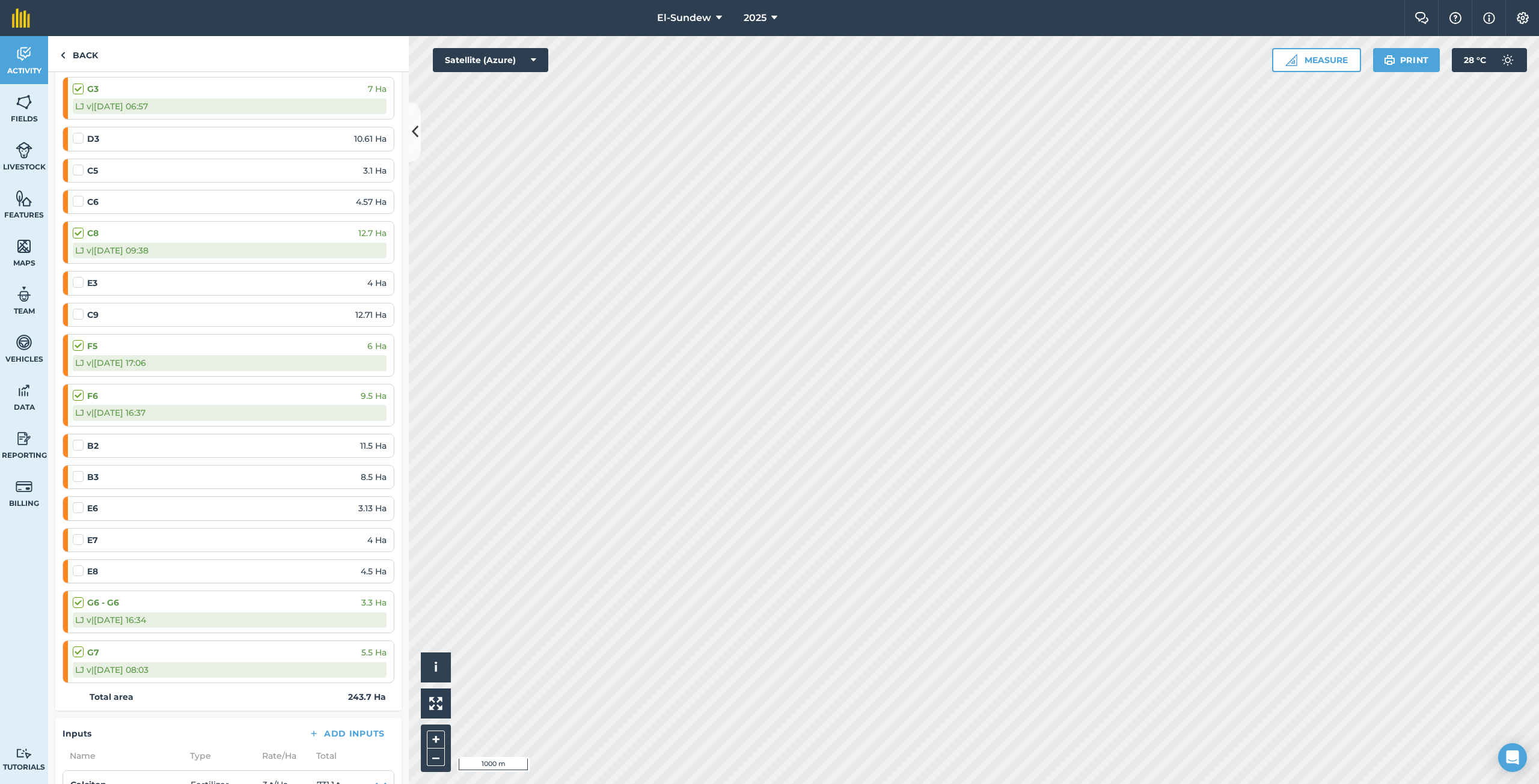
scroll to position [1201, 0]
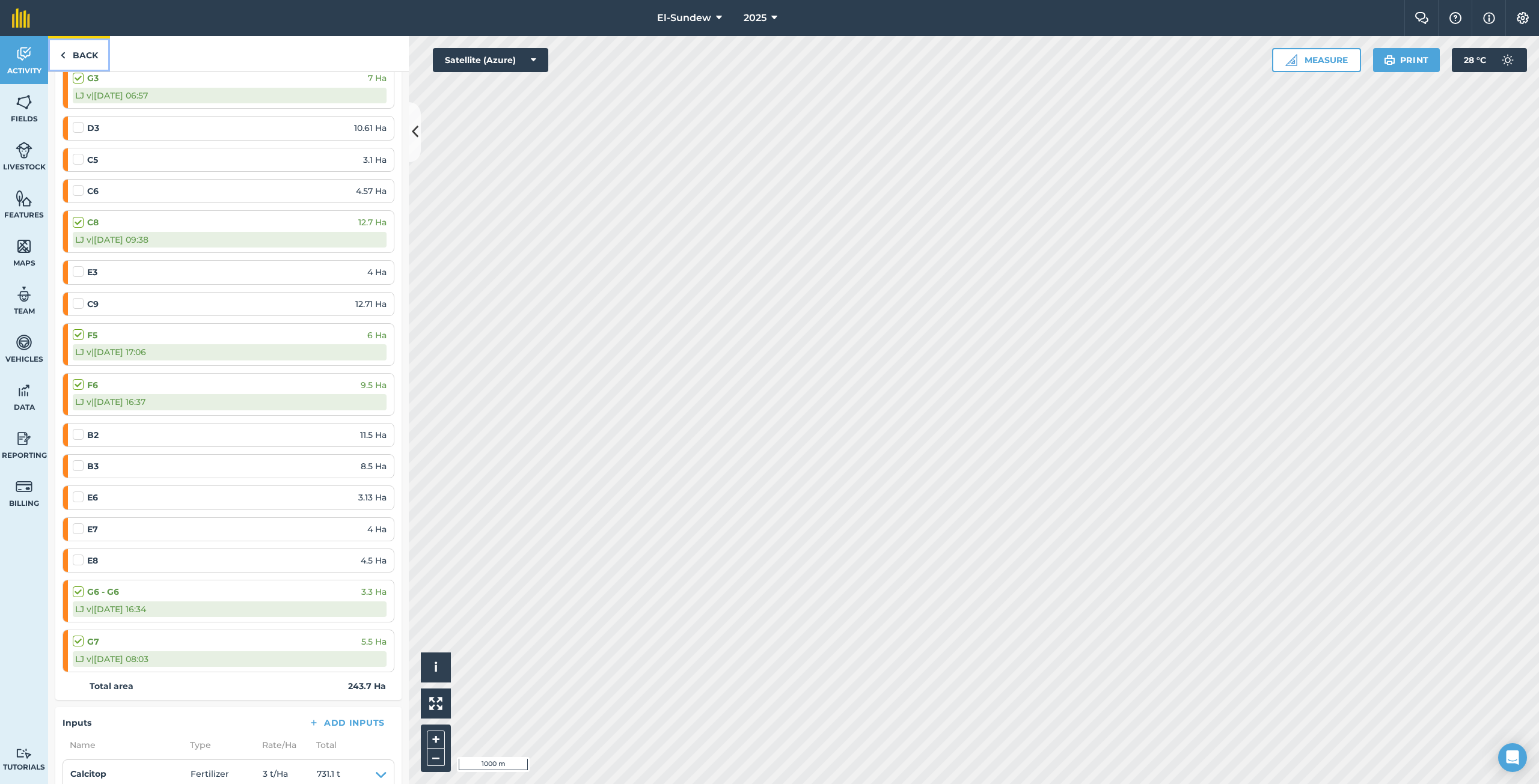
click at [95, 58] on link "Back" at bounding box center [79, 53] width 62 height 35
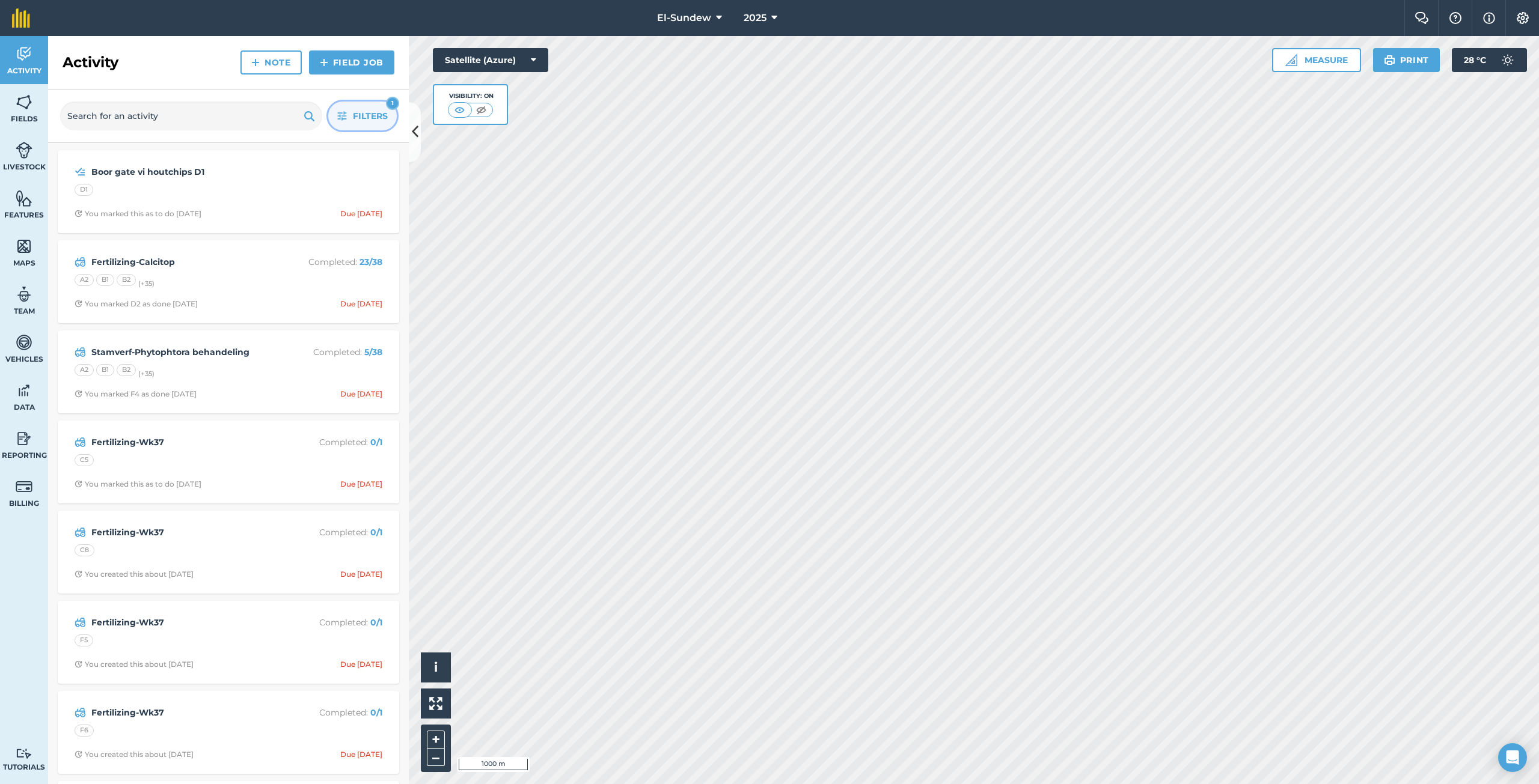
click at [336, 115] on button "Filters 1" at bounding box center [362, 116] width 68 height 29
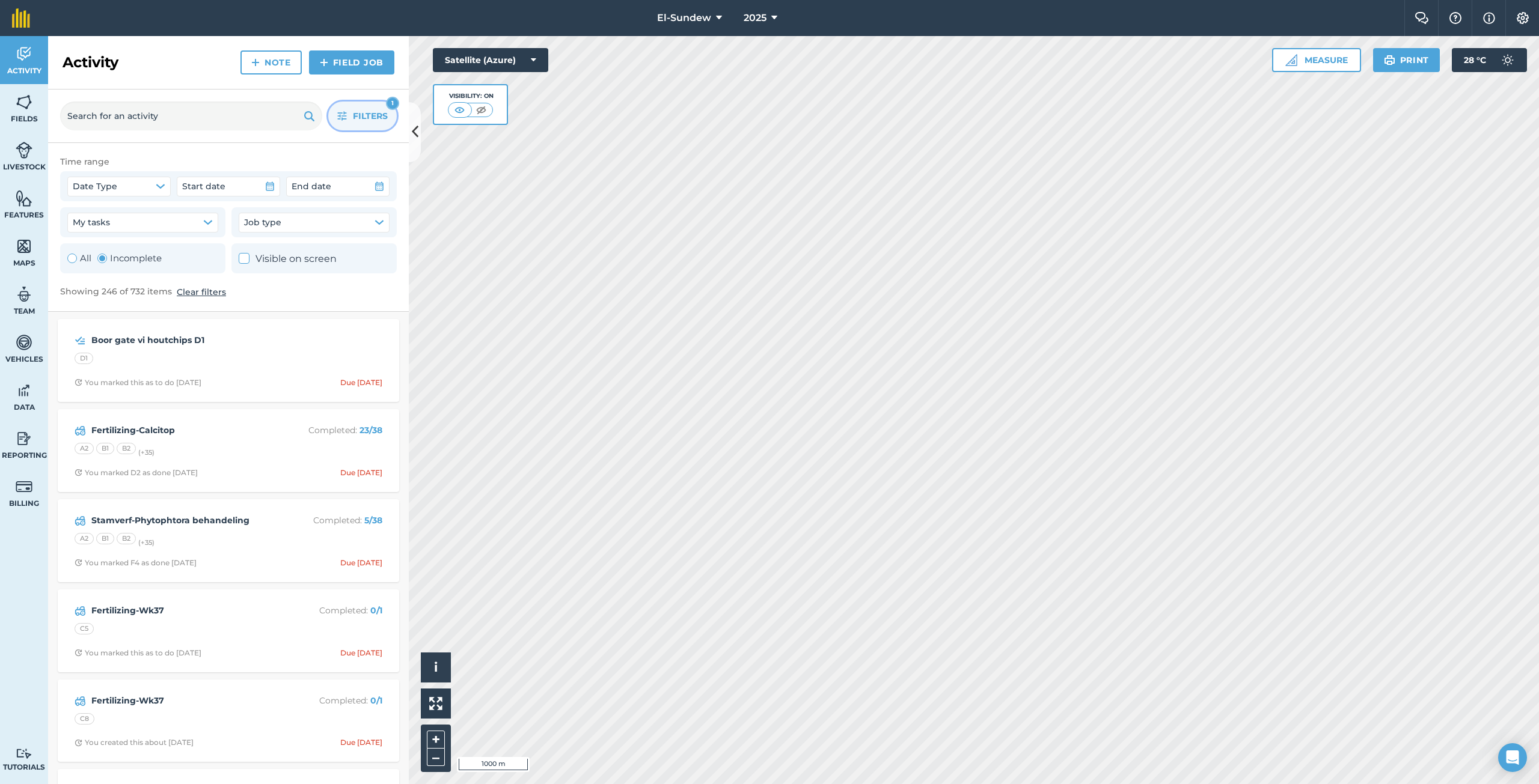
click at [336, 115] on button "Filters 1" at bounding box center [362, 116] width 68 height 29
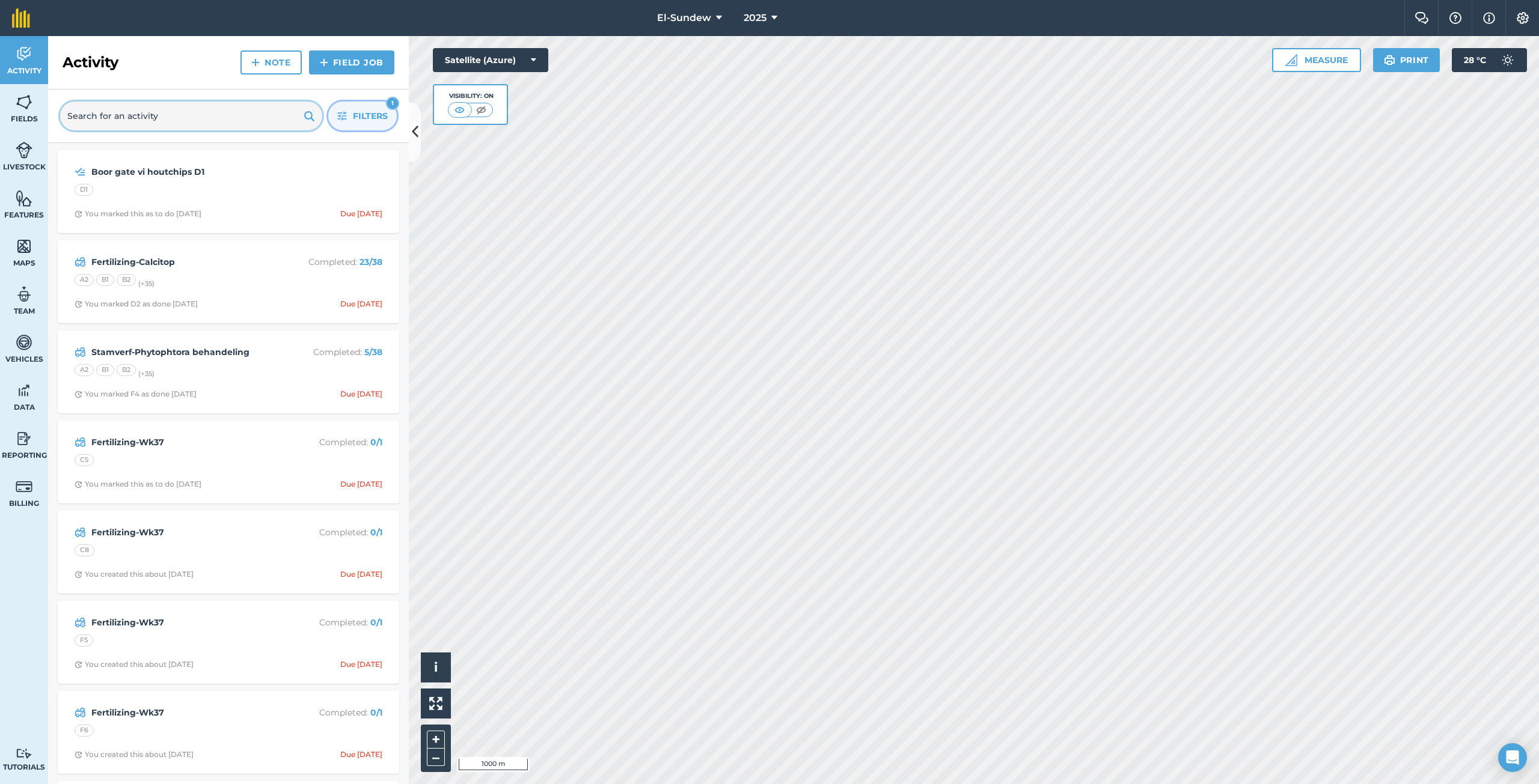
click at [253, 116] on input "text" at bounding box center [191, 116] width 262 height 29
type input "1st"
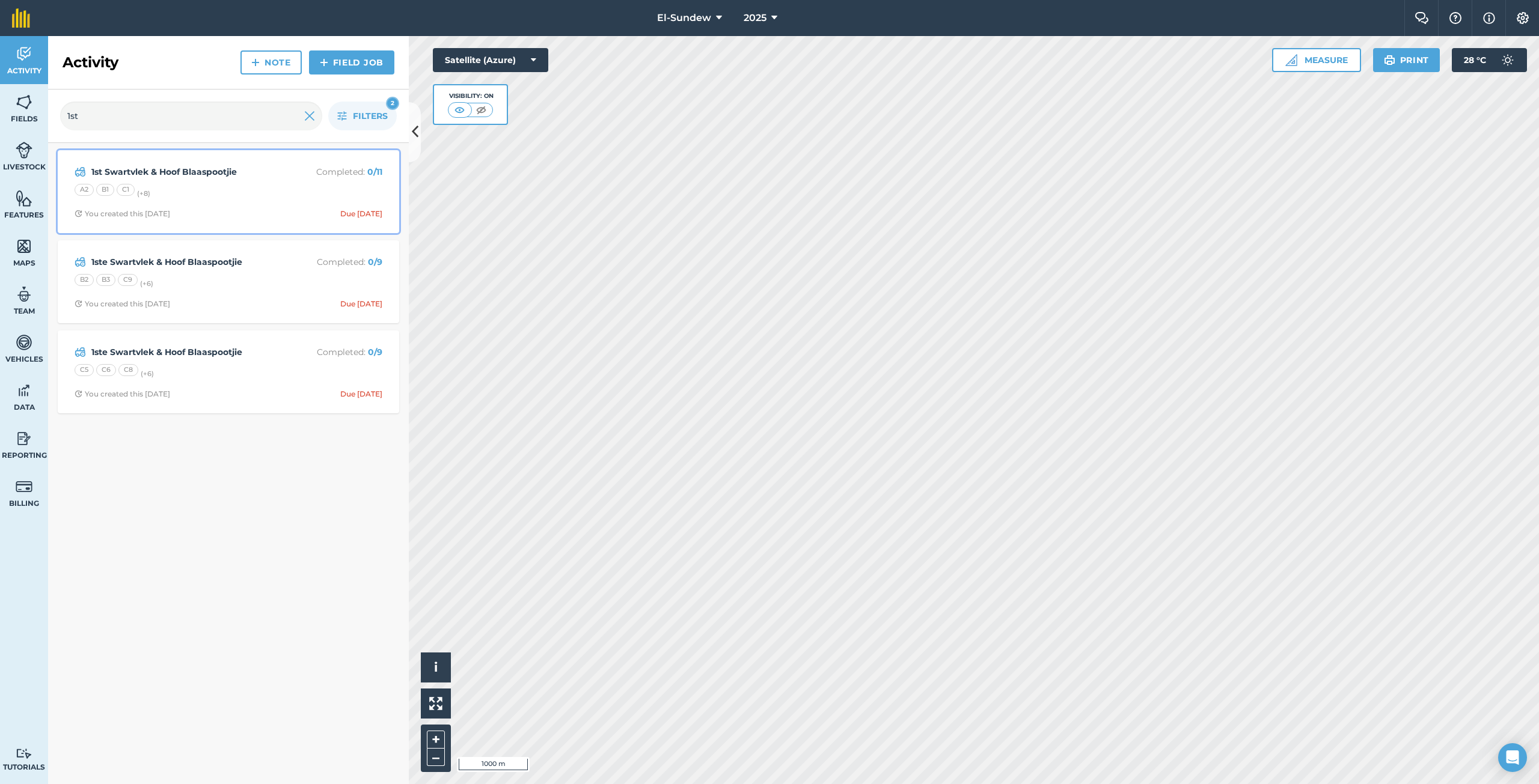
click at [230, 201] on div "1st Swartvlek & Hoof Blaaspootjie Completed : 0 / 11 A2 B1 C1 (+ 8 ) You create…" at bounding box center [229, 191] width 327 height 68
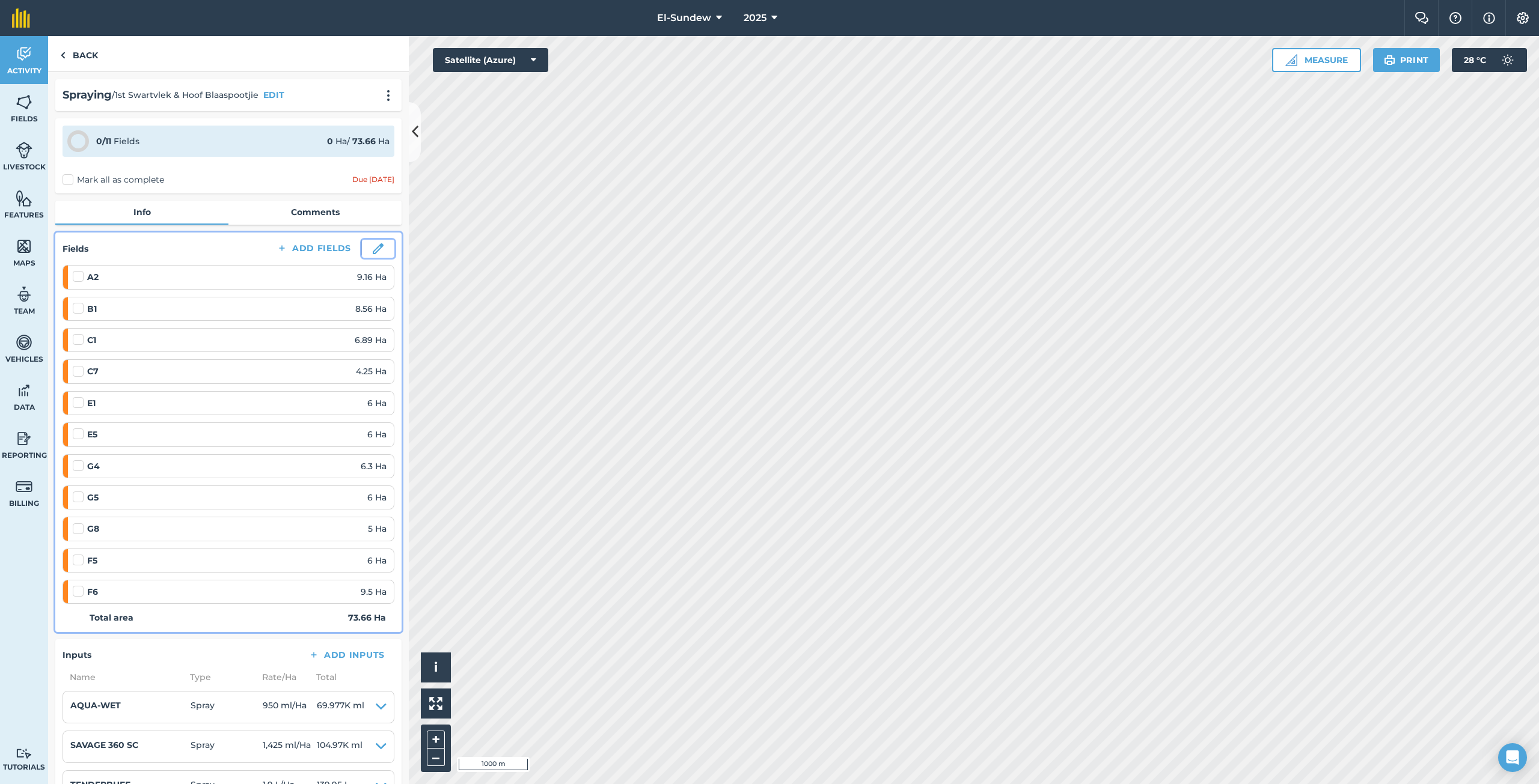
click at [373, 244] on img at bounding box center [378, 249] width 11 height 11
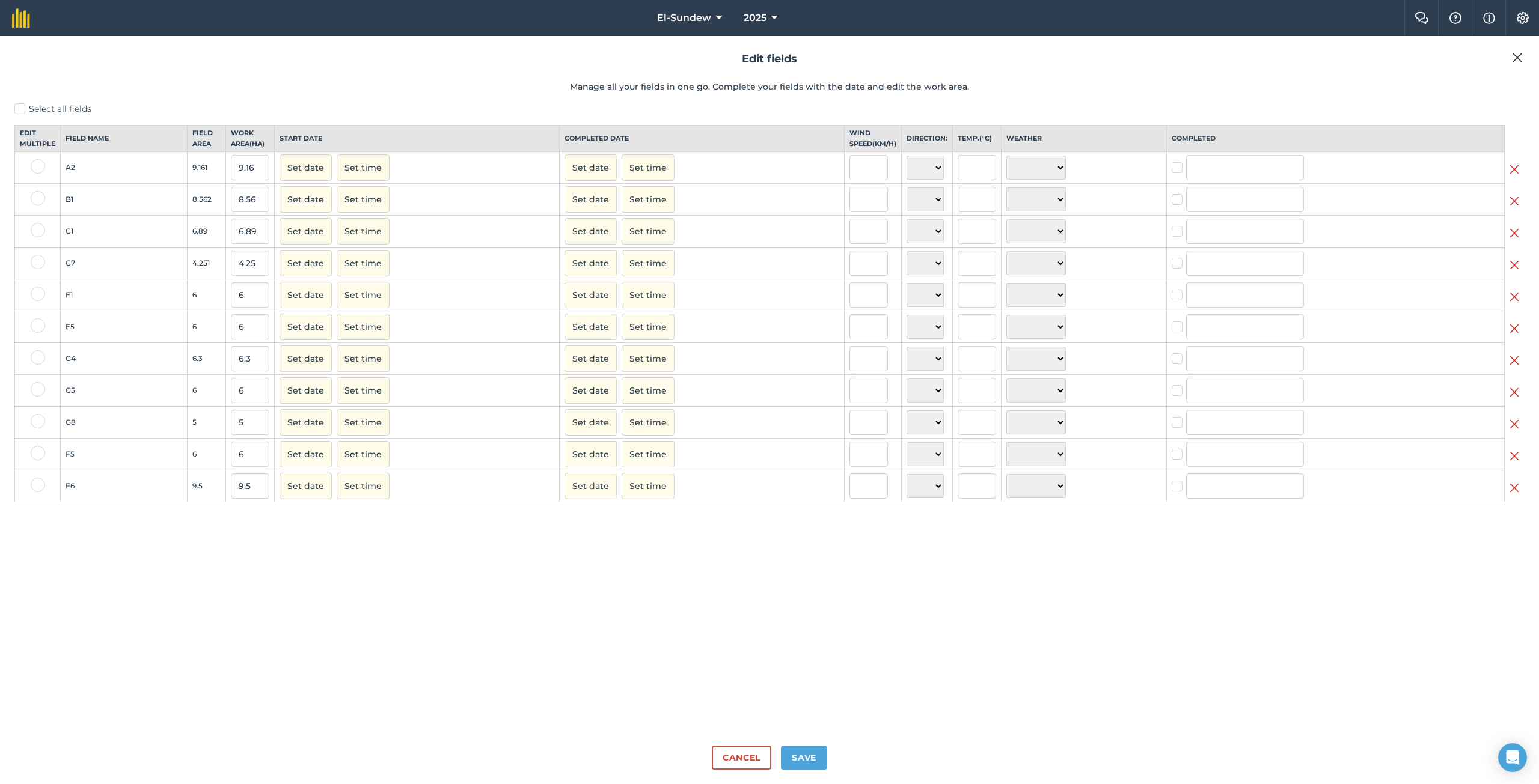
click at [36, 174] on label at bounding box center [38, 166] width 14 height 14
click at [36, 167] on input "checkbox" at bounding box center [35, 163] width 8 height 8
checkbox input "true"
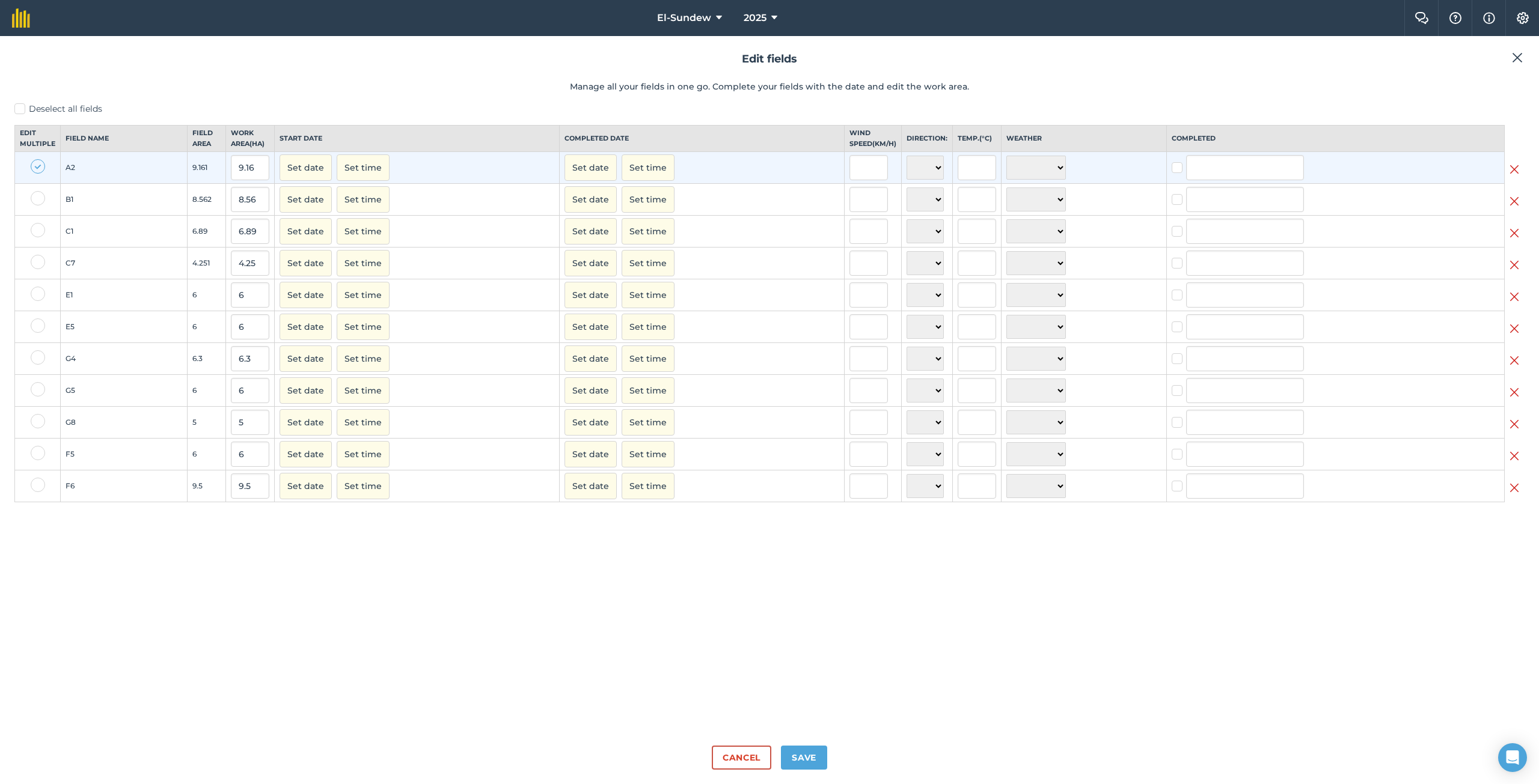
click at [37, 205] on label at bounding box center [38, 198] width 14 height 14
click at [37, 199] on input "checkbox" at bounding box center [35, 195] width 8 height 8
checkbox input "true"
click at [35, 237] on label at bounding box center [38, 230] width 14 height 14
click at [35, 231] on input "checkbox" at bounding box center [35, 227] width 8 height 8
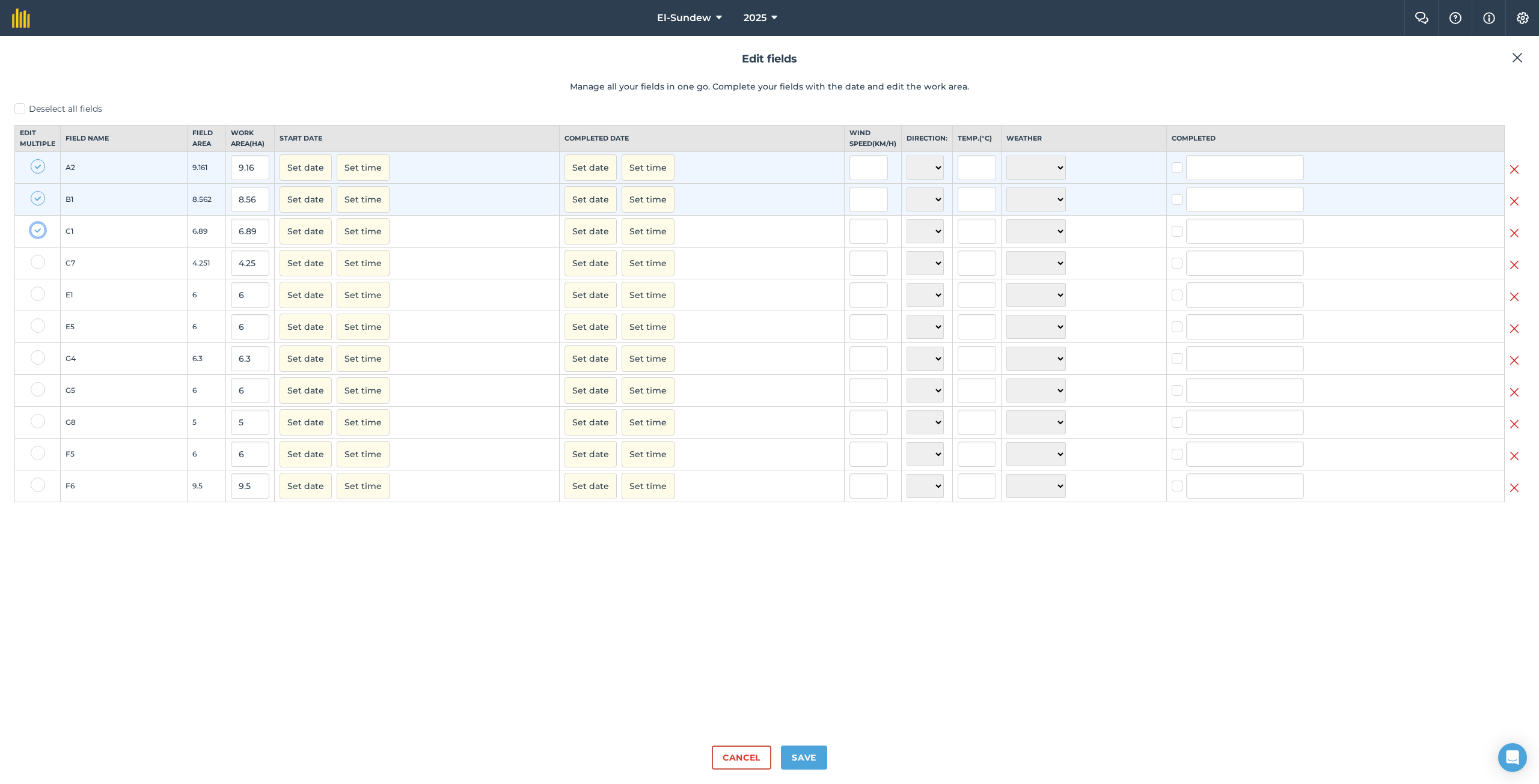
checkbox input "true"
click at [35, 269] on label at bounding box center [38, 262] width 14 height 14
click at [35, 262] on input "checkbox" at bounding box center [35, 259] width 8 height 8
checkbox input "true"
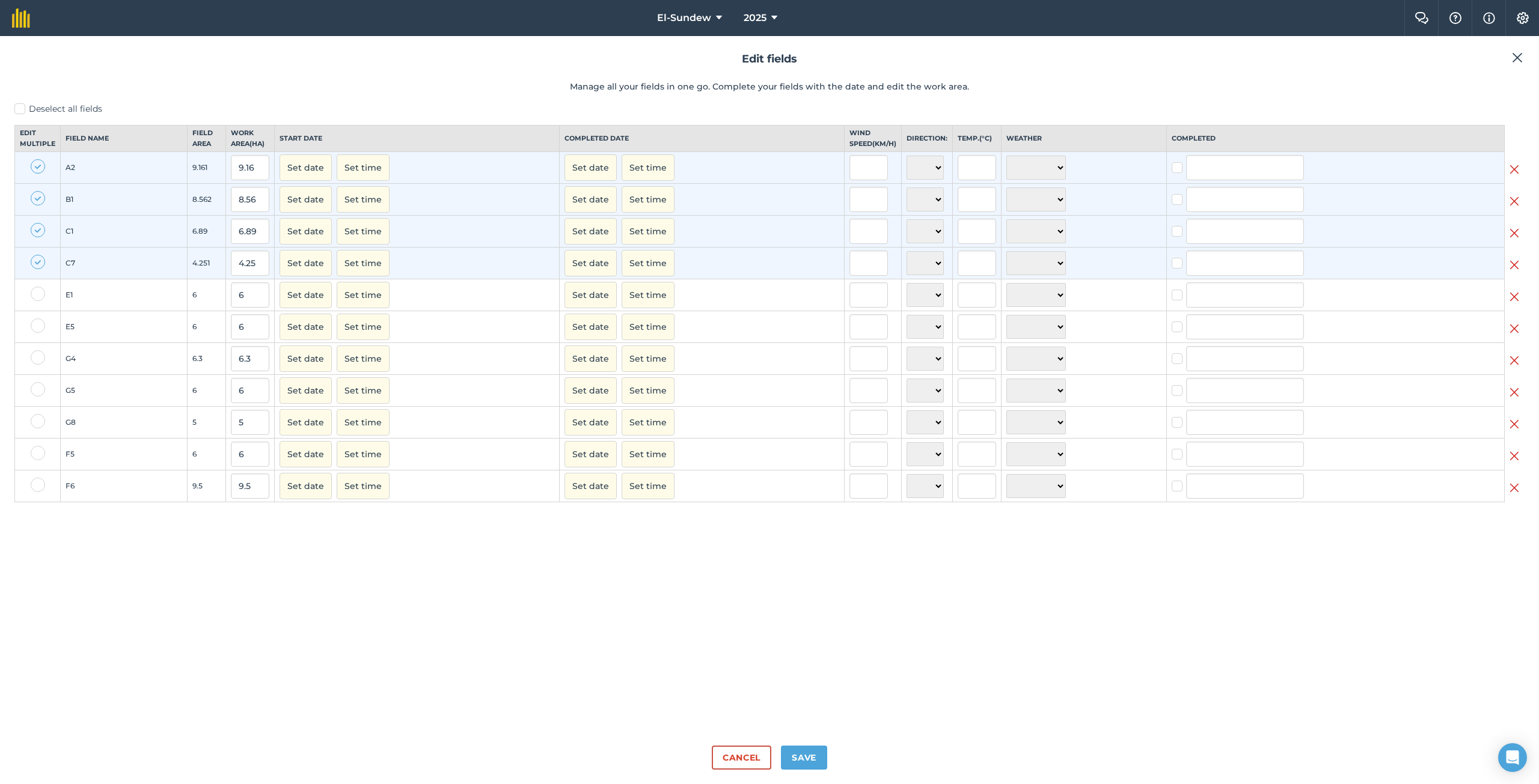
click at [38, 297] on label at bounding box center [38, 294] width 14 height 14
click at [38, 294] on input "checkbox" at bounding box center [35, 290] width 8 height 8
checkbox input "true"
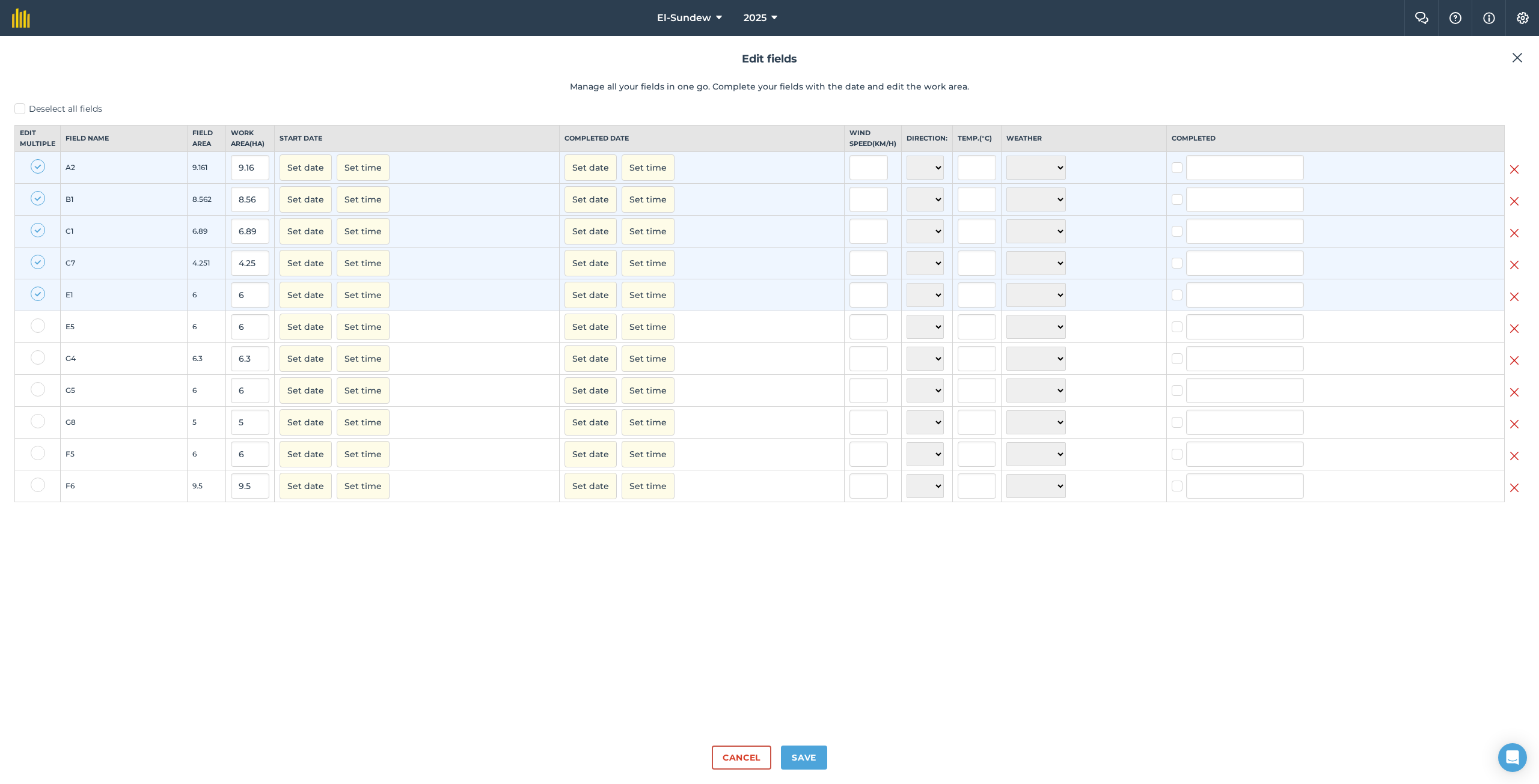
click at [33, 331] on label at bounding box center [38, 326] width 14 height 14
click at [33, 326] on input "checkbox" at bounding box center [35, 322] width 8 height 8
checkbox input "true"
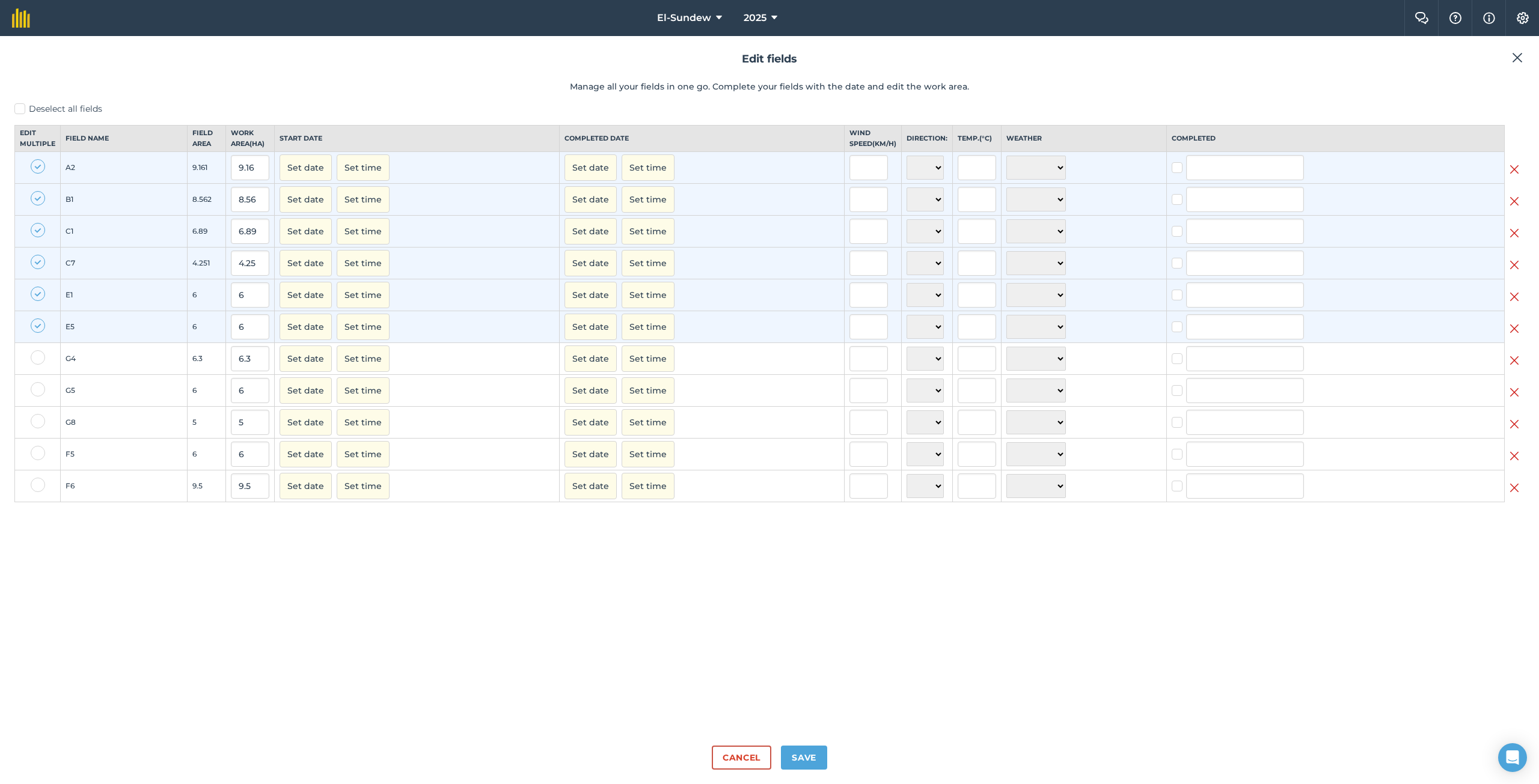
click at [39, 460] on label at bounding box center [38, 453] width 14 height 14
click at [38, 453] on input "checkbox" at bounding box center [35, 449] width 8 height 8
checkbox input "true"
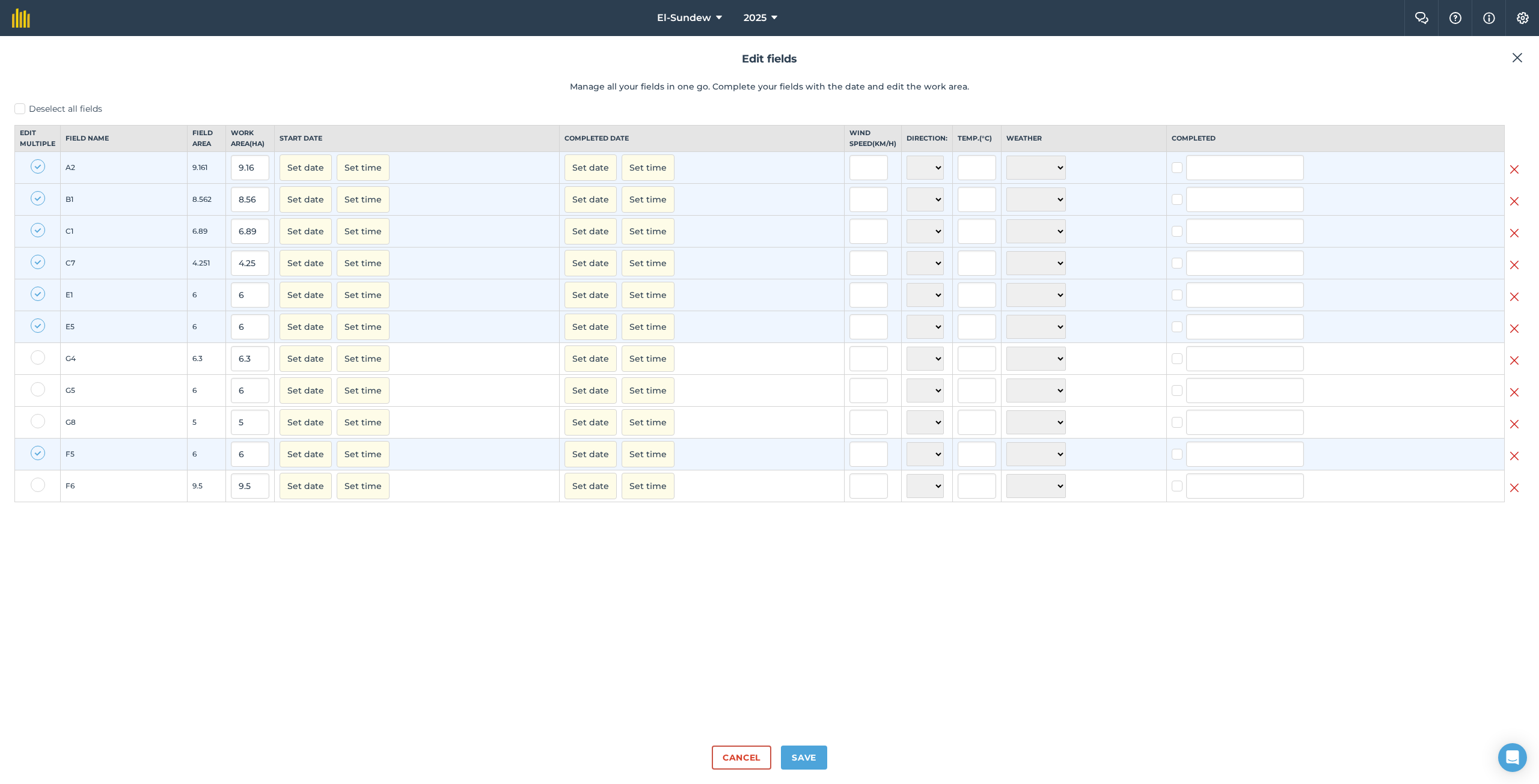
click at [40, 492] on label at bounding box center [38, 484] width 14 height 14
click at [38, 485] on input "checkbox" at bounding box center [35, 481] width 8 height 8
checkbox input "true"
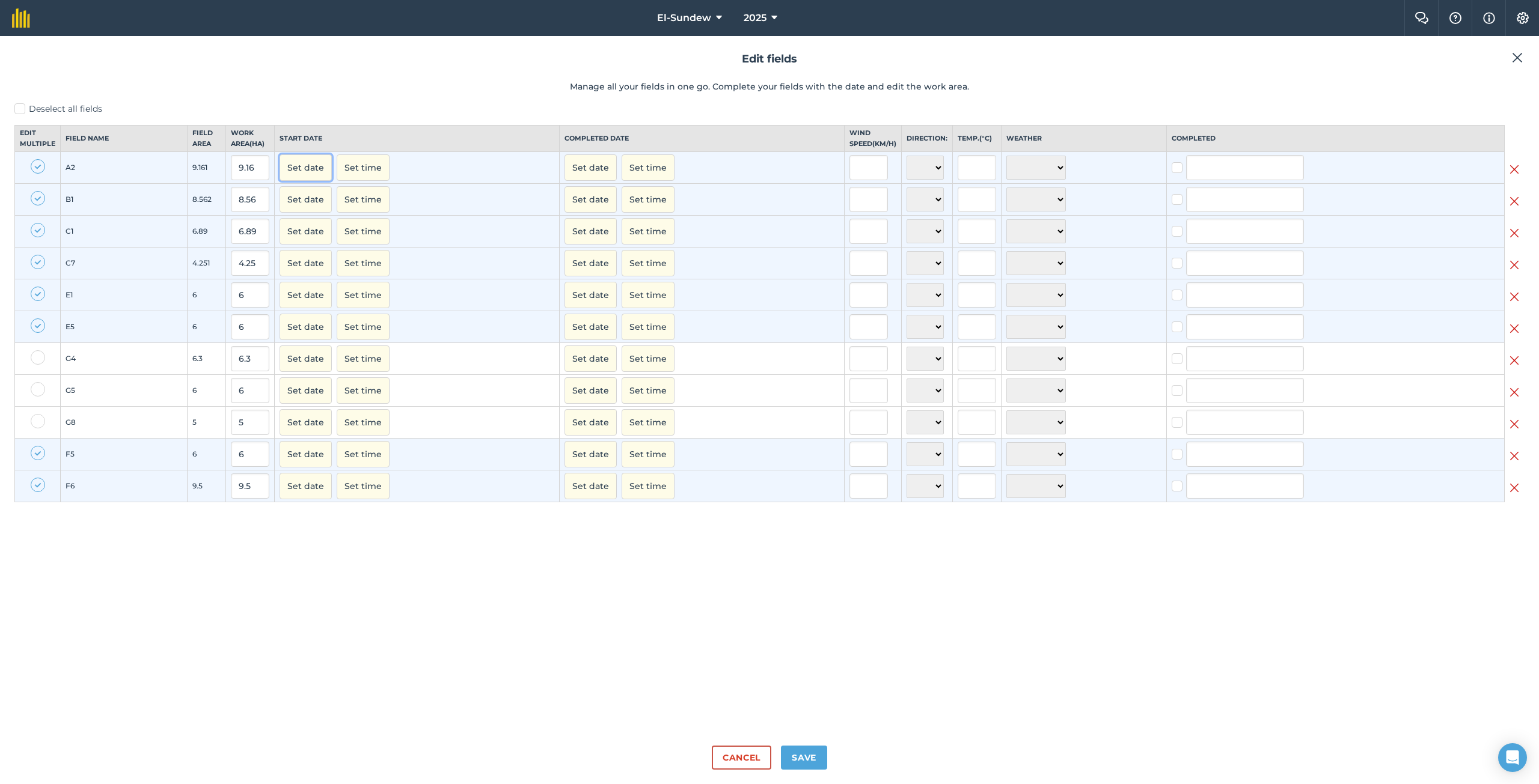
click at [314, 174] on button "Set date" at bounding box center [306, 167] width 52 height 27
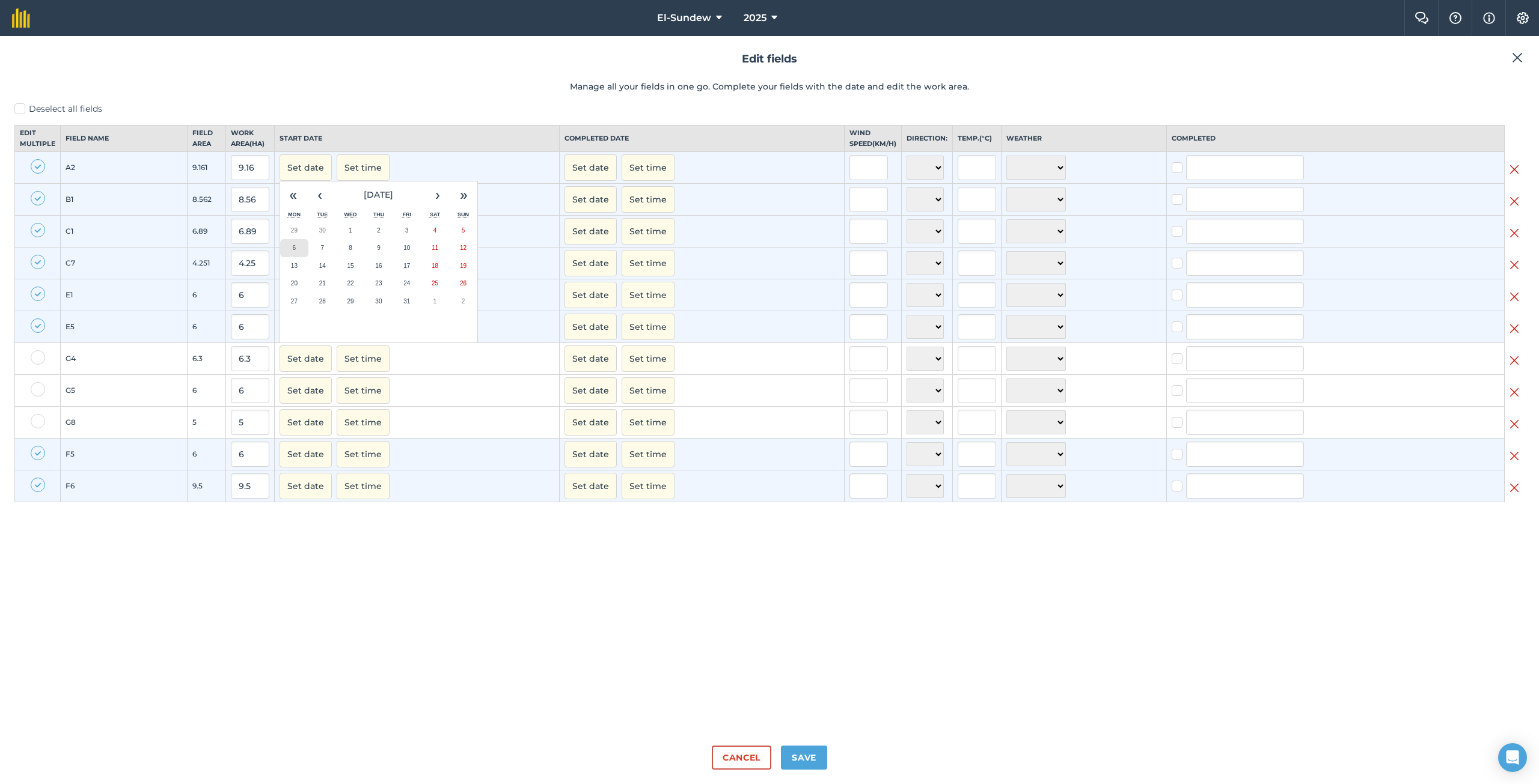
click at [293, 251] on abbr "6" at bounding box center [295, 247] width 4 height 7
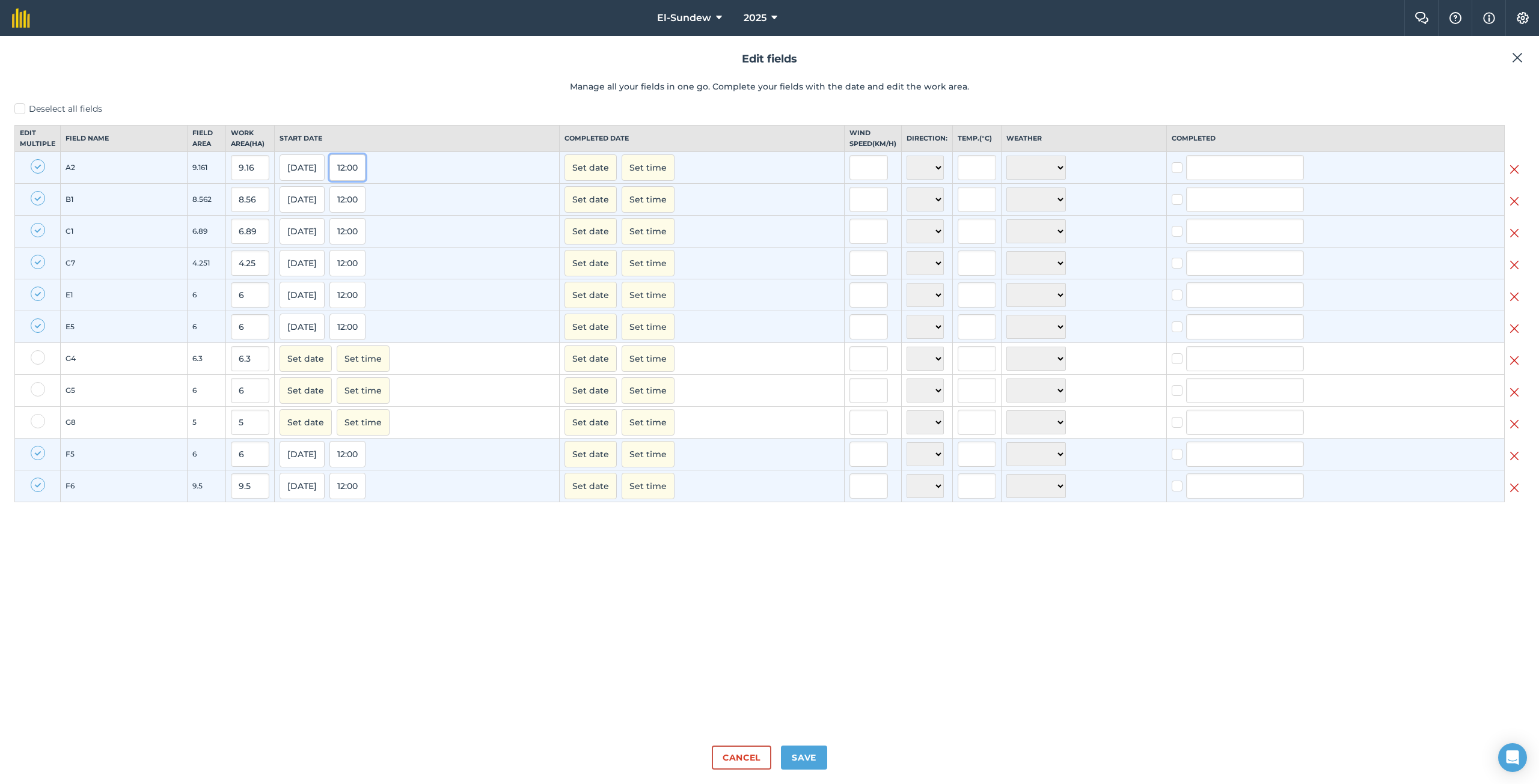
click at [352, 181] on button "12:00" at bounding box center [347, 167] width 36 height 27
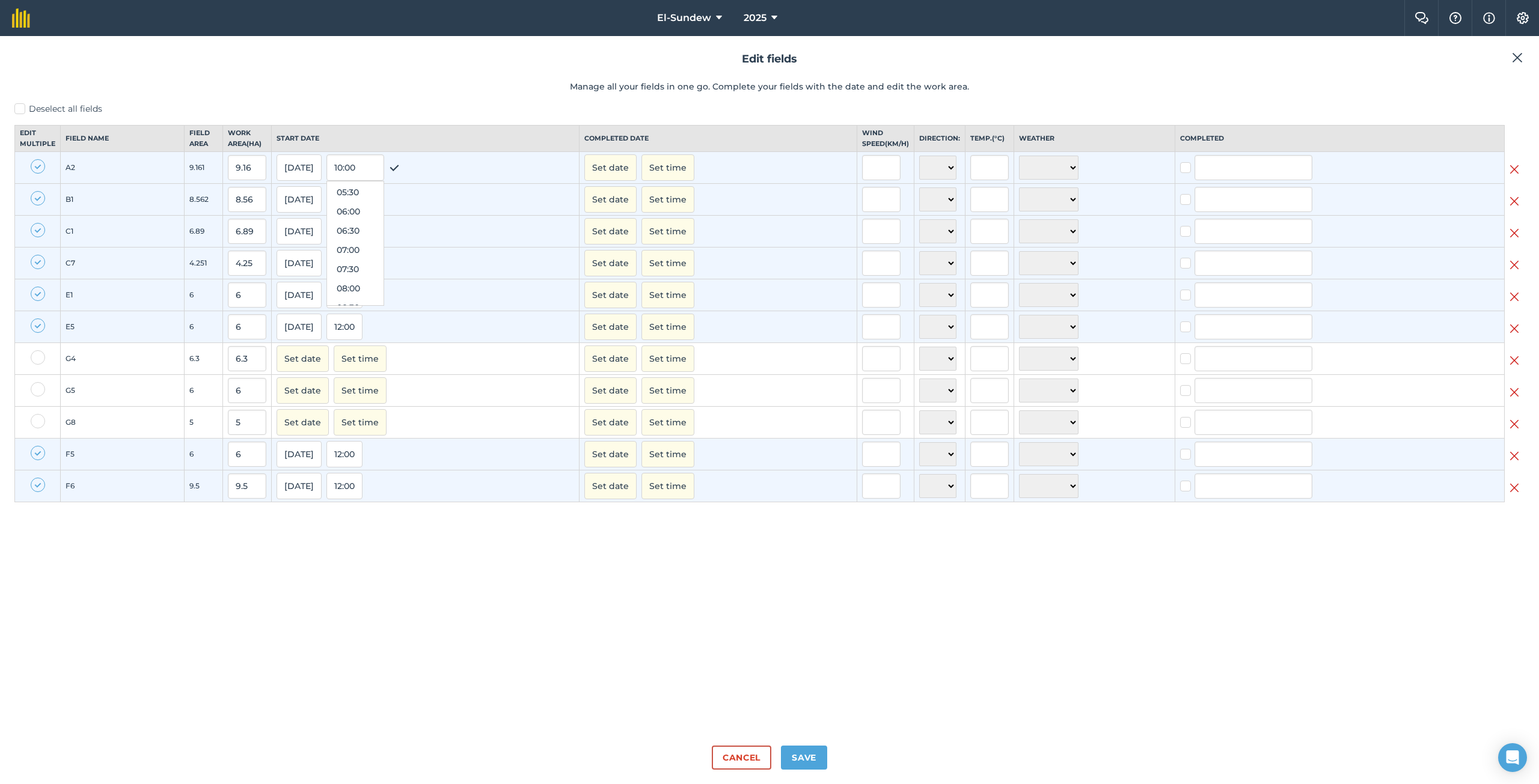
scroll to position [204, 0]
click at [360, 283] on button "07:30" at bounding box center [355, 276] width 57 height 20
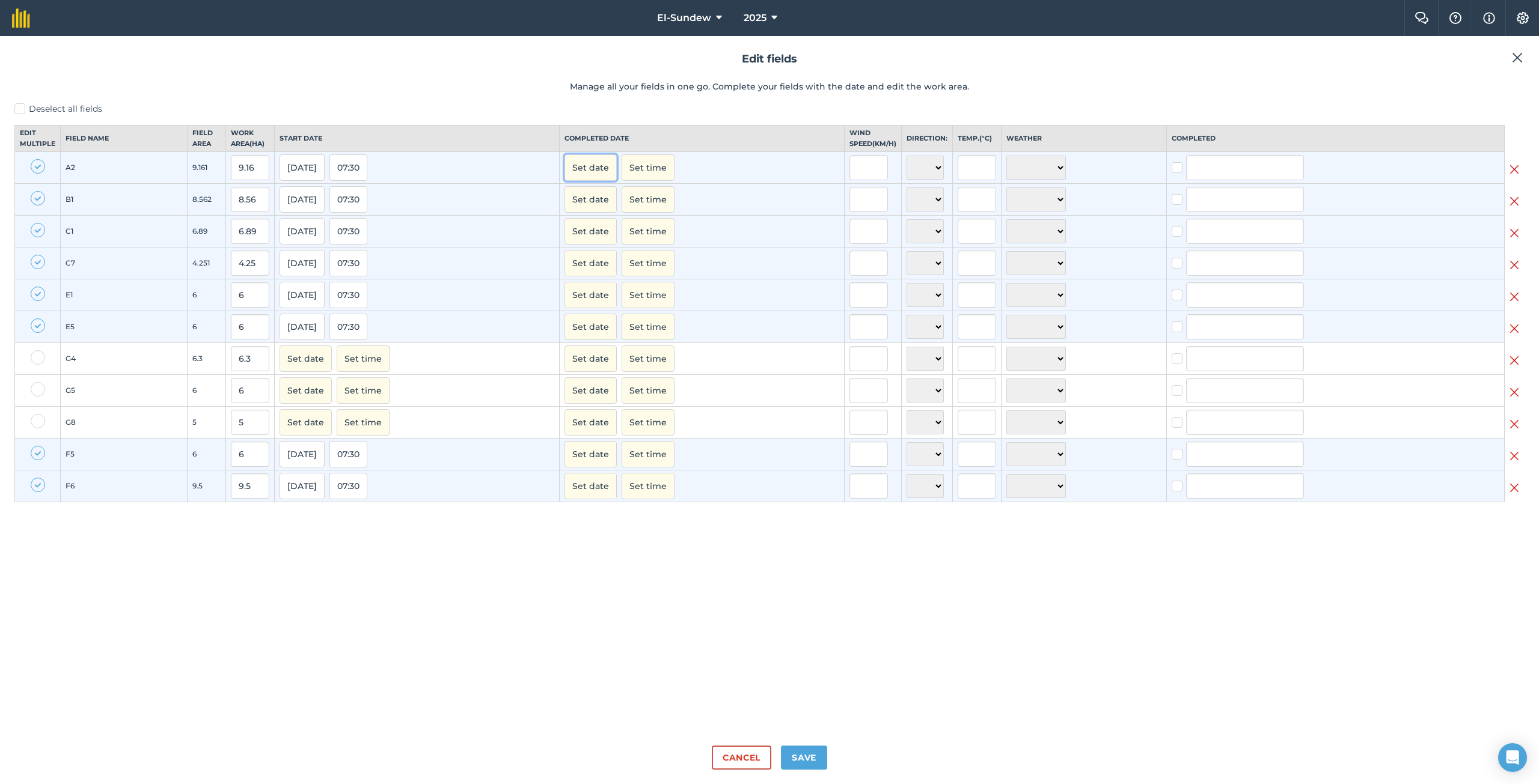
click at [589, 169] on button "Set date" at bounding box center [590, 167] width 52 height 27
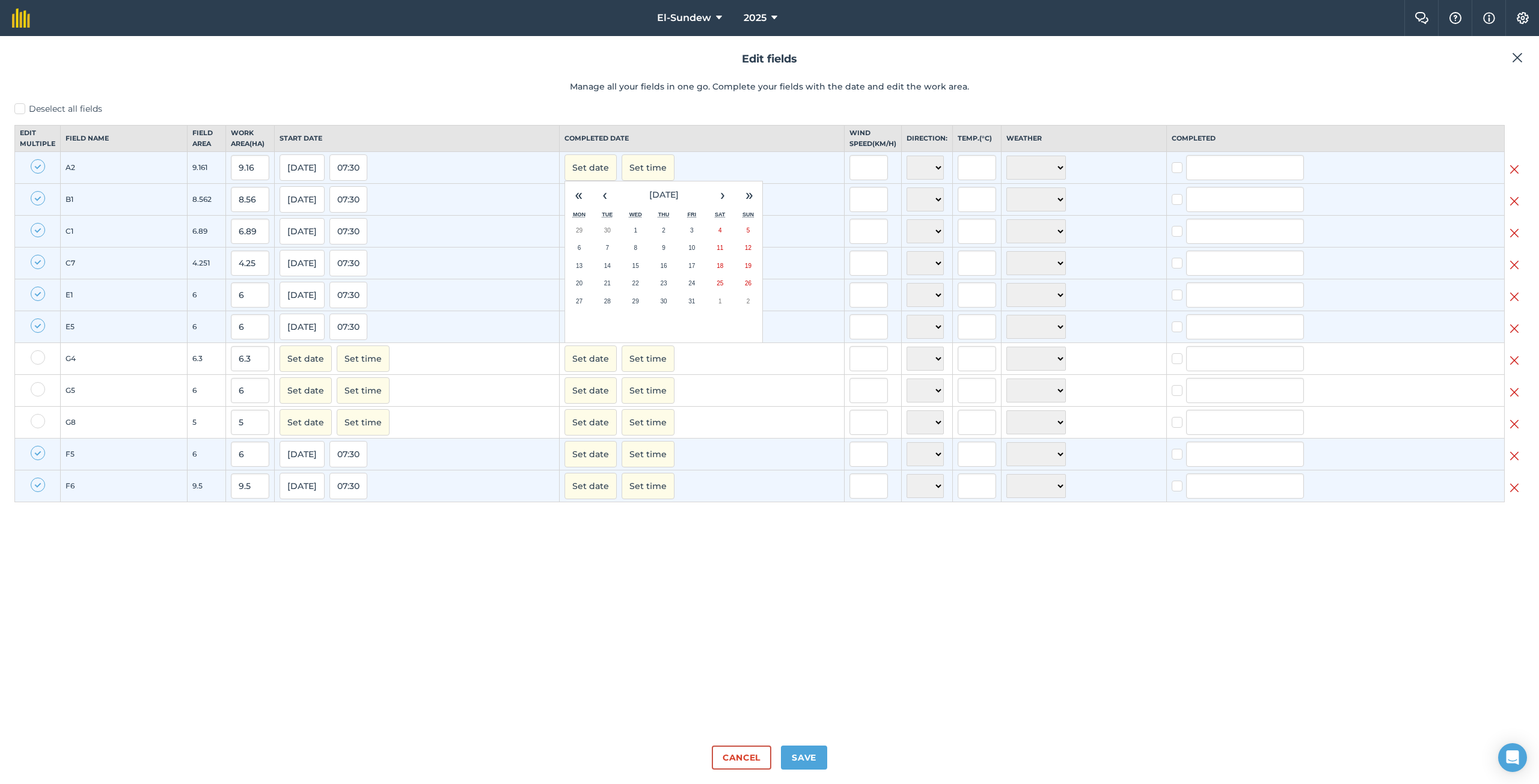
click at [601, 252] on button "7" at bounding box center [607, 248] width 28 height 18
checkbox input "true"
type input "[PERSON_NAME]"
checkbox input "true"
type input "[PERSON_NAME]"
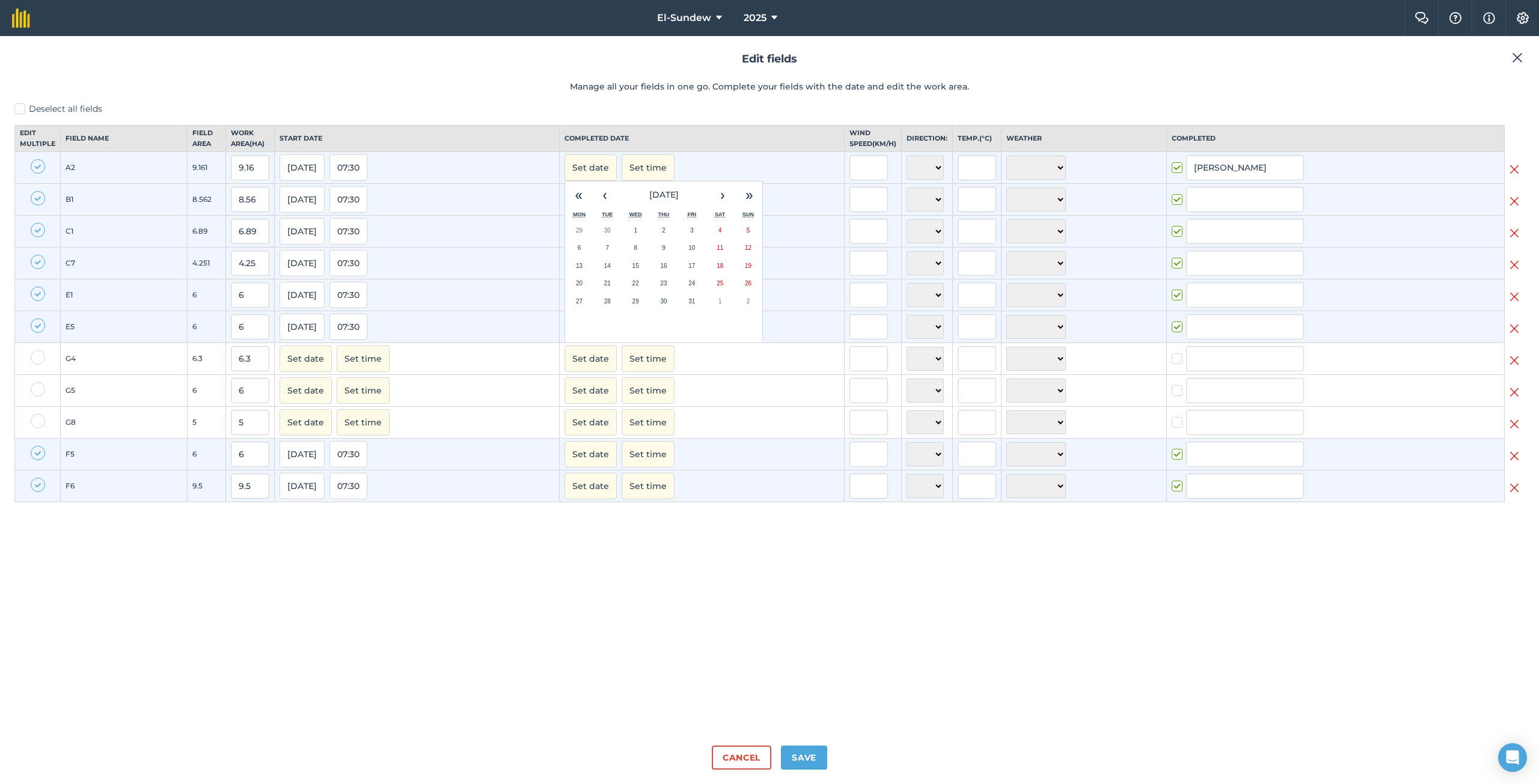
checkbox input "true"
type input "[PERSON_NAME]"
checkbox input "true"
type input "[PERSON_NAME]"
checkbox input "true"
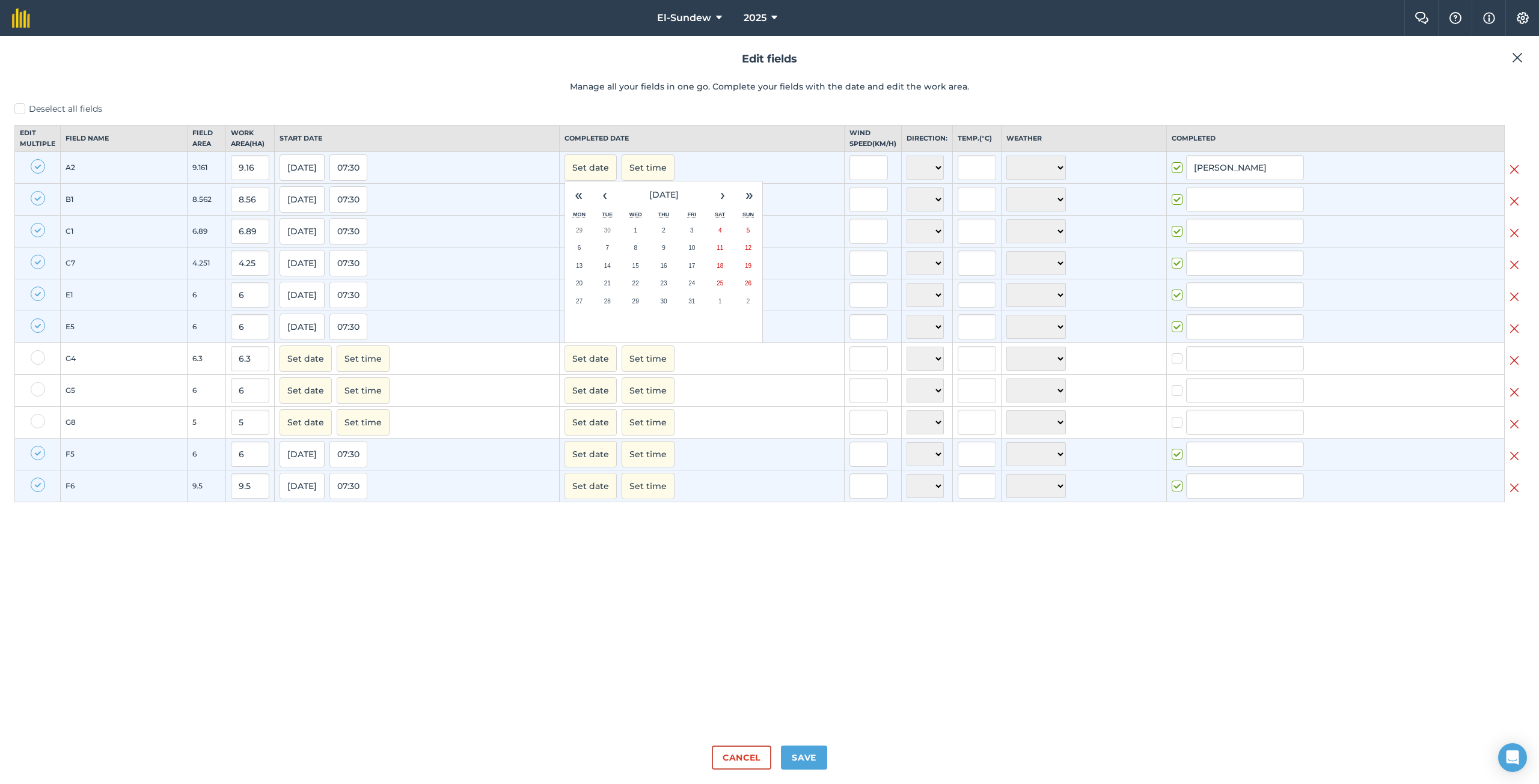
type input "[PERSON_NAME]"
checkbox input "true"
type input "[PERSON_NAME]"
checkbox input "true"
type input "[PERSON_NAME]"
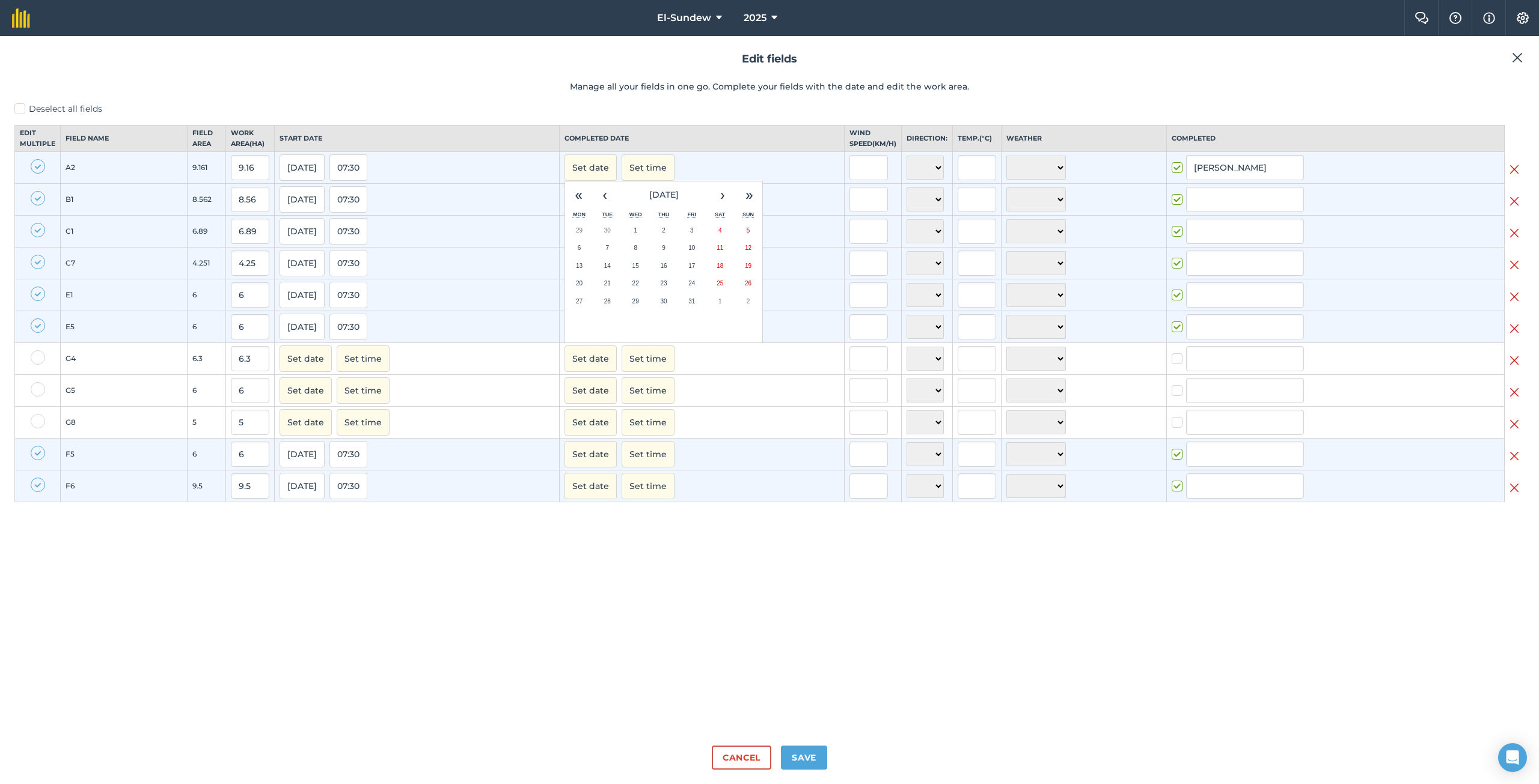
checkbox input "true"
type input "[PERSON_NAME]"
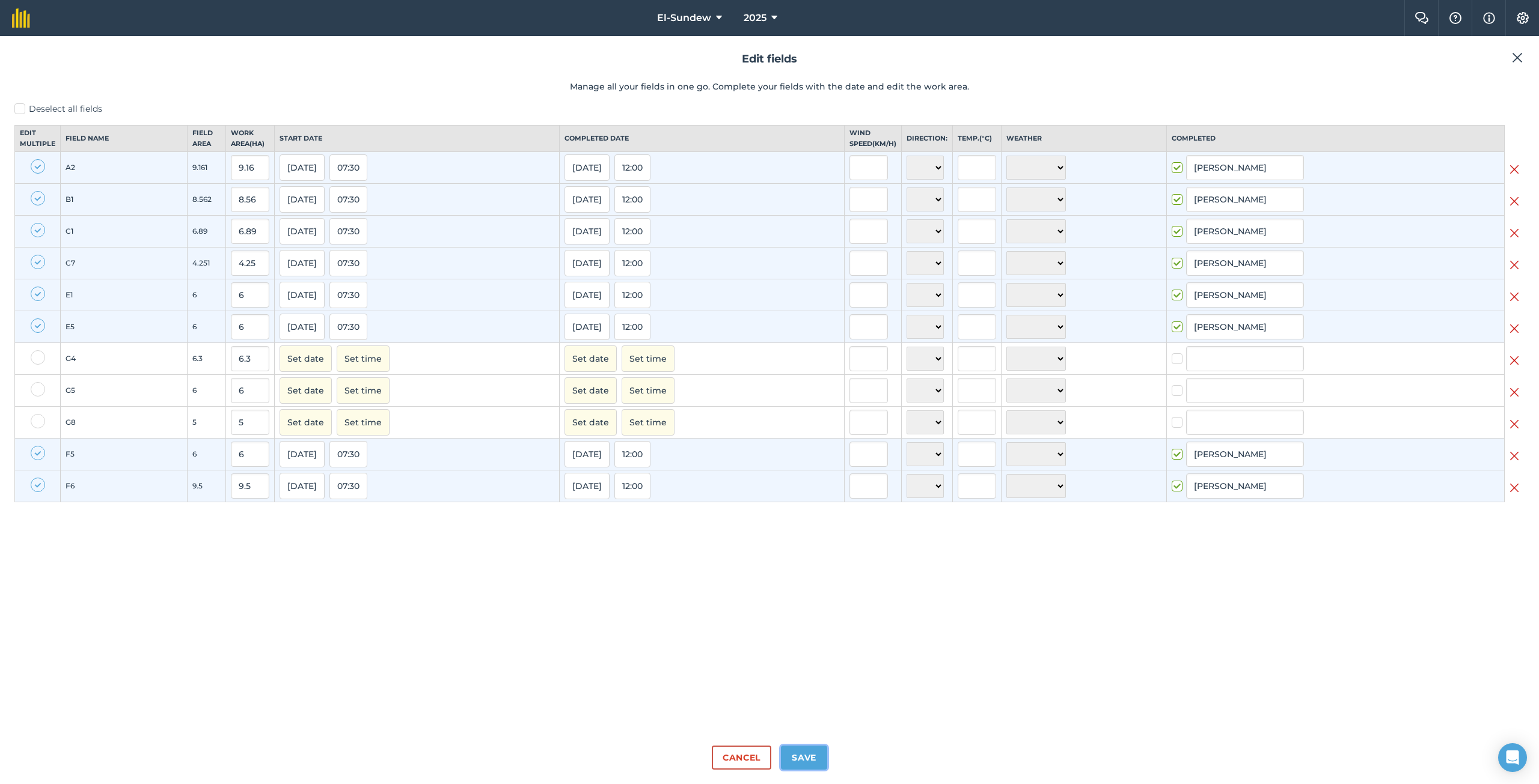
click at [795, 749] on button "Save" at bounding box center [803, 757] width 46 height 24
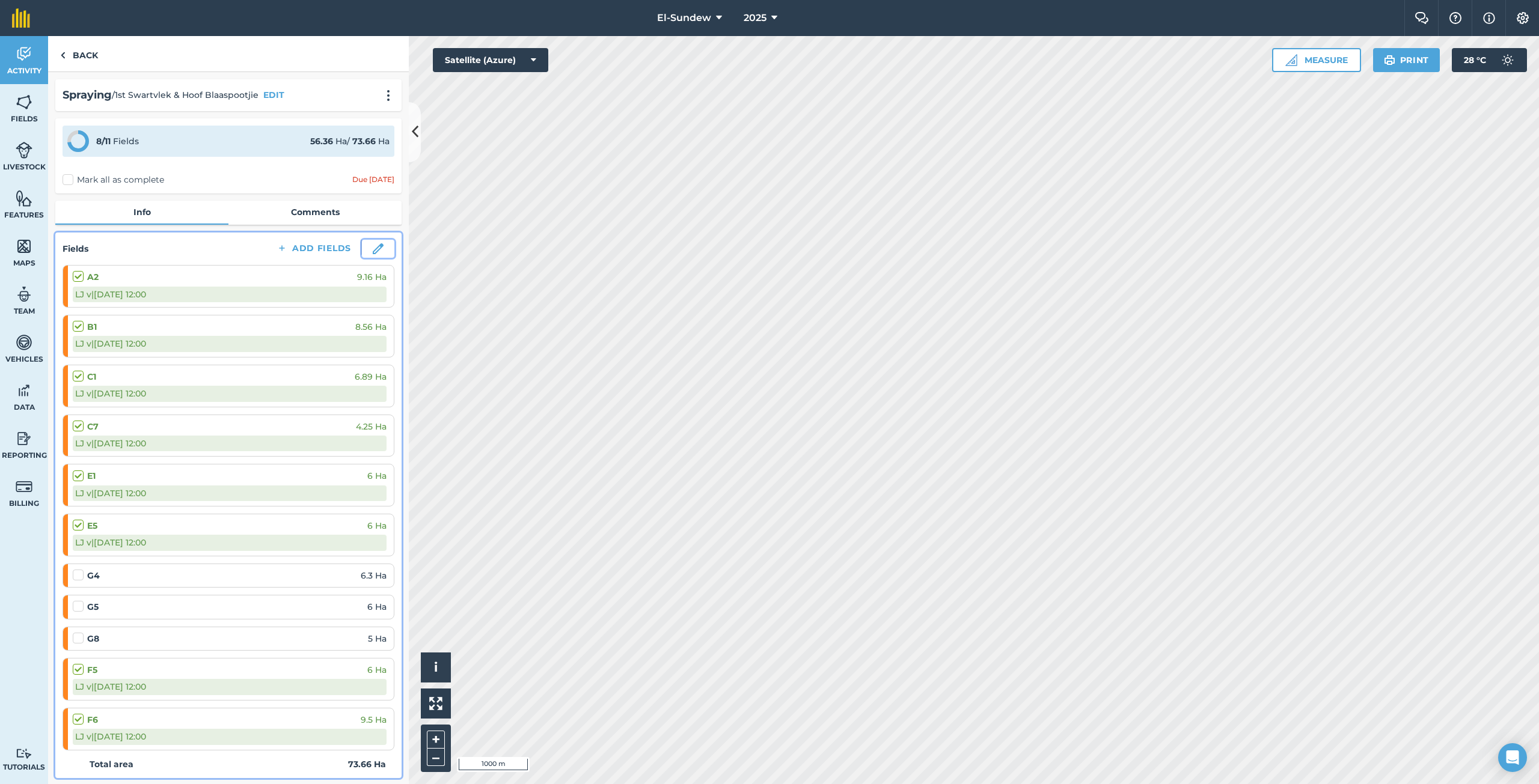
click at [373, 249] on img at bounding box center [378, 249] width 11 height 11
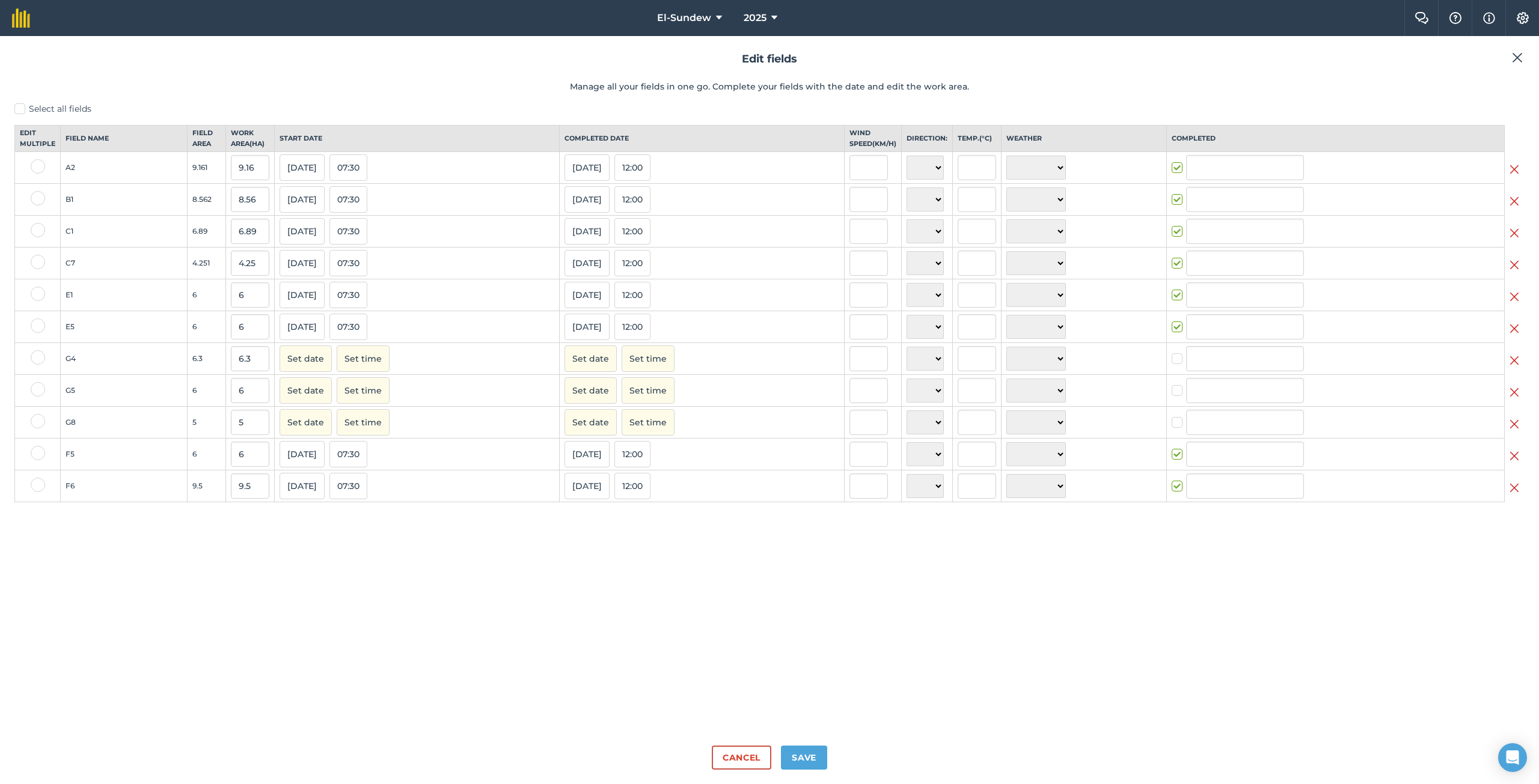
type input "[PERSON_NAME]"
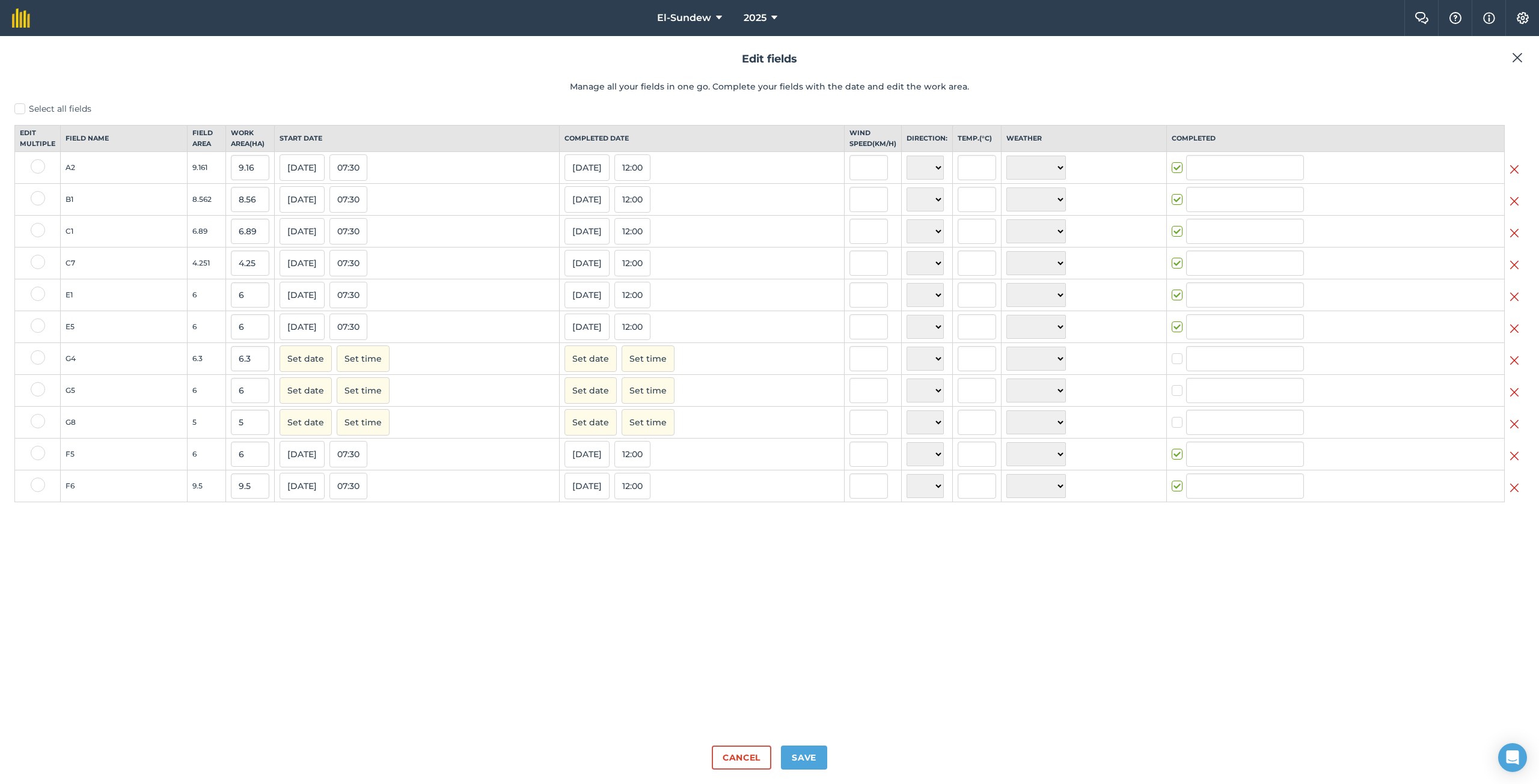
type input "[PERSON_NAME]"
click at [752, 759] on button "Cancel" at bounding box center [741, 757] width 59 height 24
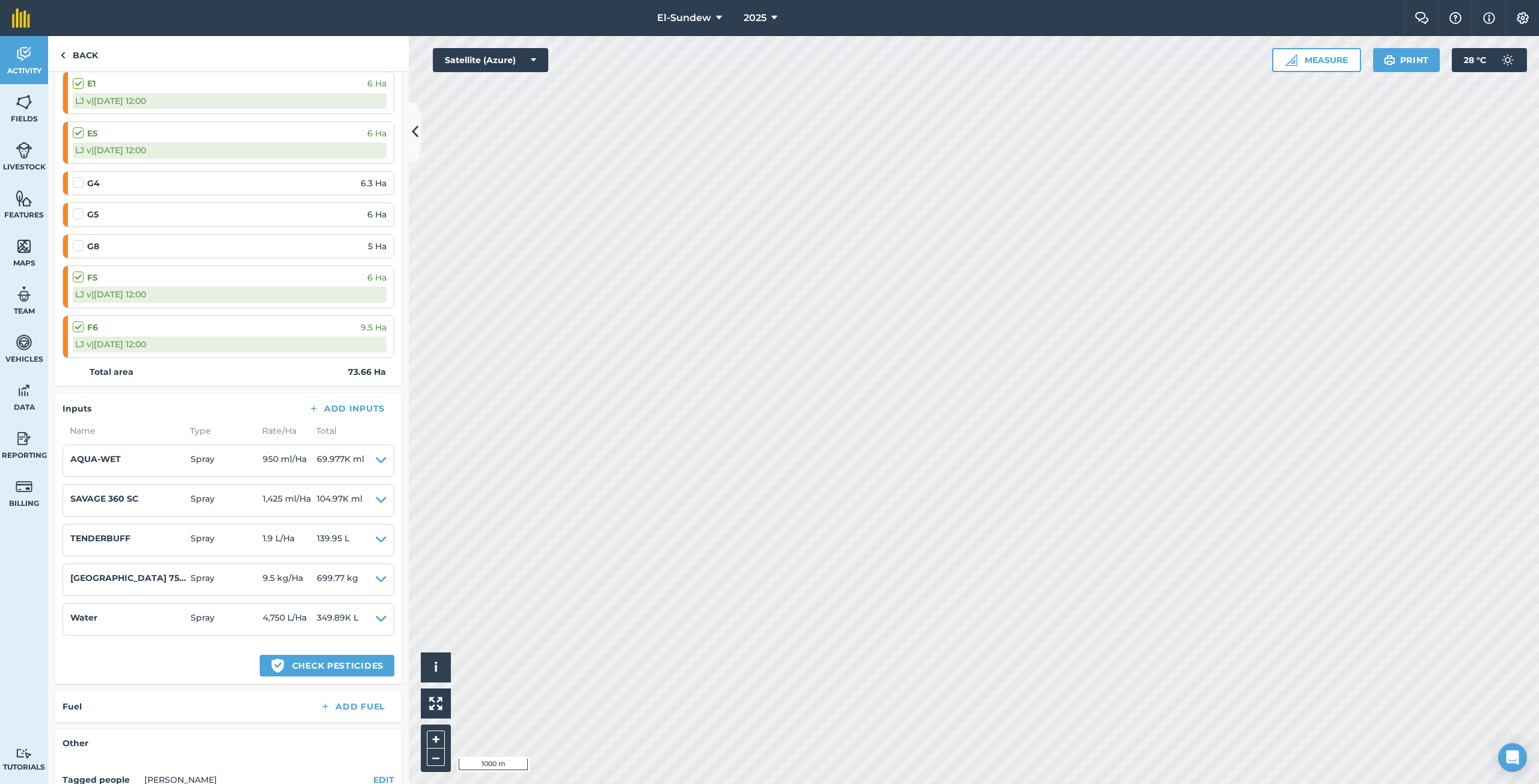
scroll to position [400, 0]
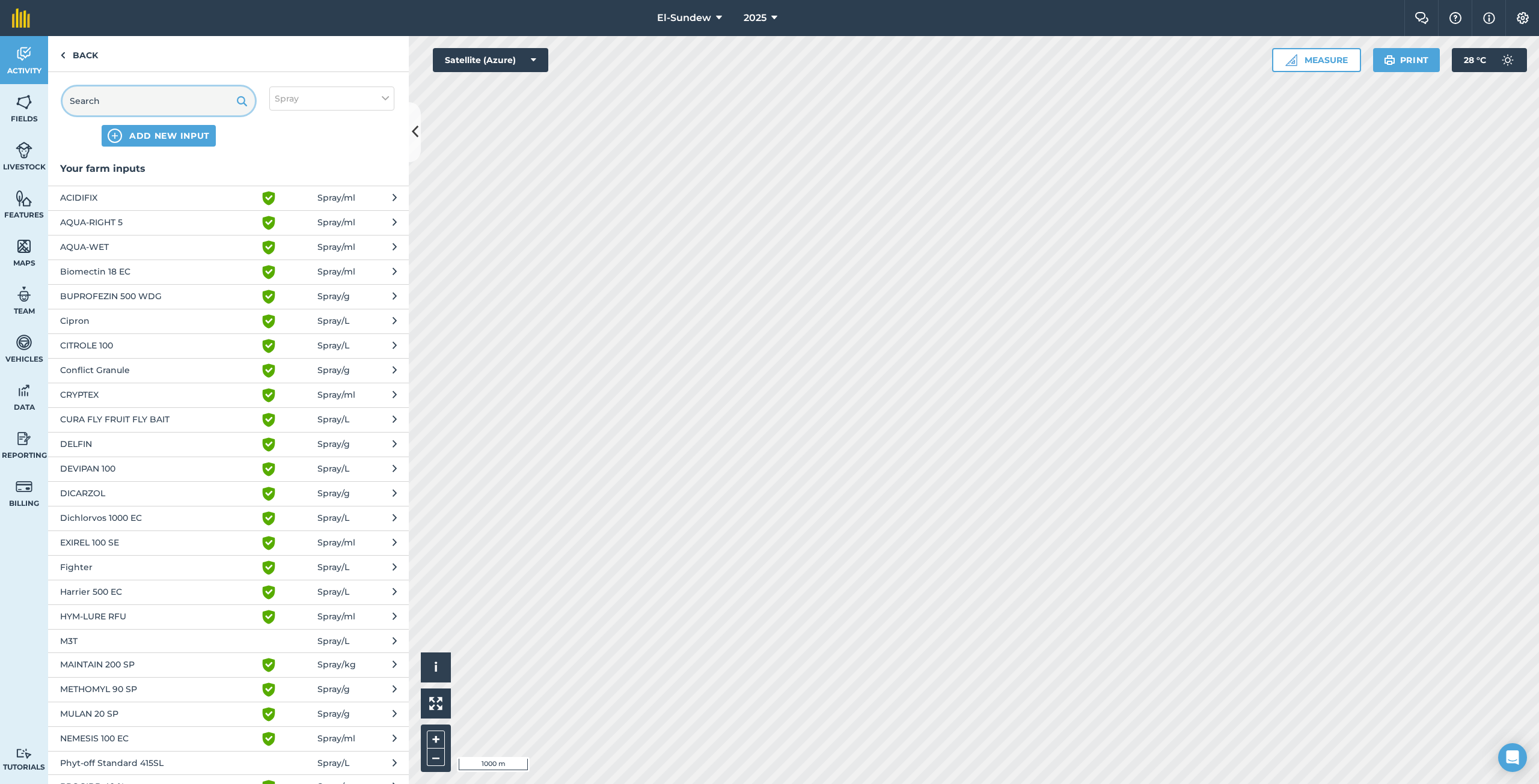
click at [144, 97] on input "text" at bounding box center [158, 101] width 192 height 29
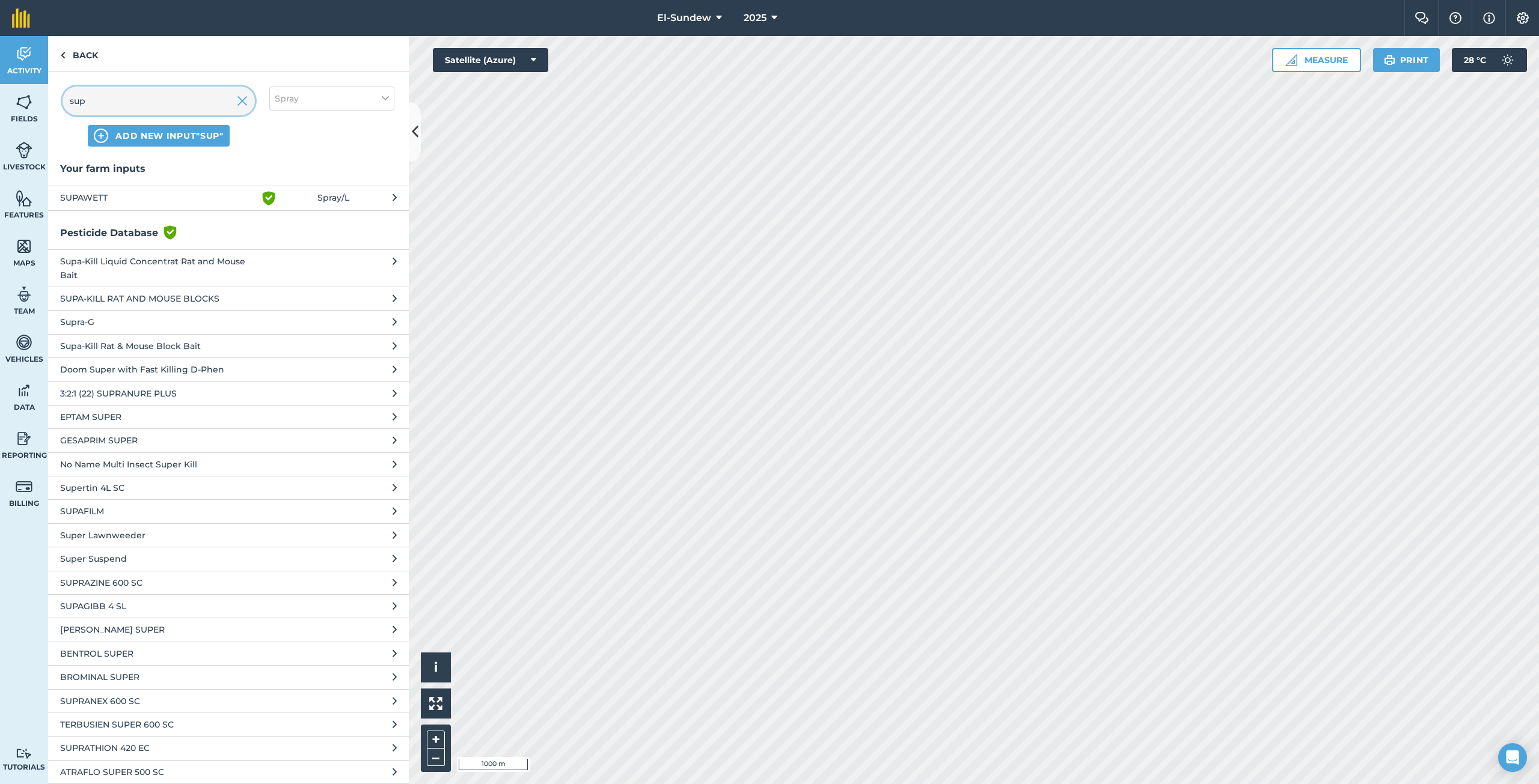
type input "sup"
click at [147, 198] on span "SUPAWETT" at bounding box center [158, 198] width 197 height 14
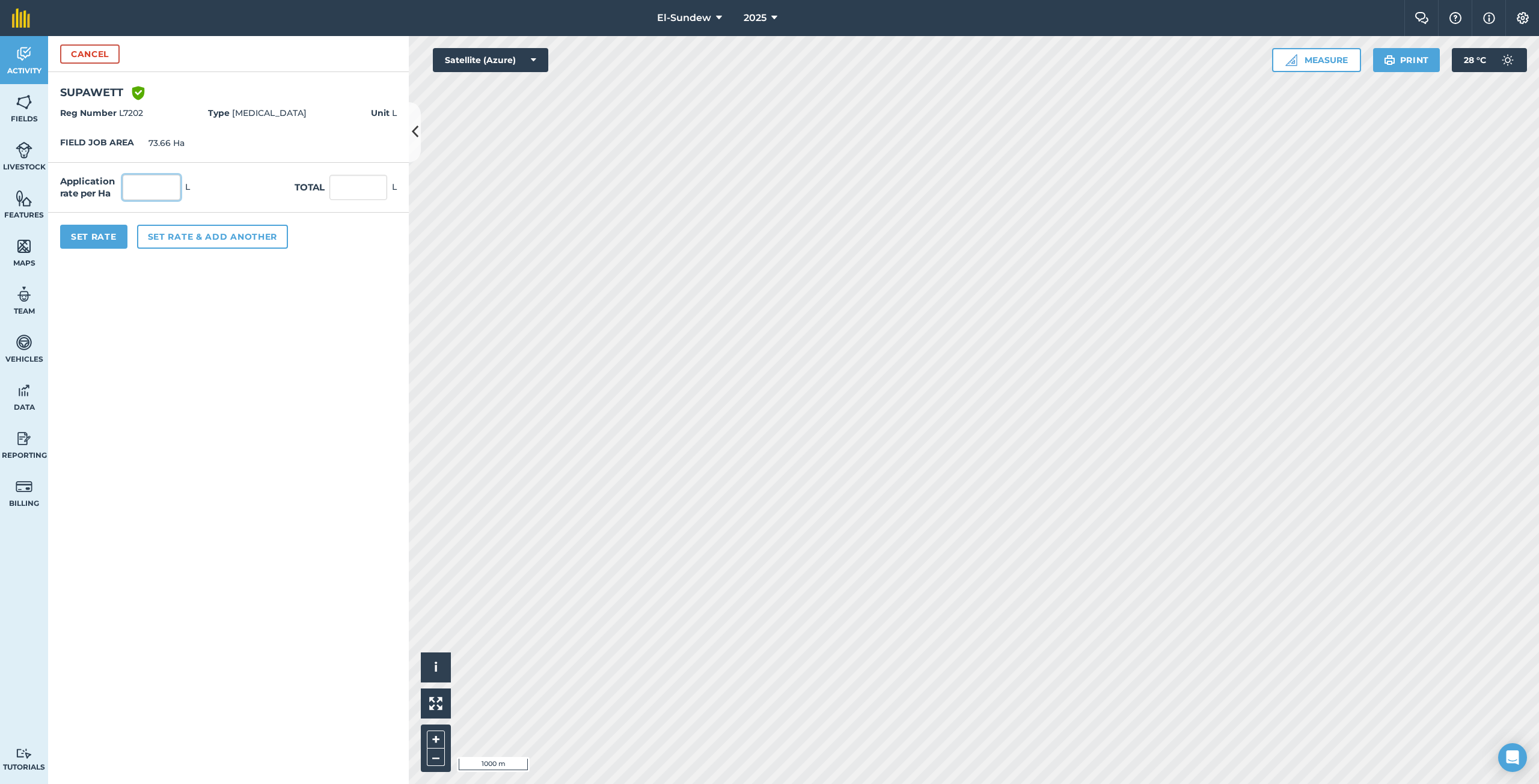
click at [163, 186] on input "text" at bounding box center [151, 187] width 58 height 25
type input "0.238"
type input "17.531"
click at [100, 237] on button "Set Rate" at bounding box center [93, 236] width 67 height 24
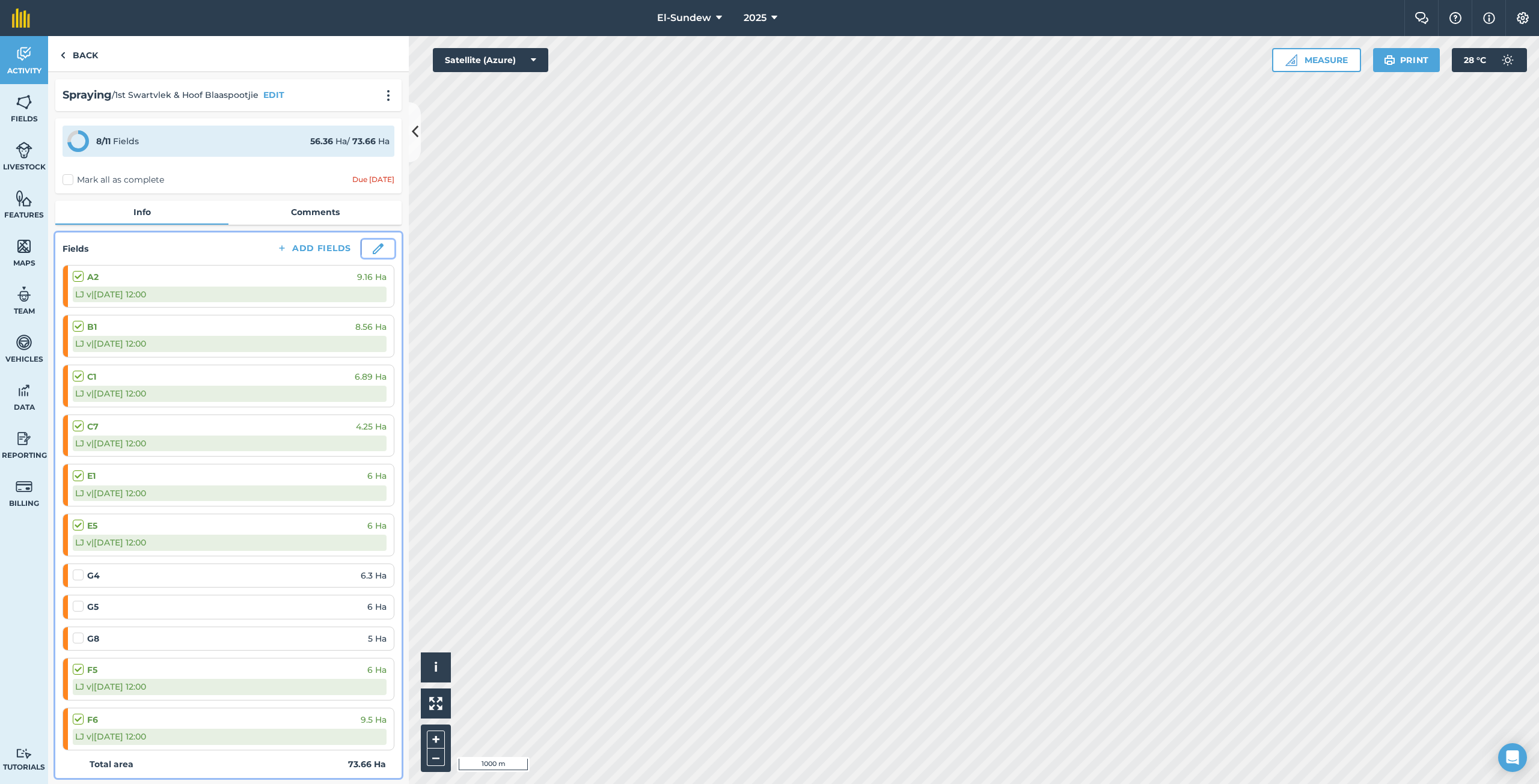
click at [373, 250] on img at bounding box center [378, 249] width 11 height 11
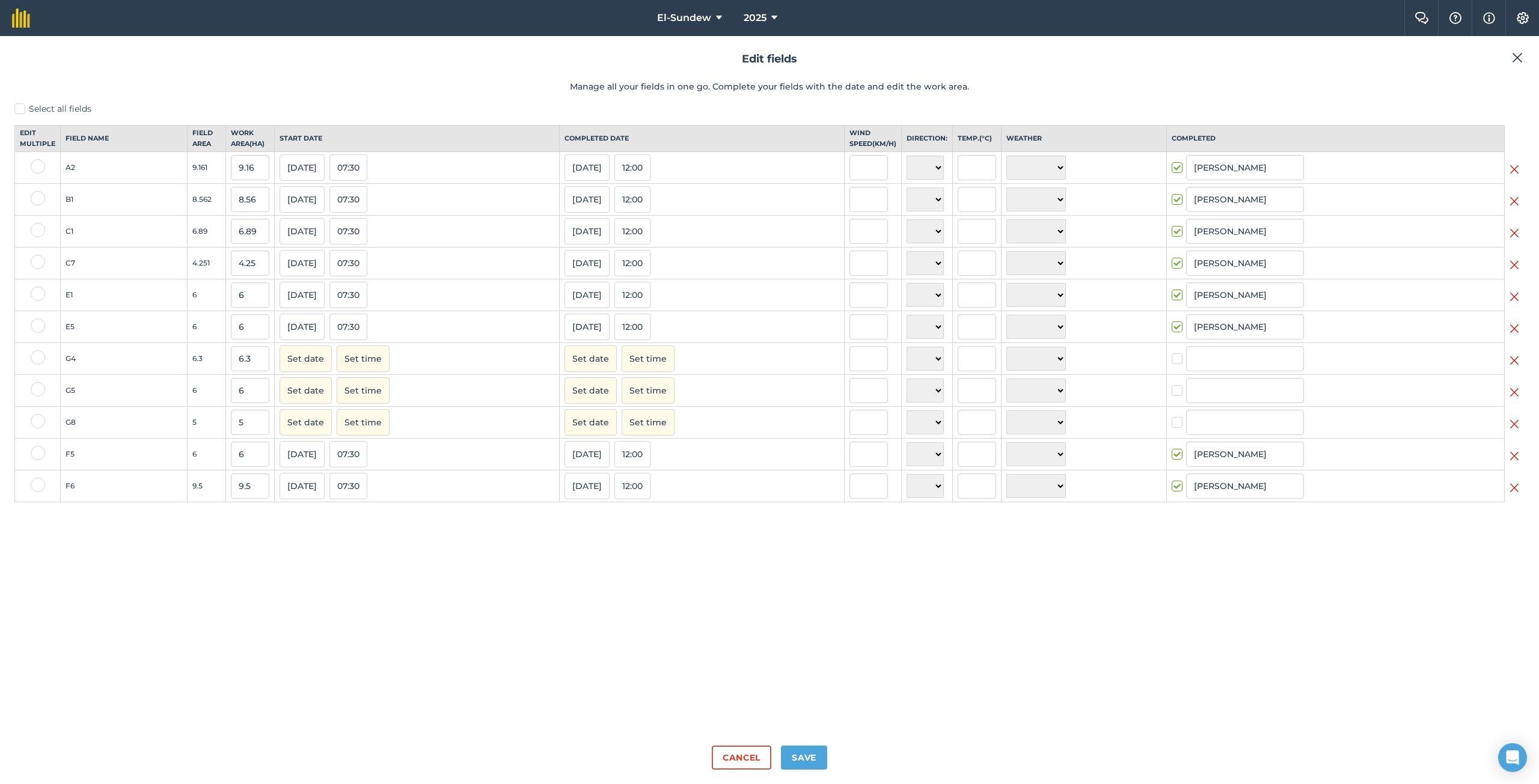
click at [1510, 176] on img at bounding box center [1514, 169] width 10 height 14
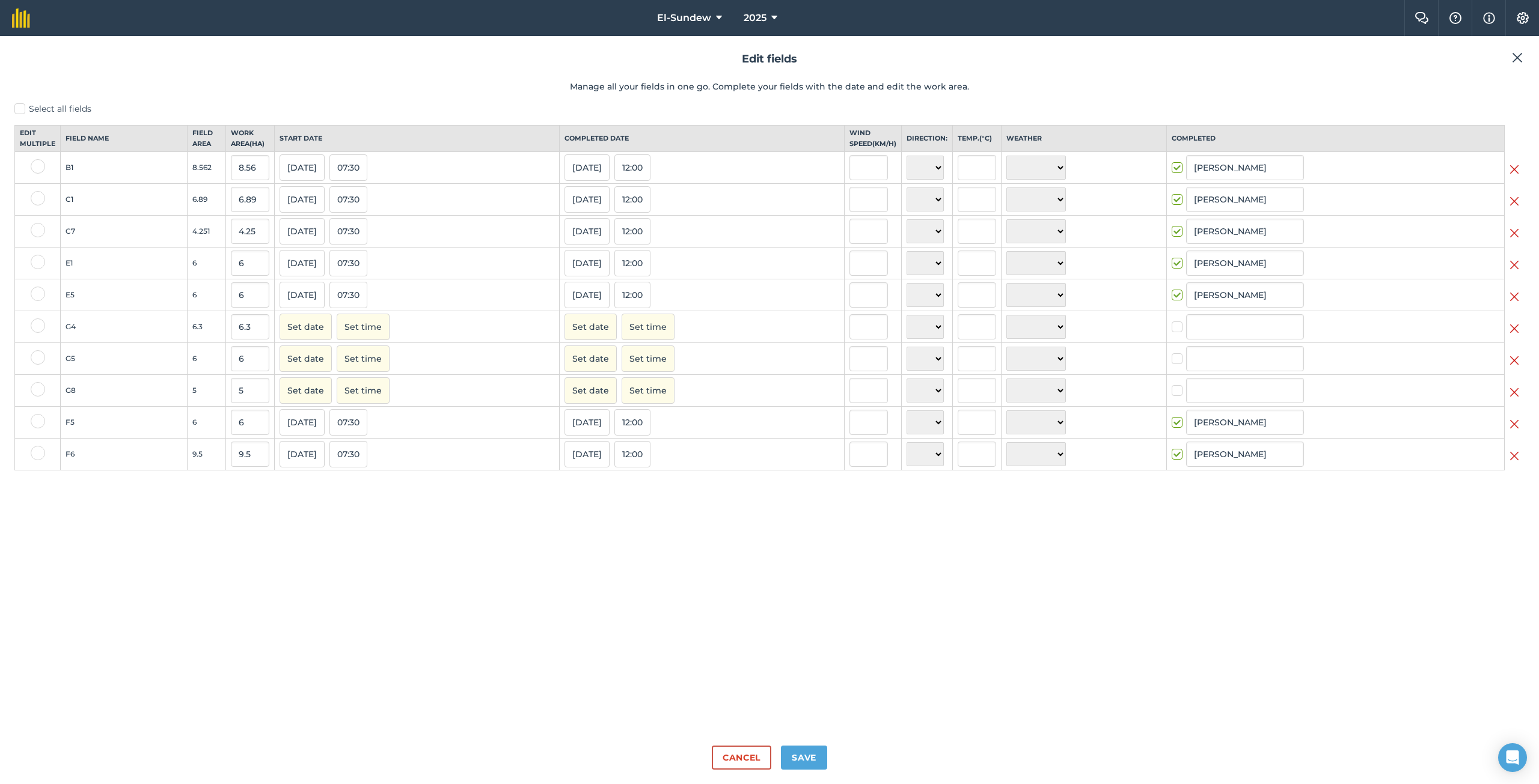
click at [1516, 176] on img at bounding box center [1514, 169] width 10 height 14
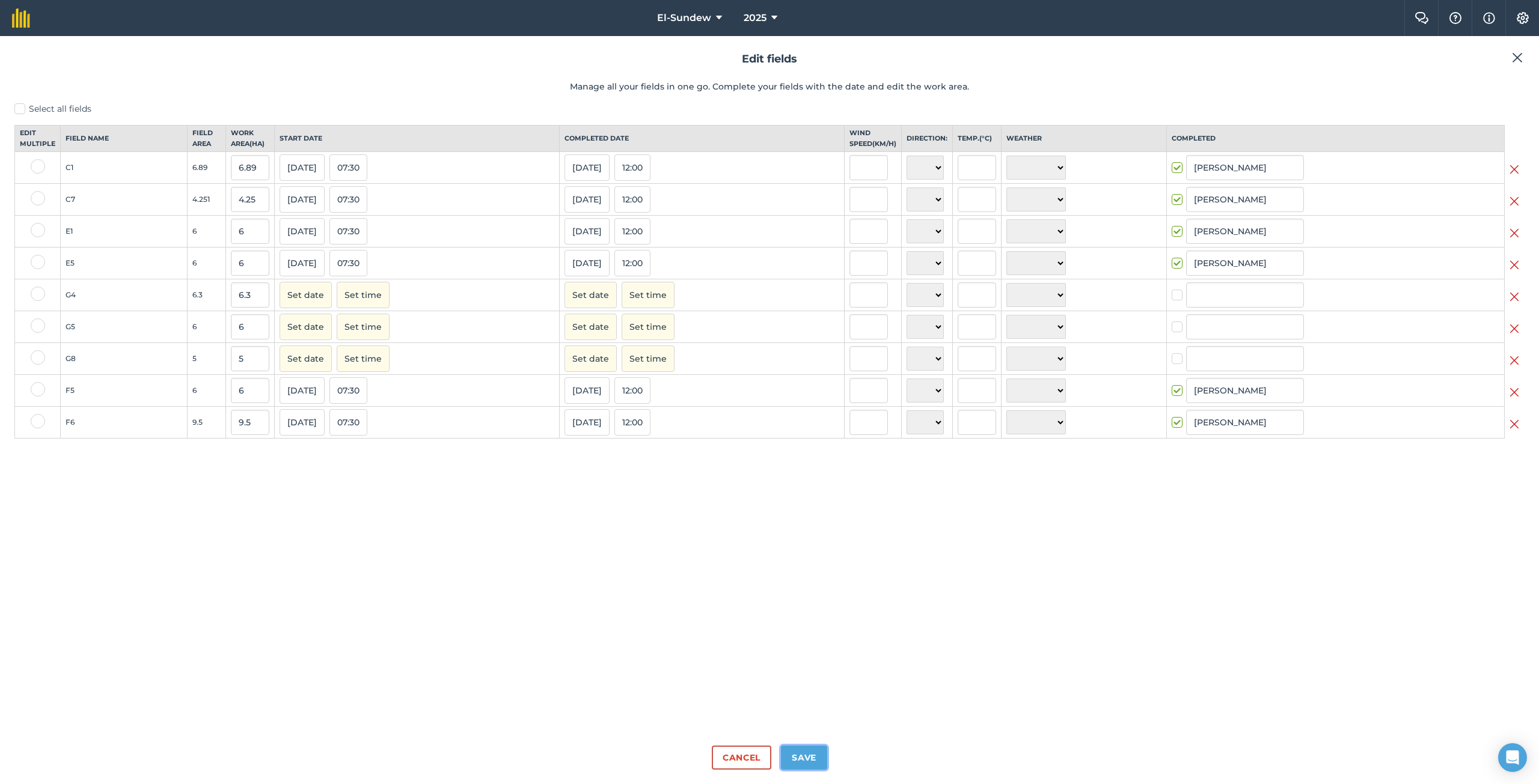
click at [794, 755] on button "Save" at bounding box center [803, 757] width 46 height 24
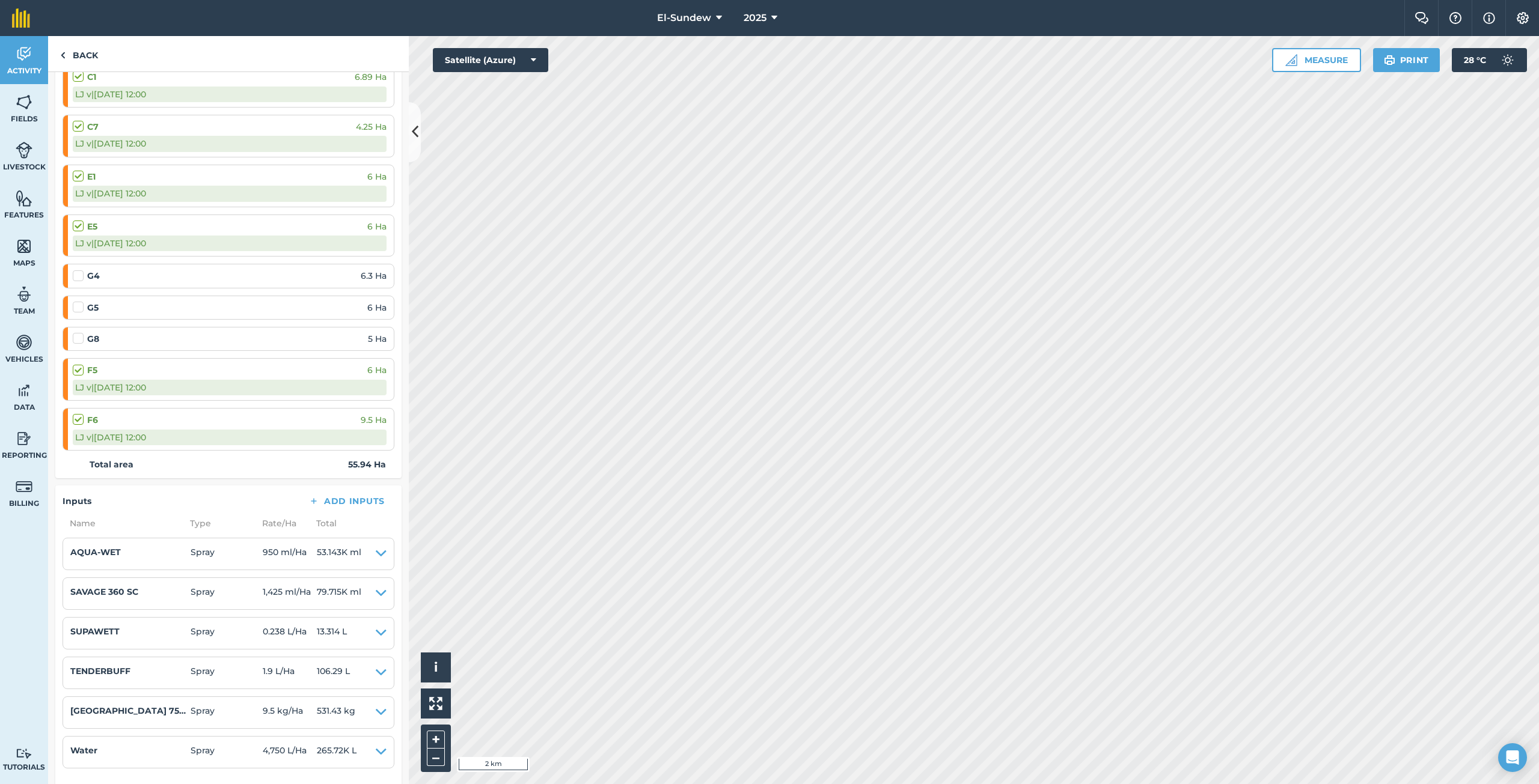
scroll to position [400, 0]
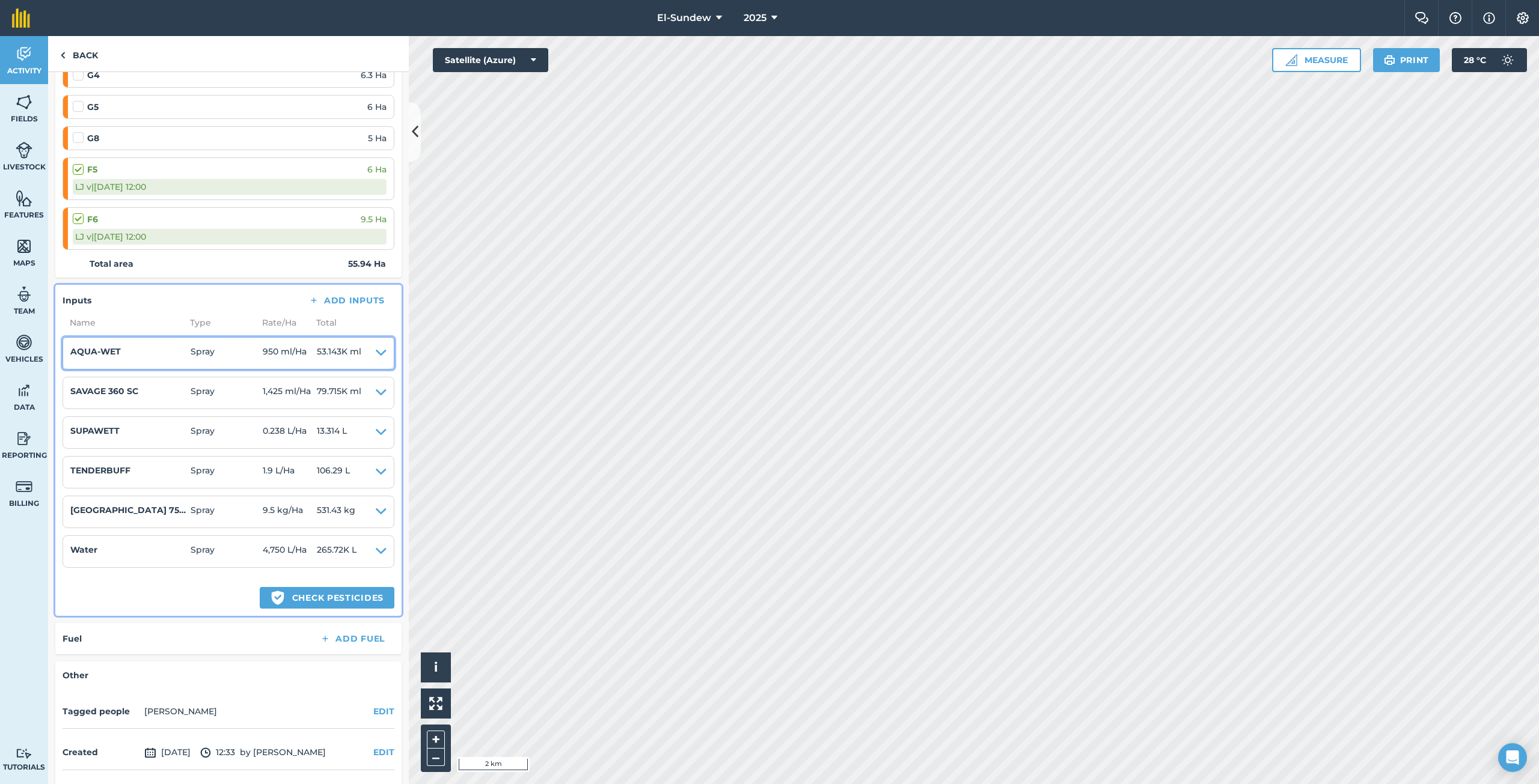
click at [376, 355] on icon at bounding box center [381, 354] width 11 height 17
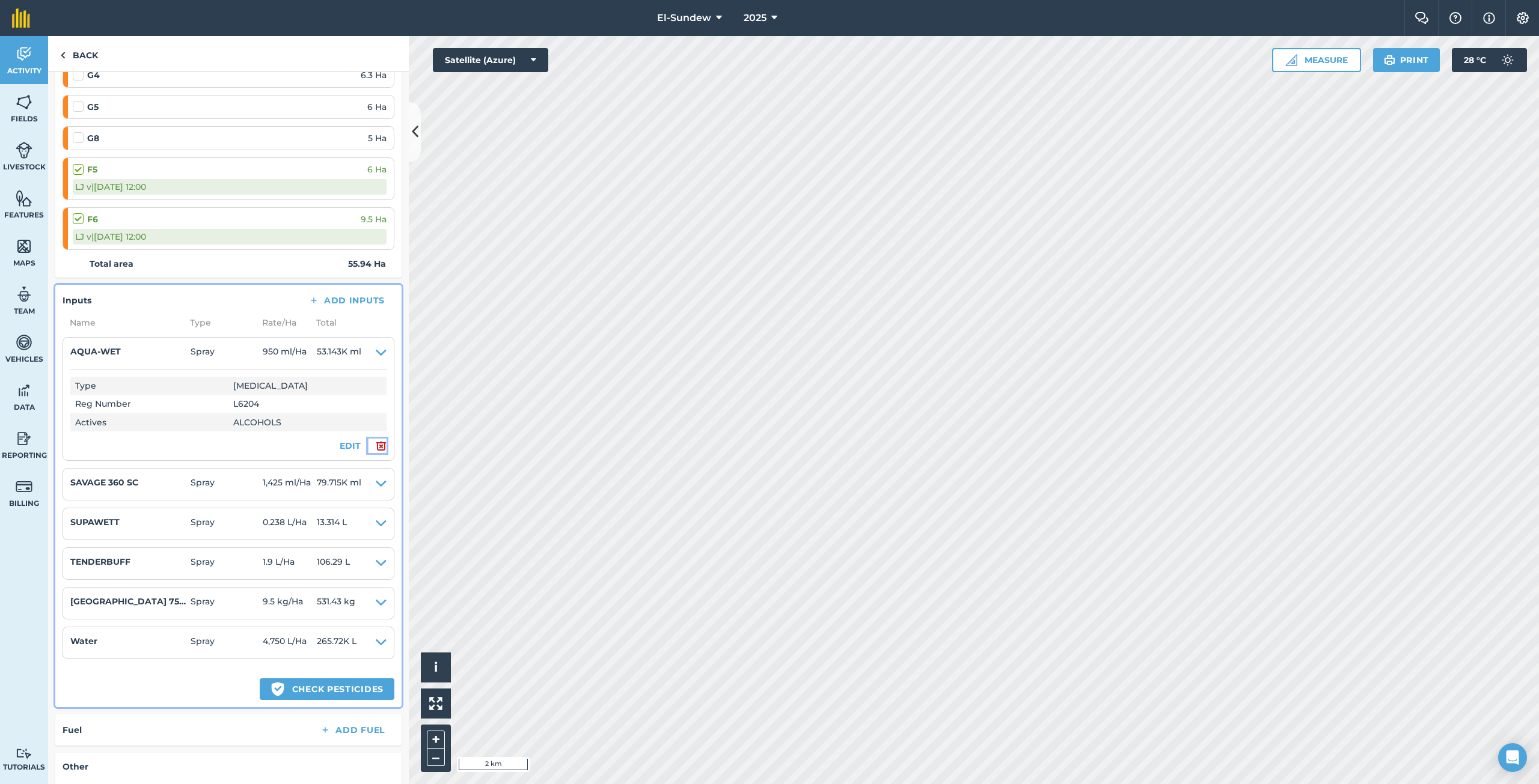
click at [376, 444] on img at bounding box center [381, 445] width 11 height 14
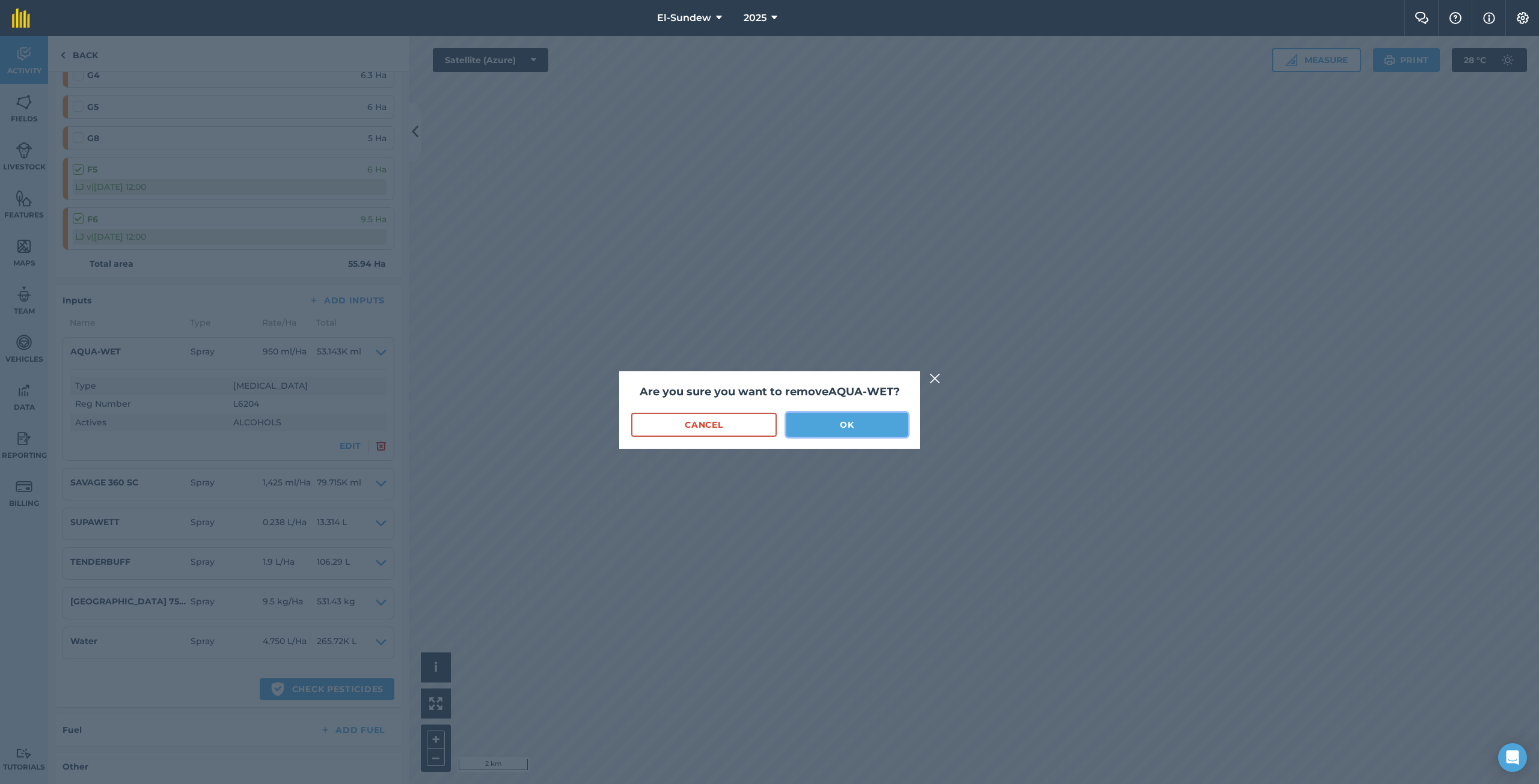
click at [844, 432] on button "OK" at bounding box center [847, 425] width 121 height 24
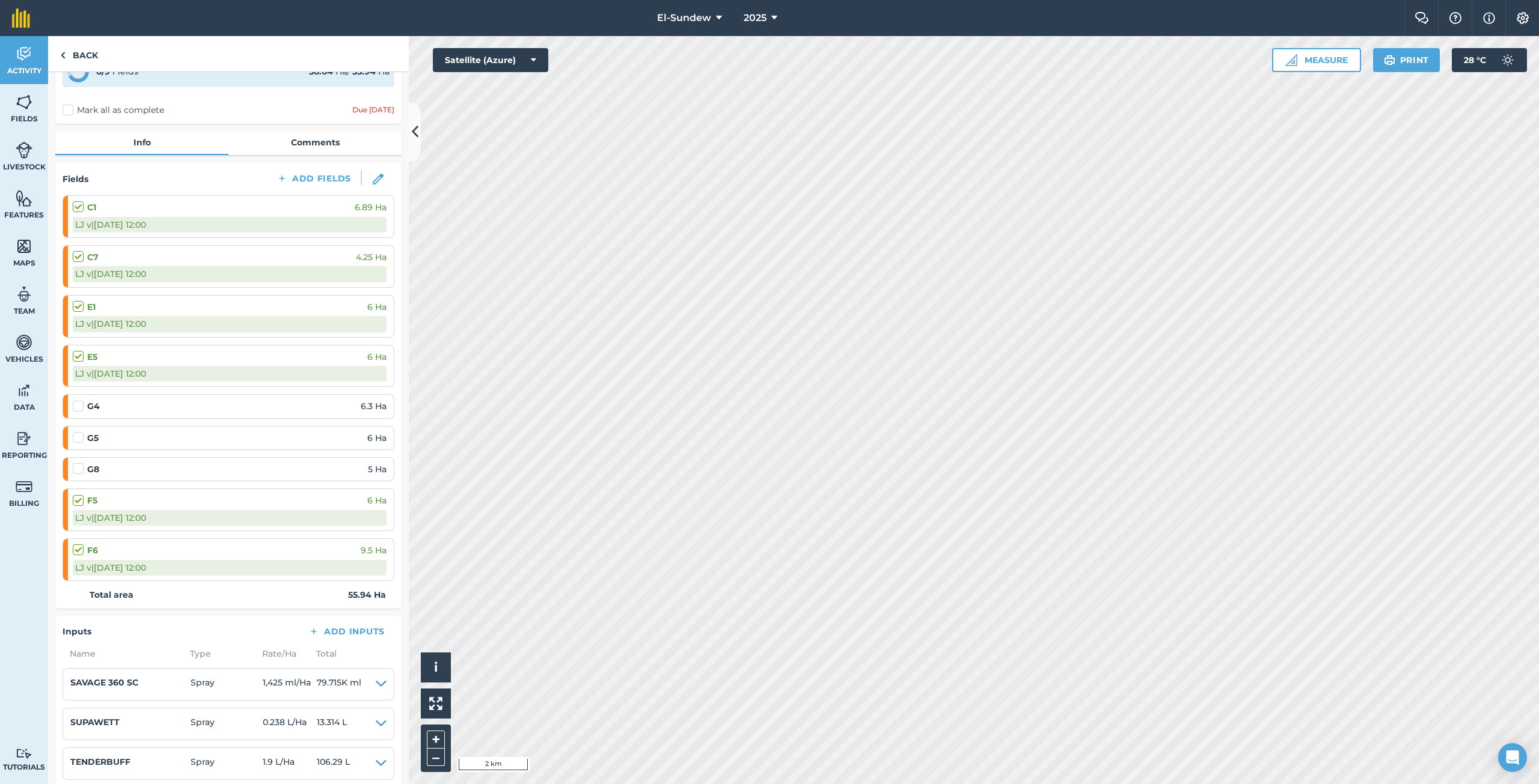
scroll to position [0, 0]
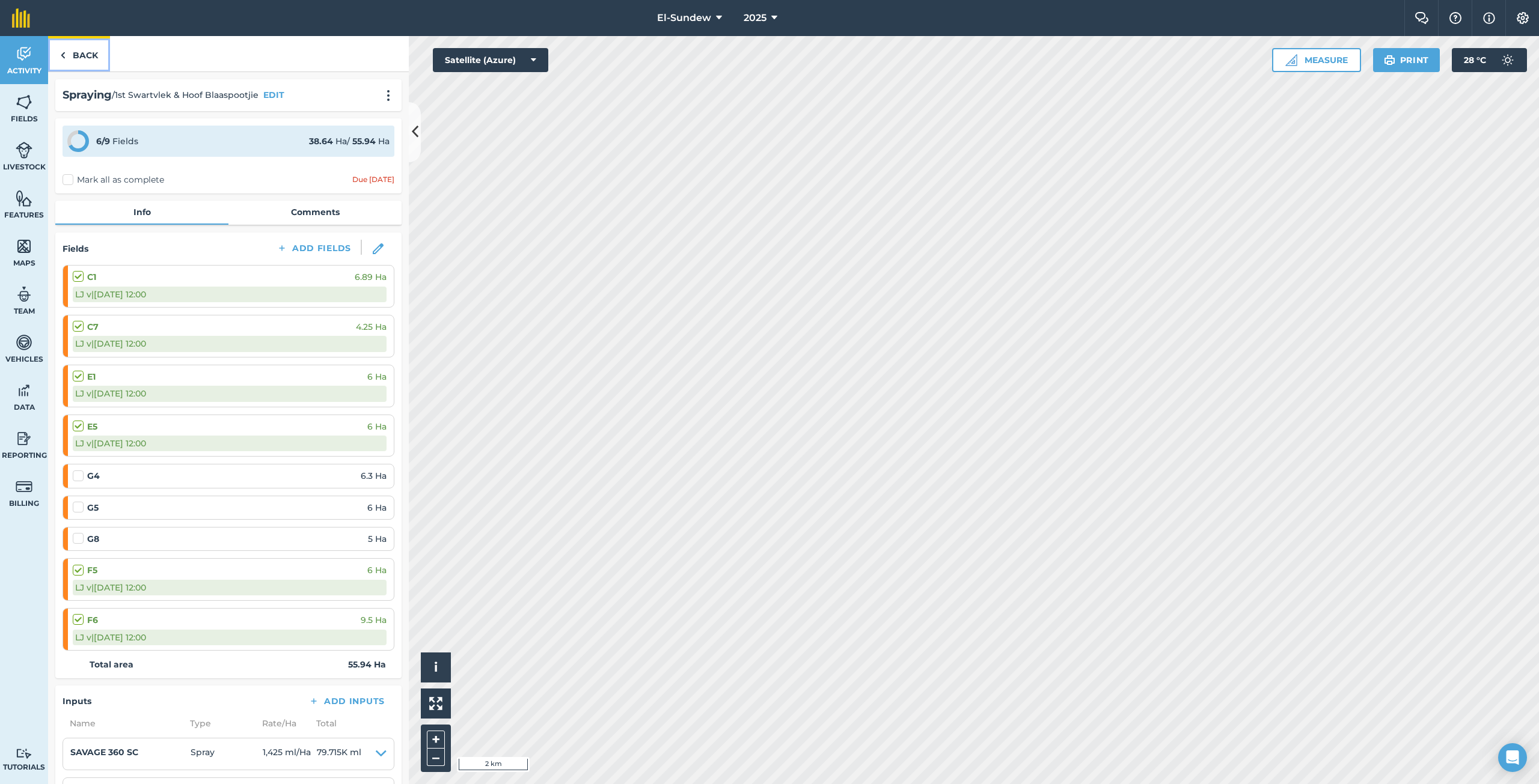
click at [79, 66] on link "Back" at bounding box center [79, 53] width 62 height 35
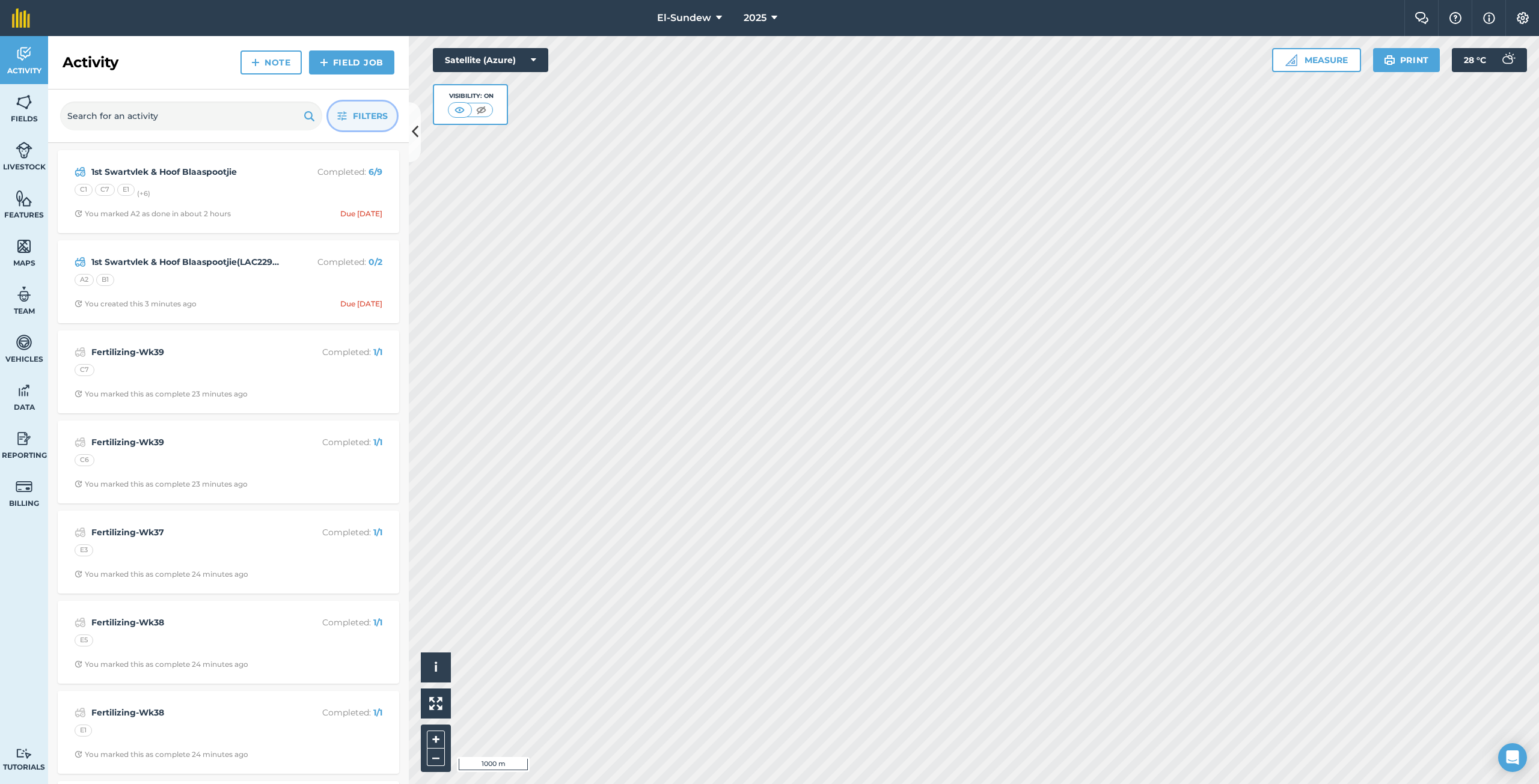
click at [336, 108] on button "Filters" at bounding box center [362, 116] width 68 height 29
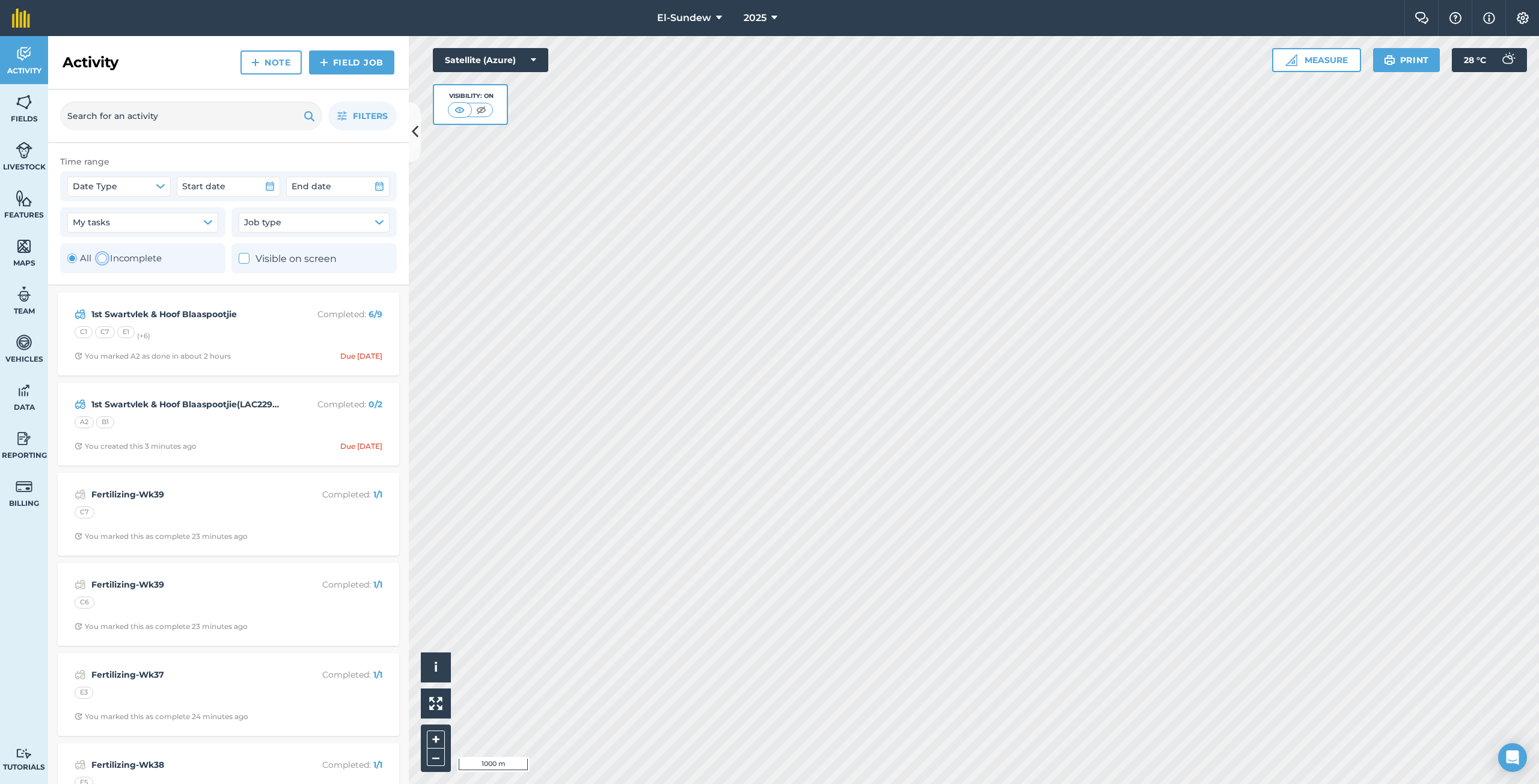
click at [122, 257] on label "Incomplete" at bounding box center [129, 259] width 65 height 14
radio input "false"
radio input "true"
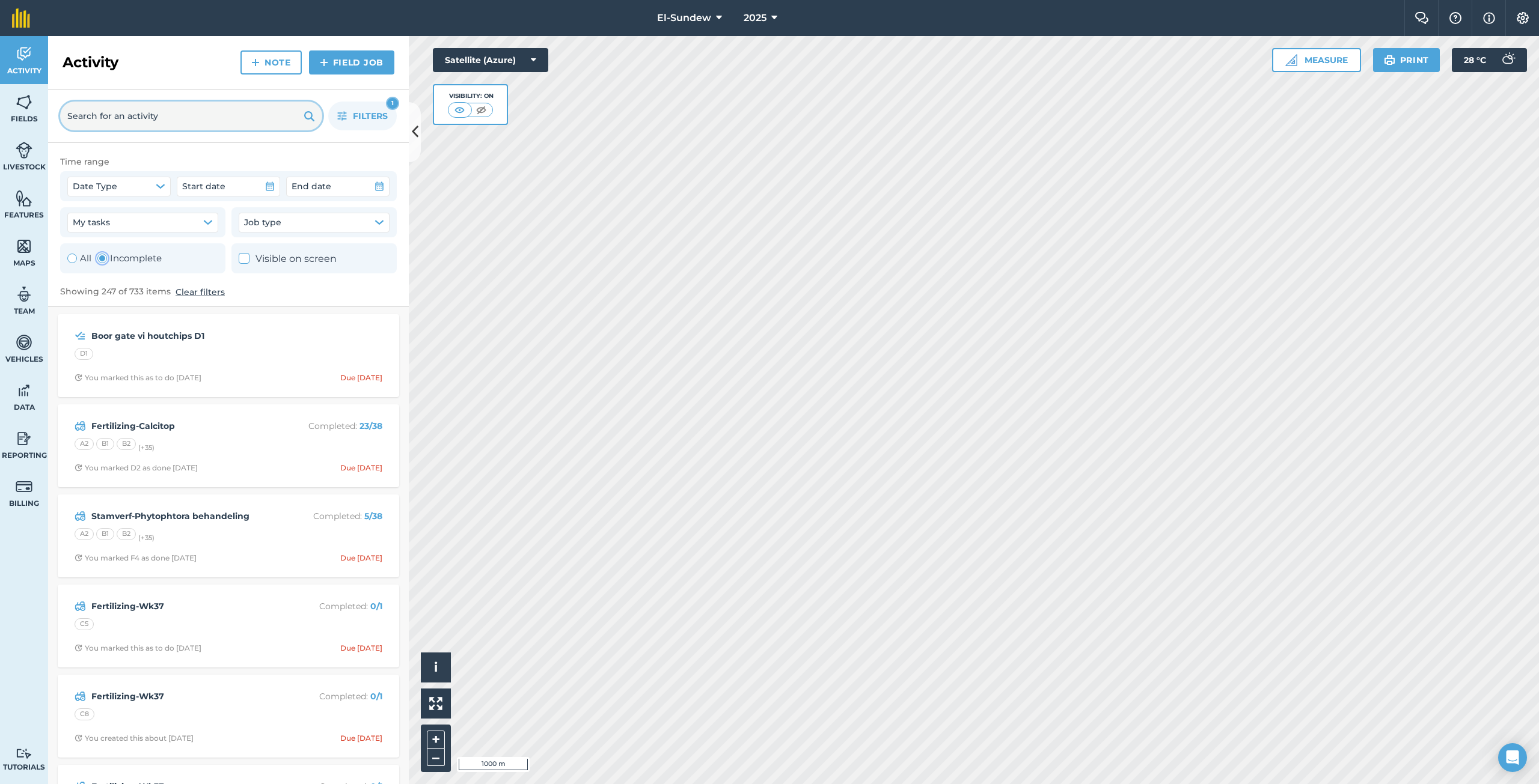
click at [164, 113] on input "text" at bounding box center [191, 116] width 262 height 29
type input "1st"
click at [351, 110] on button "Filters 2" at bounding box center [362, 116] width 68 height 29
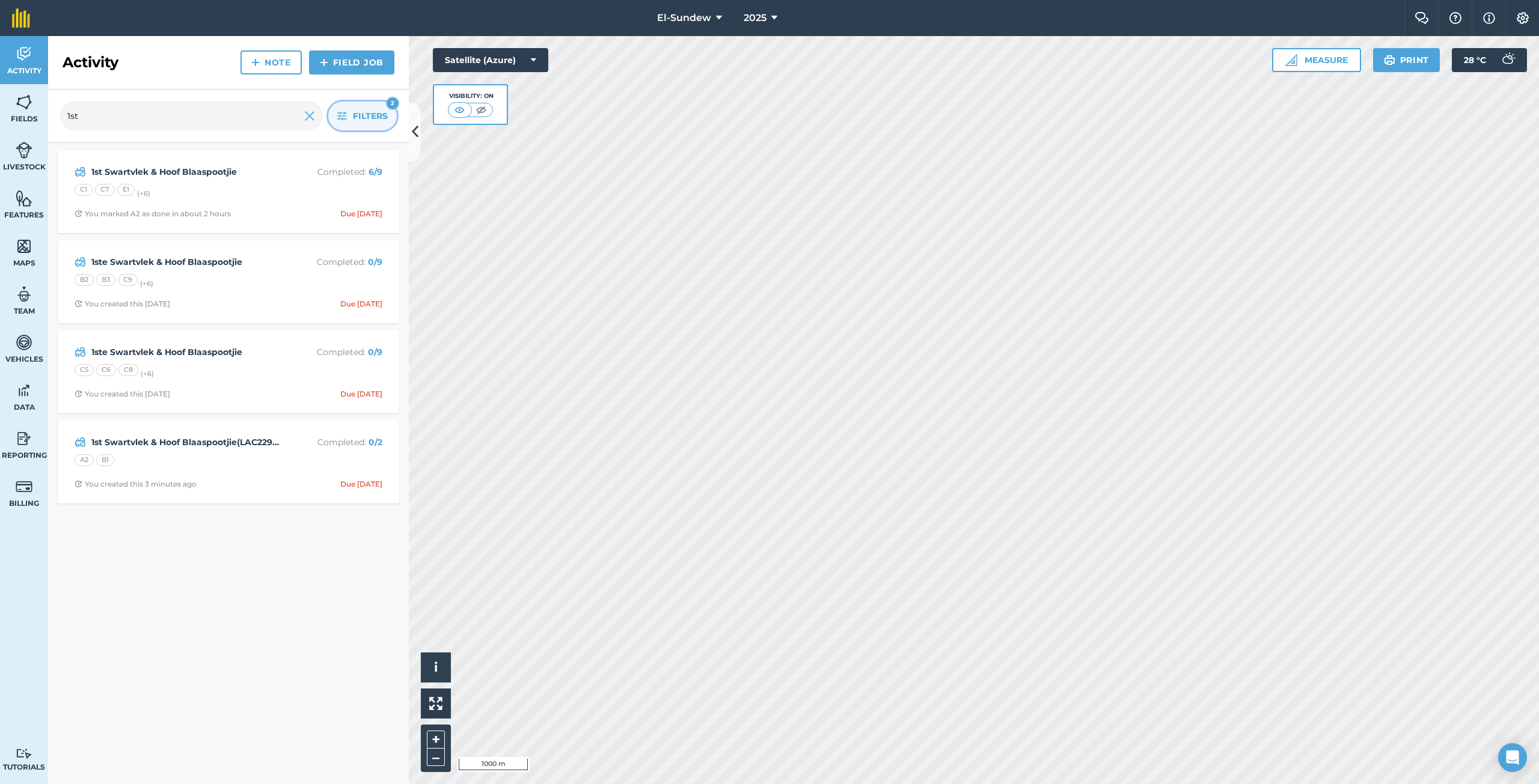
click at [343, 117] on icon "button" at bounding box center [342, 116] width 10 height 10
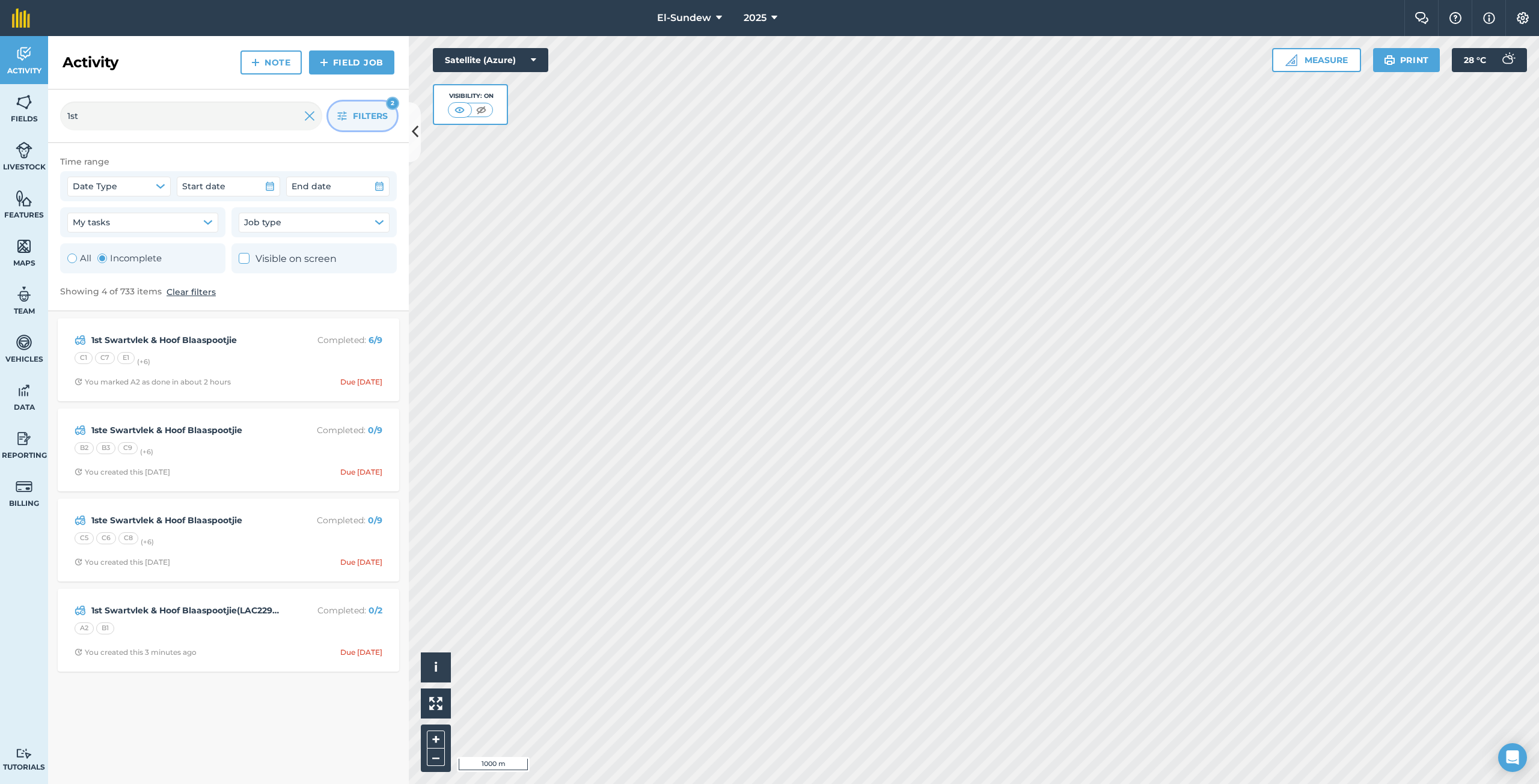
click at [76, 258] on div "Toggle Activity" at bounding box center [72, 258] width 10 height 10
radio input "true"
click at [262, 442] on div "A2 B1" at bounding box center [228, 450] width 308 height 16
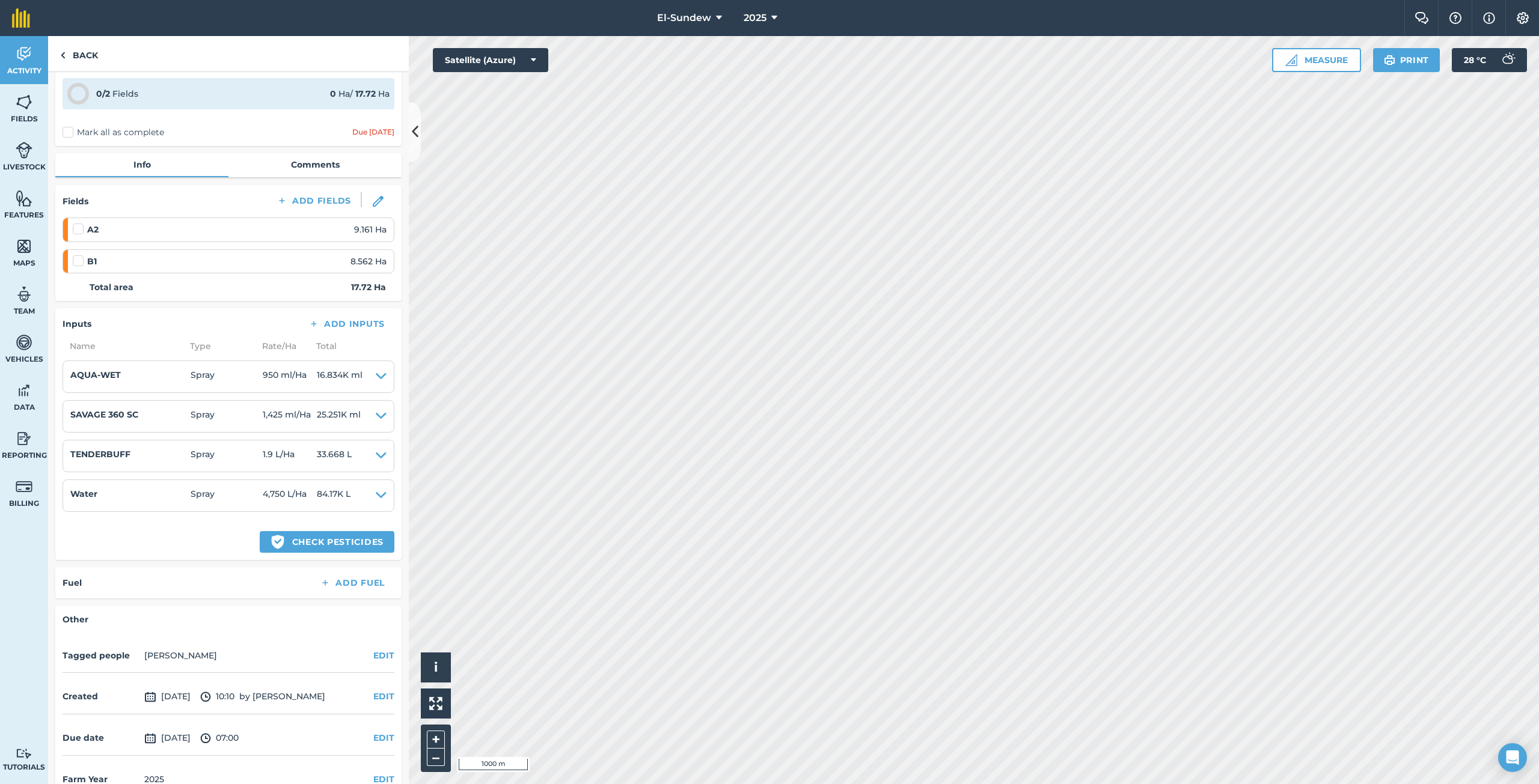
scroll to position [74, 0]
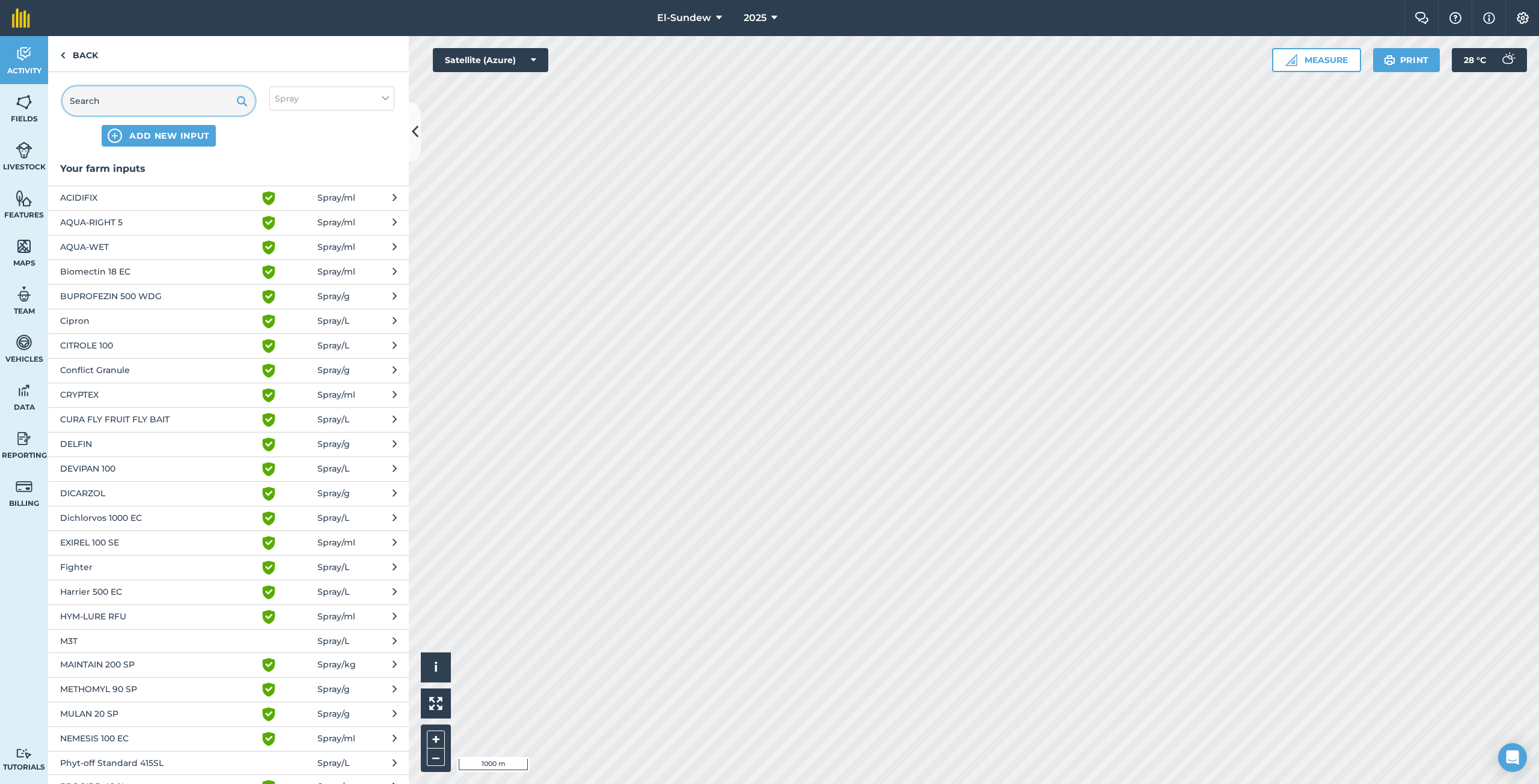
click at [190, 102] on input "text" at bounding box center [158, 101] width 192 height 29
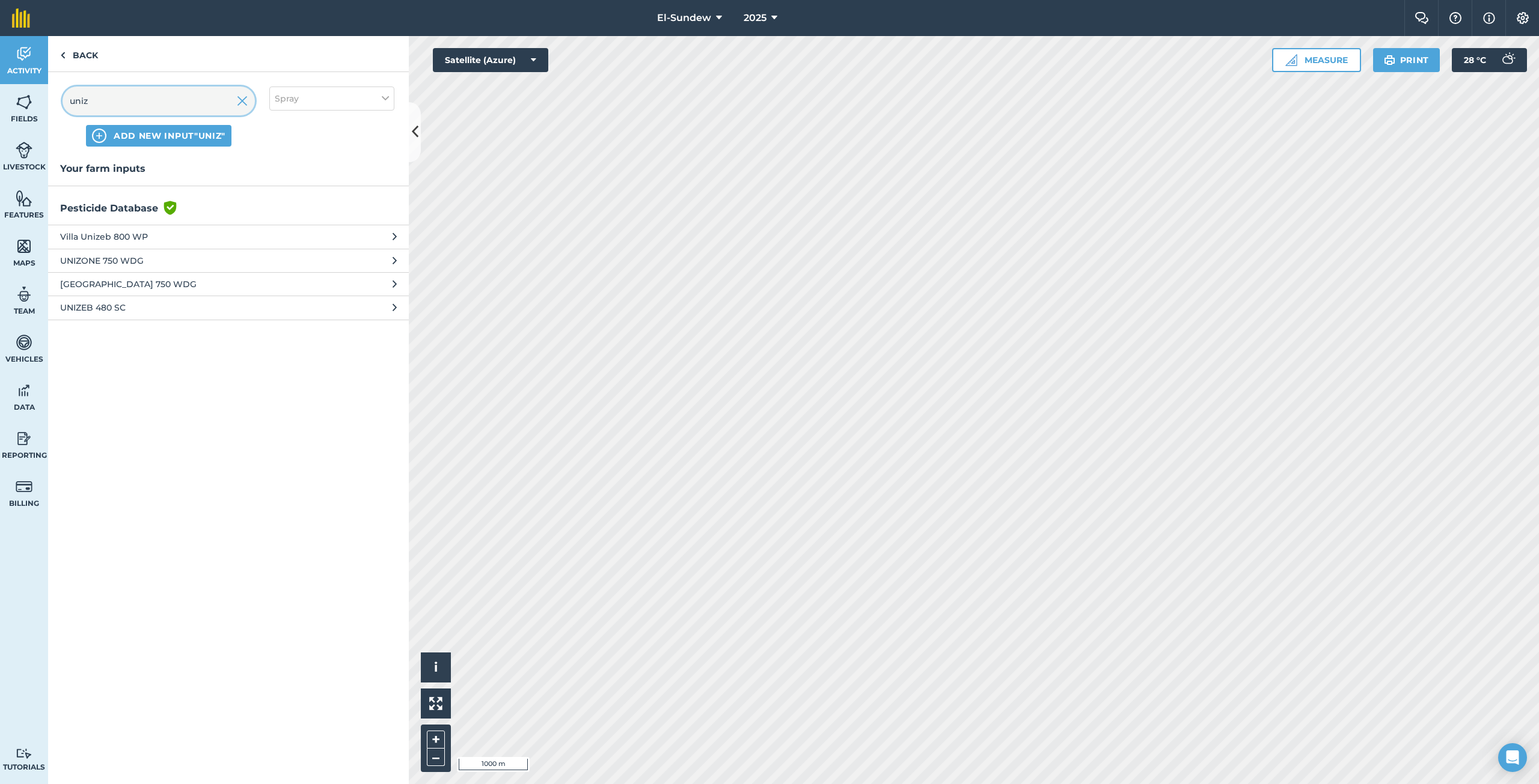
type input "uniz"
click at [195, 283] on span "[GEOGRAPHIC_DATA] 750 WDG" at bounding box center [158, 284] width 197 height 13
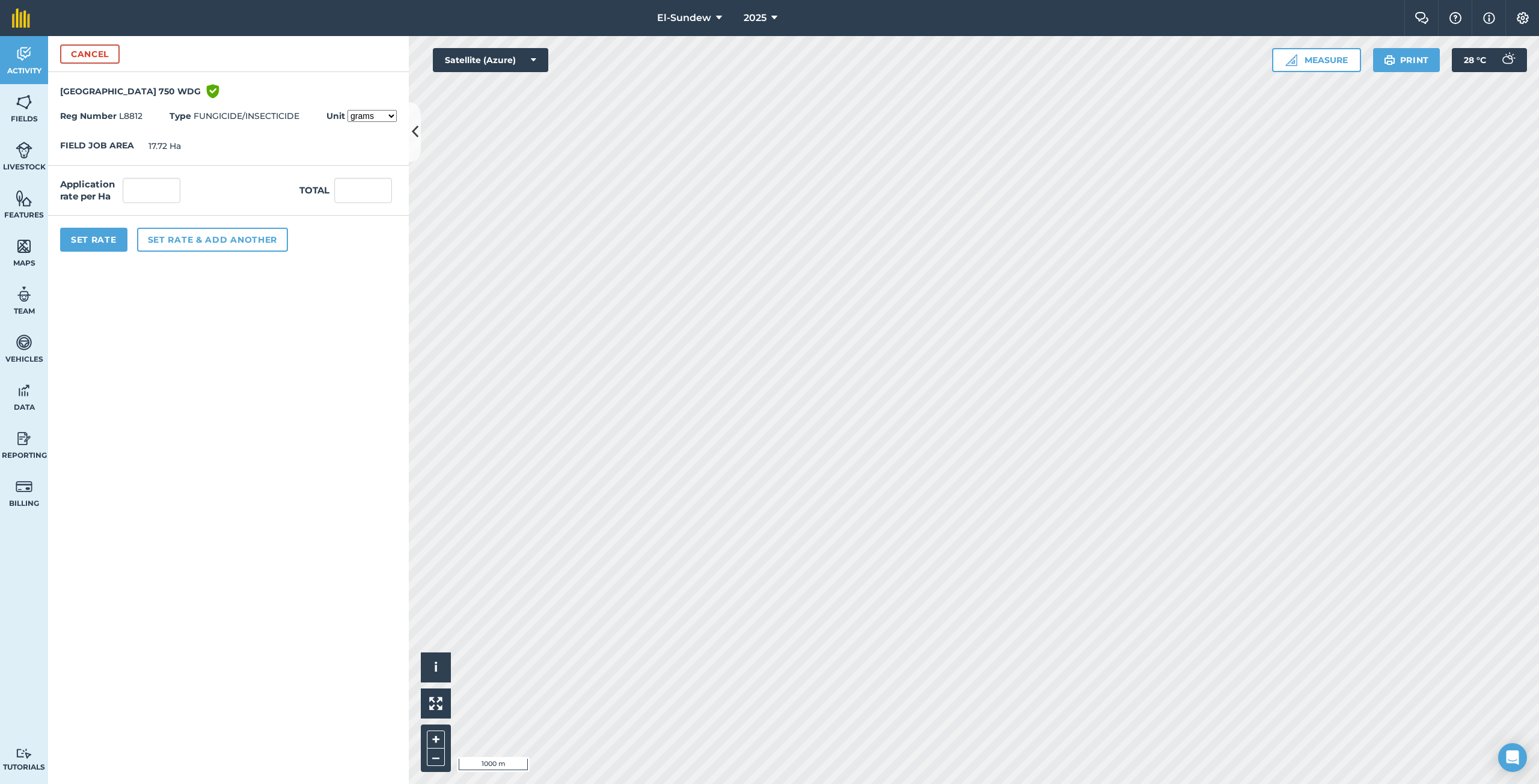
click at [389, 113] on select "grams kilograms" at bounding box center [372, 116] width 50 height 12
select select "KILOGRAMS"
click at [347, 110] on select "grams kilograms" at bounding box center [372, 116] width 50 height 12
click at [158, 191] on input "text" at bounding box center [151, 190] width 58 height 25
type input "9.5"
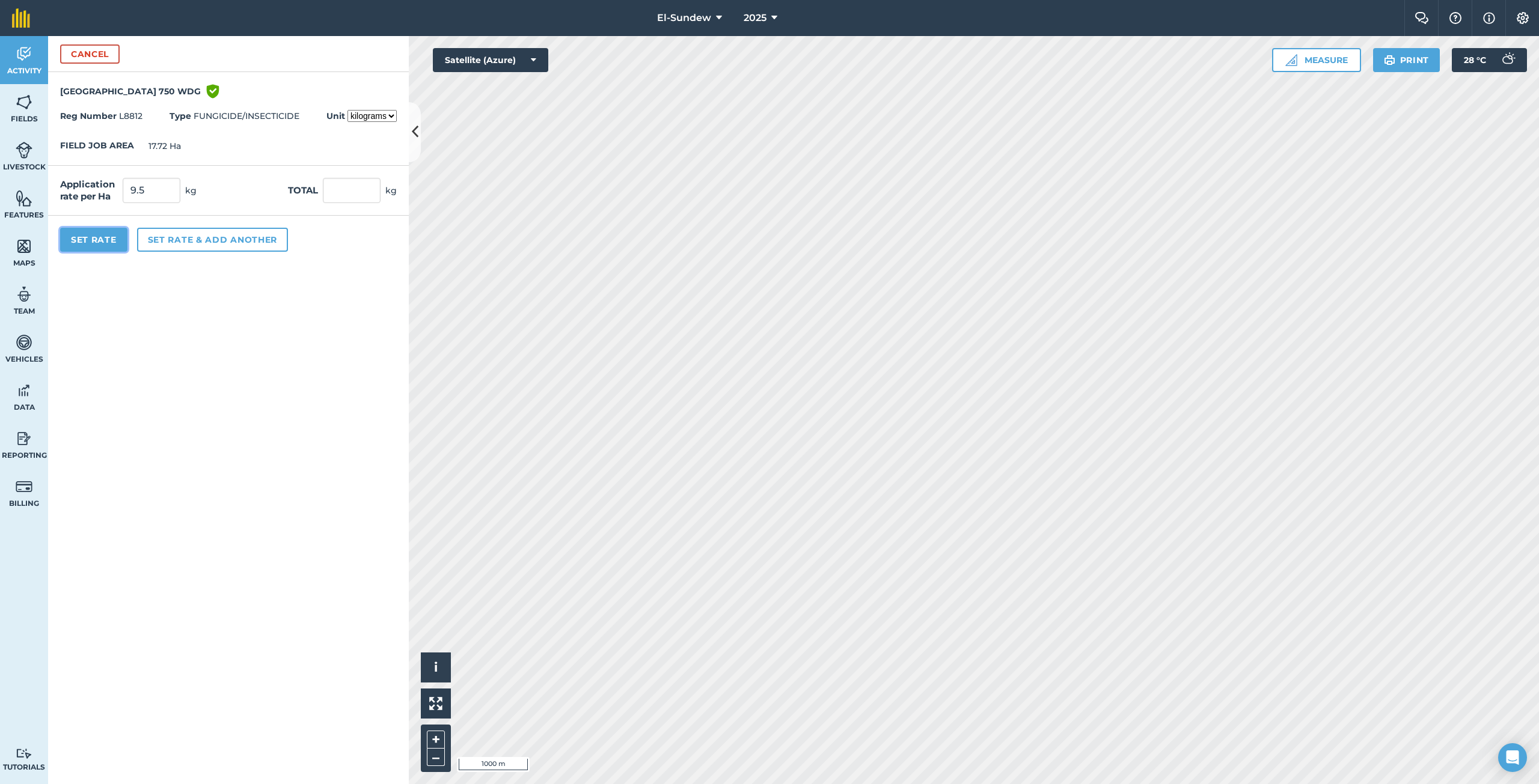
type input "168.34"
click at [107, 236] on button "Set Rate" at bounding box center [93, 240] width 67 height 24
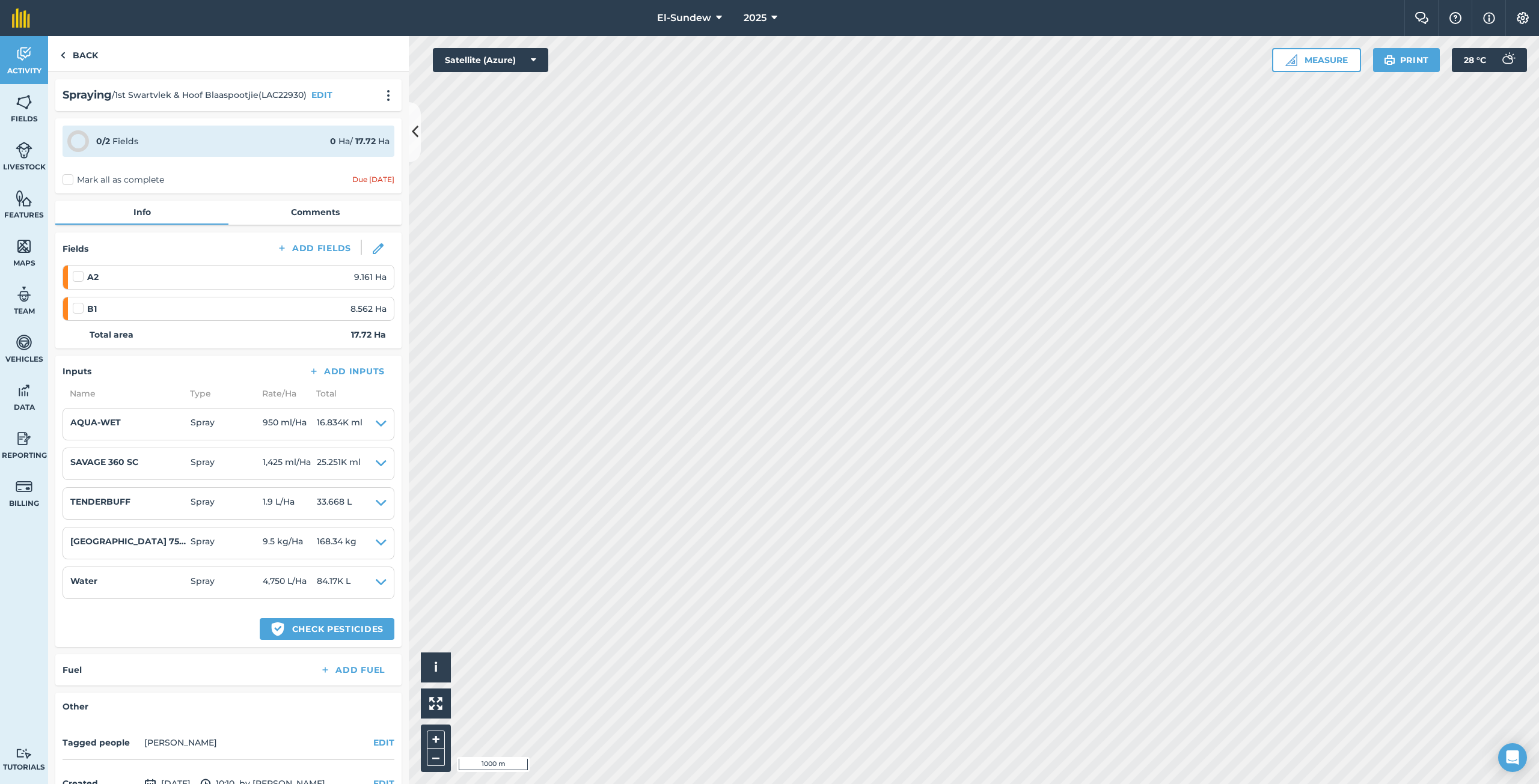
click at [66, 176] on label "Mark all as complete" at bounding box center [113, 180] width 102 height 12
click at [66, 176] on input "Mark all as complete" at bounding box center [66, 178] width 8 height 8
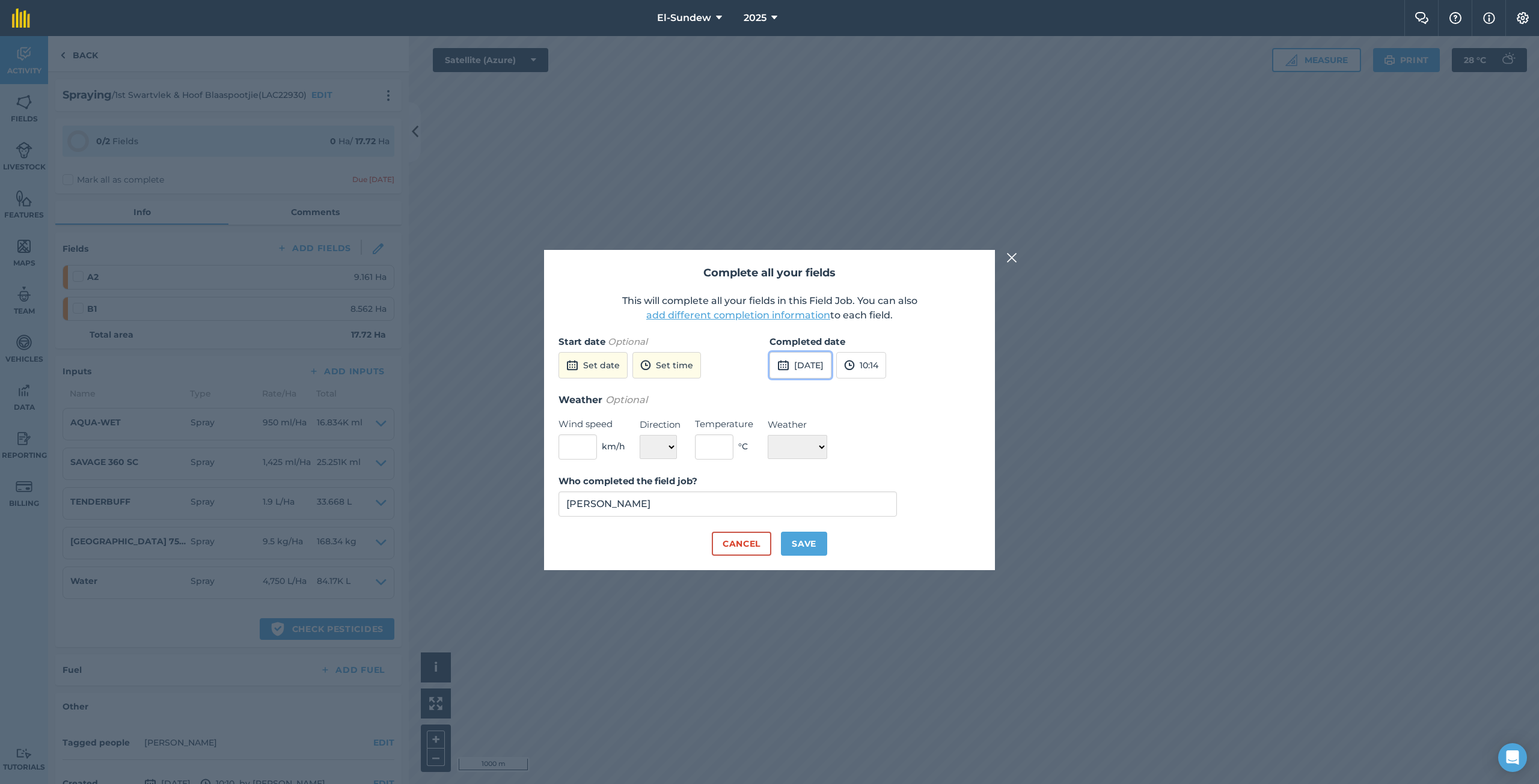
click at [818, 361] on button "[DATE]" at bounding box center [800, 365] width 62 height 27
click at [777, 451] on button "6" at bounding box center [784, 450] width 28 height 20
click at [812, 544] on button "Save" at bounding box center [803, 543] width 46 height 24
checkbox input "true"
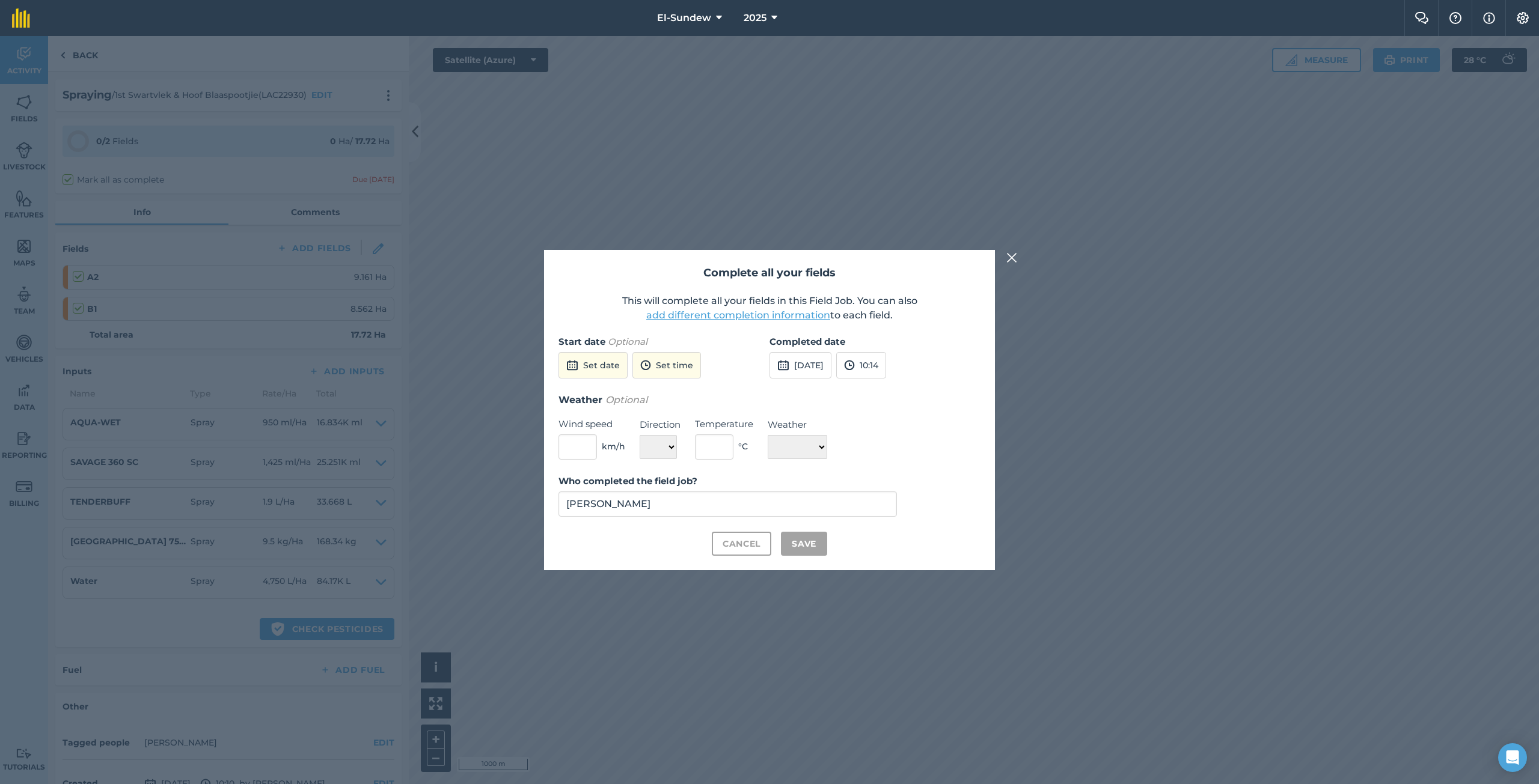
checkbox input "true"
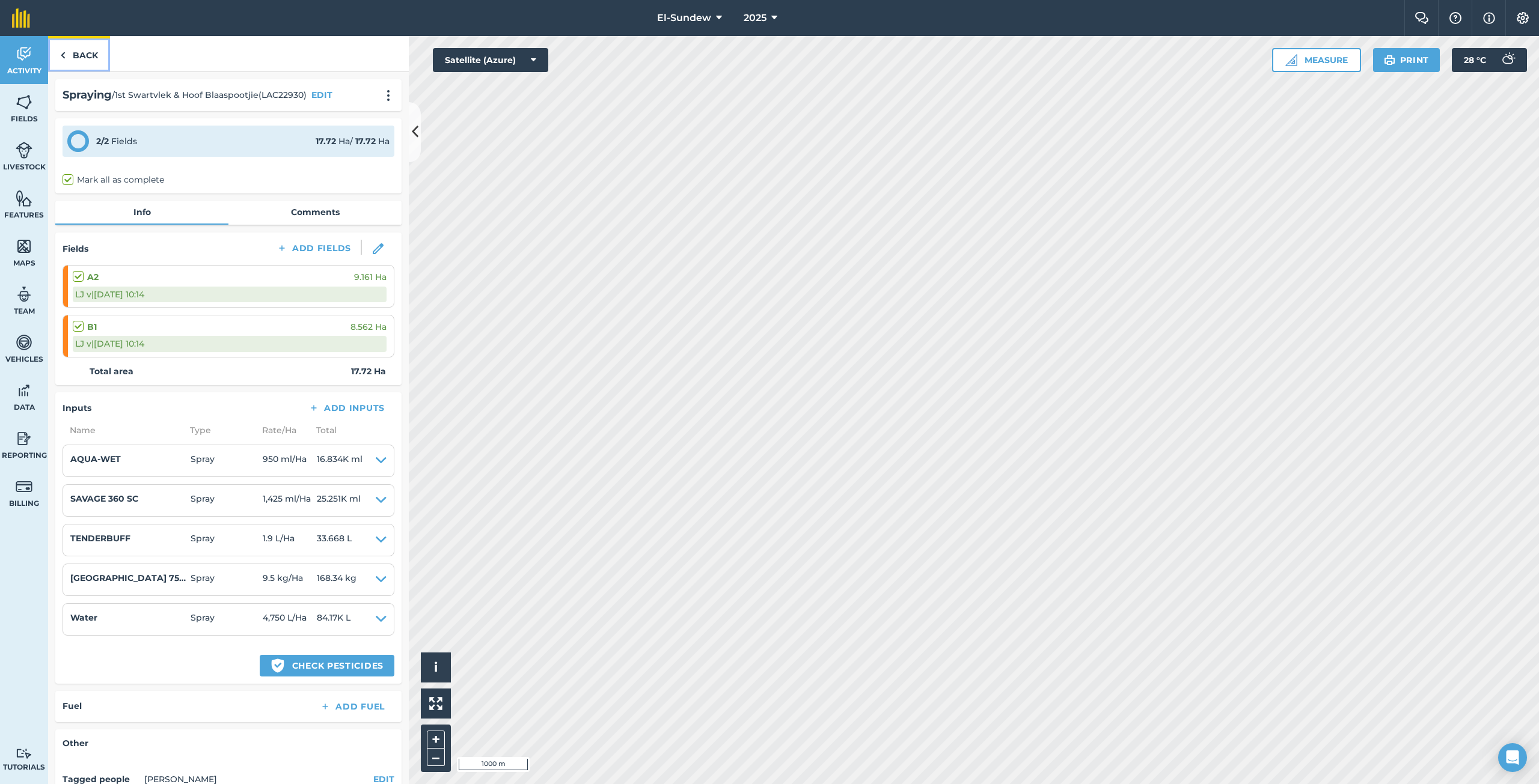
click at [85, 49] on link "Back" at bounding box center [79, 53] width 62 height 35
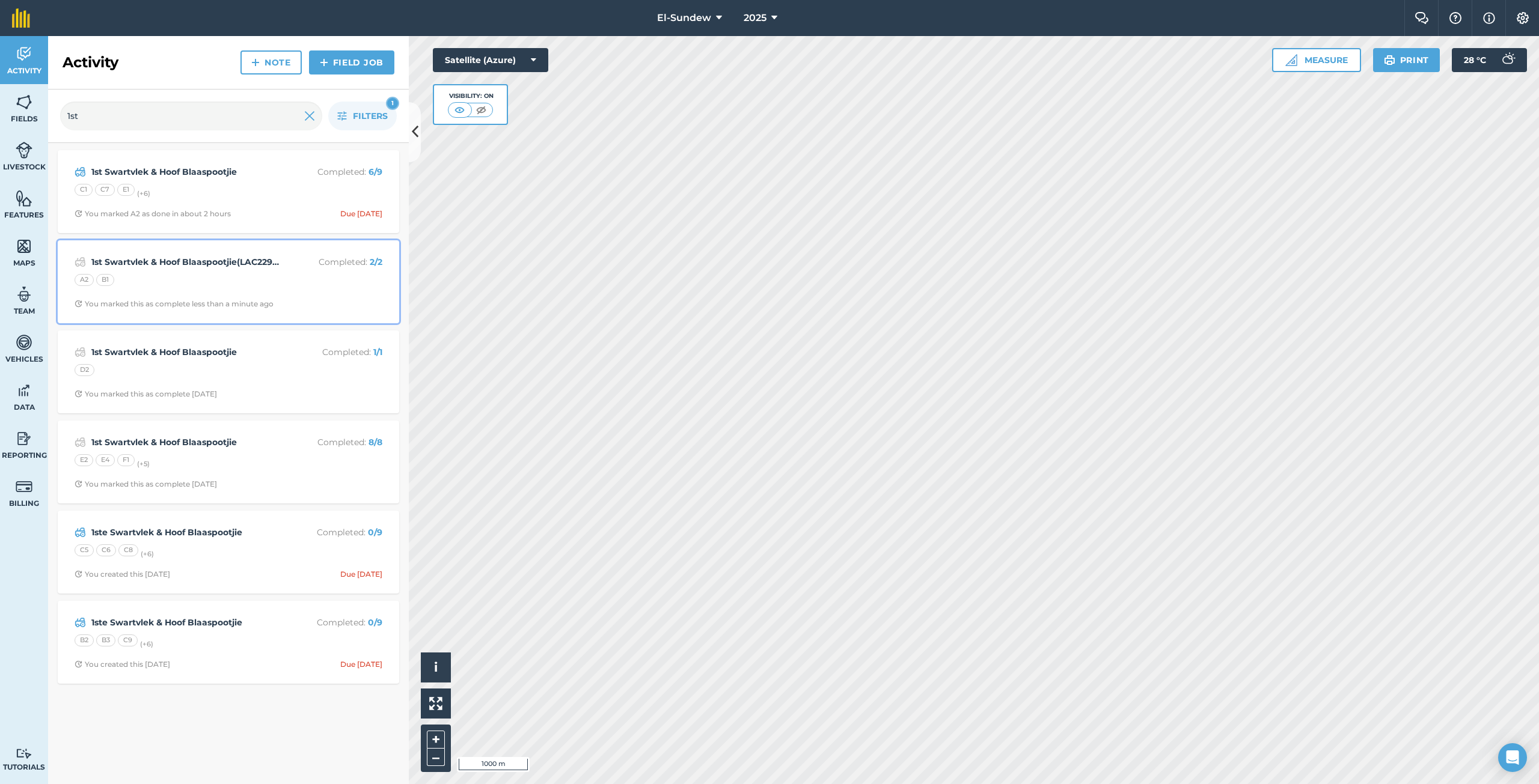
click at [263, 277] on div "A2 B1" at bounding box center [228, 282] width 308 height 16
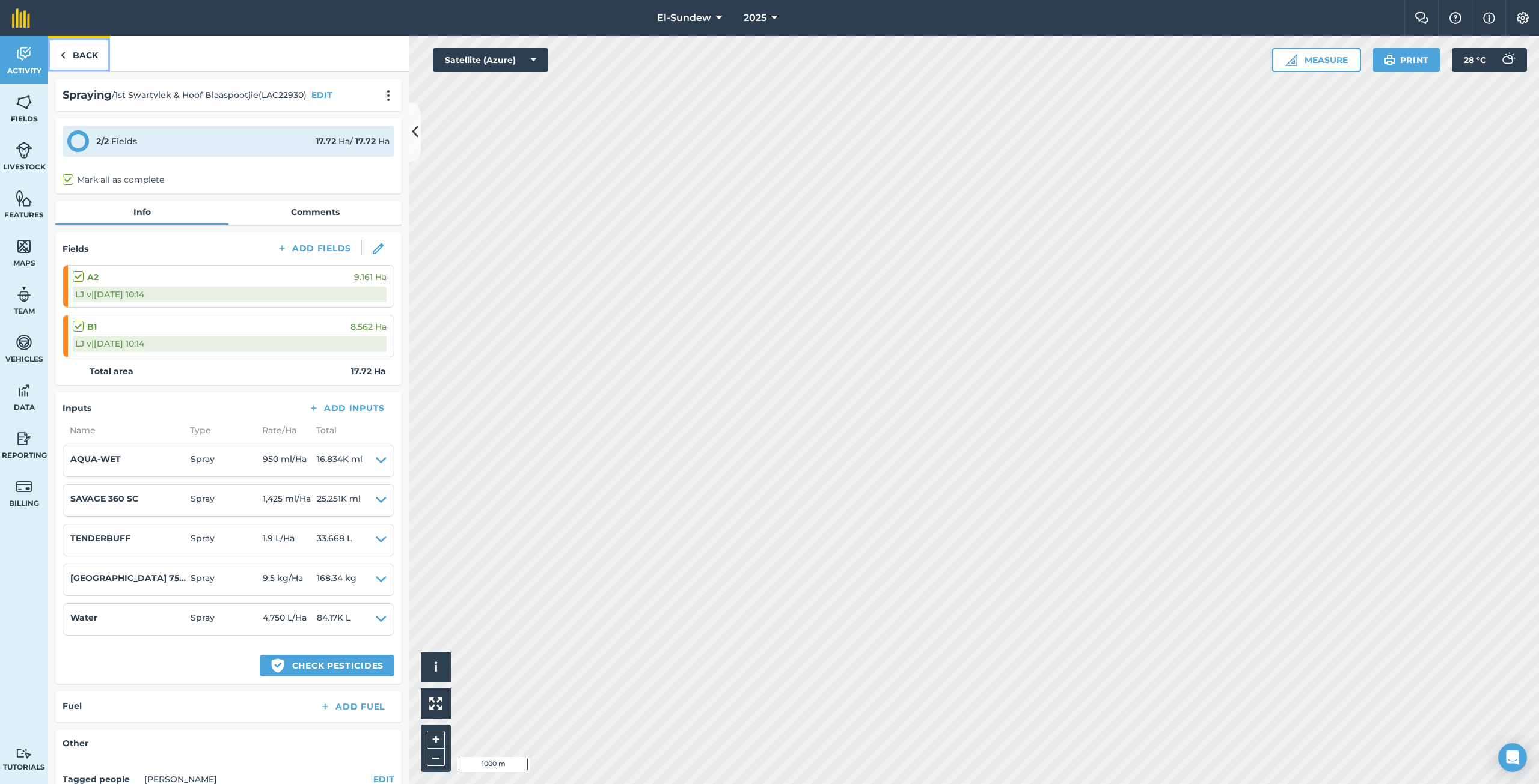
click at [90, 58] on link "Back" at bounding box center [79, 53] width 62 height 35
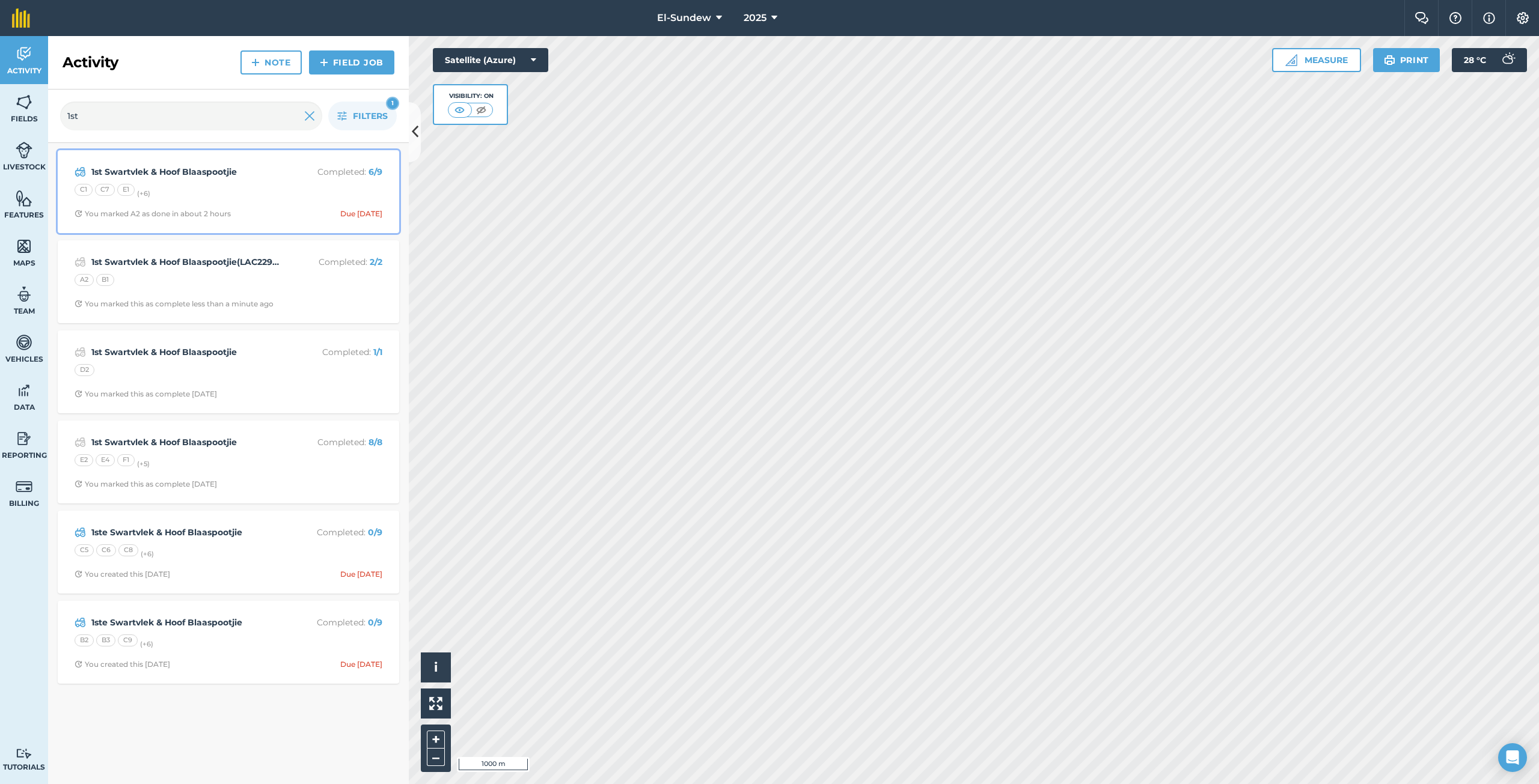
click at [230, 188] on div "C1 C7 E1 (+ 6 )" at bounding box center [228, 191] width 308 height 16
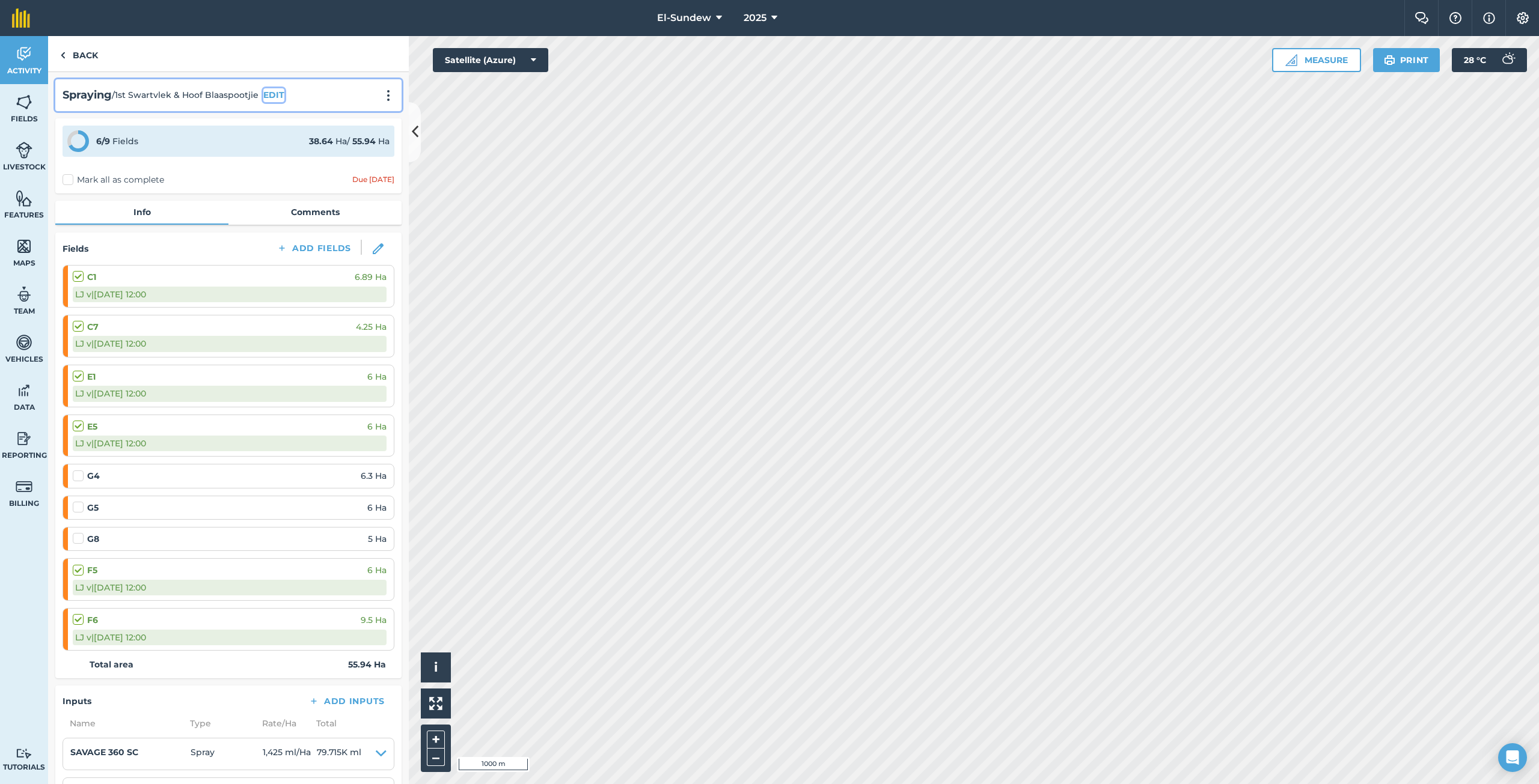
click at [278, 90] on button "EDIT" at bounding box center [274, 95] width 21 height 13
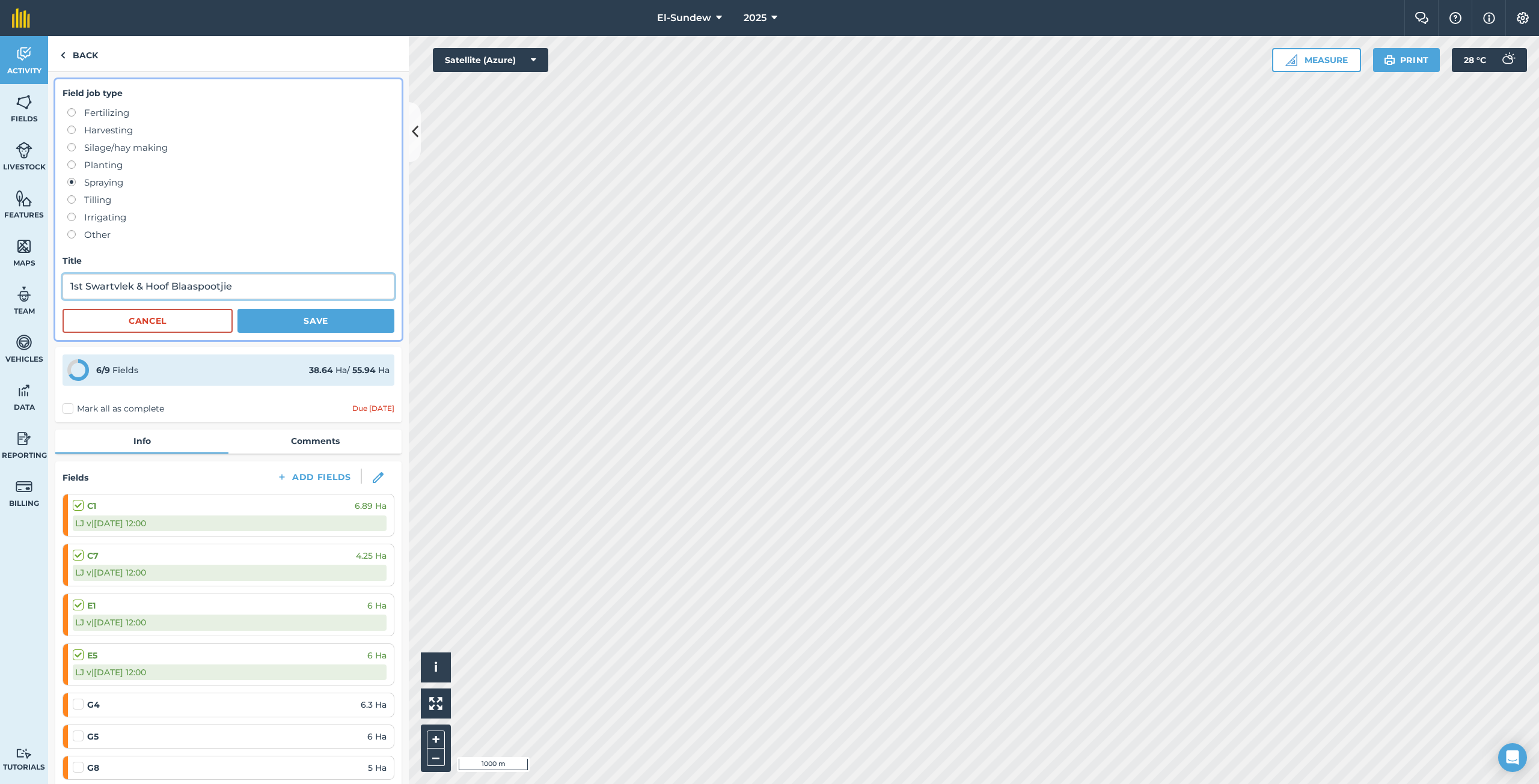
click at [276, 288] on input "1st Swartvlek & Hoof Blaaspootjie" at bounding box center [228, 287] width 332 height 25
type input "1st Swartvlek & Hoof Blaaspootjie(LAC22930)"
click at [294, 320] on button "Save" at bounding box center [315, 320] width 157 height 24
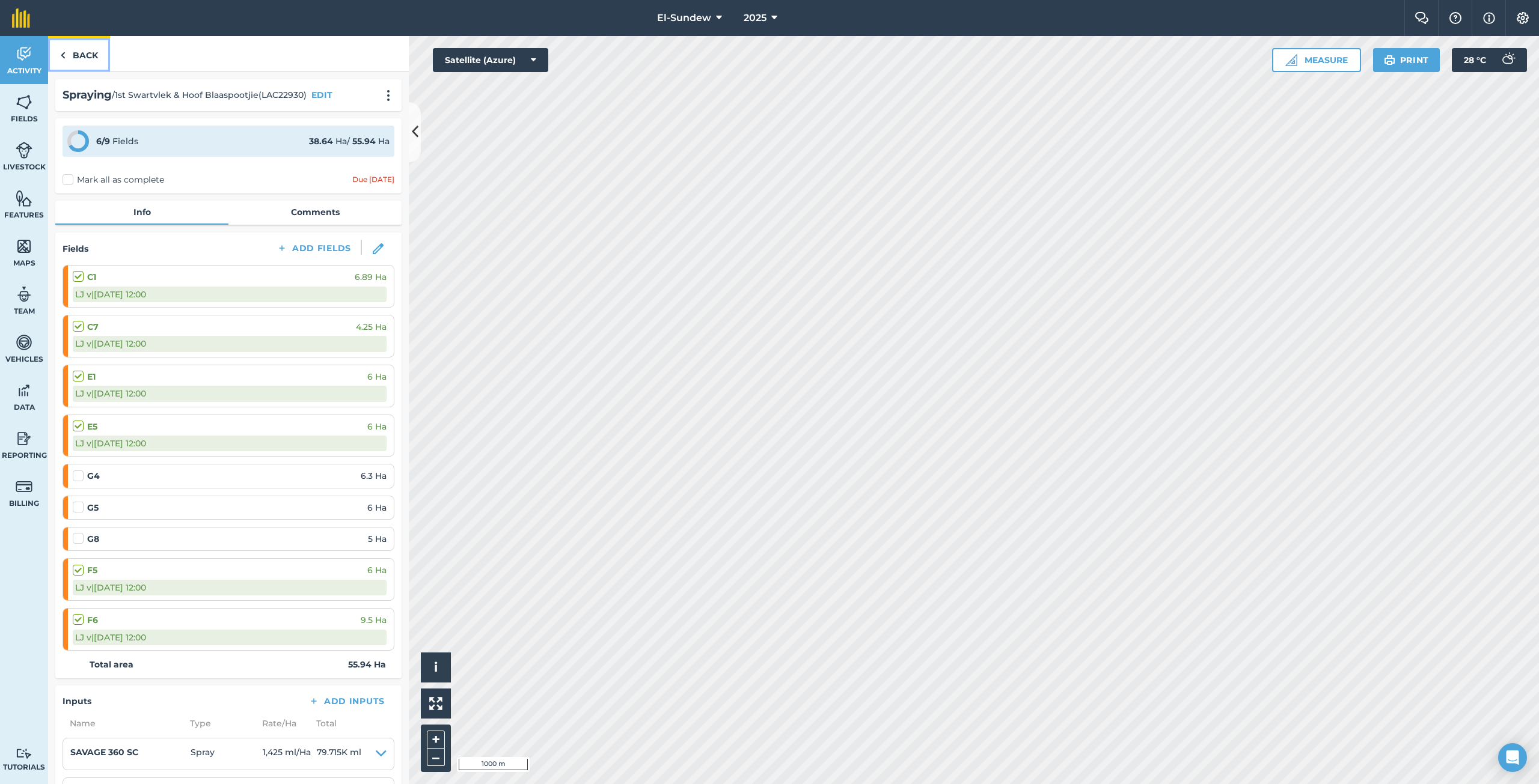
click at [91, 53] on link "Back" at bounding box center [79, 53] width 62 height 35
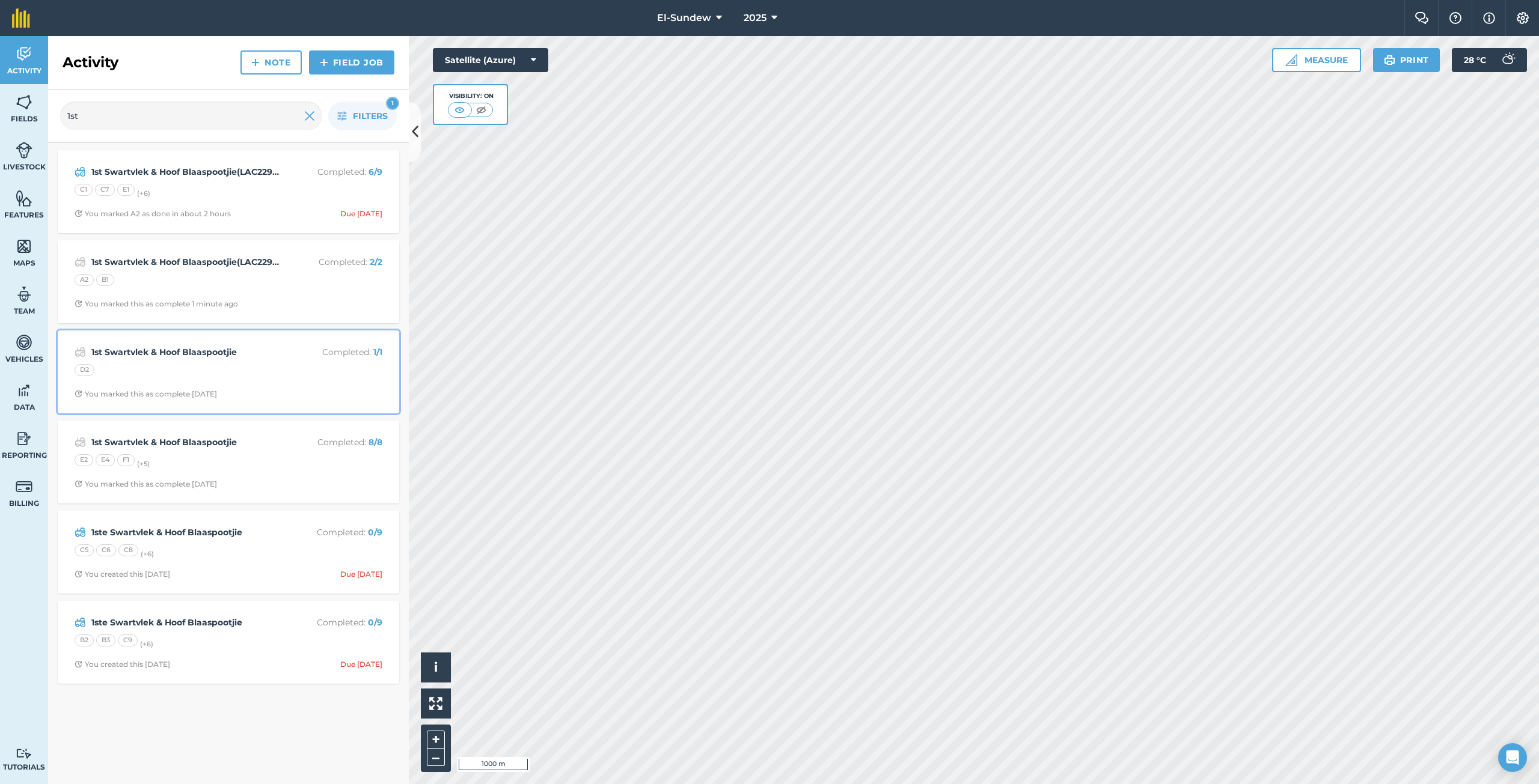
click at [253, 355] on strong "1st Swartvlek & Hoof Blaaspootjie" at bounding box center [186, 352] width 190 height 13
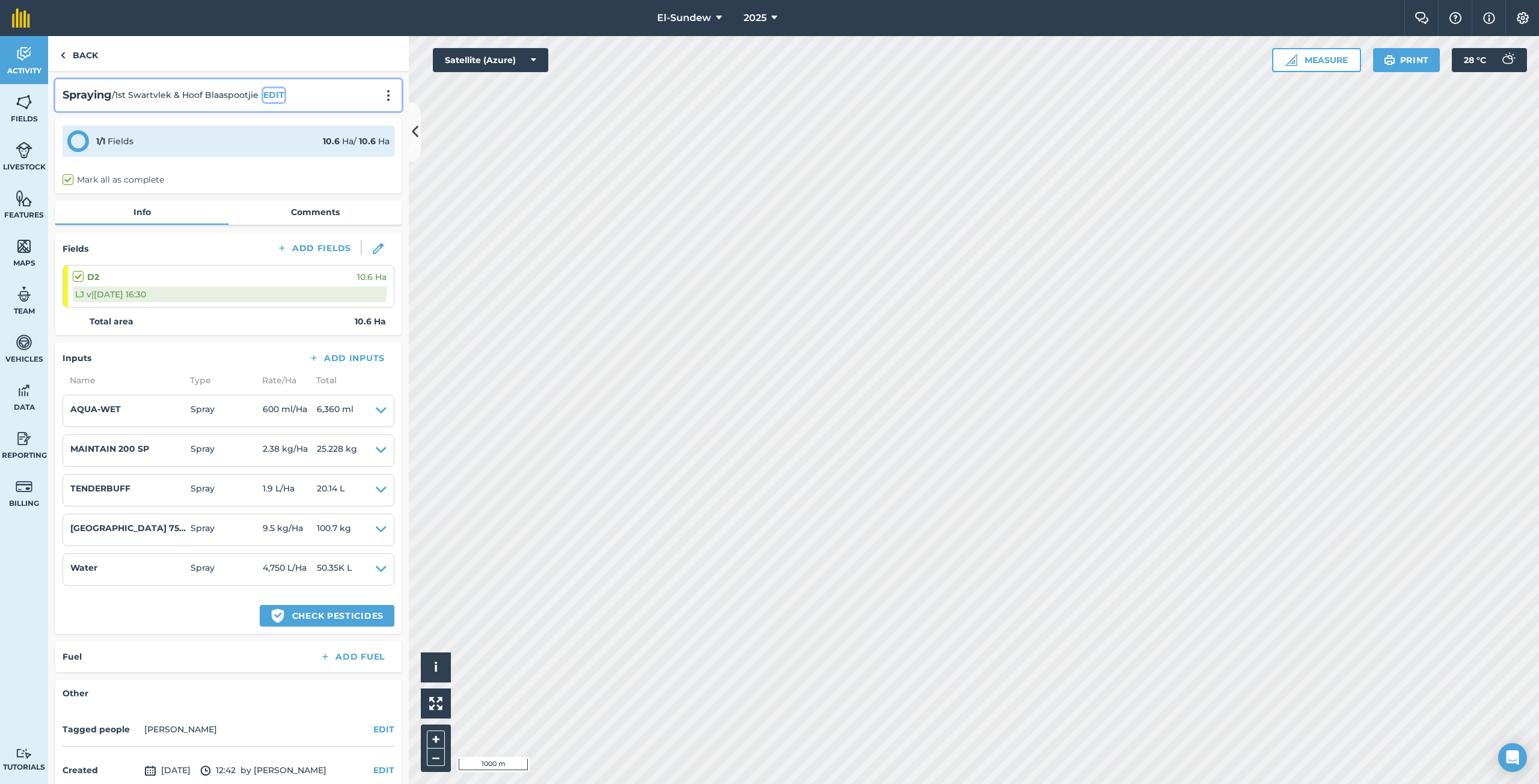
click at [276, 98] on button "EDIT" at bounding box center [274, 95] width 21 height 13
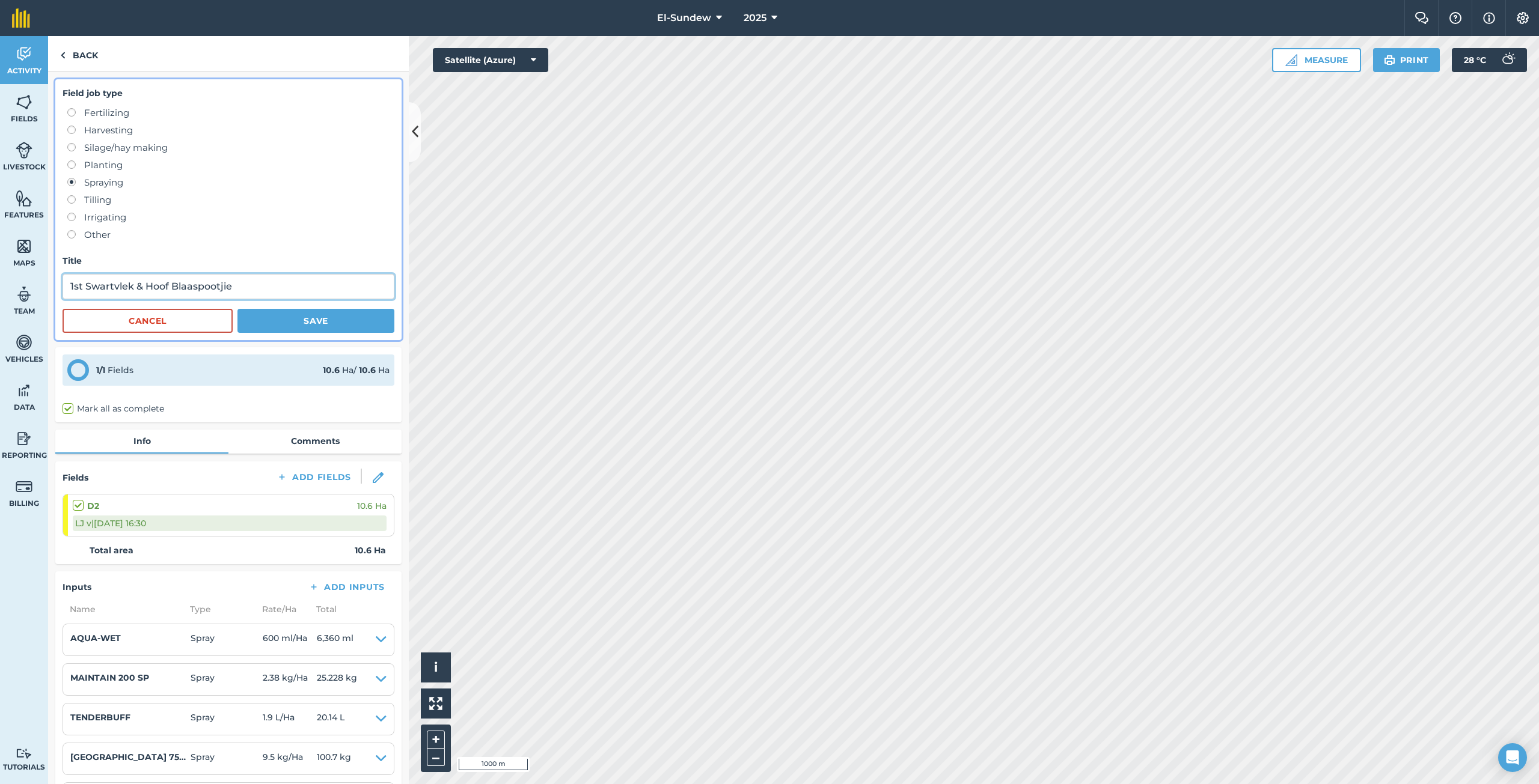
click at [291, 275] on input "1st Swartvlek & Hoof Blaaspootjie" at bounding box center [228, 287] width 332 height 25
type input "1st Swartvlek & Hoof Blaaspootjie(LAC22930)"
click at [276, 315] on button "Save" at bounding box center [315, 320] width 157 height 24
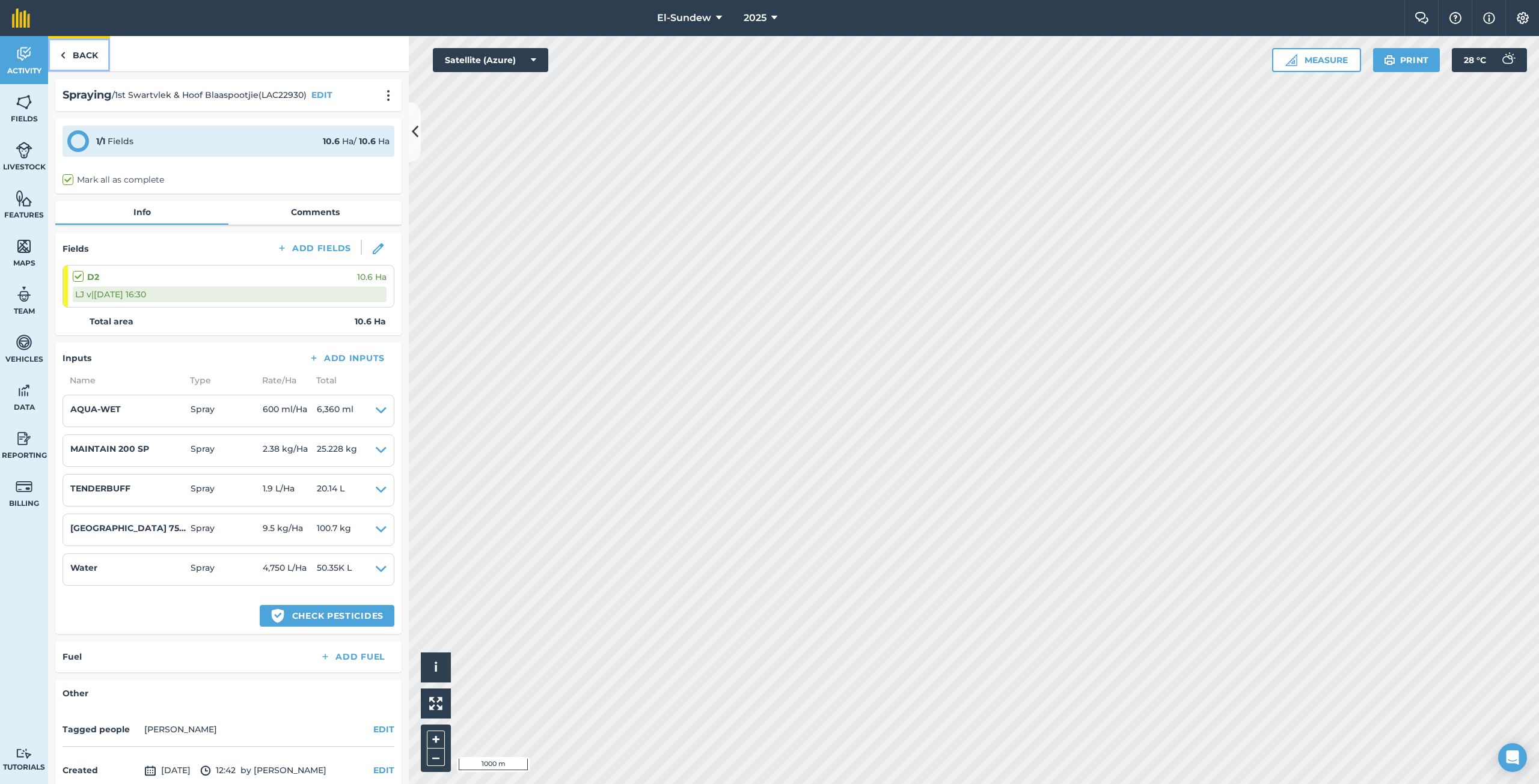
click at [97, 52] on link "Back" at bounding box center [79, 53] width 62 height 35
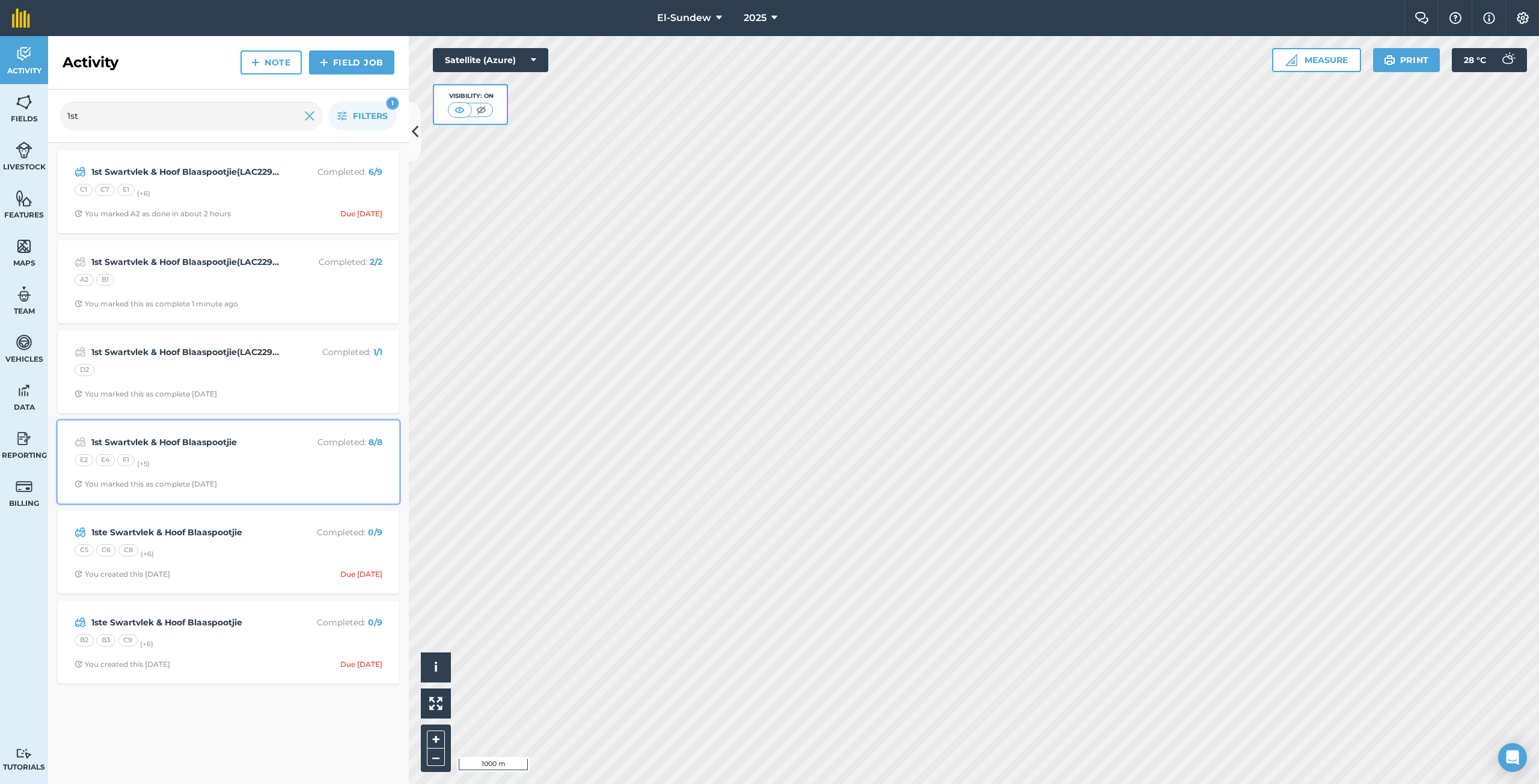
click at [259, 455] on div "E2 E4 F1 (+ 5 )" at bounding box center [228, 462] width 308 height 16
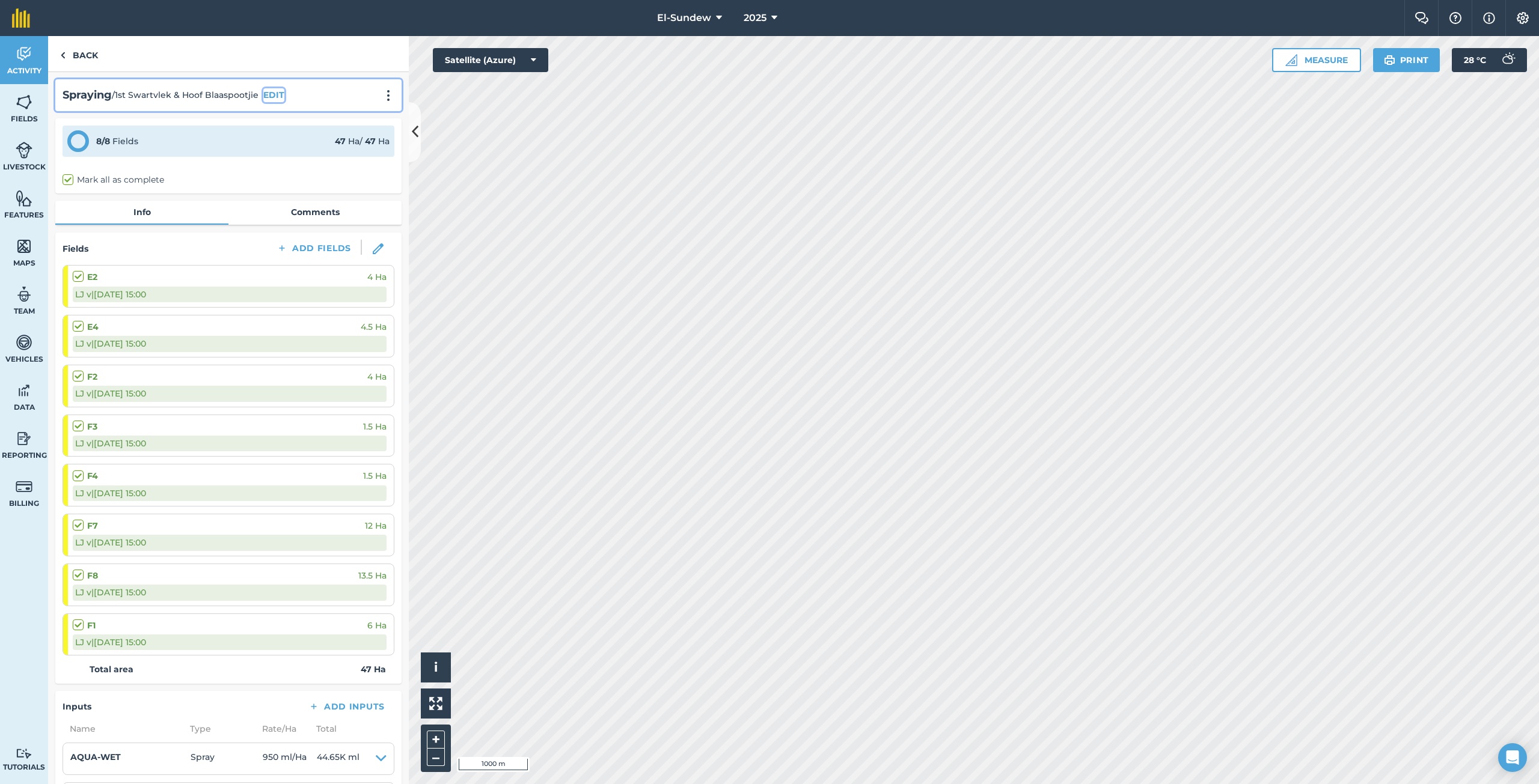
click at [274, 91] on button "EDIT" at bounding box center [274, 95] width 21 height 13
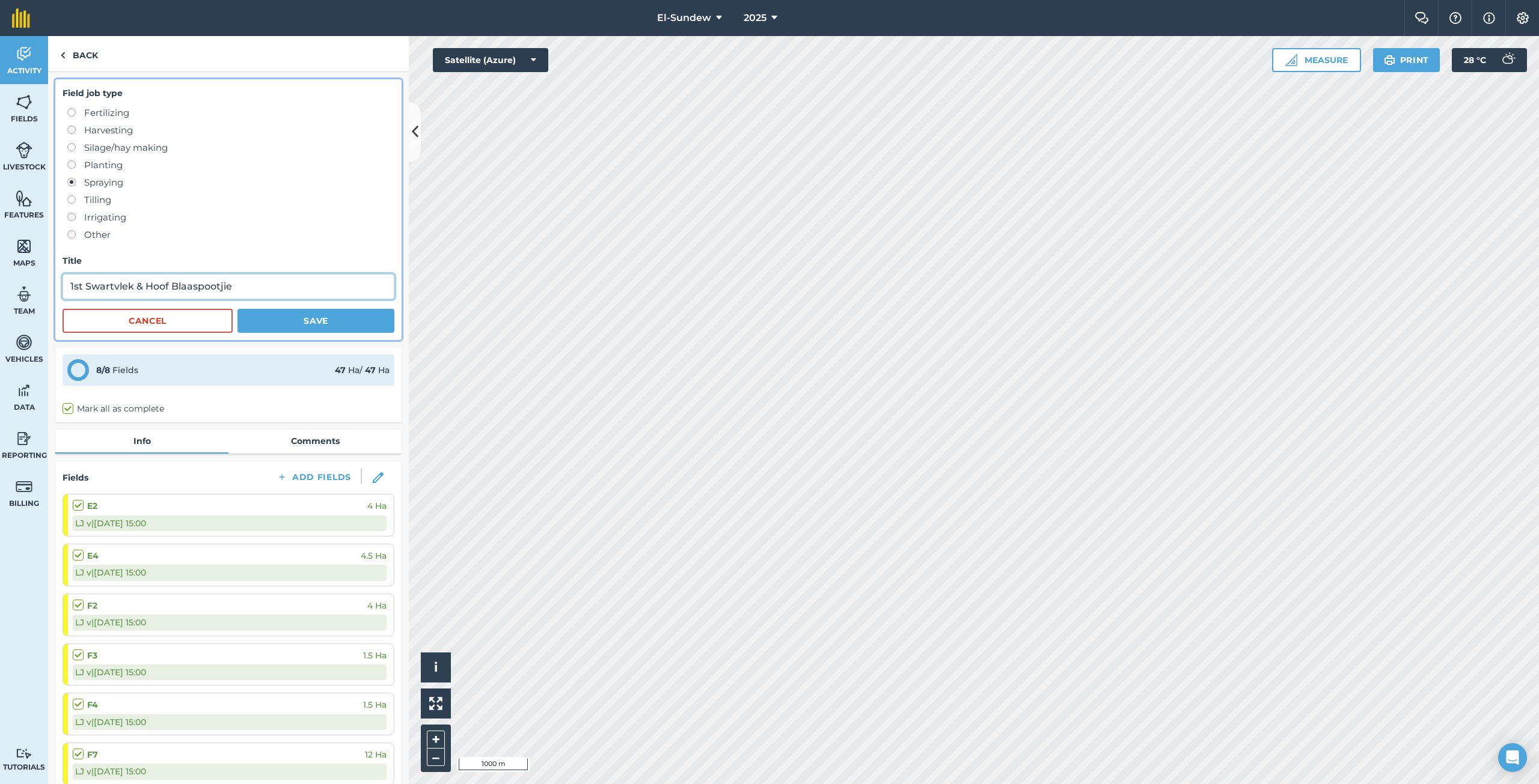
click at [267, 290] on input "1st Swartvlek & Hoof Blaaspootjie" at bounding box center [228, 287] width 332 height 25
type input "1st Swartvlek & Hoof Blaaspootjie(LAC22930)"
click at [277, 322] on button "Save" at bounding box center [315, 320] width 157 height 24
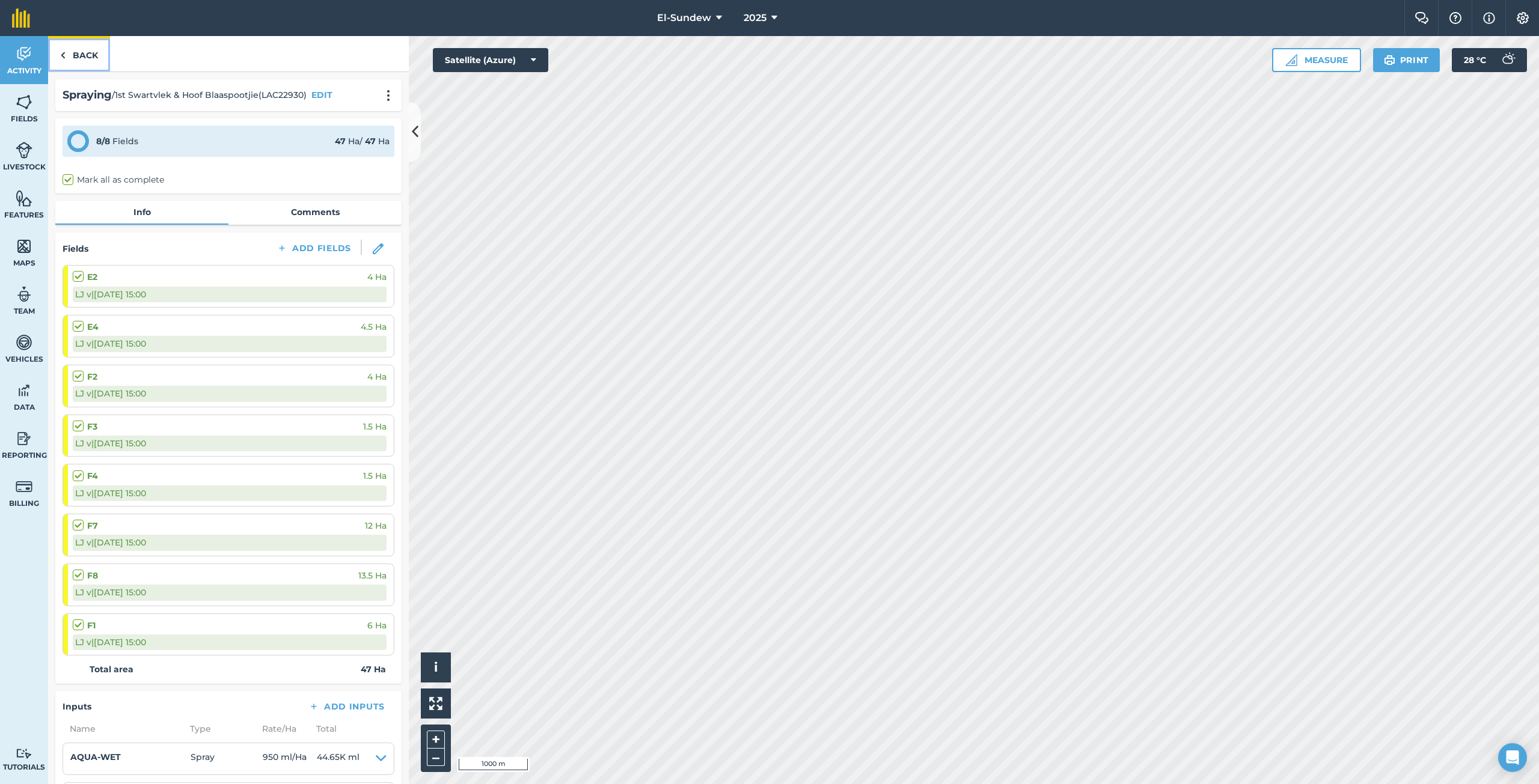
click at [93, 56] on link "Back" at bounding box center [79, 53] width 62 height 35
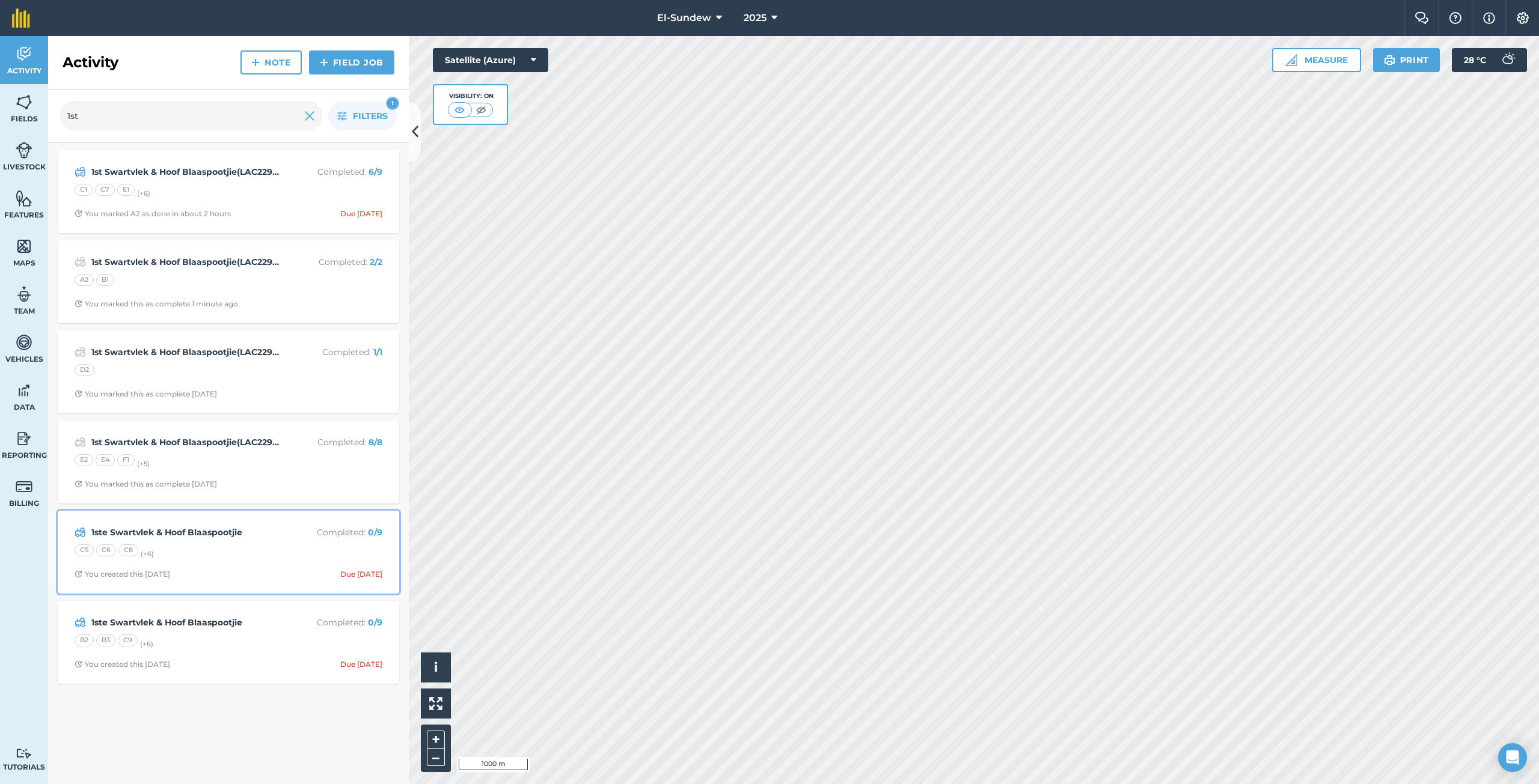
click at [236, 554] on div "C5 C6 C8 (+ 6 )" at bounding box center [228, 552] width 308 height 16
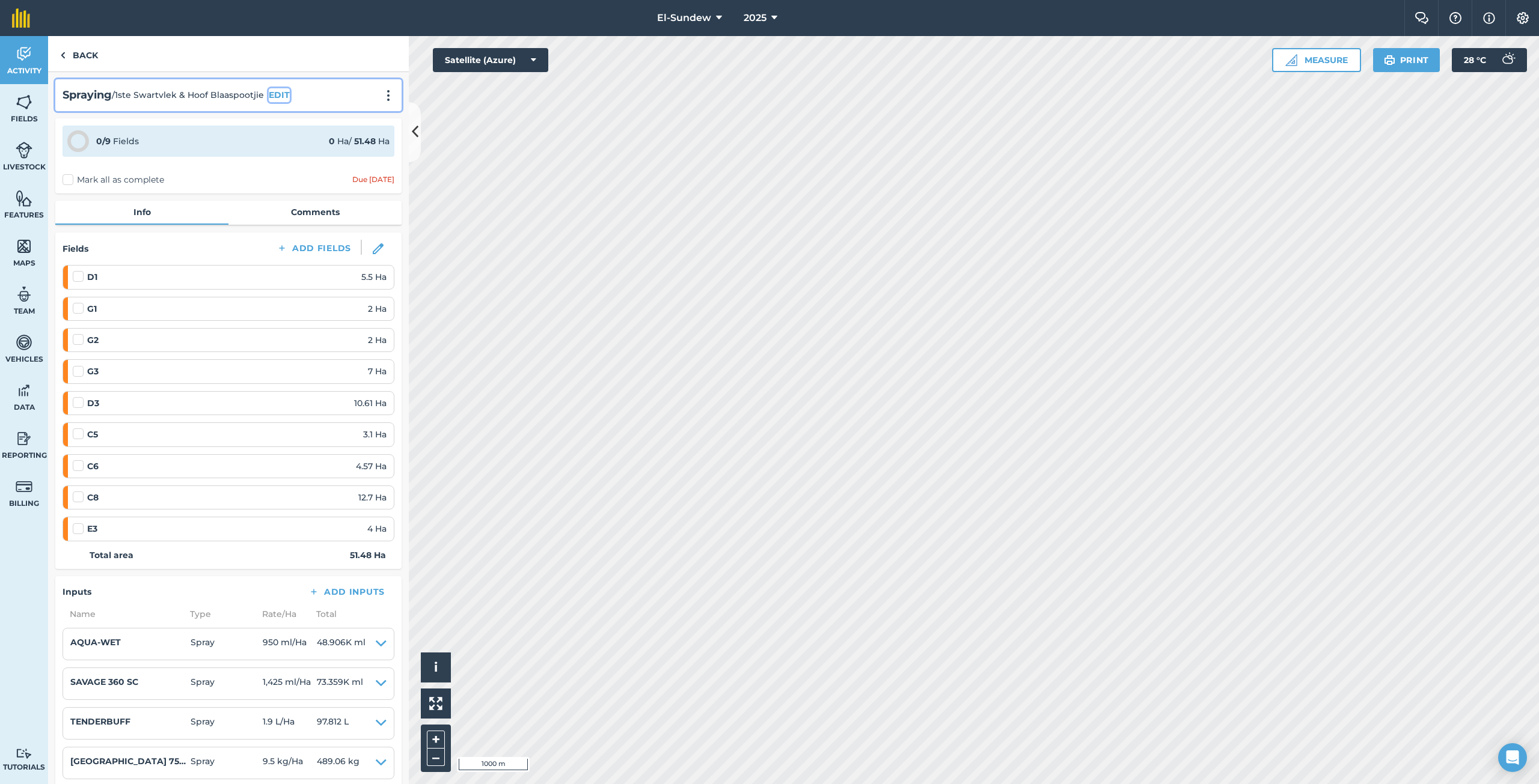
click at [276, 89] on button "EDIT" at bounding box center [279, 95] width 21 height 13
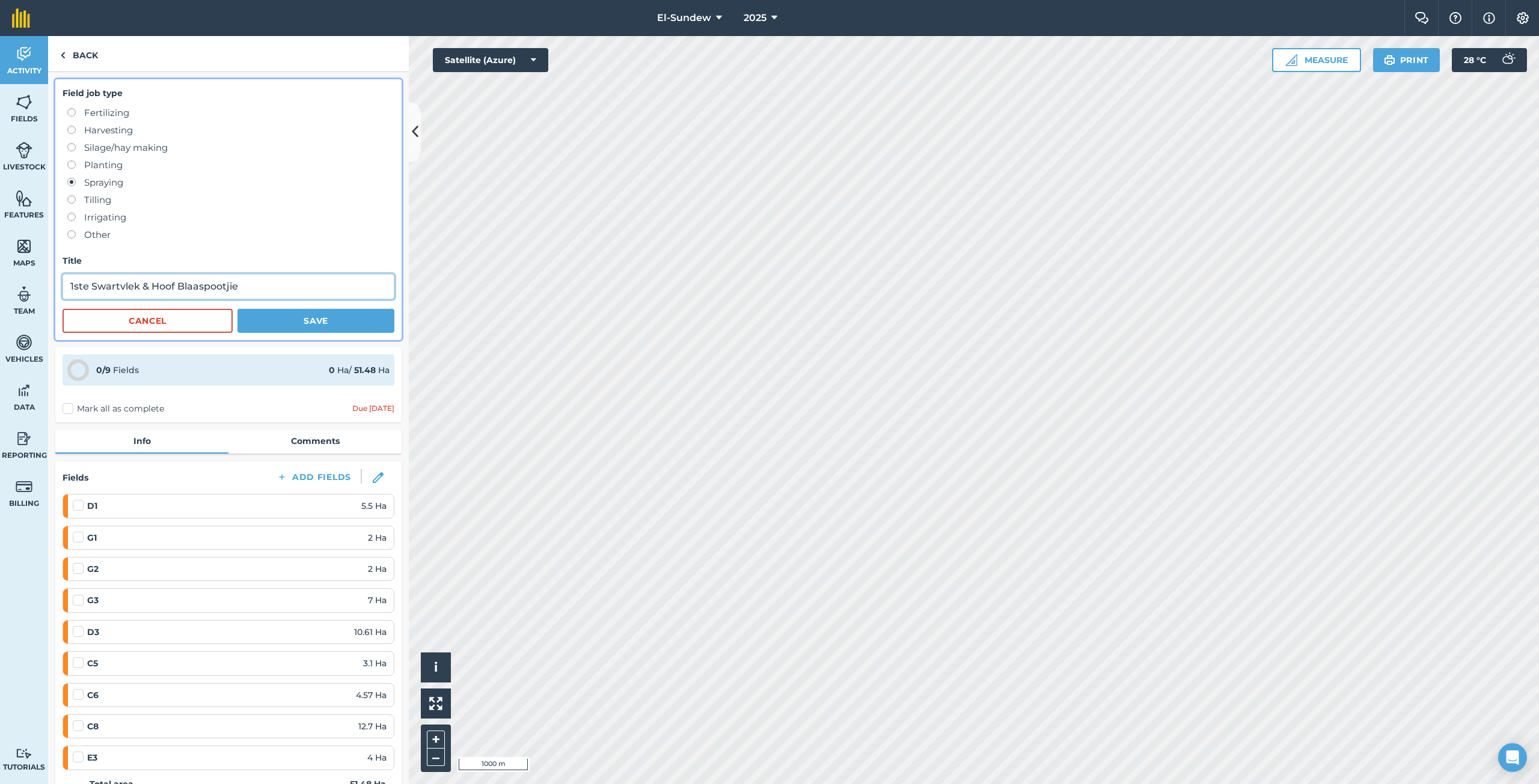
click at [268, 283] on input "1ste Swartvlek & Hoof Blaaspootjie" at bounding box center [228, 287] width 332 height 25
type input "1ste Swartvlek & Hoof Blaaspootjie(LAC22930)"
click at [270, 314] on button "Save" at bounding box center [315, 320] width 157 height 24
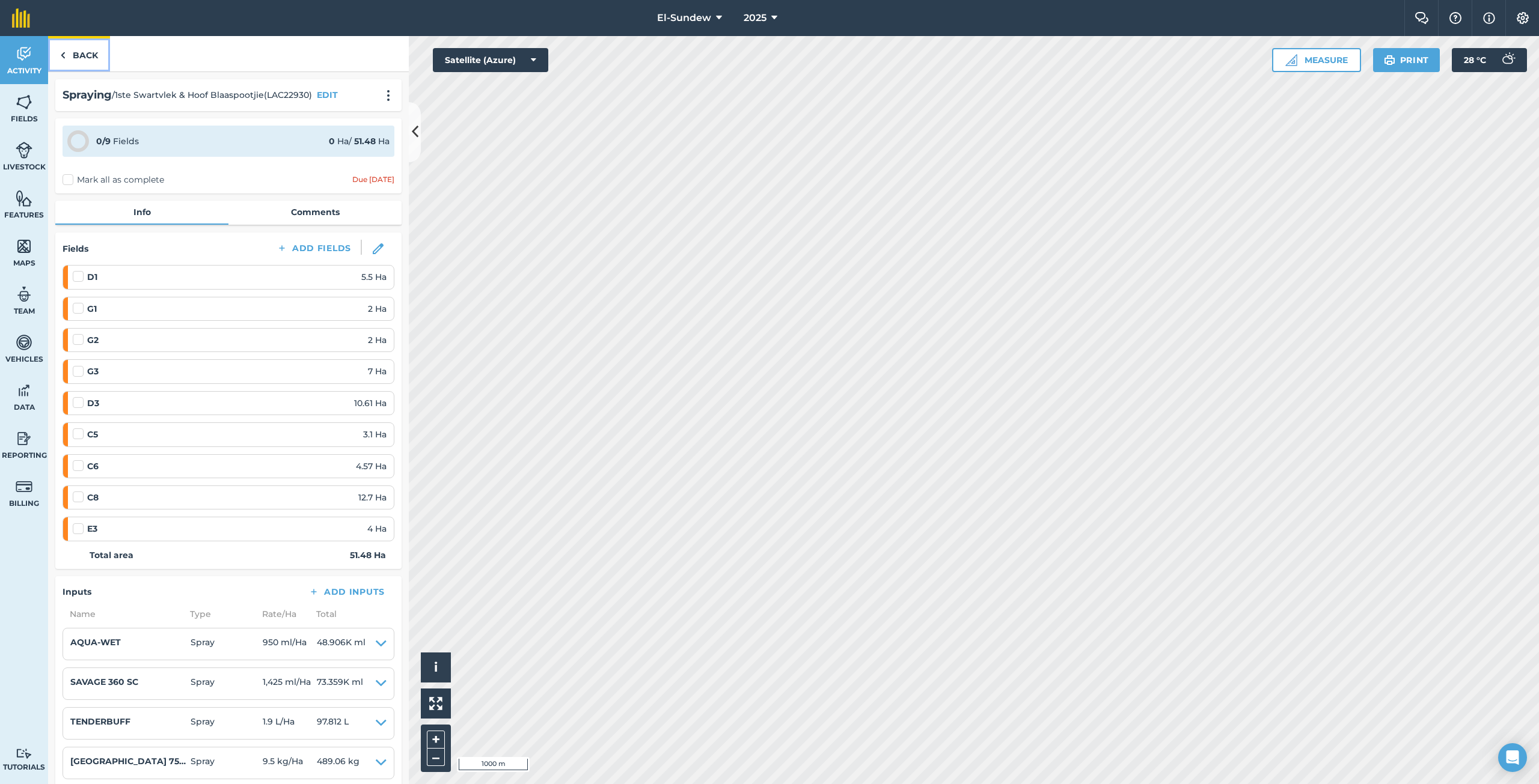
click at [95, 54] on link "Back" at bounding box center [79, 53] width 62 height 35
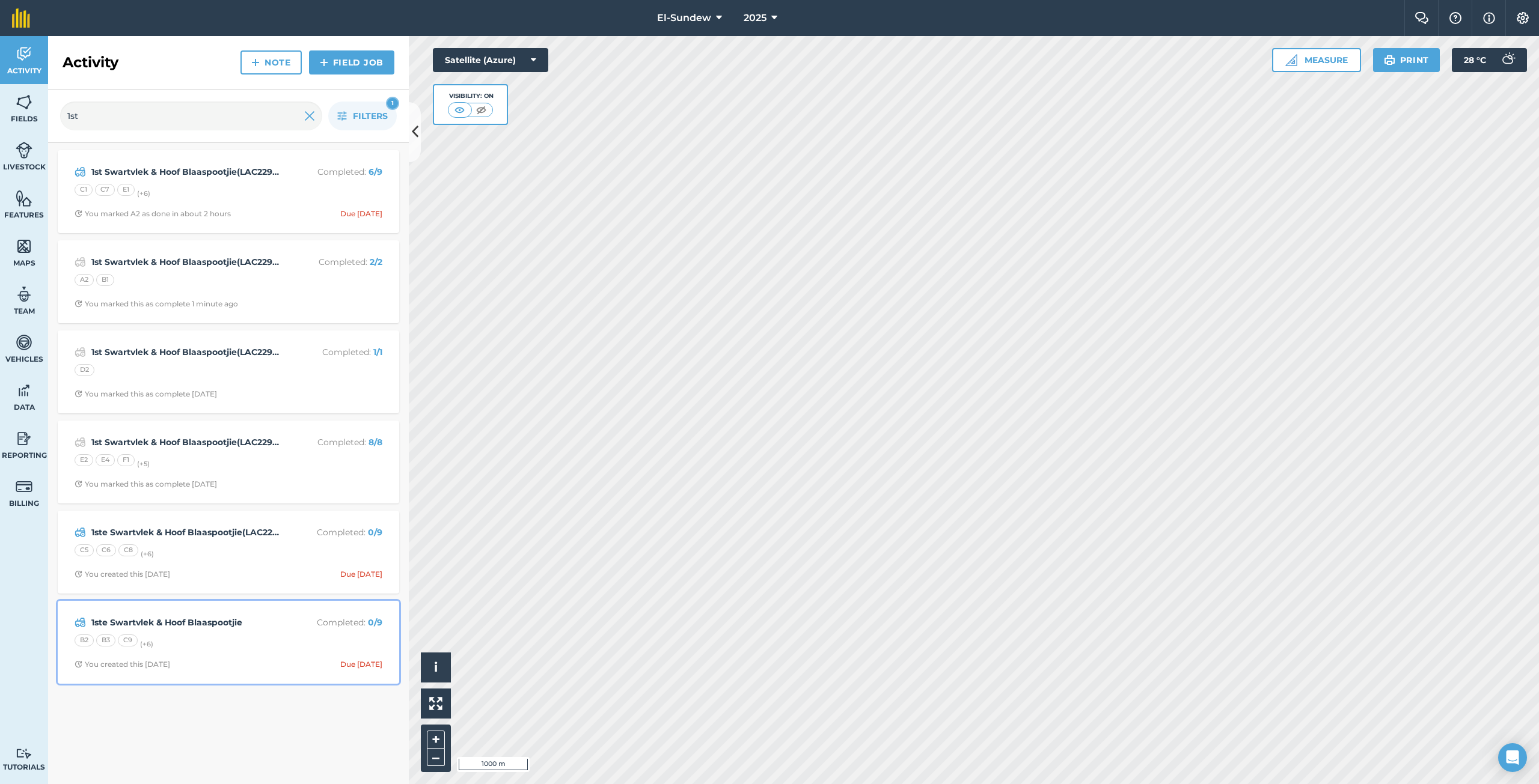
click at [260, 639] on div "B2 B3 C9 (+ 6 )" at bounding box center [228, 642] width 308 height 16
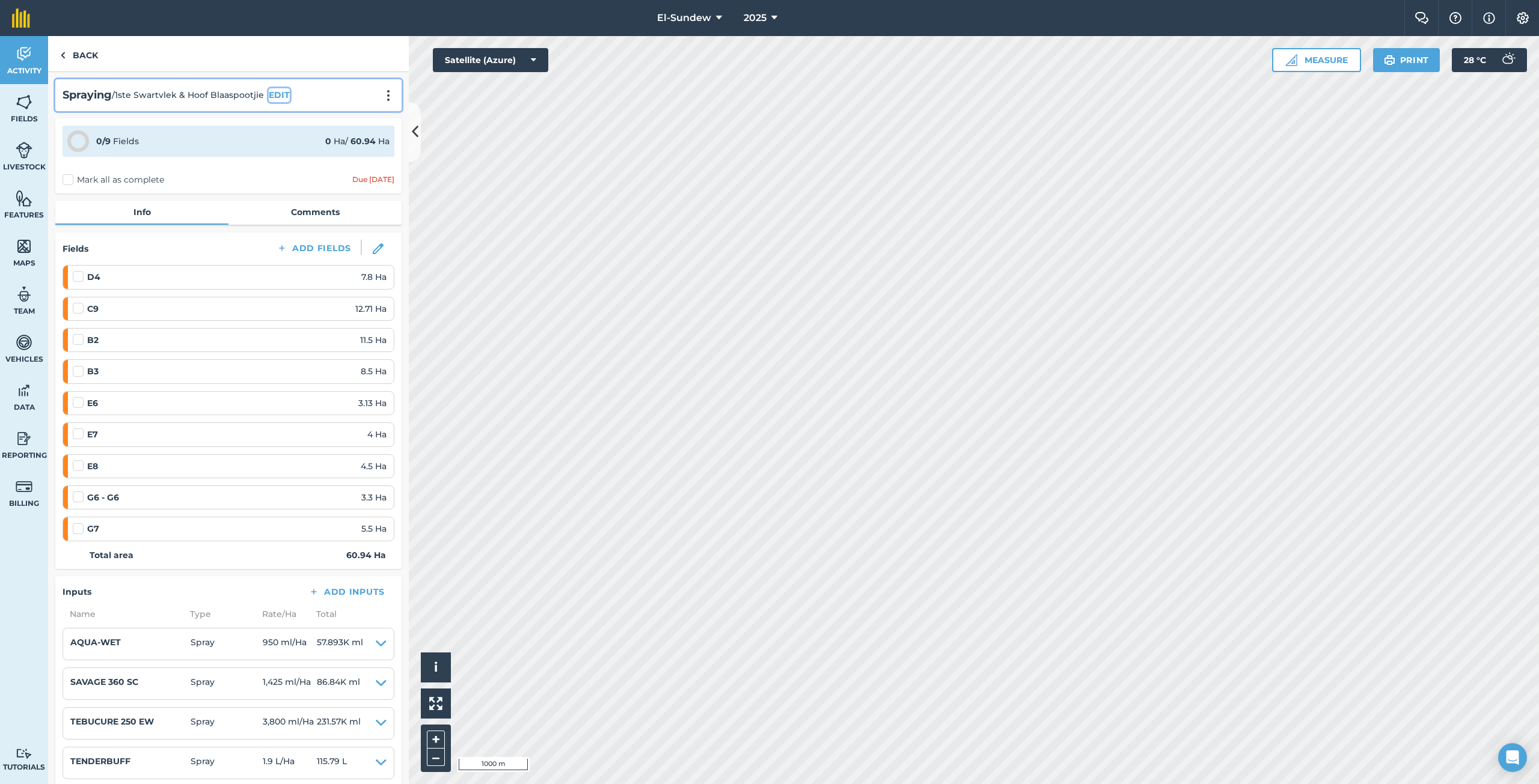
click at [282, 94] on button "EDIT" at bounding box center [279, 95] width 21 height 13
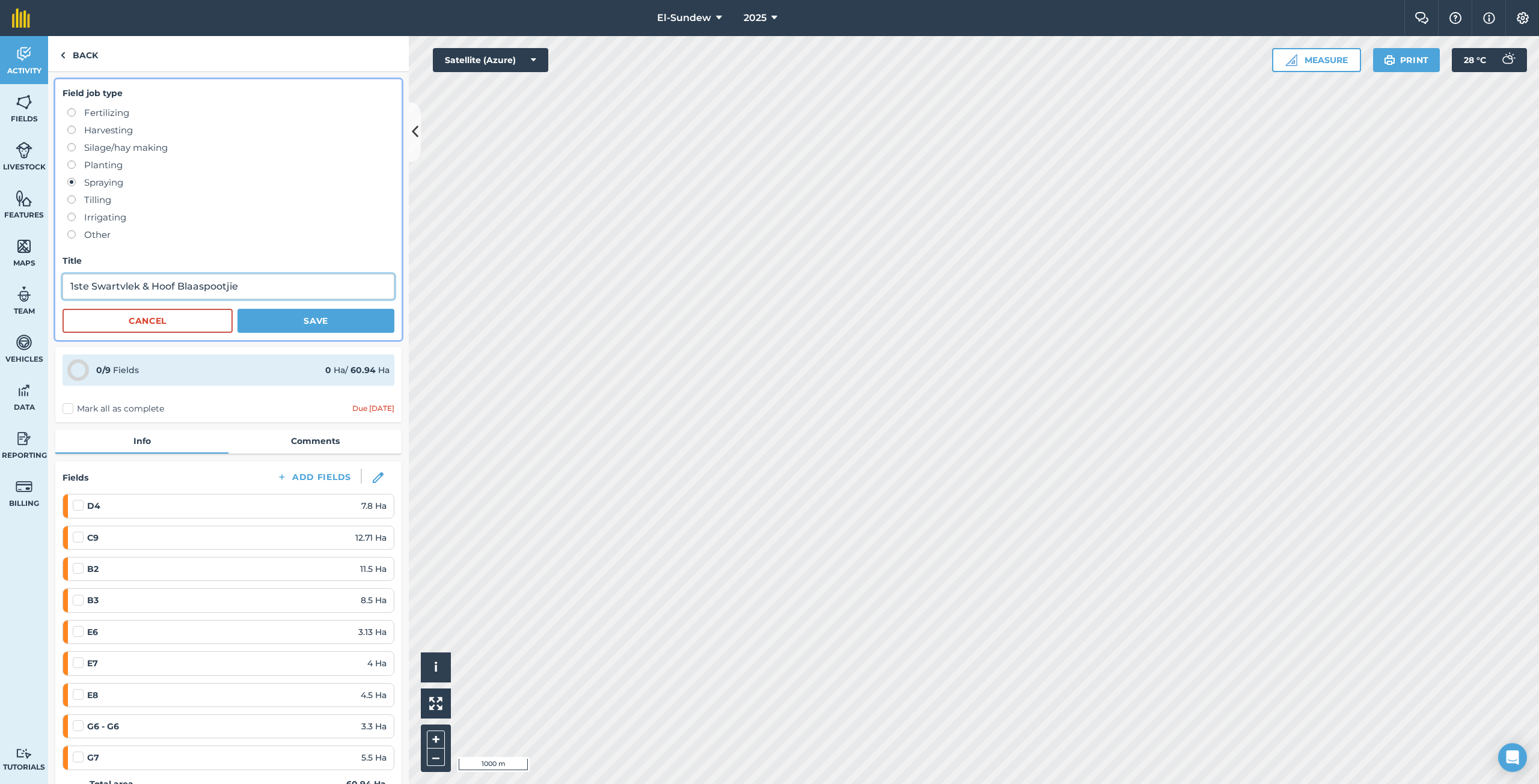
click at [266, 287] on input "1ste Swartvlek & Hoof Blaaspootjie" at bounding box center [228, 287] width 332 height 25
type input "1ste Swartvlek & Hoof Blaaspootjie(LAC22930)"
click at [297, 315] on button "Save" at bounding box center [315, 320] width 157 height 24
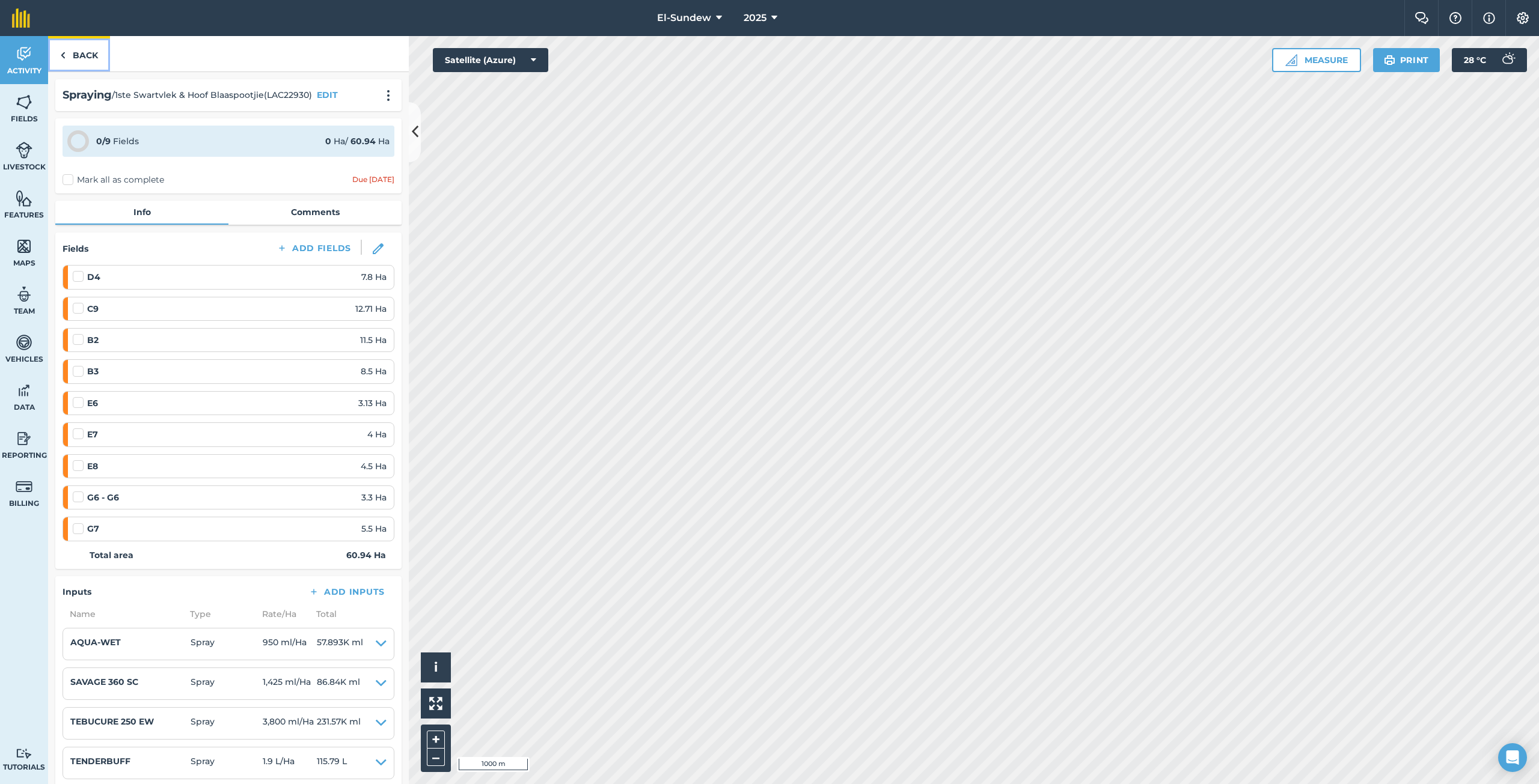
click at [95, 52] on link "Back" at bounding box center [79, 53] width 62 height 35
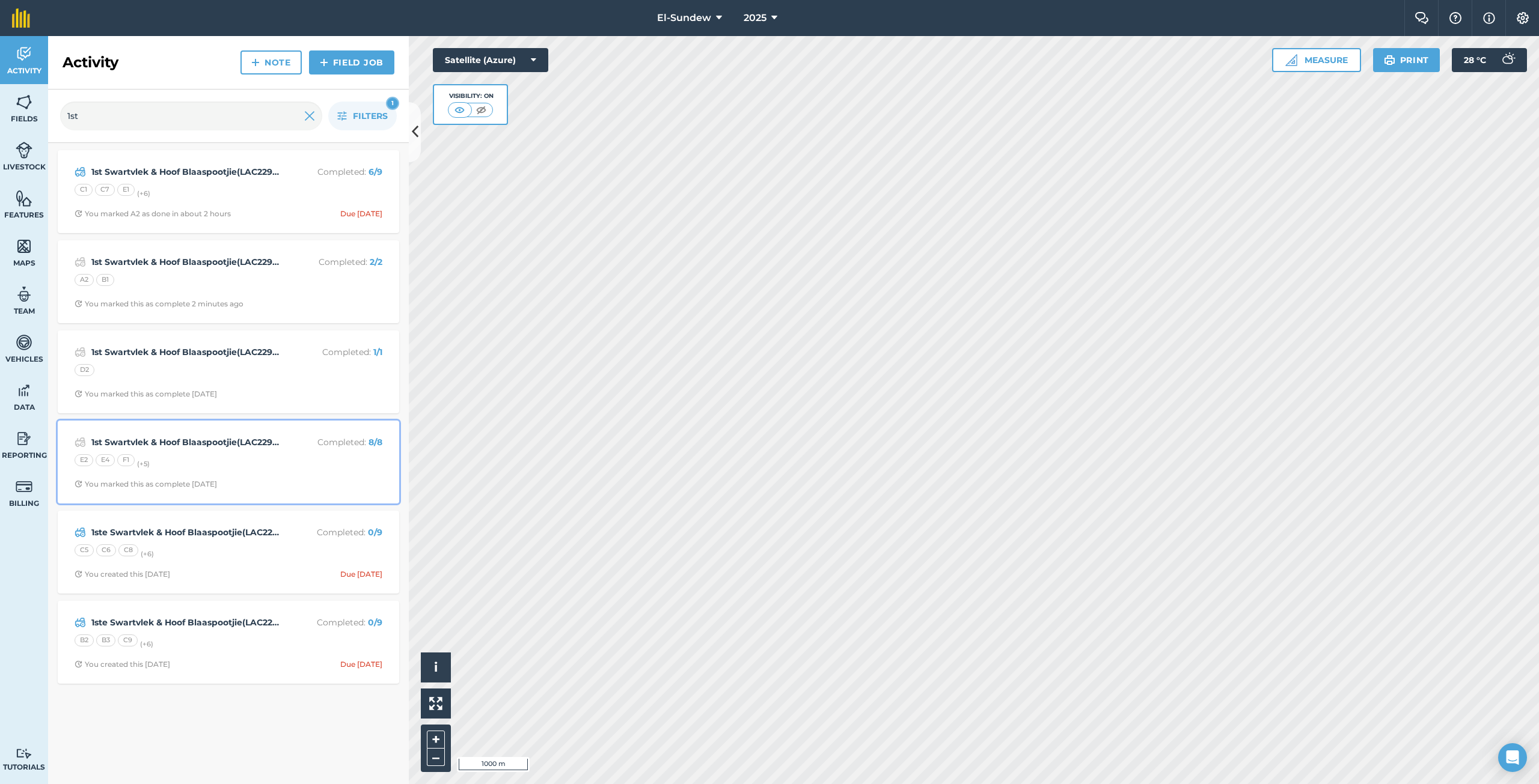
click at [237, 469] on div "E2 E4 F1 (+ 5 )" at bounding box center [228, 462] width 308 height 16
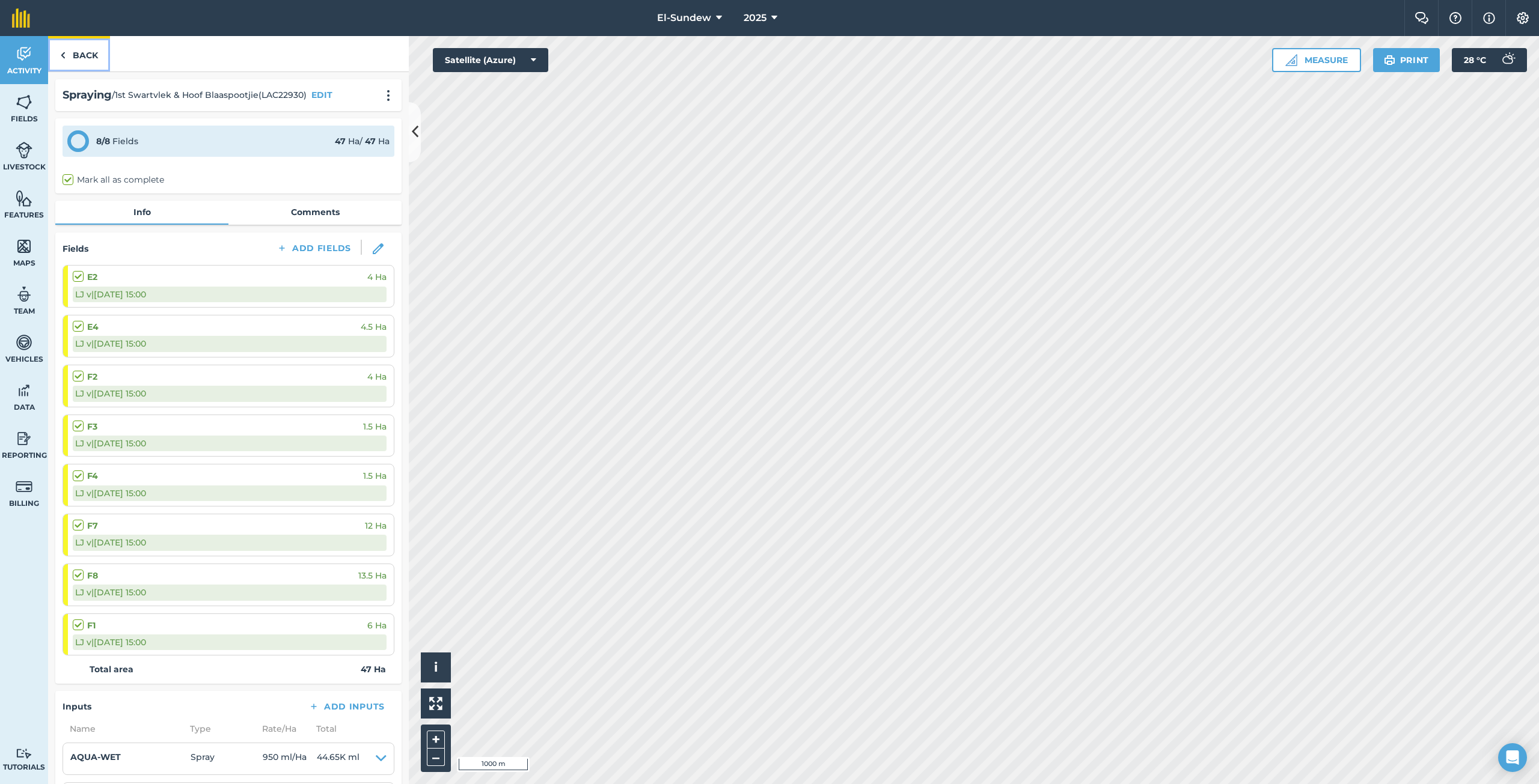
click at [75, 54] on link "Back" at bounding box center [79, 53] width 62 height 35
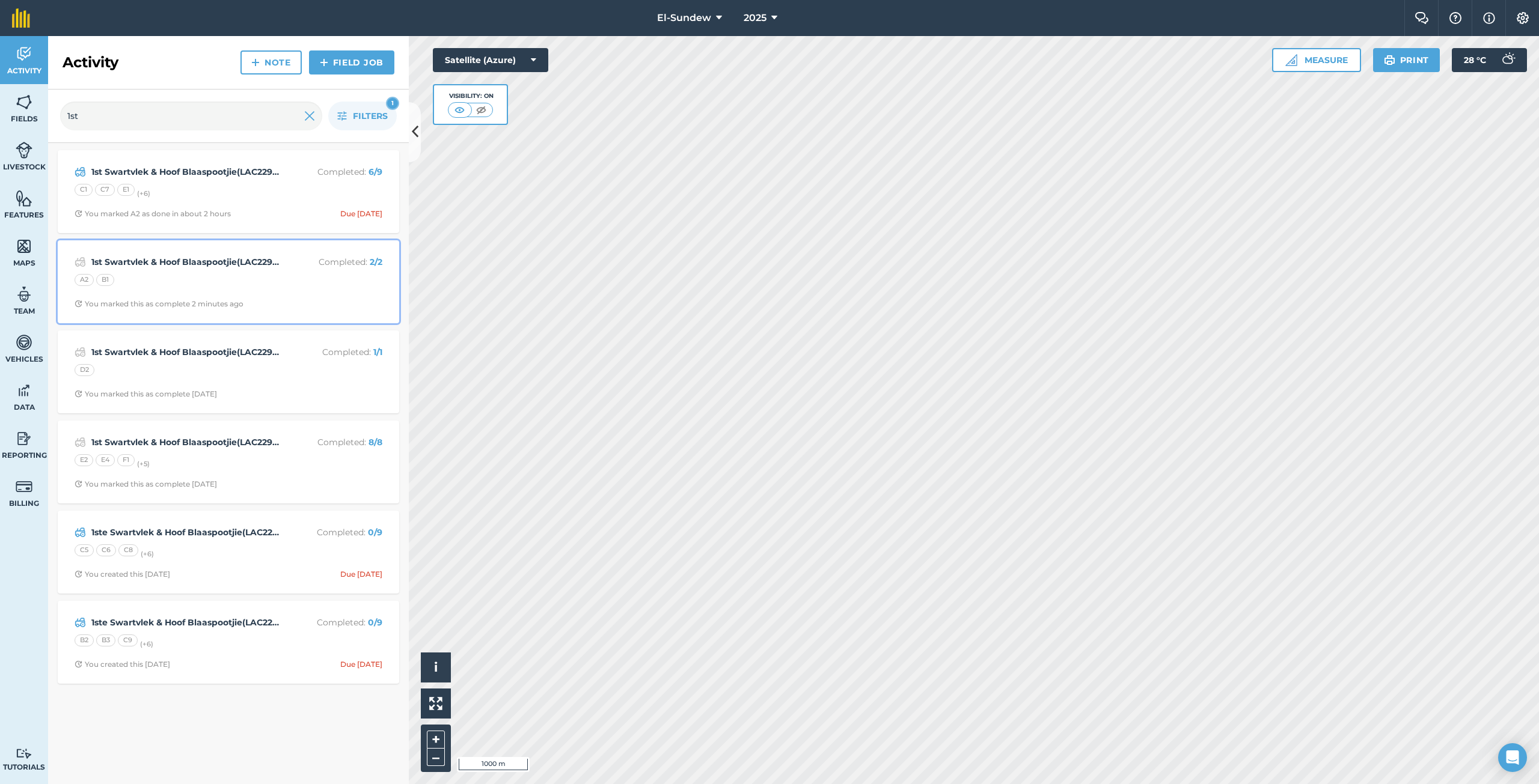
click at [207, 272] on div "1st Swartvlek & Hoof Blaaspootjie(LAC22930) Completed : 2 / 2 A2 B1 You marked …" at bounding box center [229, 281] width 327 height 68
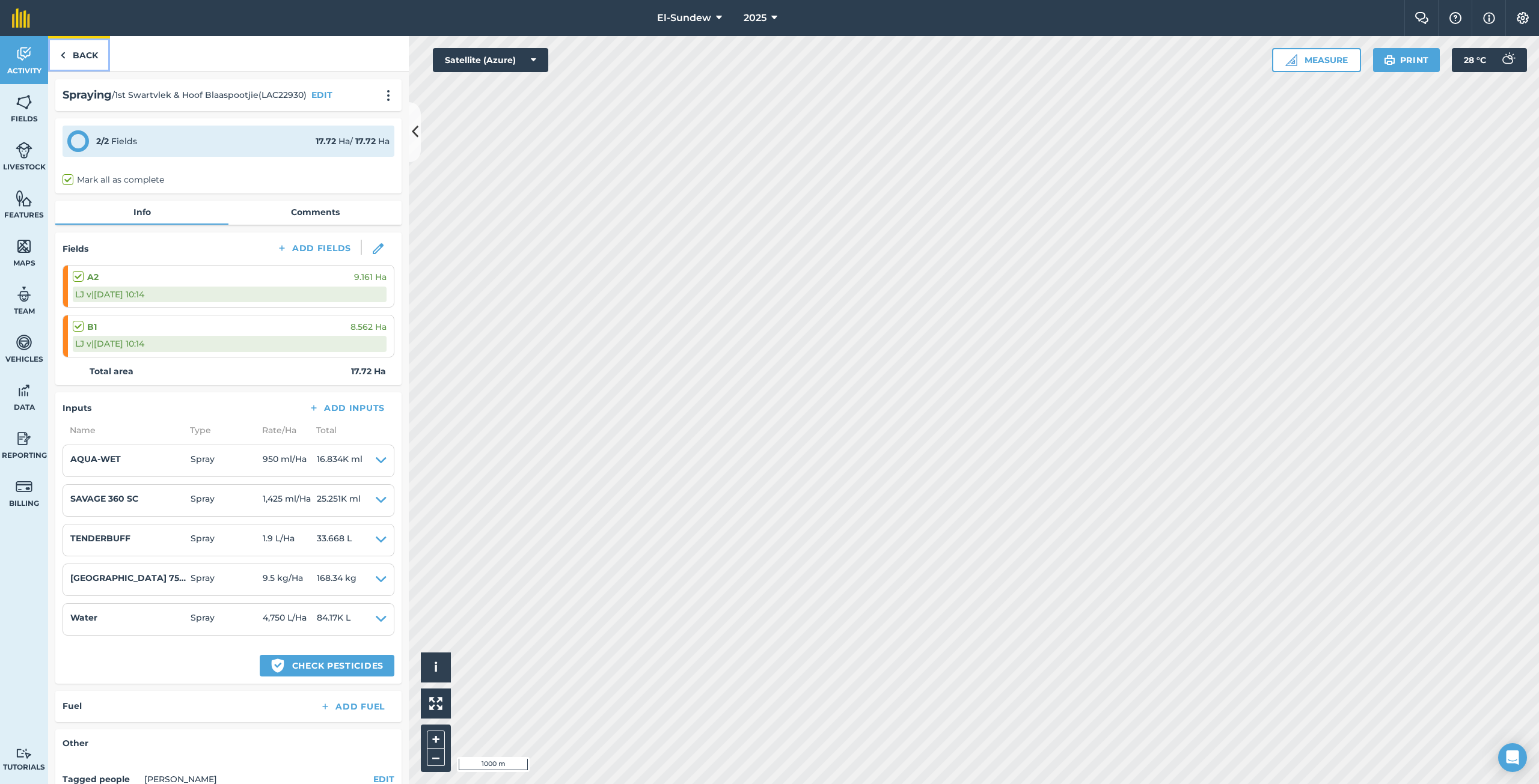
click at [86, 59] on link "Back" at bounding box center [79, 53] width 62 height 35
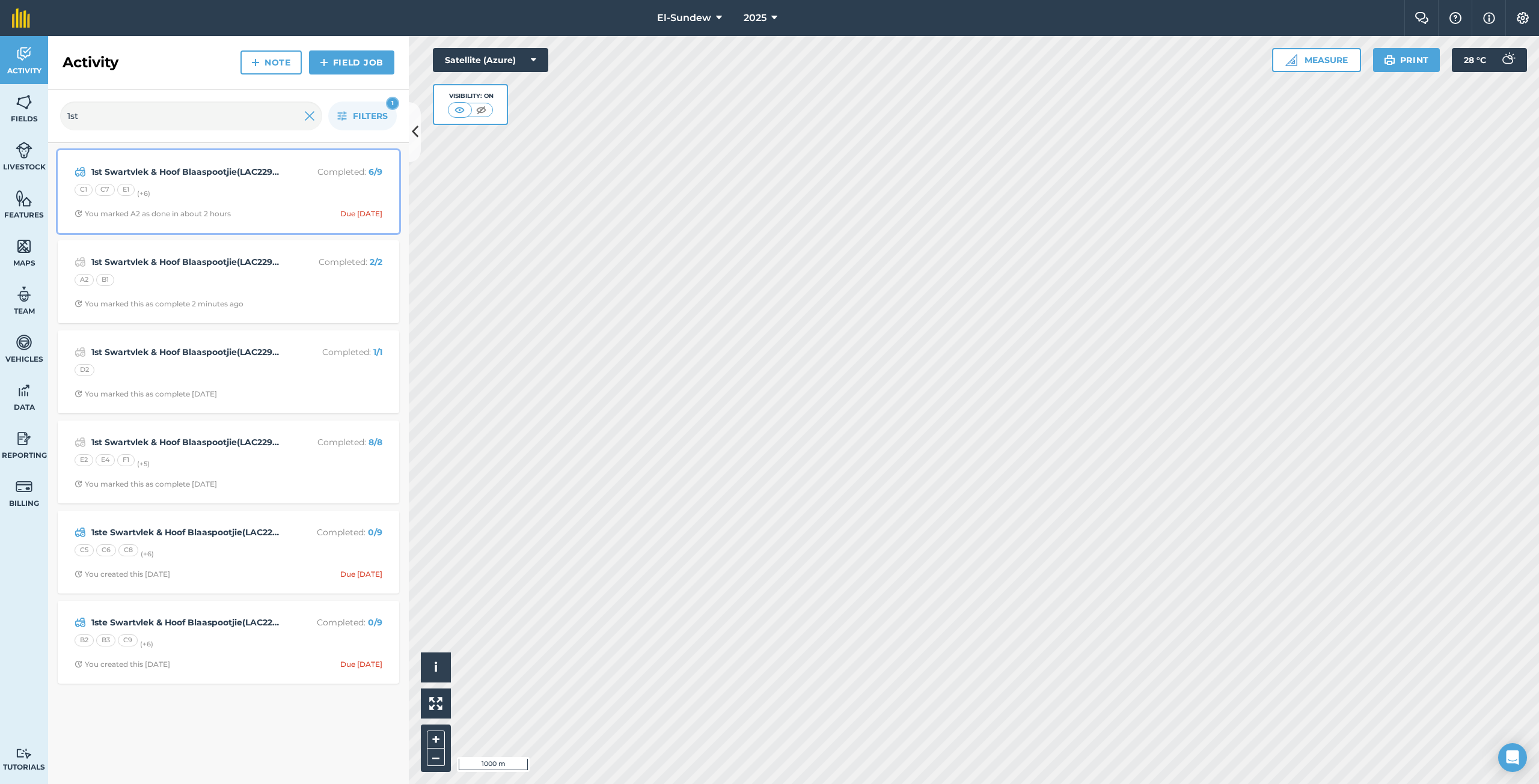
click at [238, 200] on div "1st Swartvlek & Hoof Blaaspootjie(LAC22930) Completed : 6 / 9 C1 C7 E1 (+ 6 ) Y…" at bounding box center [229, 191] width 327 height 68
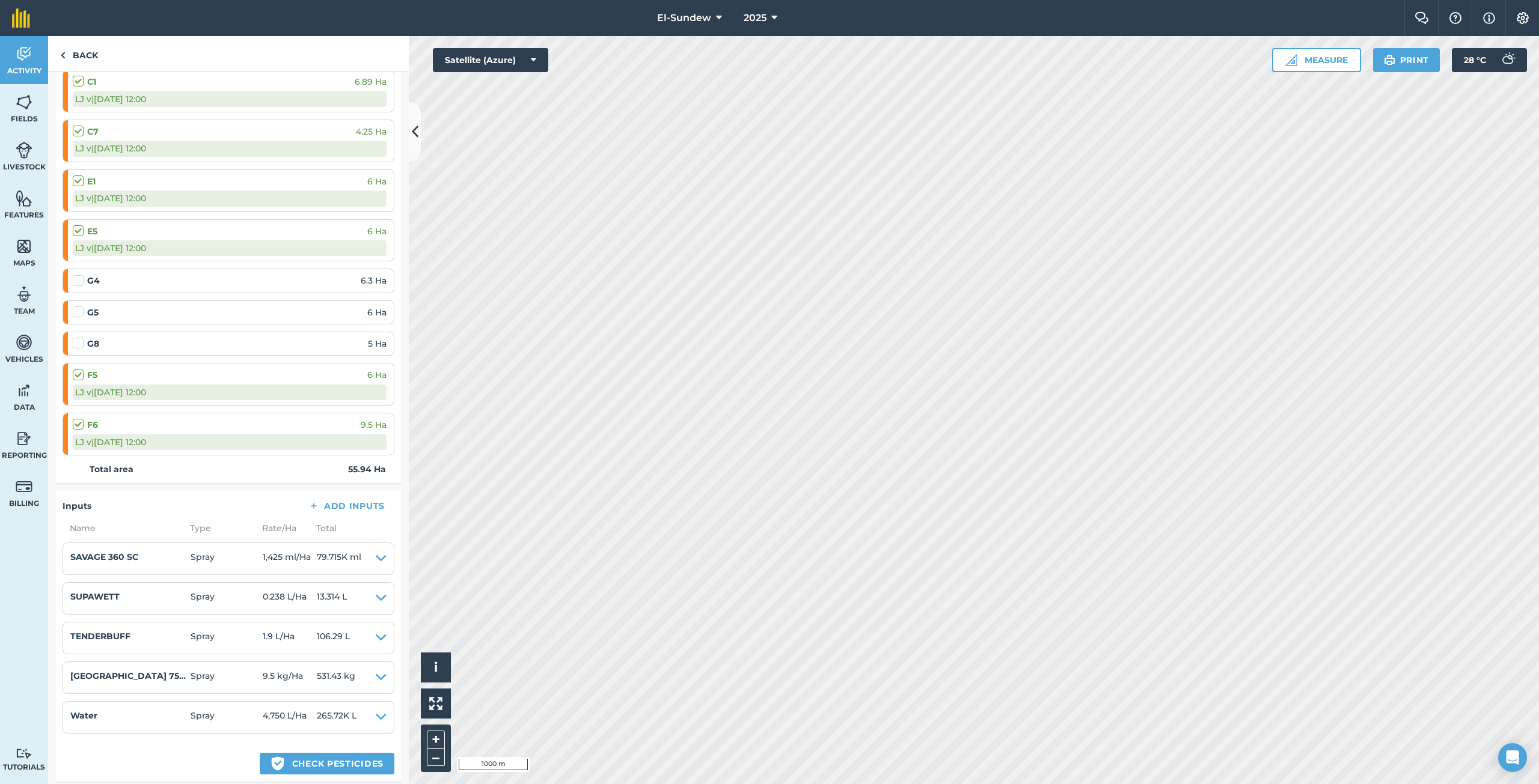
scroll to position [200, 0]
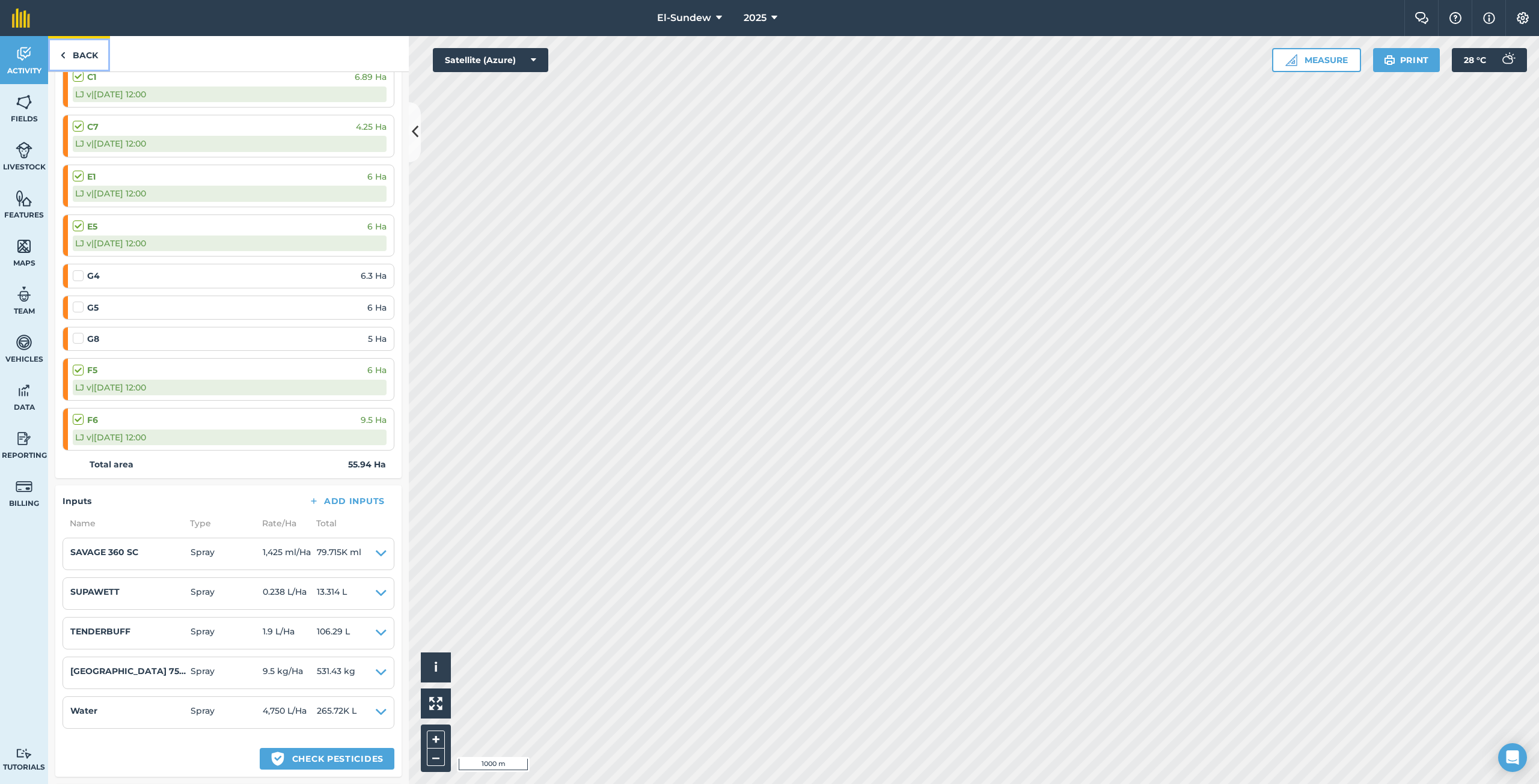
click at [93, 60] on link "Back" at bounding box center [79, 53] width 62 height 35
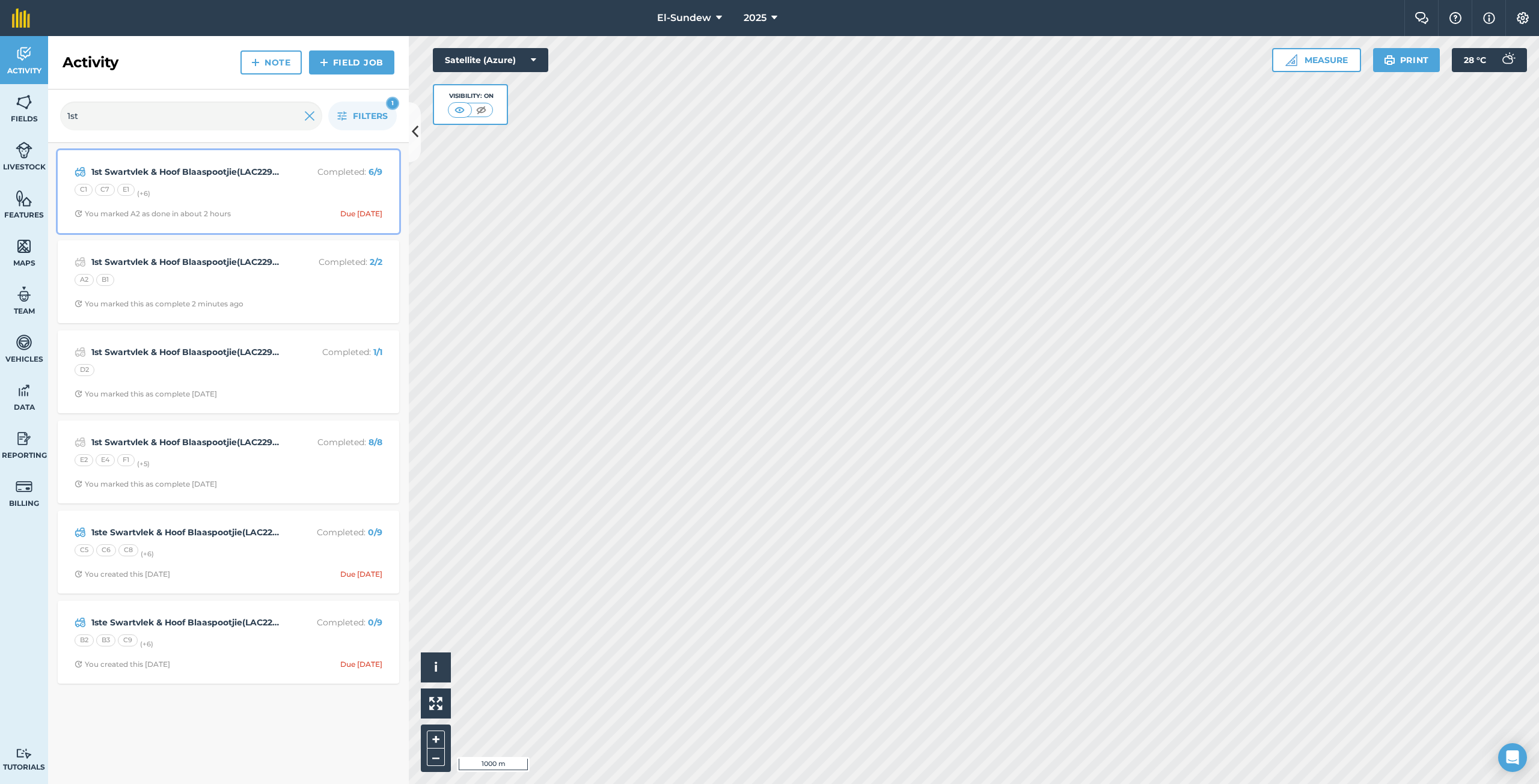
click at [278, 205] on div "1st Swartvlek & Hoof Blaaspootjie(LAC22930) Completed : 6 / 9 C1 C7 E1 (+ 6 ) Y…" at bounding box center [229, 191] width 327 height 68
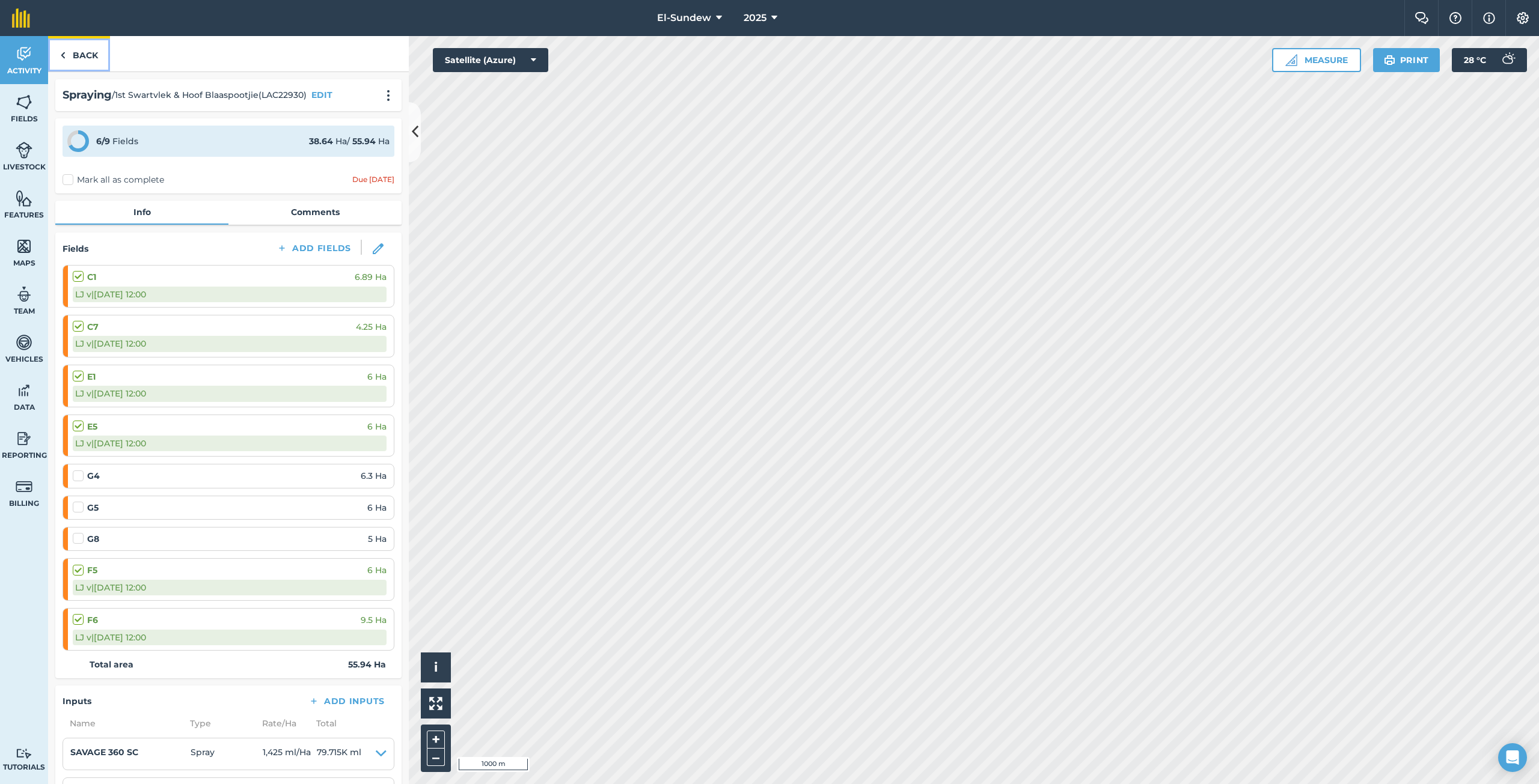
click at [93, 63] on link "Back" at bounding box center [79, 53] width 62 height 35
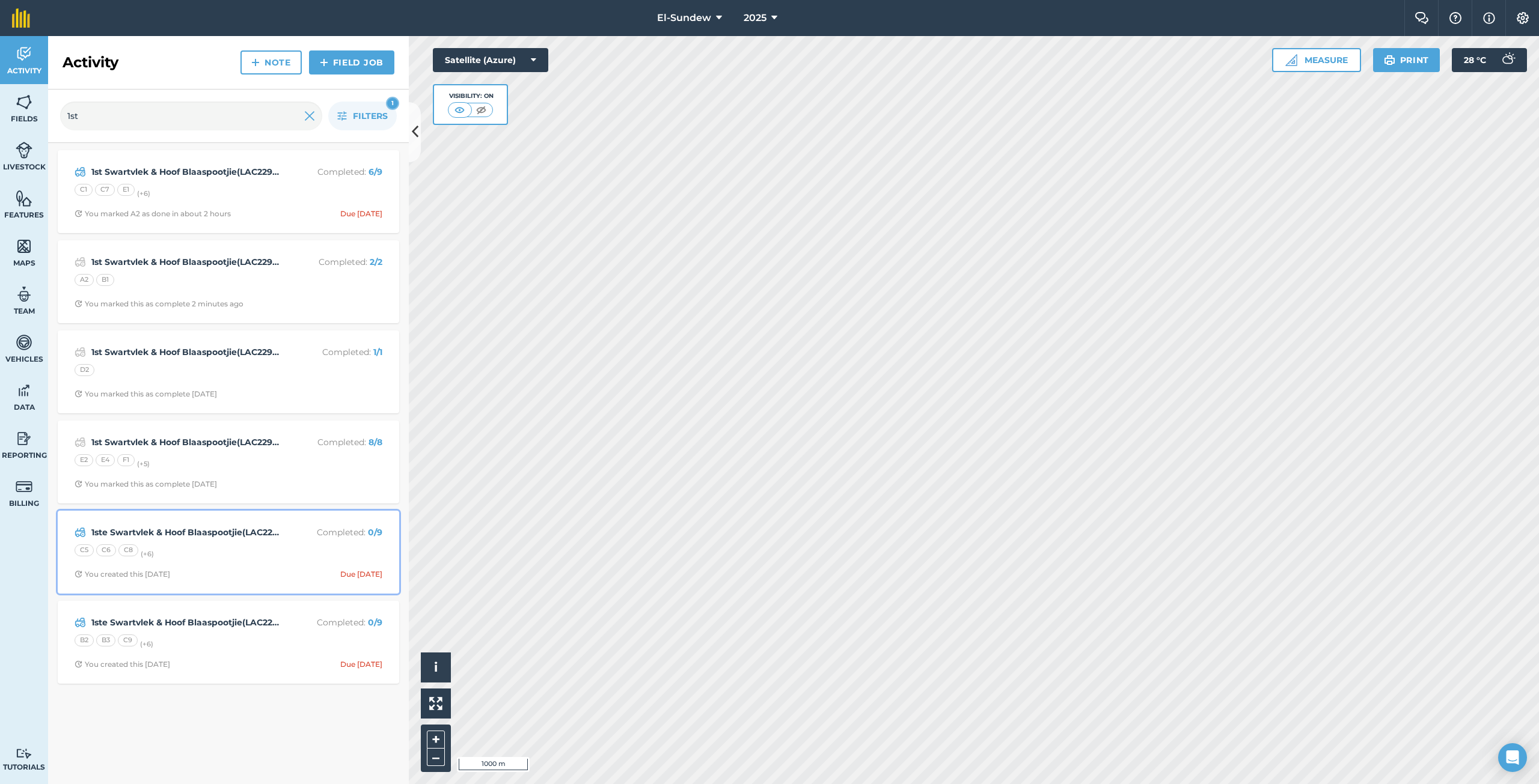
click at [272, 558] on div "C5 C6 C8 (+ 6 )" at bounding box center [228, 552] width 308 height 16
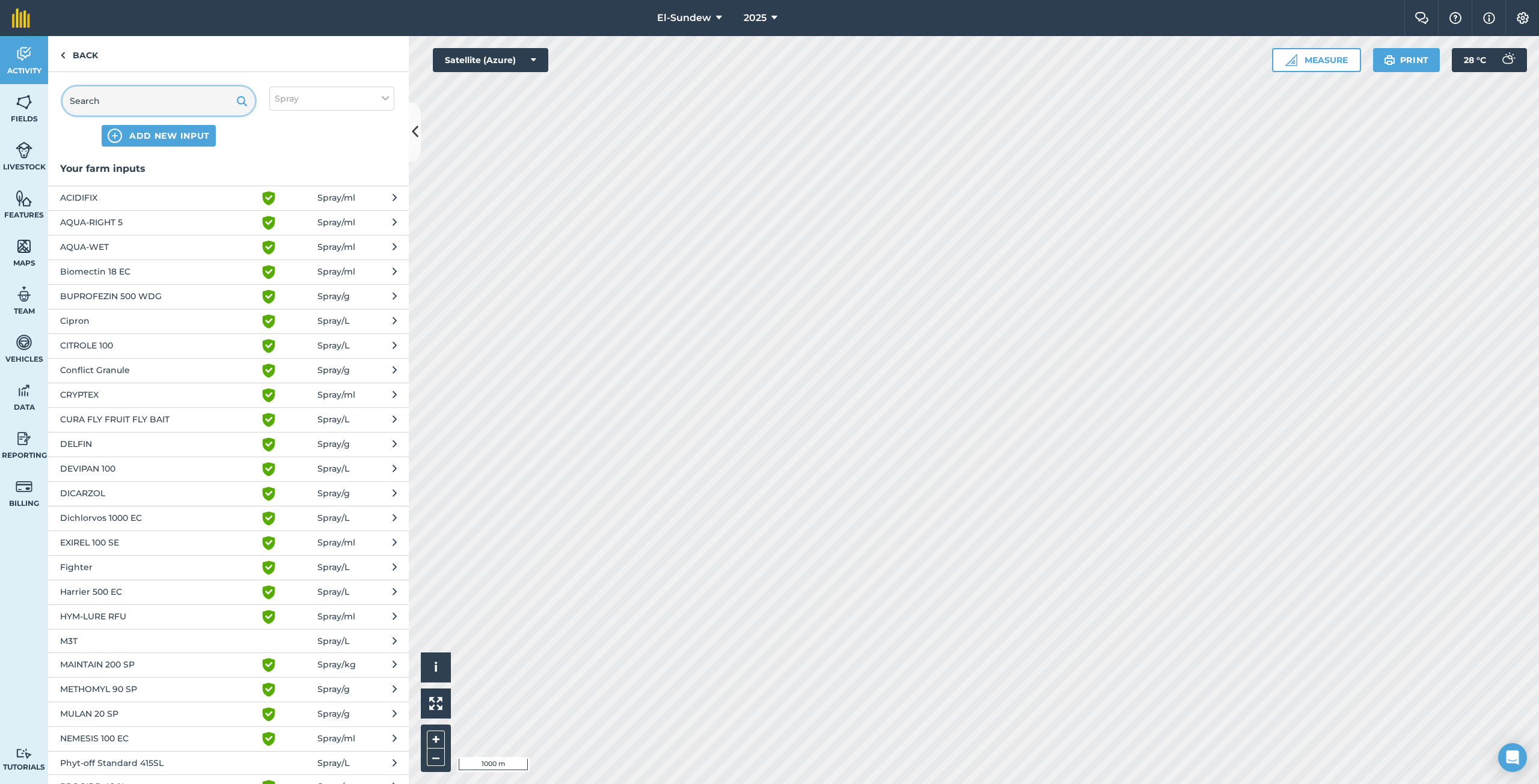
click at [177, 96] on input "text" at bounding box center [158, 101] width 192 height 29
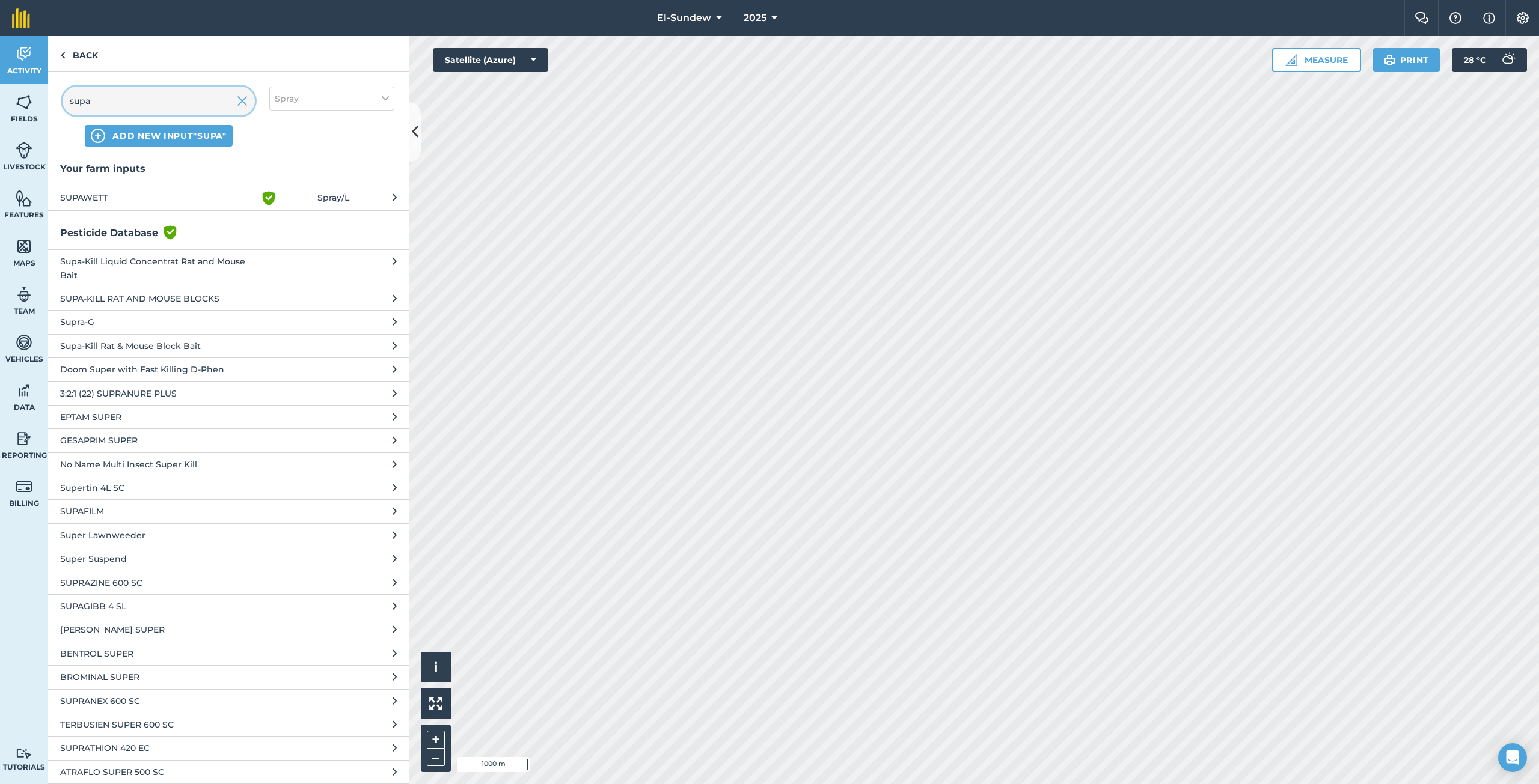
type input "supa"
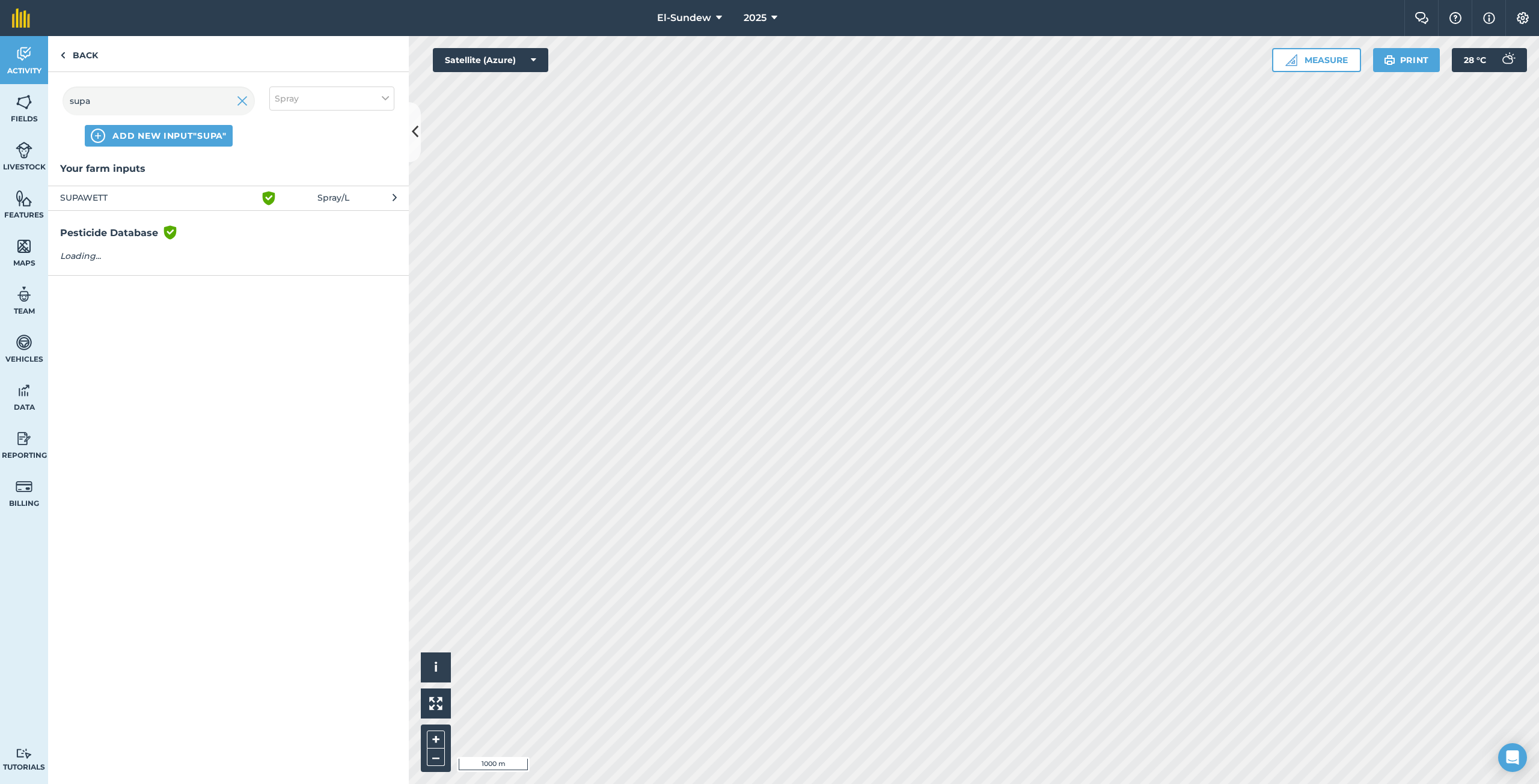
click at [131, 200] on span "SUPAWETT" at bounding box center [158, 198] width 197 height 14
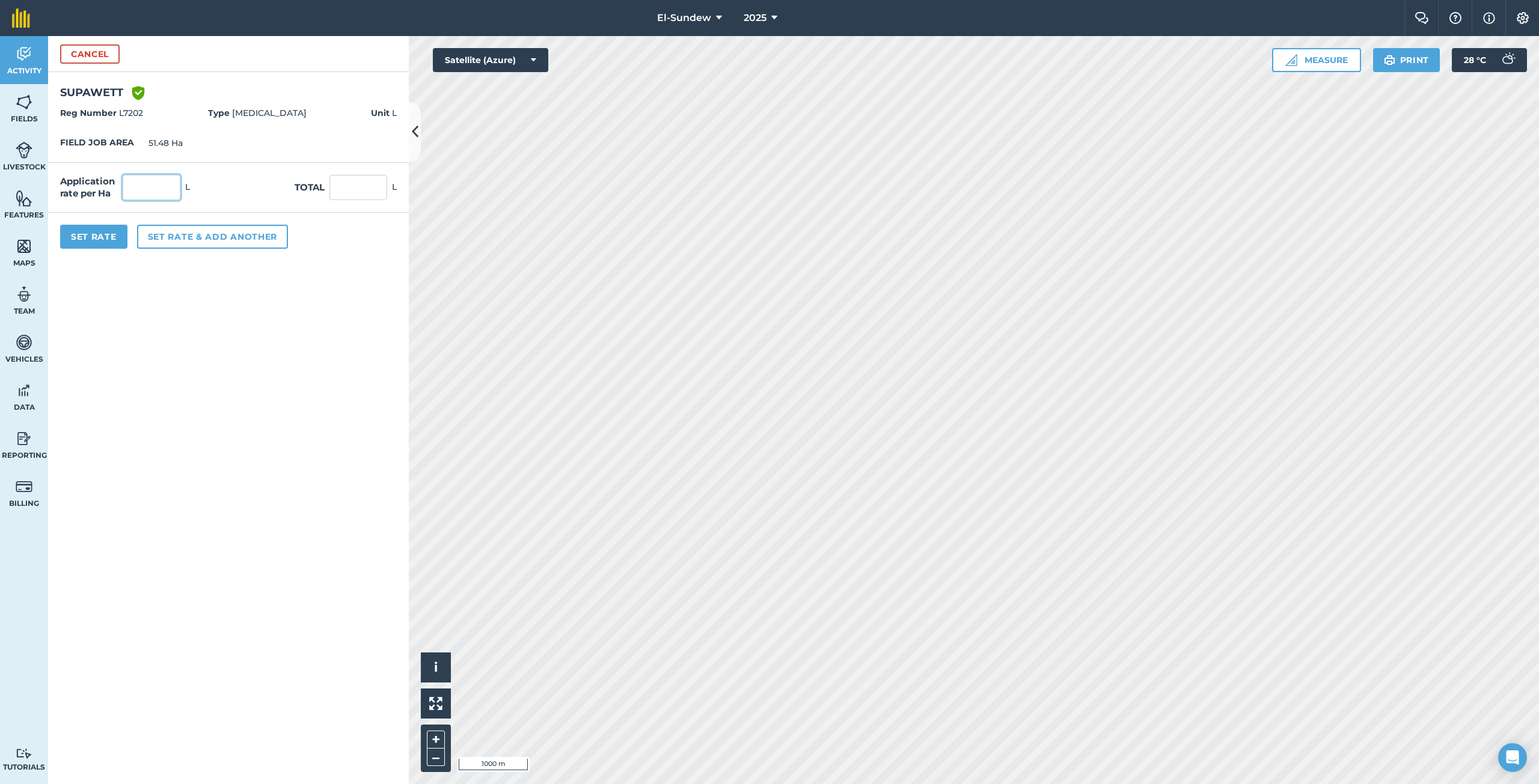
click at [145, 190] on input "text" at bounding box center [151, 187] width 58 height 25
type input "0.238"
type input "12.252"
click at [90, 237] on button "Set Rate" at bounding box center [93, 236] width 67 height 24
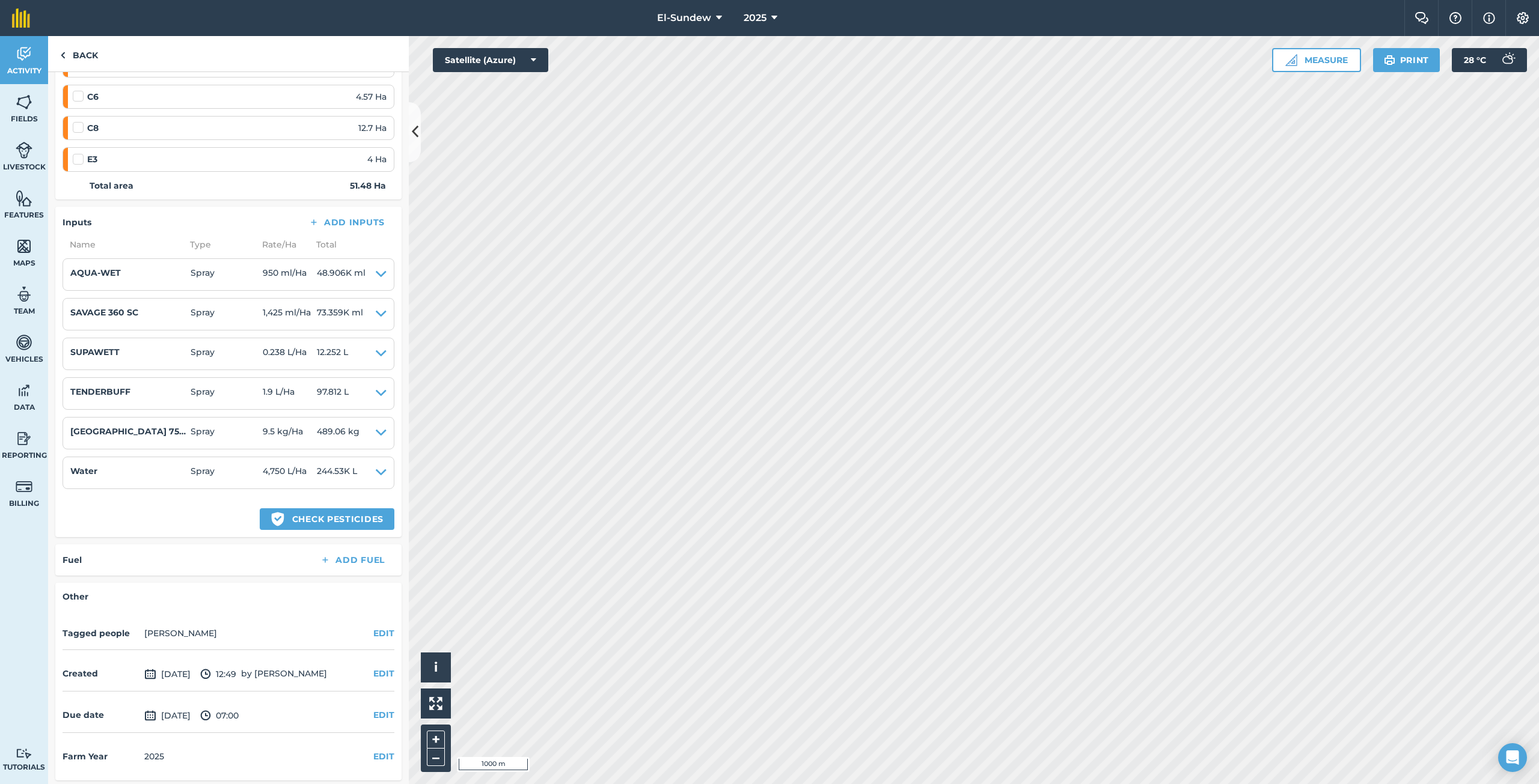
scroll to position [373, 0]
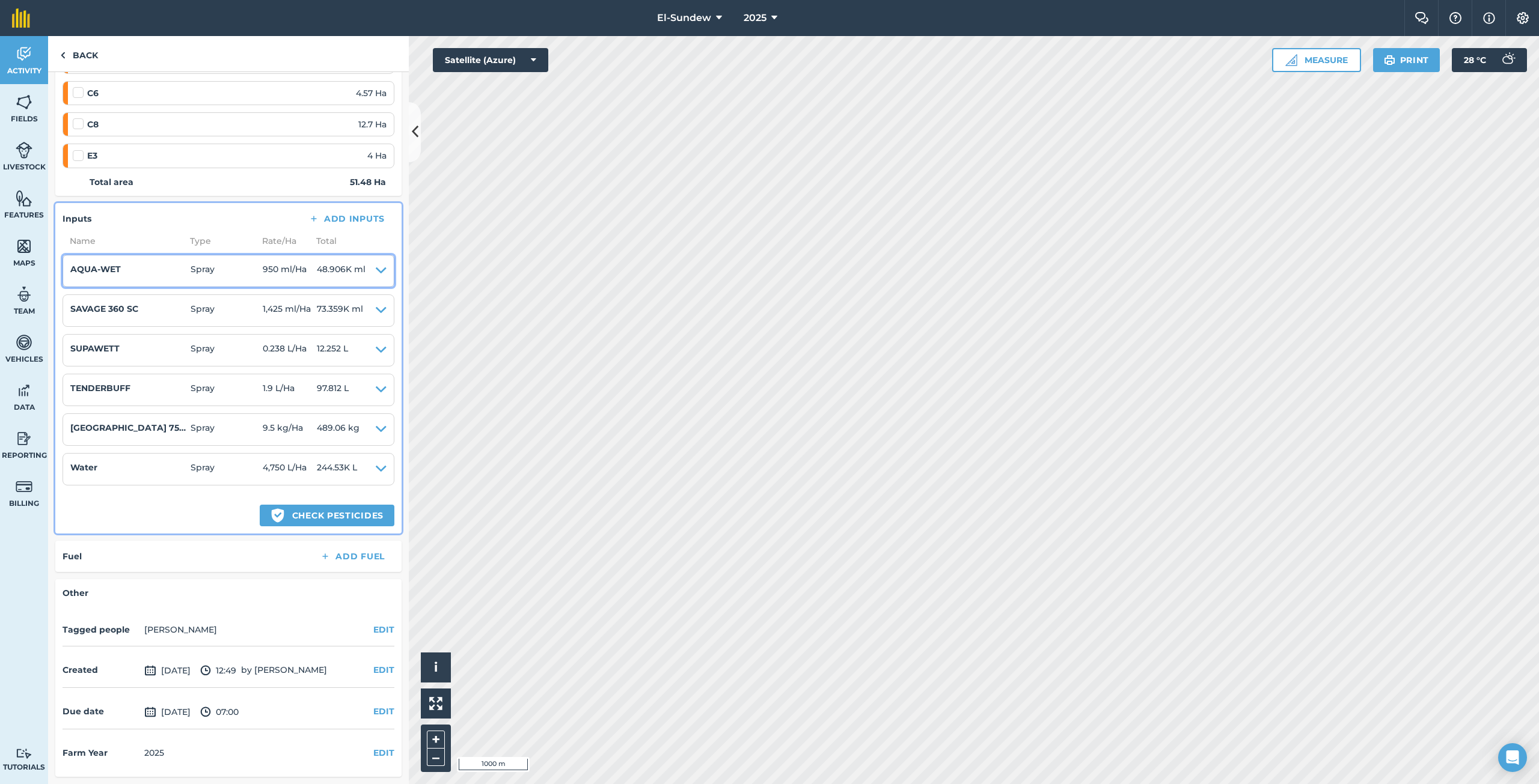
click at [376, 269] on icon at bounding box center [381, 271] width 11 height 17
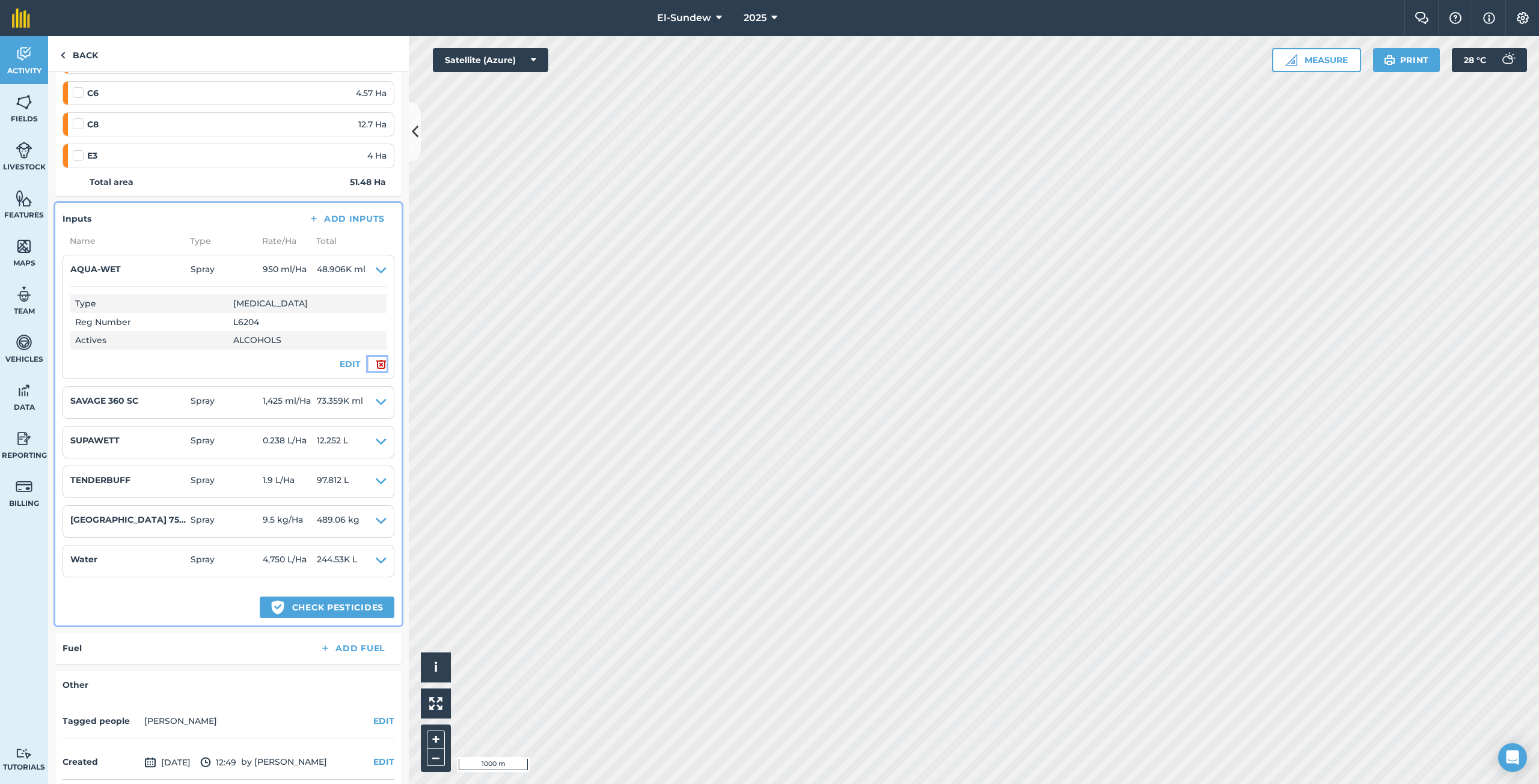
click at [376, 365] on img at bounding box center [381, 364] width 11 height 14
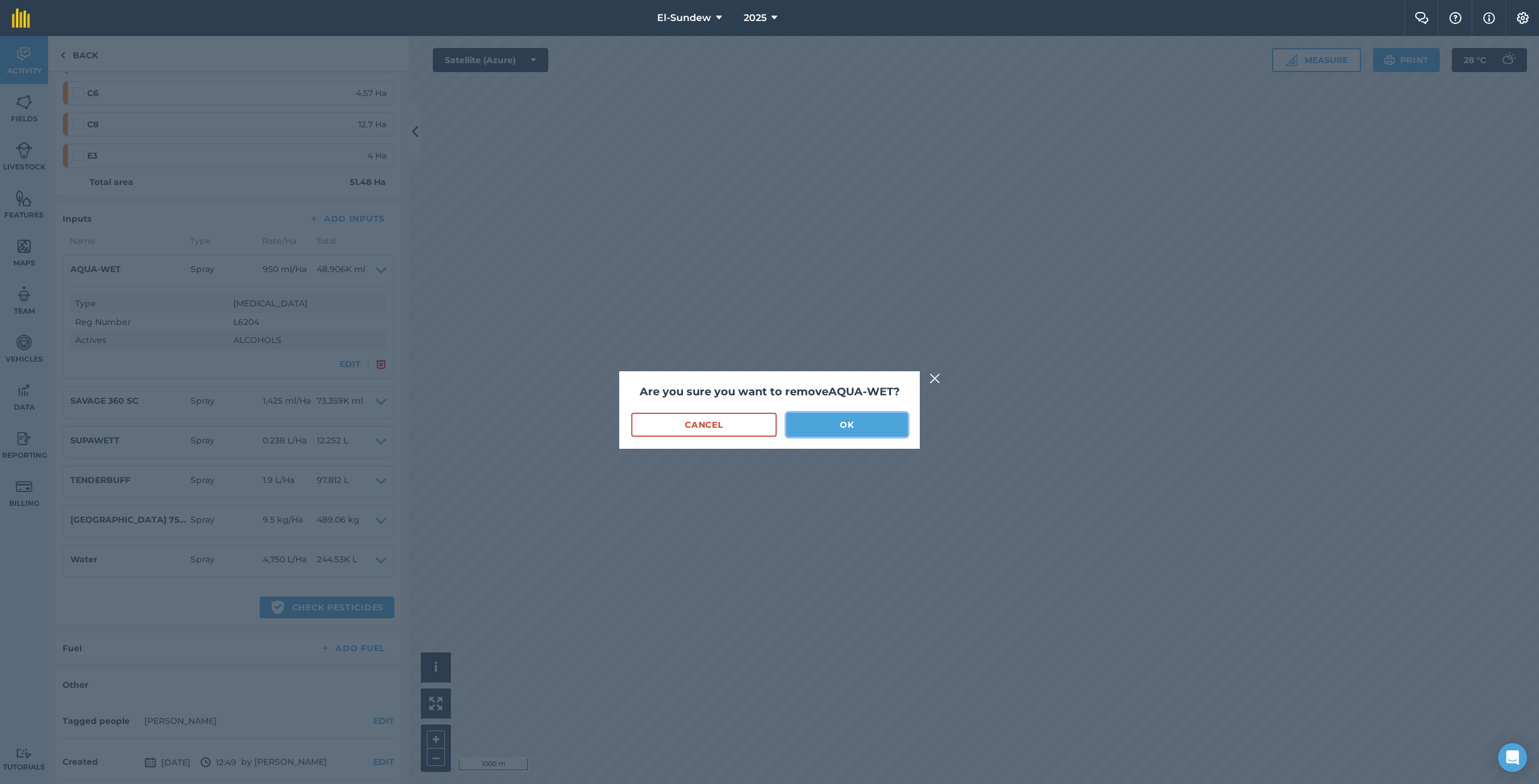
click at [809, 415] on button "OK" at bounding box center [847, 425] width 121 height 24
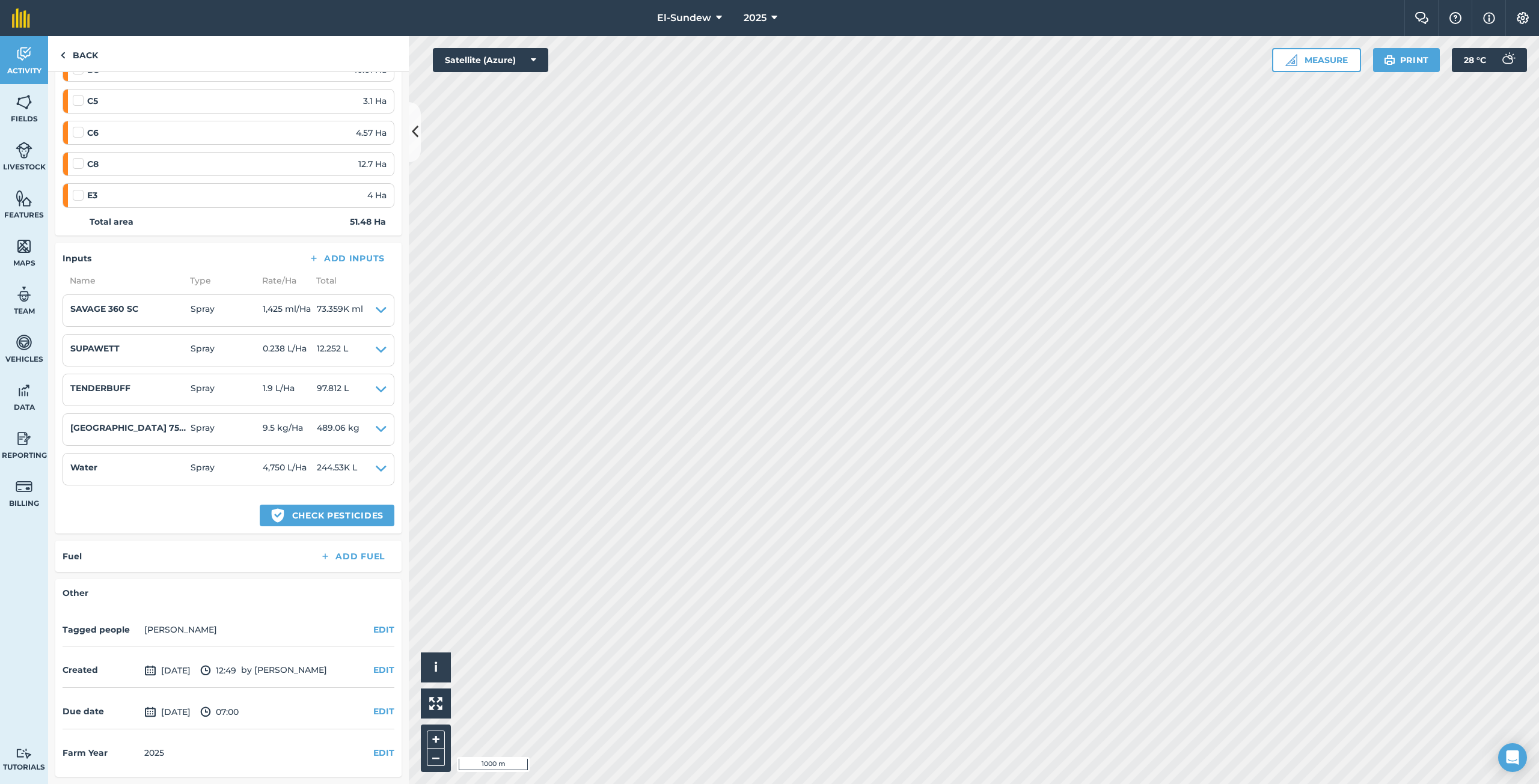
scroll to position [333, 0]
click at [96, 63] on link "Back" at bounding box center [79, 53] width 62 height 35
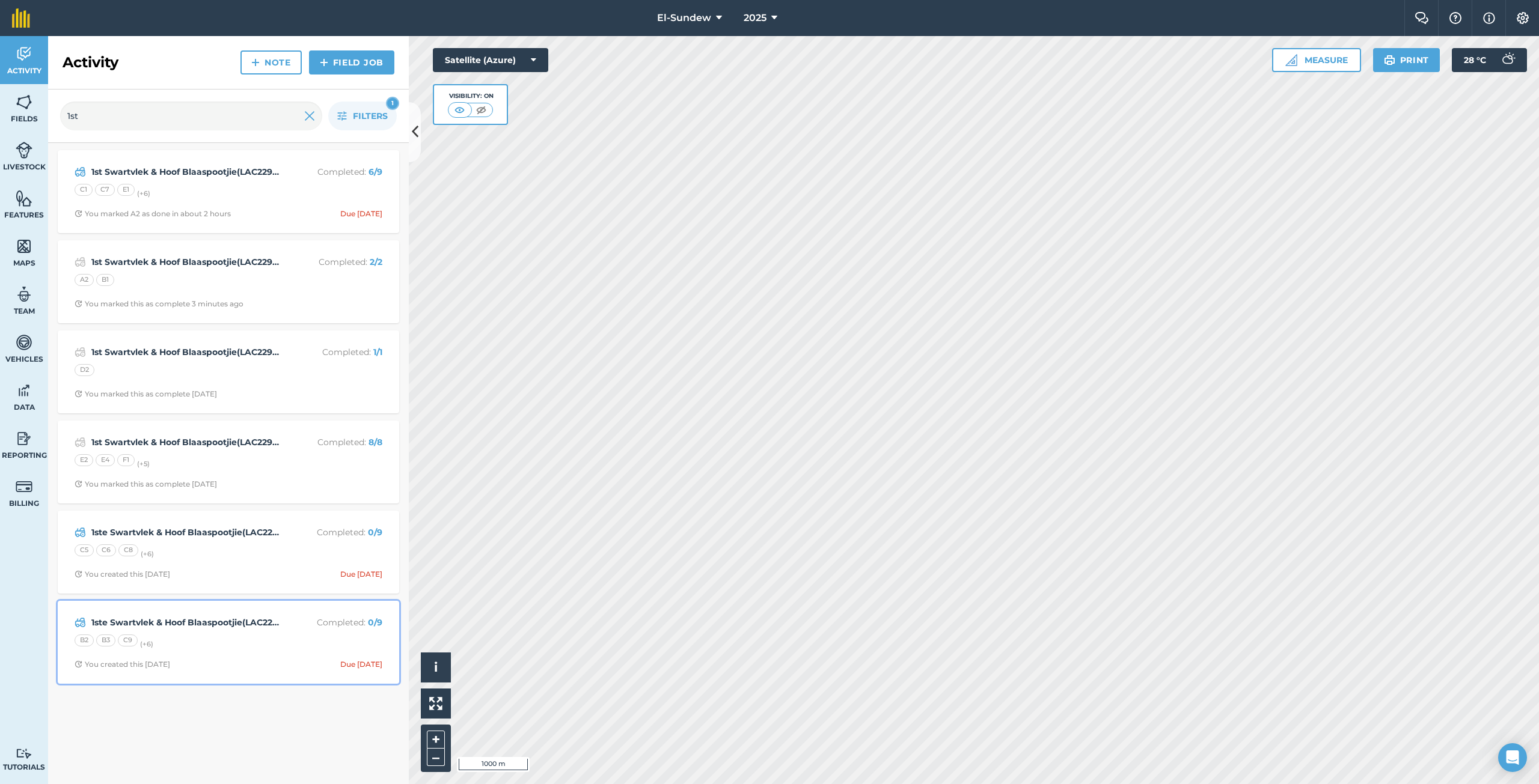
click at [244, 637] on div "B2 B3 C9 (+ 6 )" at bounding box center [228, 642] width 308 height 16
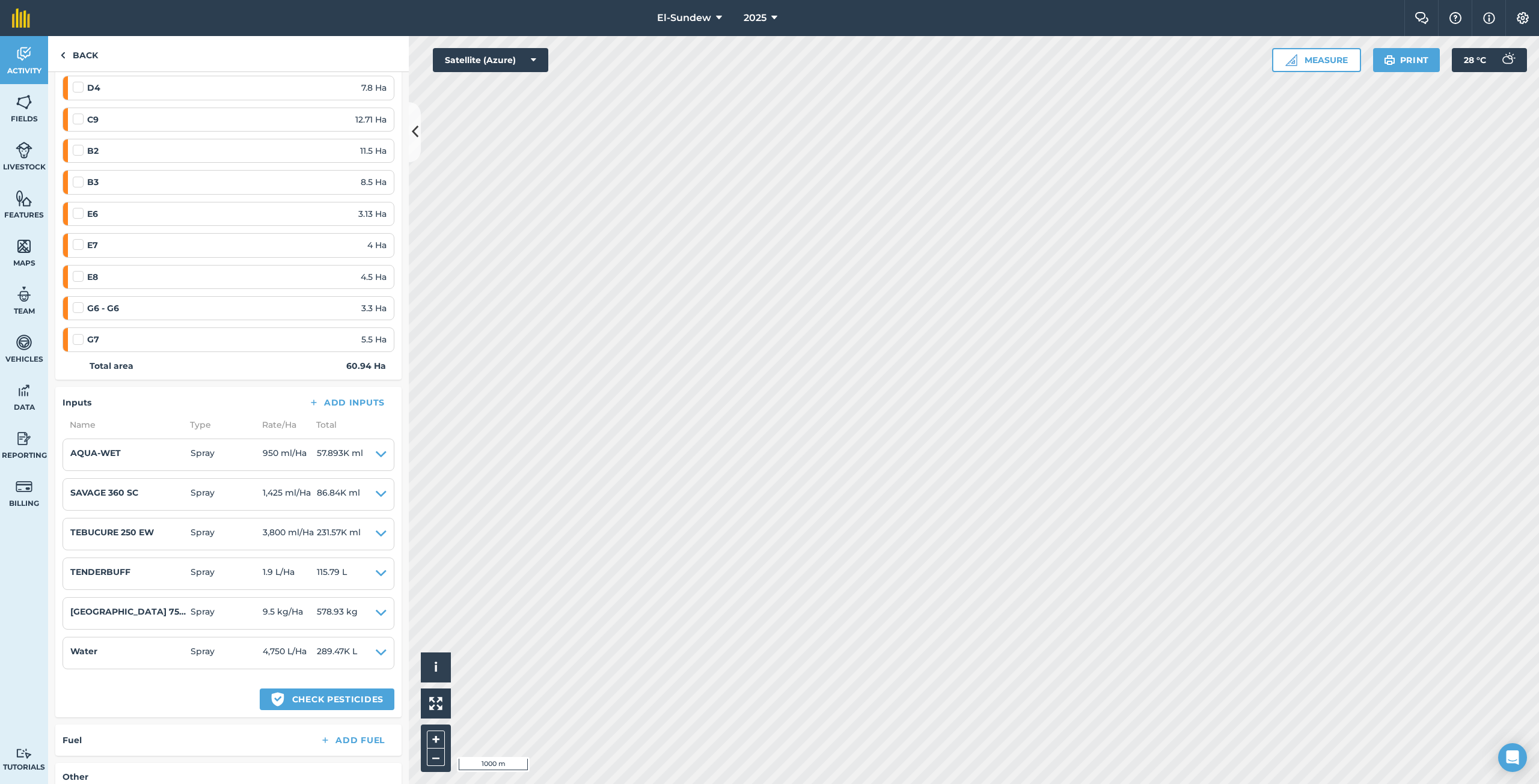
scroll to position [200, 0]
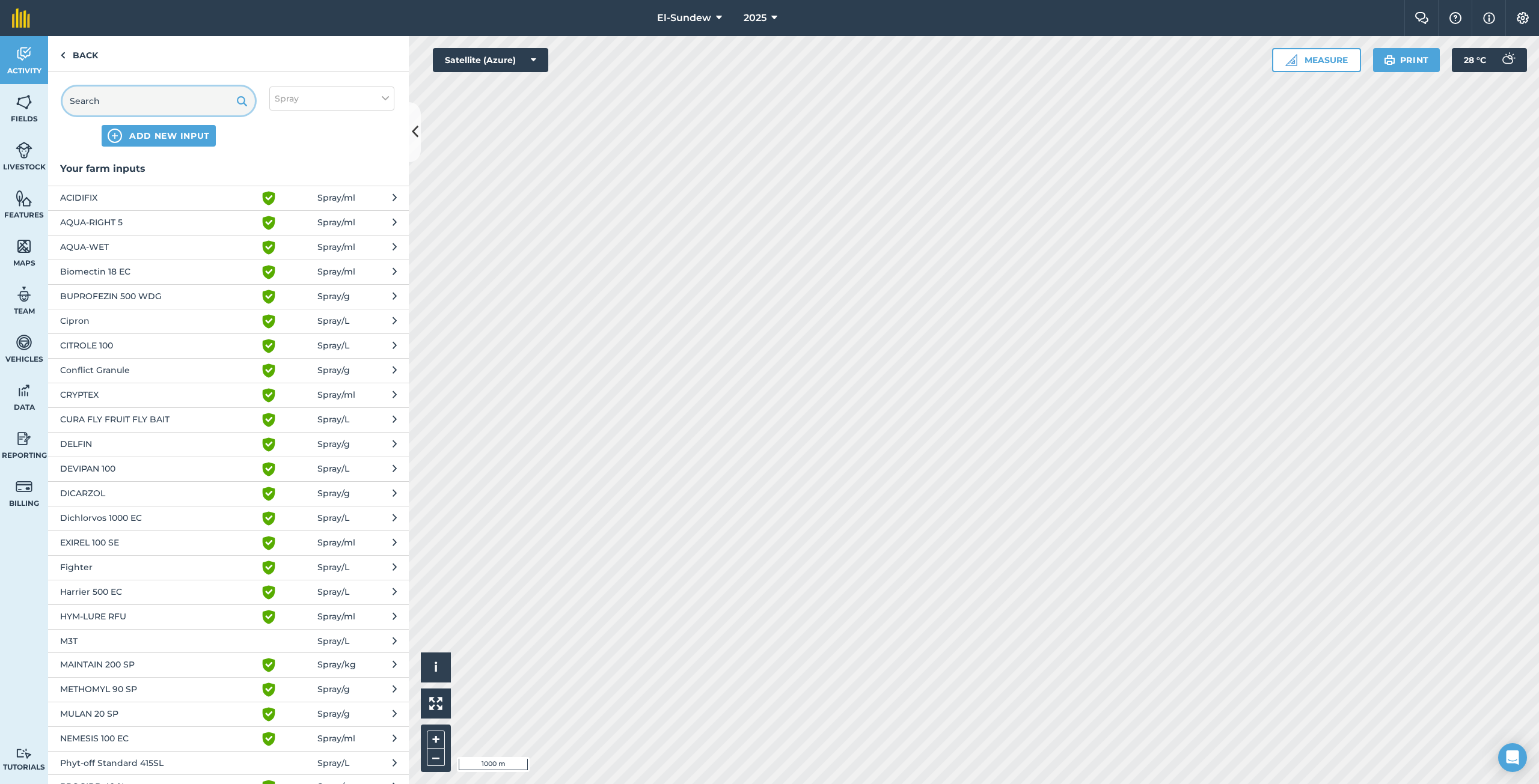
click at [167, 94] on input "text" at bounding box center [158, 101] width 192 height 29
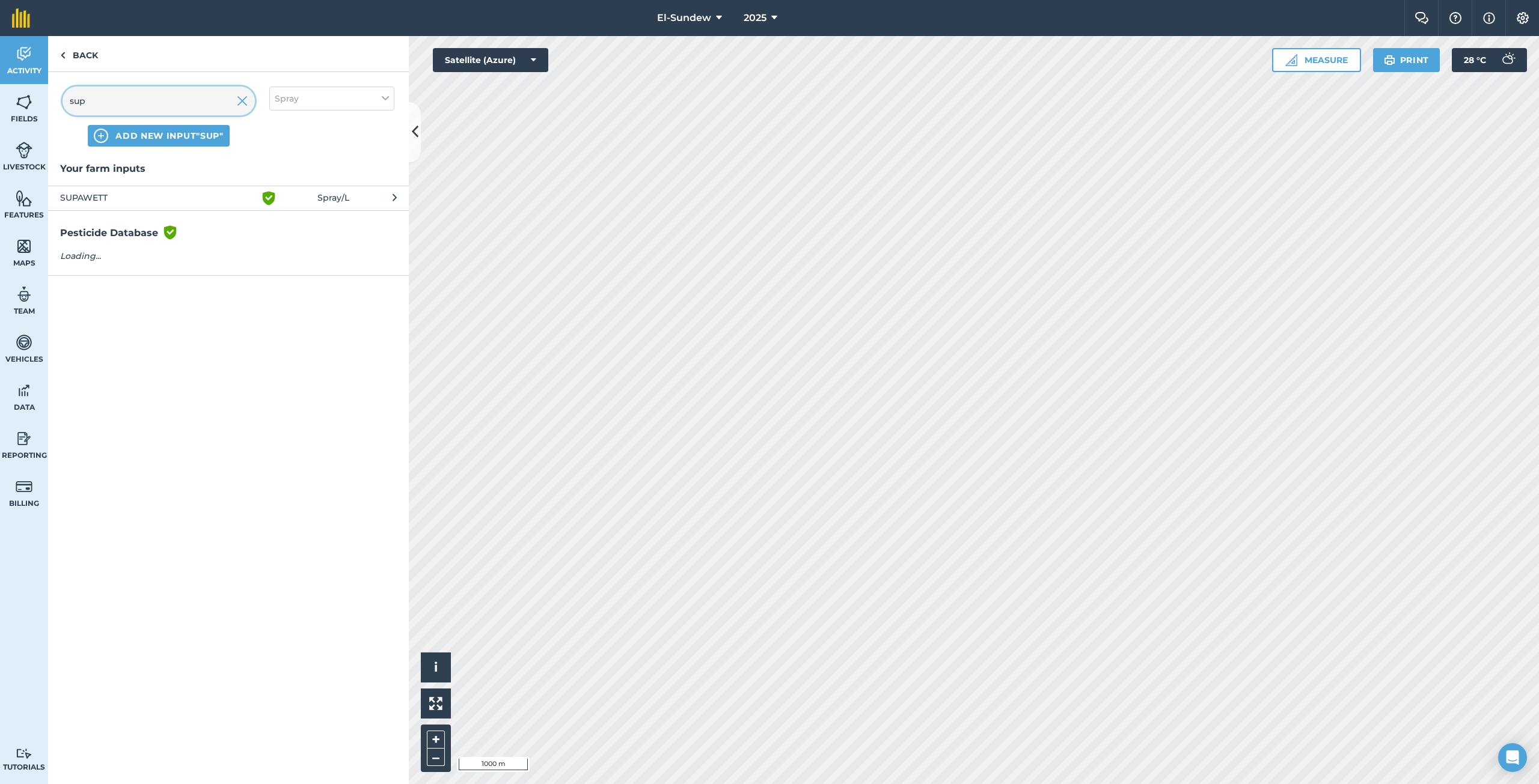
type input "sup"
click at [165, 201] on span "SUPAWETT" at bounding box center [158, 198] width 197 height 14
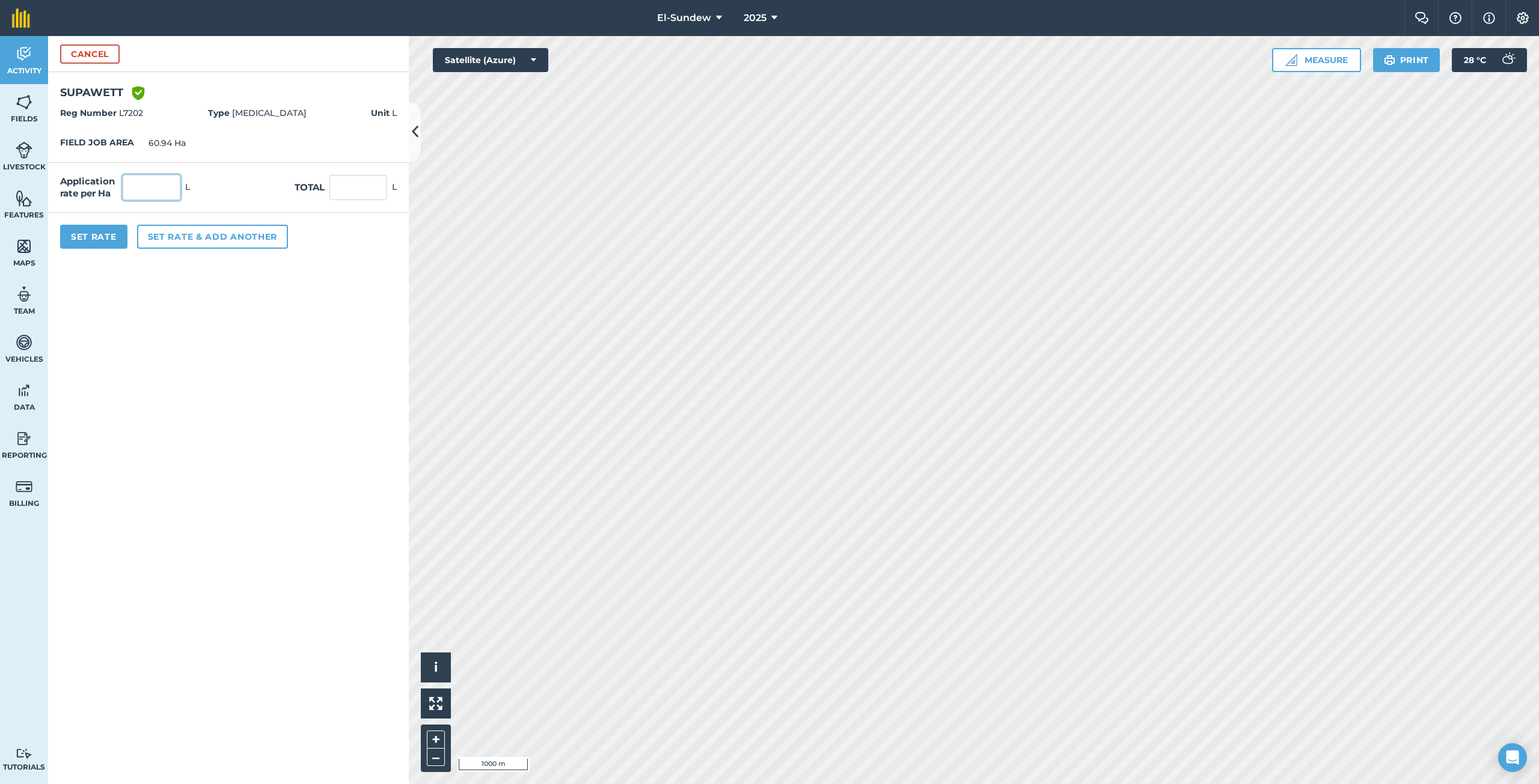
click at [165, 193] on input "text" at bounding box center [151, 187] width 58 height 25
type input "0.238"
type input "14.504"
click at [105, 230] on button "Set Rate" at bounding box center [93, 236] width 67 height 24
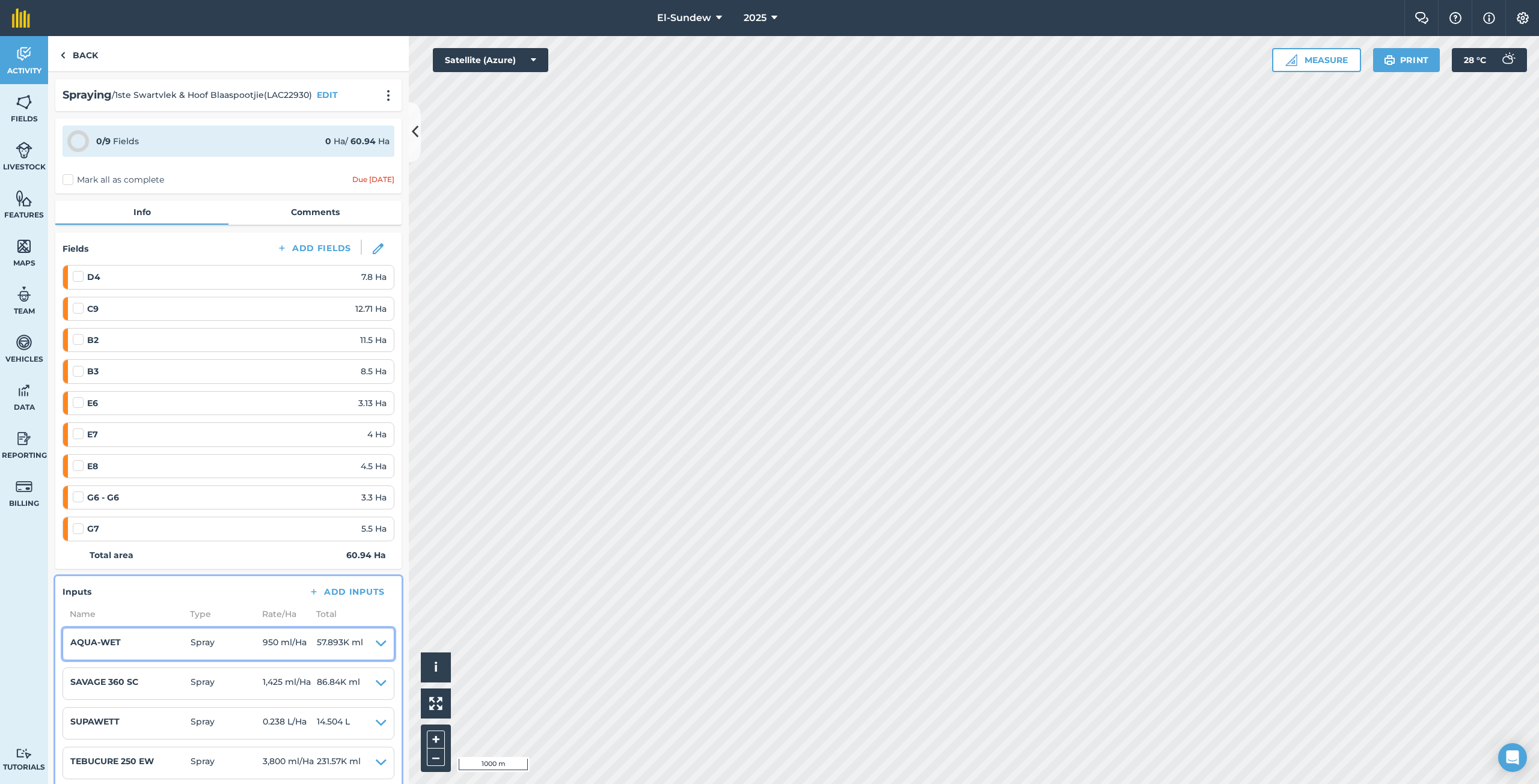
click at [376, 642] on icon at bounding box center [381, 644] width 11 height 17
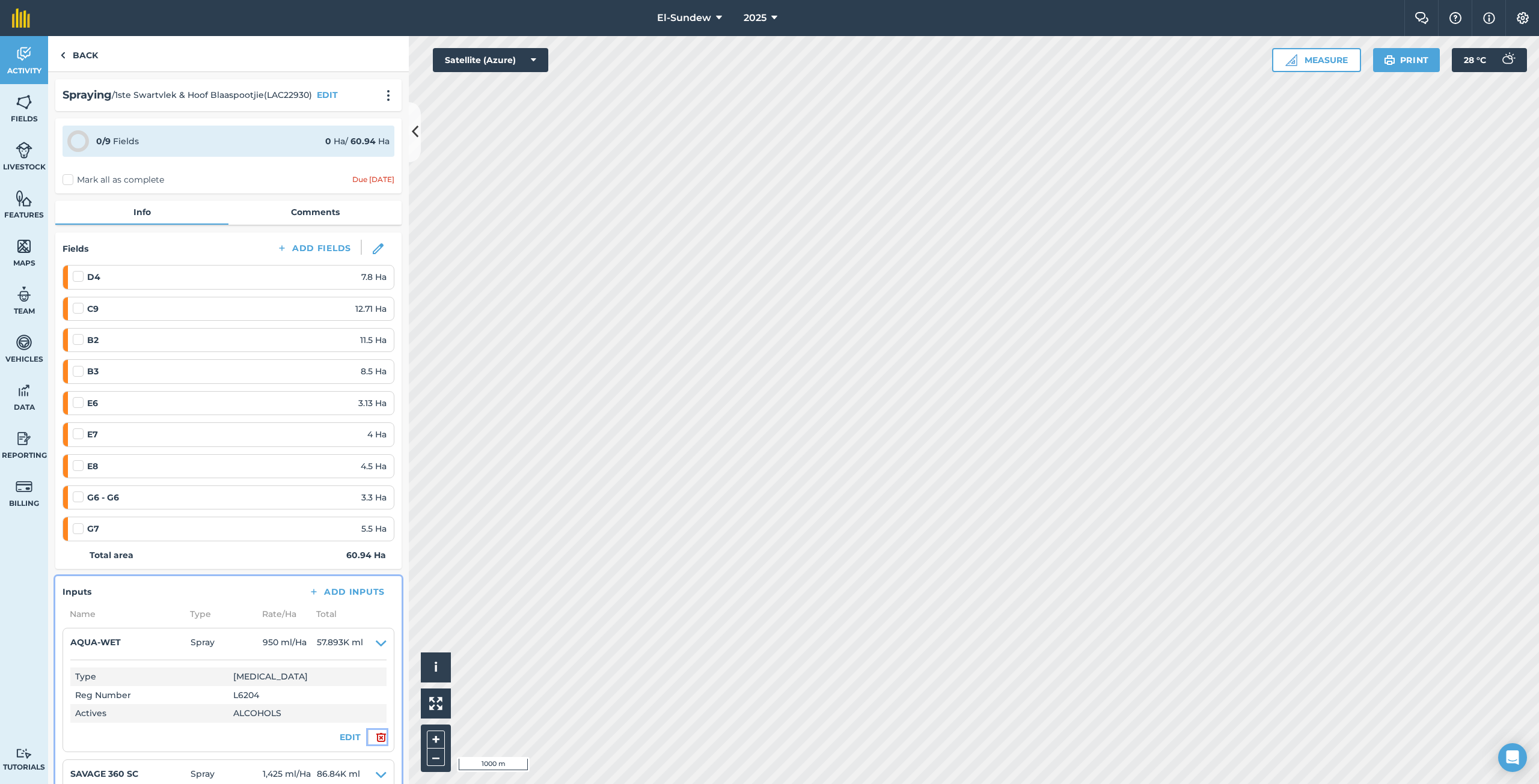
click at [368, 742] on button at bounding box center [377, 737] width 19 height 14
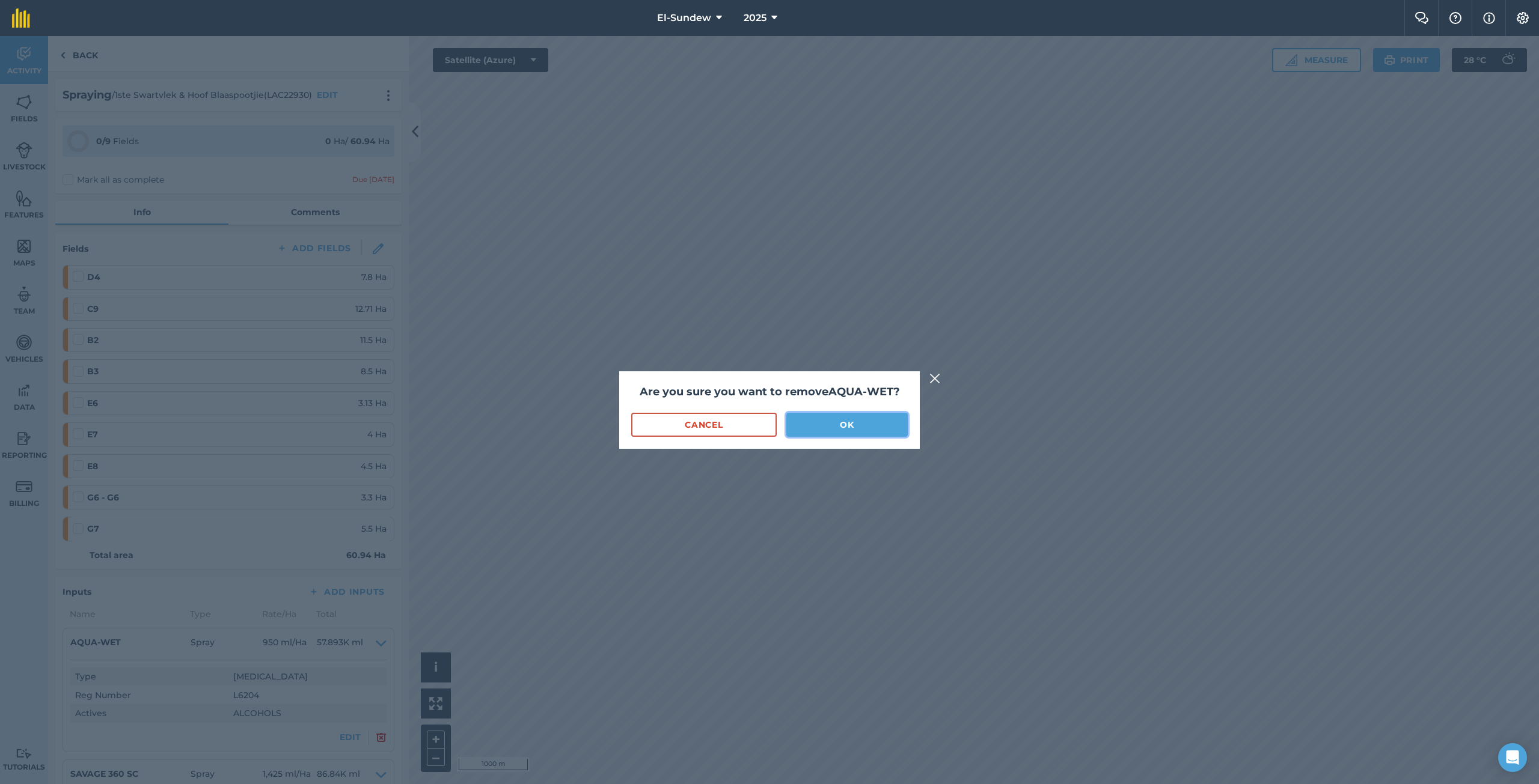
click at [835, 425] on button "OK" at bounding box center [847, 425] width 121 height 24
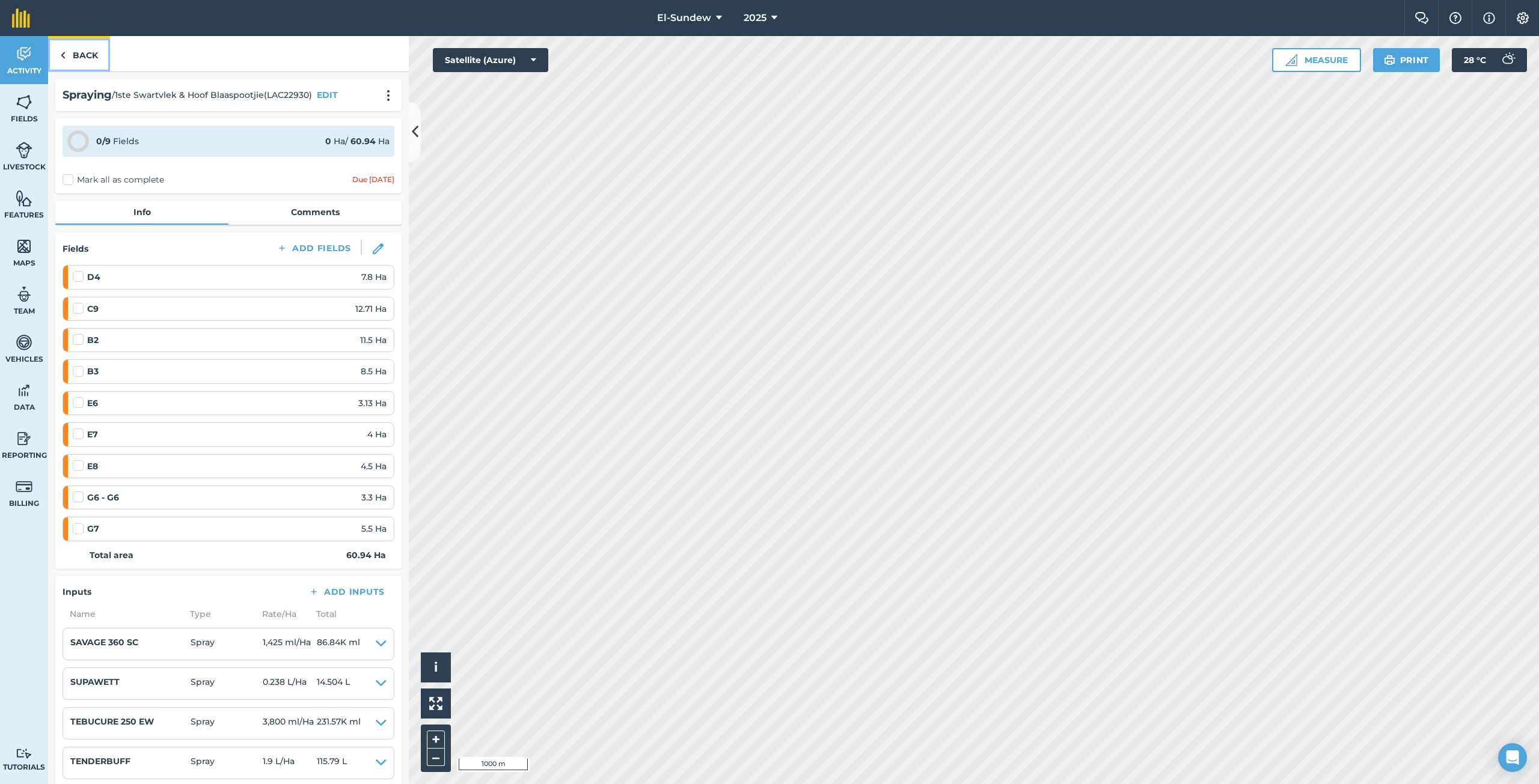
click at [95, 55] on link "Back" at bounding box center [79, 53] width 62 height 35
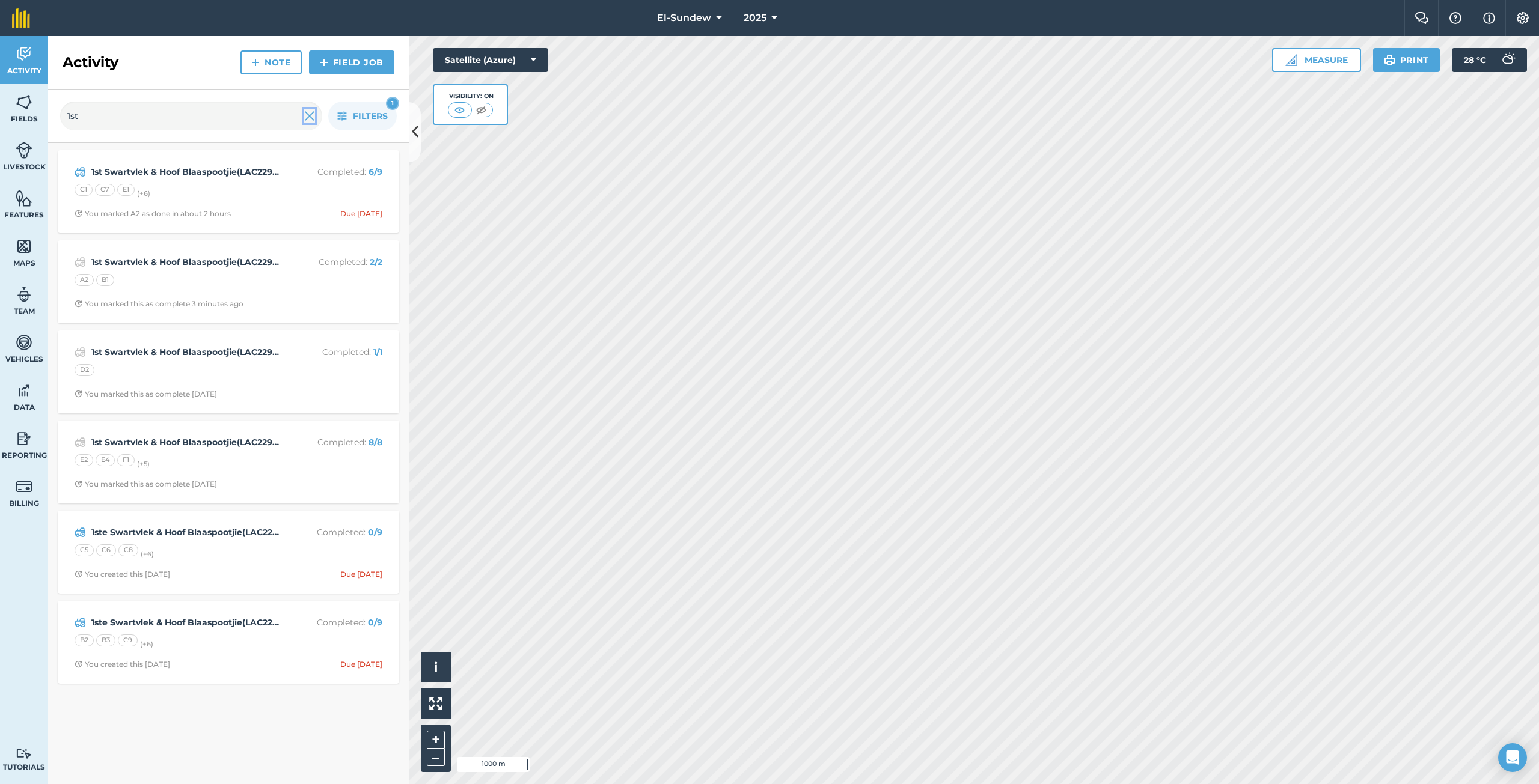
click at [306, 118] on img at bounding box center [309, 116] width 11 height 14
